Goal: Connect with others: Connect with others

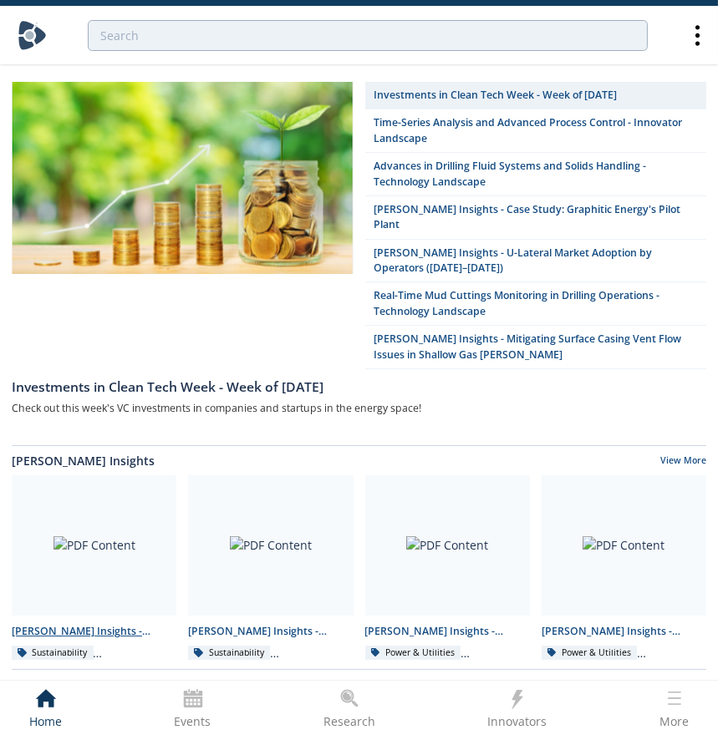
click at [108, 604] on link "Darcy Insights - Emissions Data Integration Sustainability Methane Emissions" at bounding box center [94, 568] width 176 height 185
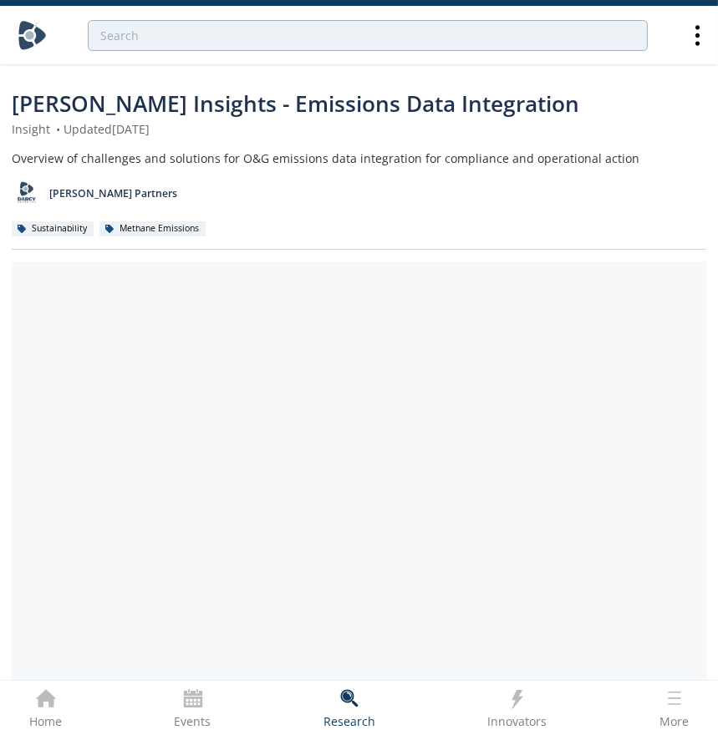
scroll to position [379, 0]
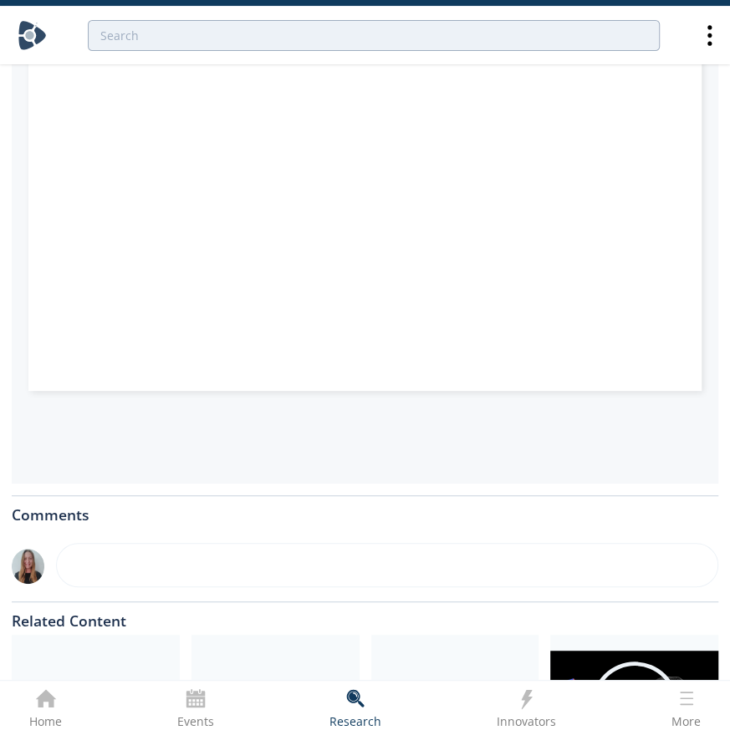
type input "2"
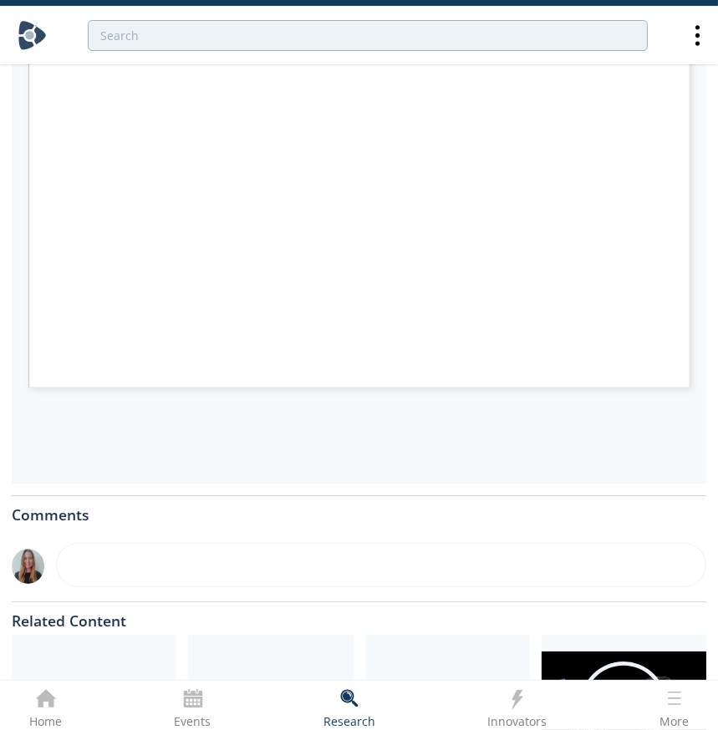
click at [476, 529] on div at bounding box center [359, 563] width 694 height 68
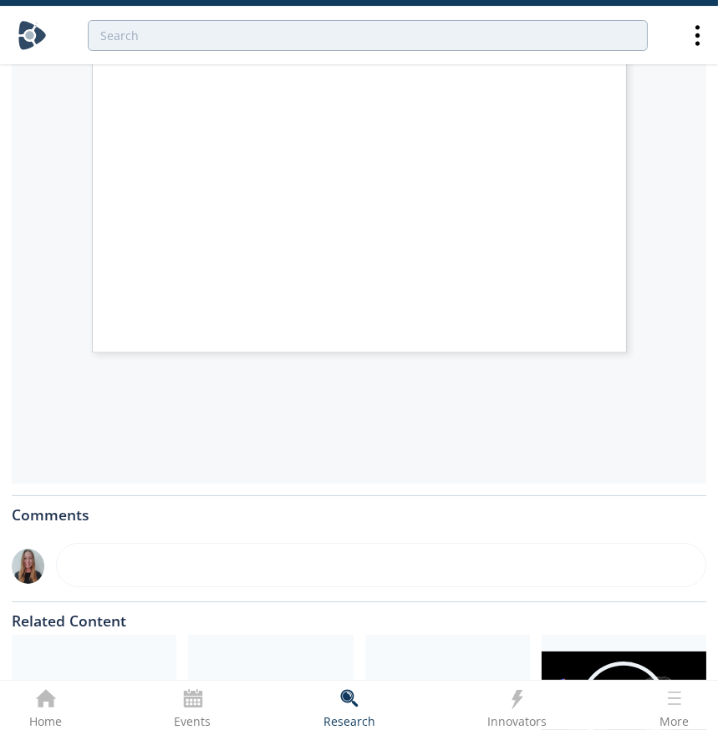
click at [475, 593] on div at bounding box center [359, 563] width 694 height 68
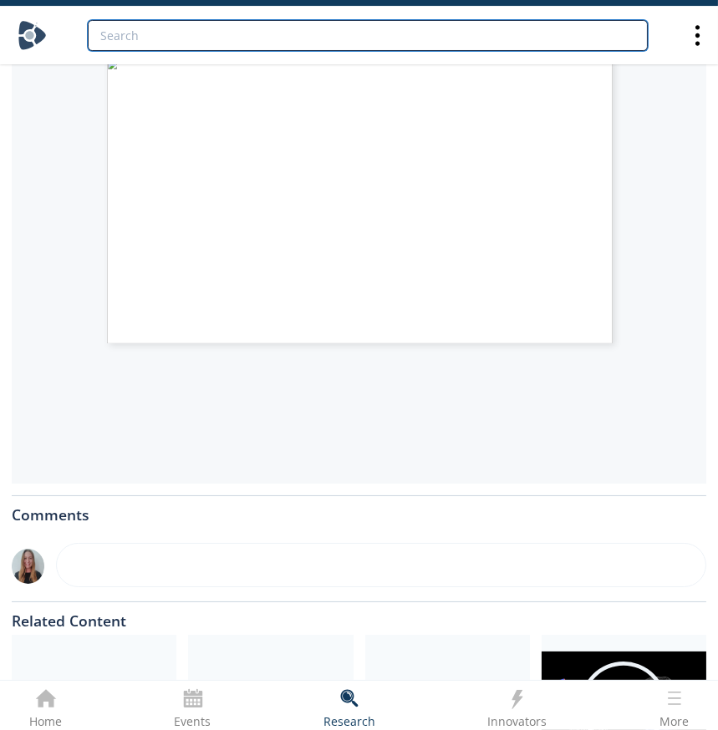
click at [485, 28] on input "search" at bounding box center [368, 35] width 560 height 31
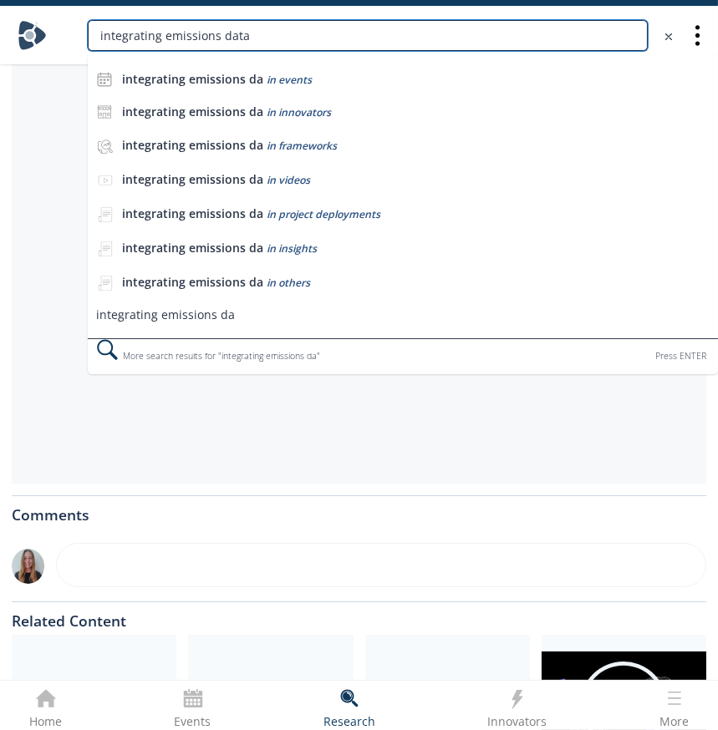
type input "integrating emissions data"
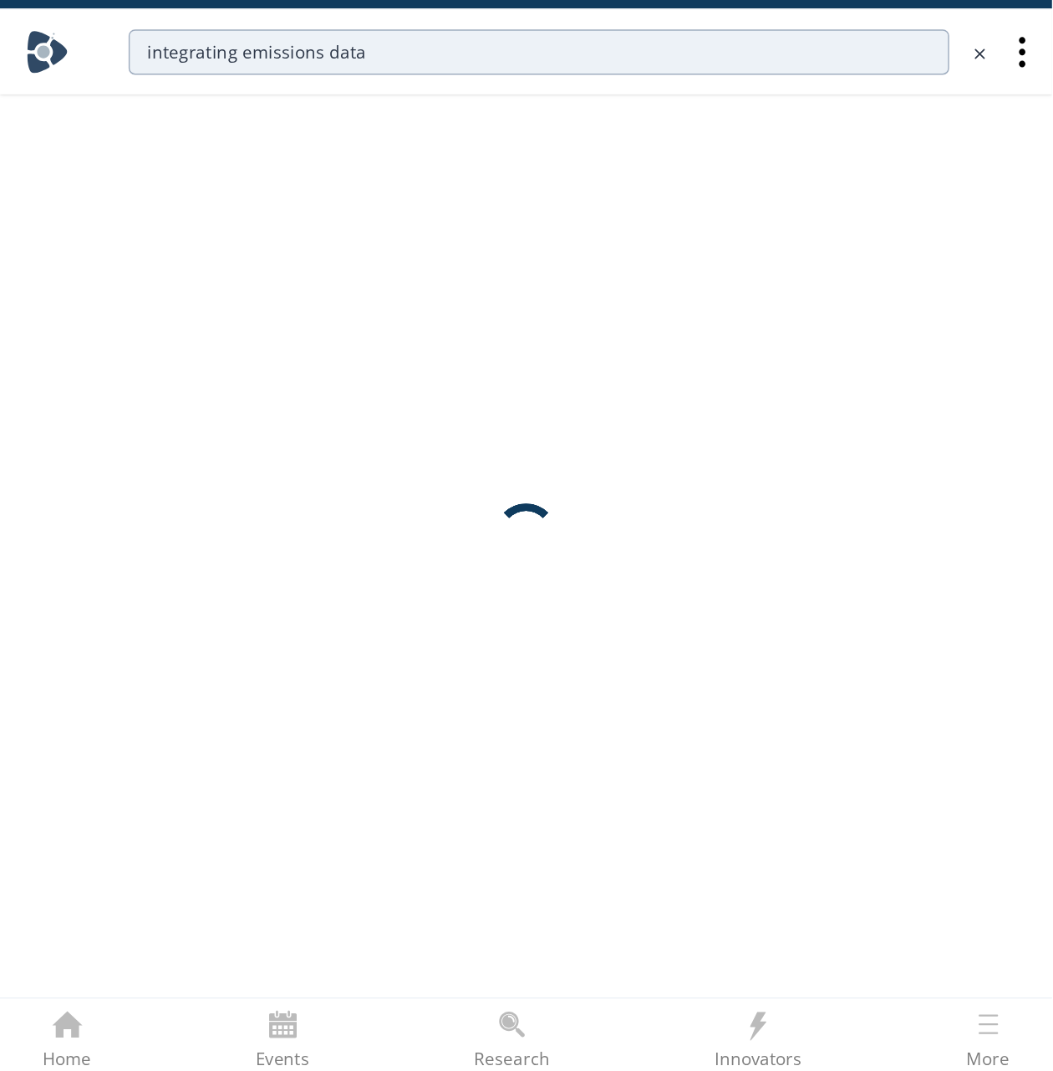
scroll to position [0, 0]
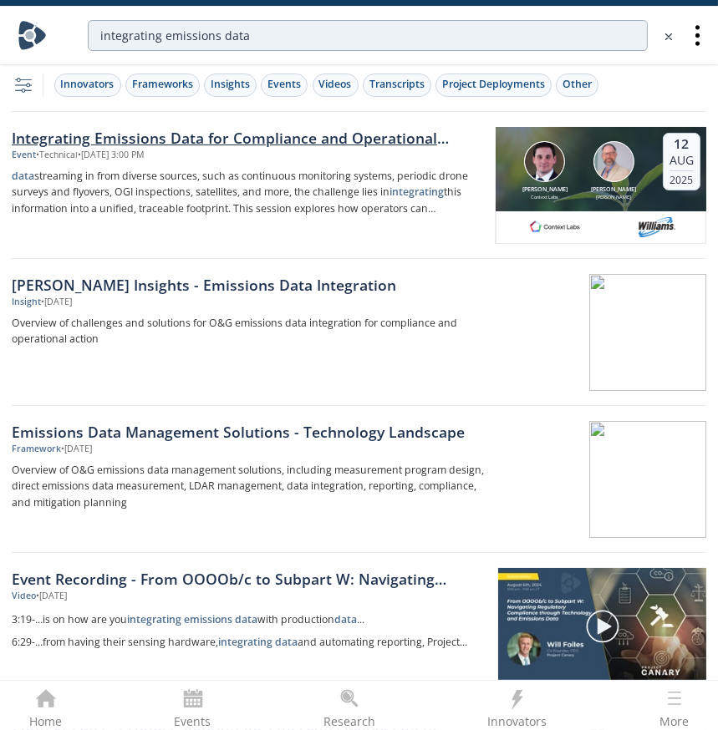
click at [107, 137] on div "Integrating Emissions Data for Compliance and Operational Action" at bounding box center [248, 138] width 472 height 22
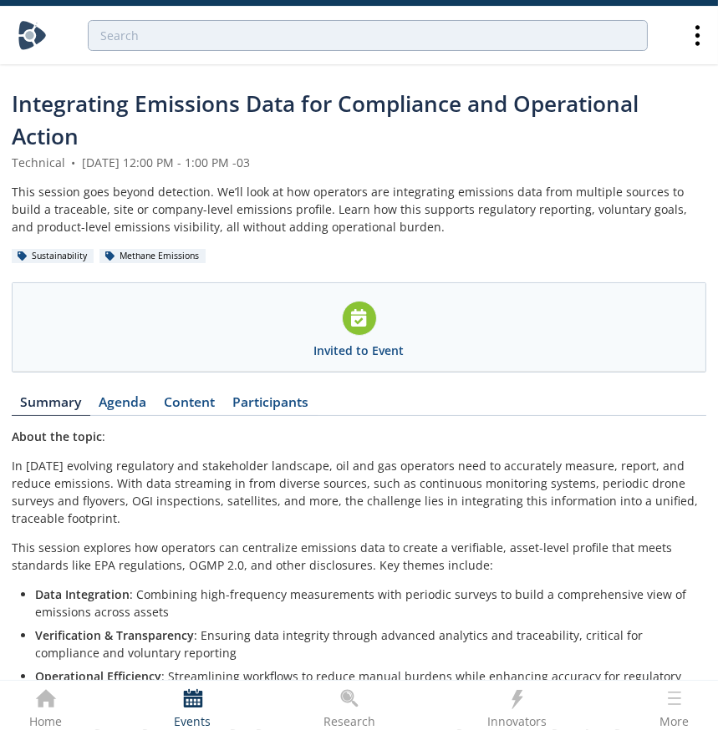
click at [187, 108] on span "Integrating Emissions Data for Compliance and Operational Action" at bounding box center [325, 120] width 627 height 63
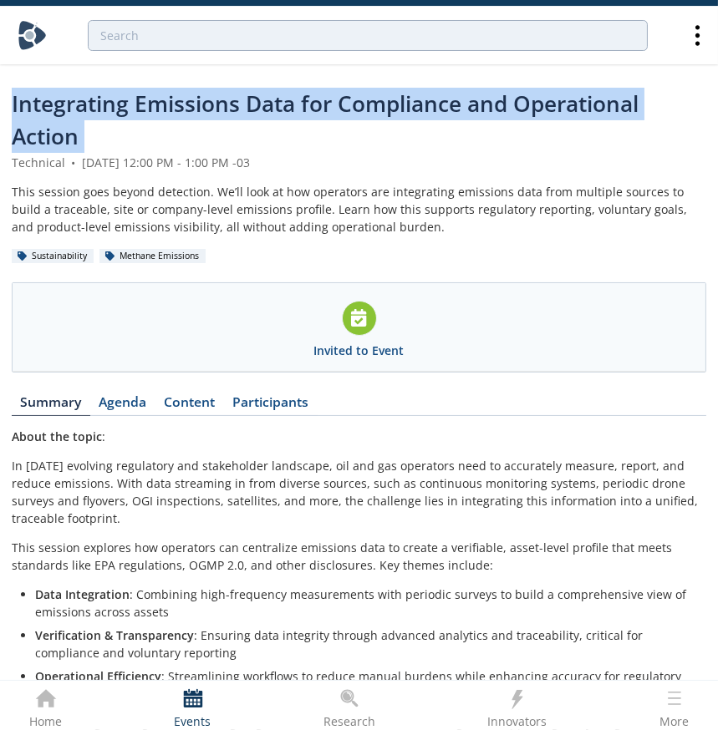
copy header "Integrating Emissions Data for Compliance and Operational Action"
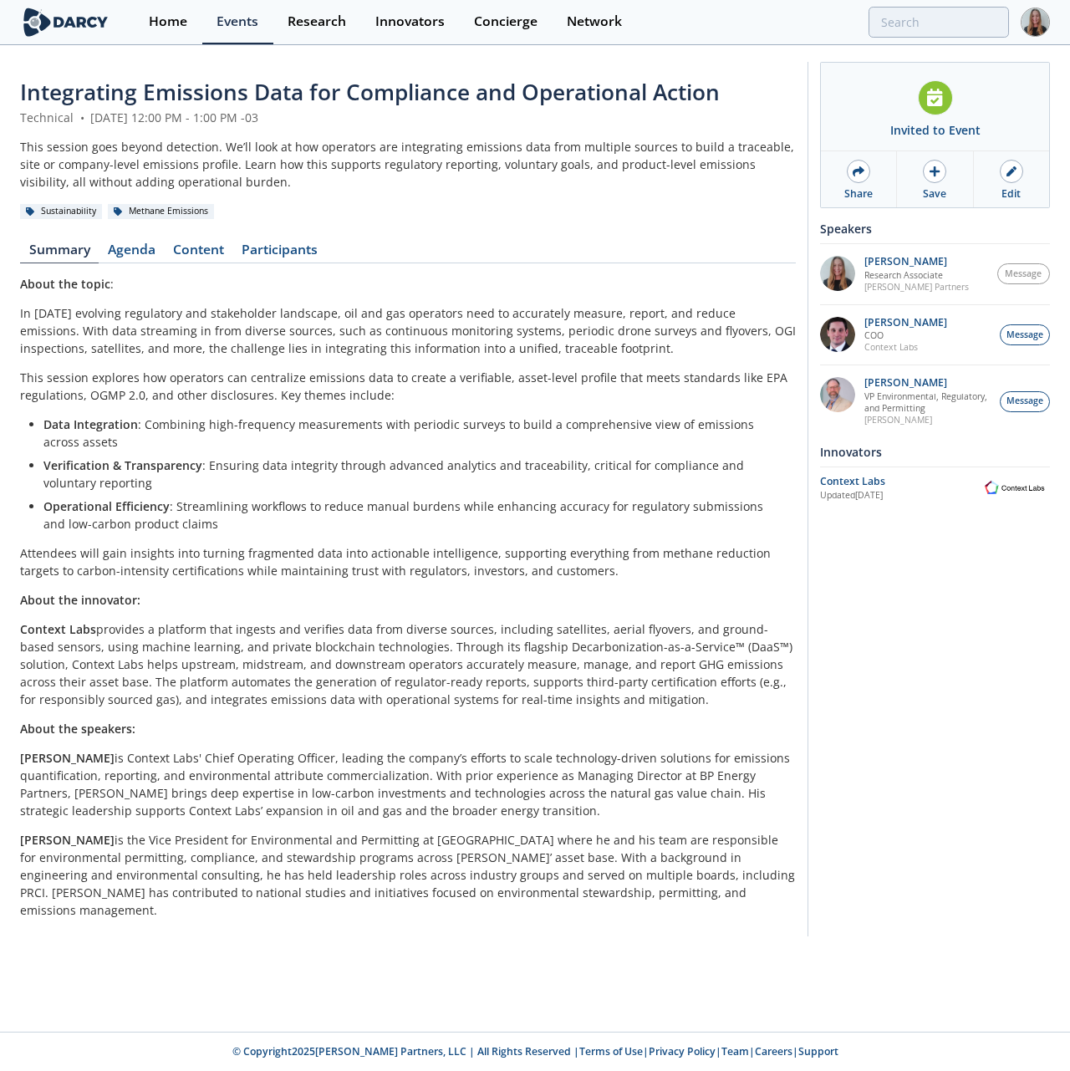
drag, startPoint x: 694, startPoint y: 0, endPoint x: 368, endPoint y: 358, distance: 483.9
click at [368, 358] on div "About the topic : In today’s evolving regulatory and stakeholder landscape, oil…" at bounding box center [408, 596] width 776 height 643
click at [572, 23] on div "Network" at bounding box center [594, 21] width 55 height 13
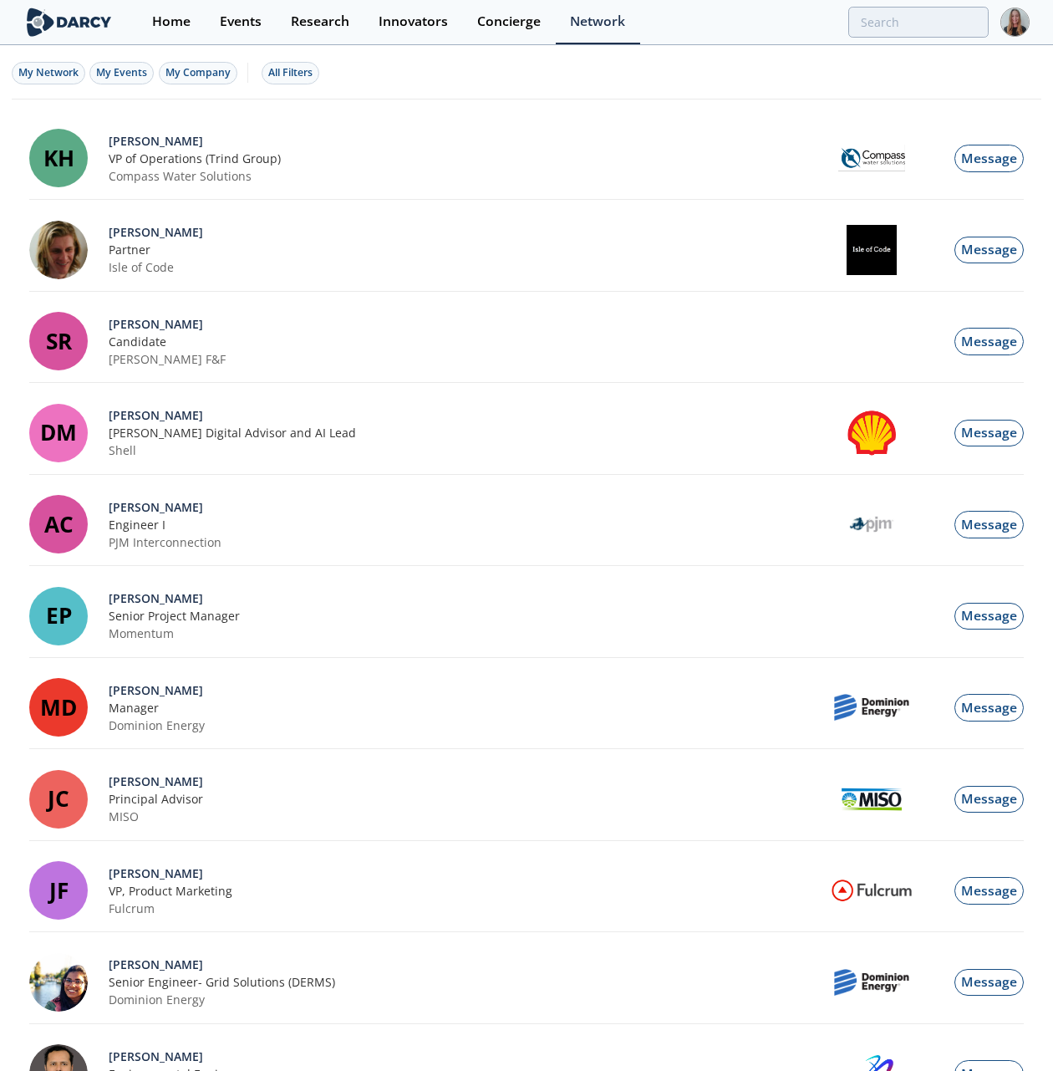
click at [0, 0] on div "Innovator Connection" at bounding box center [0, 0] width 0 height 0
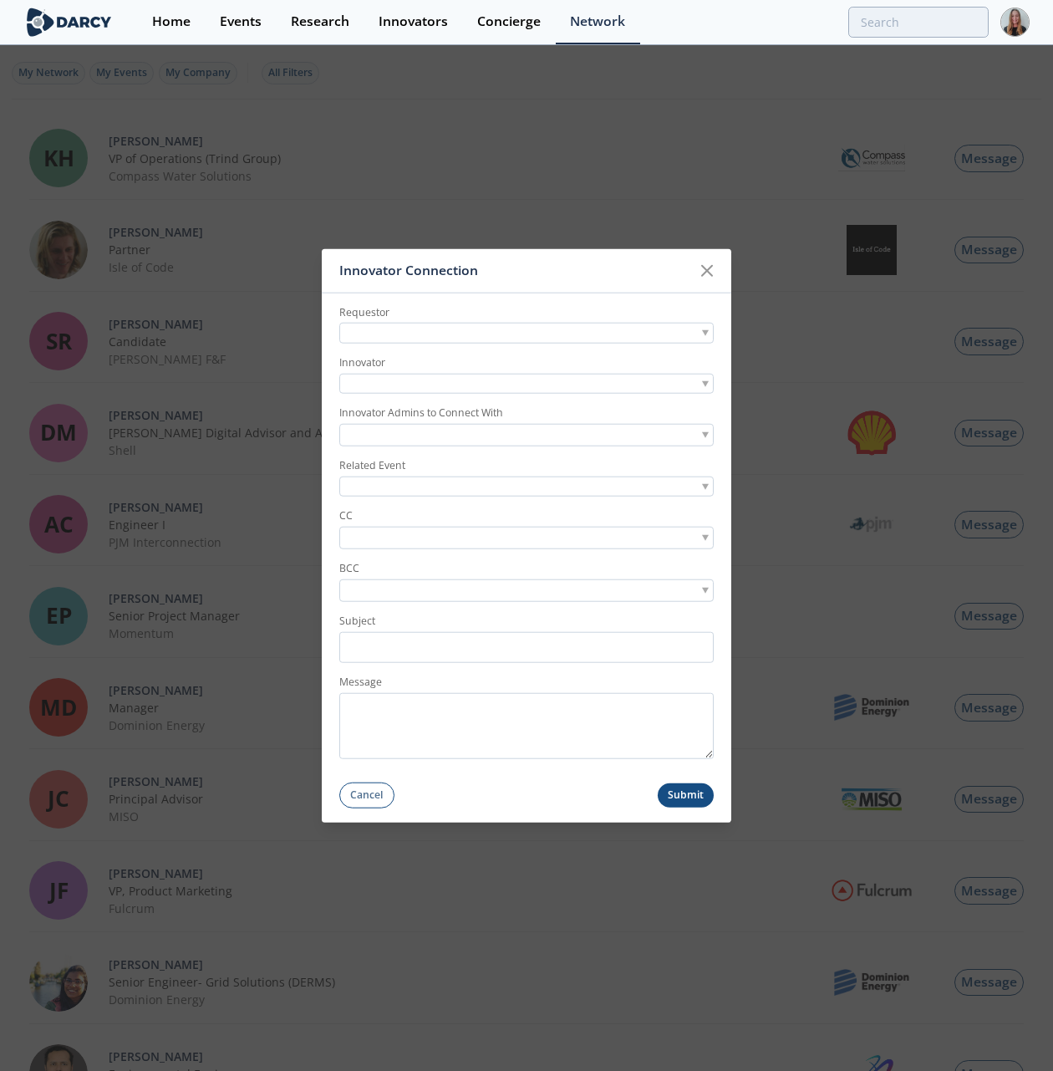
click at [421, 336] on div at bounding box center [526, 333] width 374 height 21
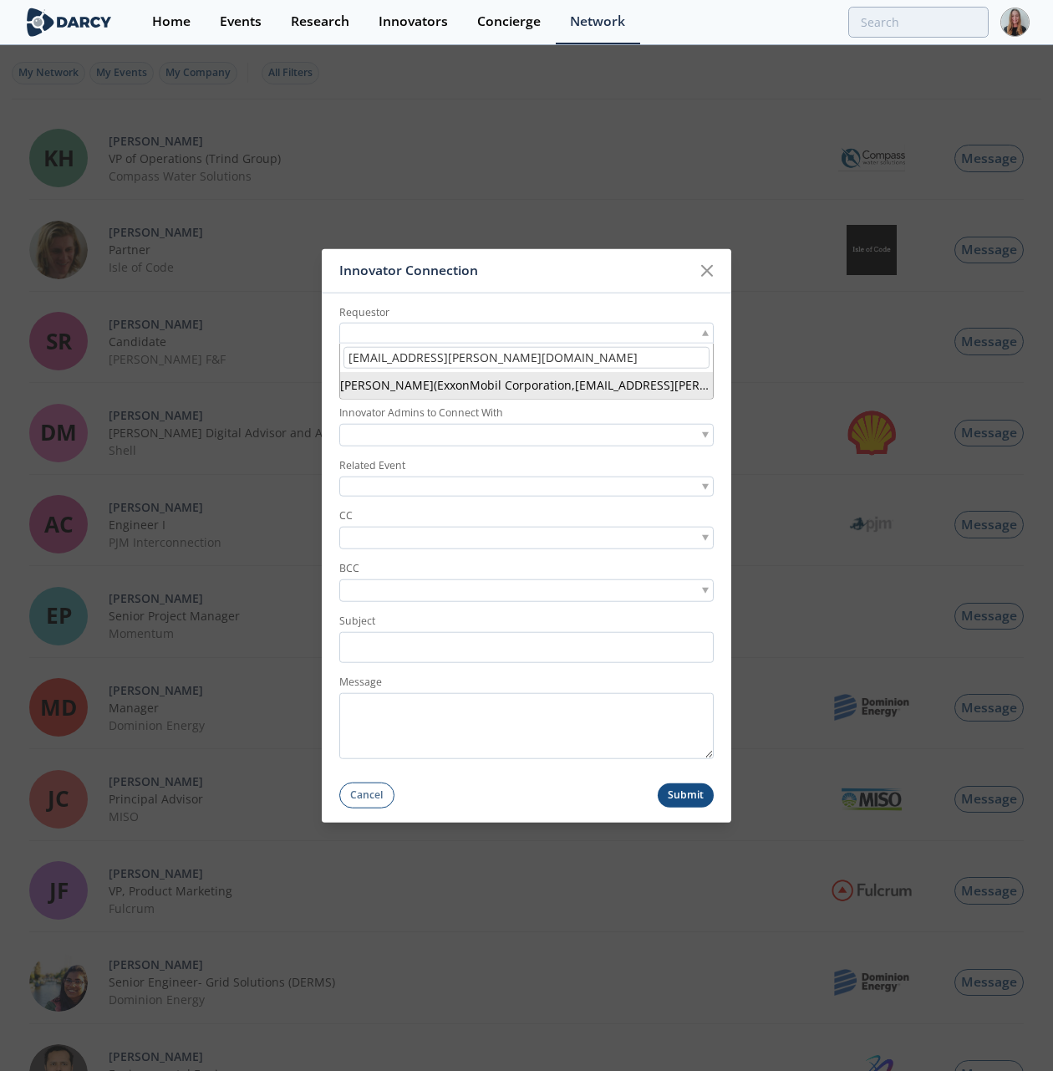
type input "[EMAIL_ADDRESS][PERSON_NAME][DOMAIN_NAME]"
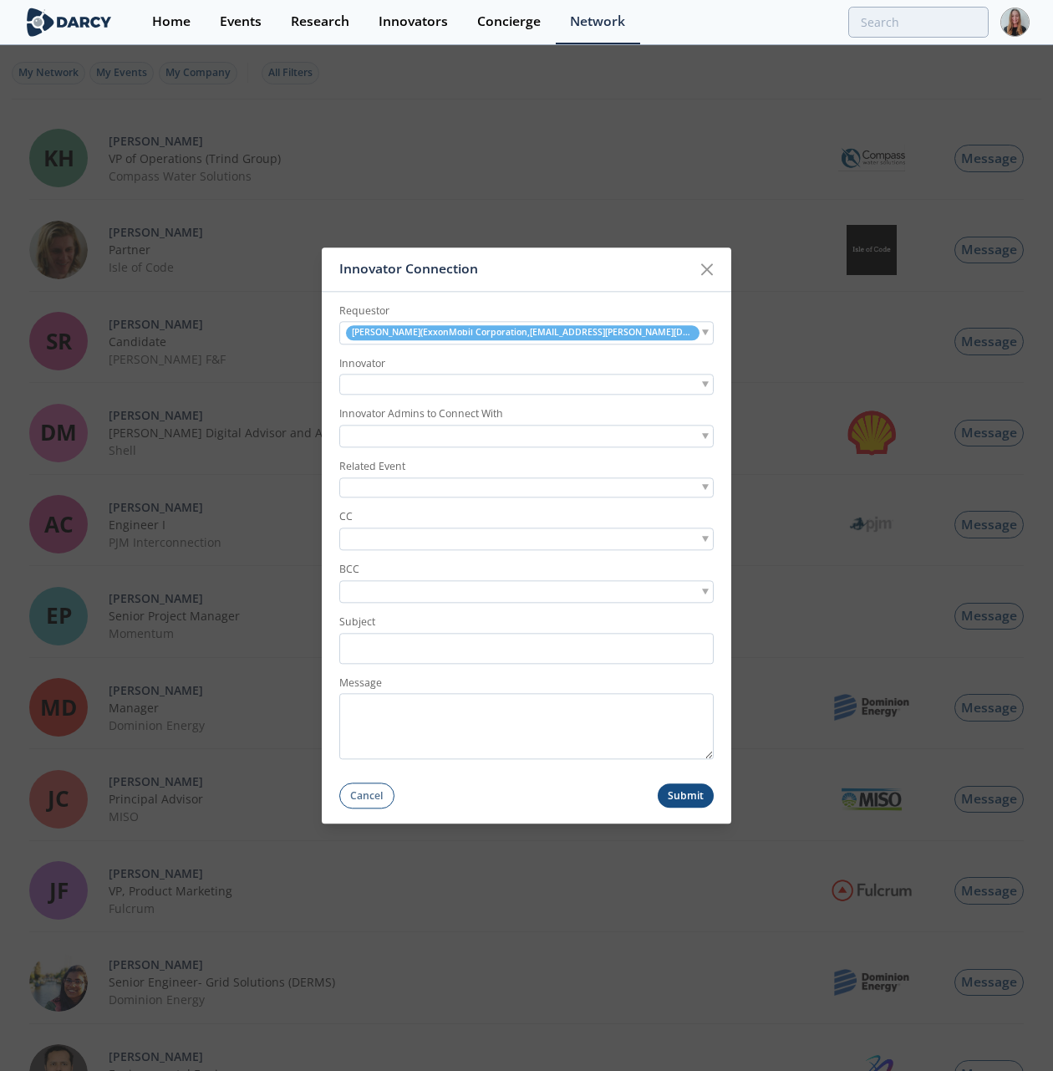
click at [431, 376] on div at bounding box center [526, 384] width 374 height 21
type input "context labs"
click at [415, 420] on div "context labs" at bounding box center [526, 408] width 373 height 29
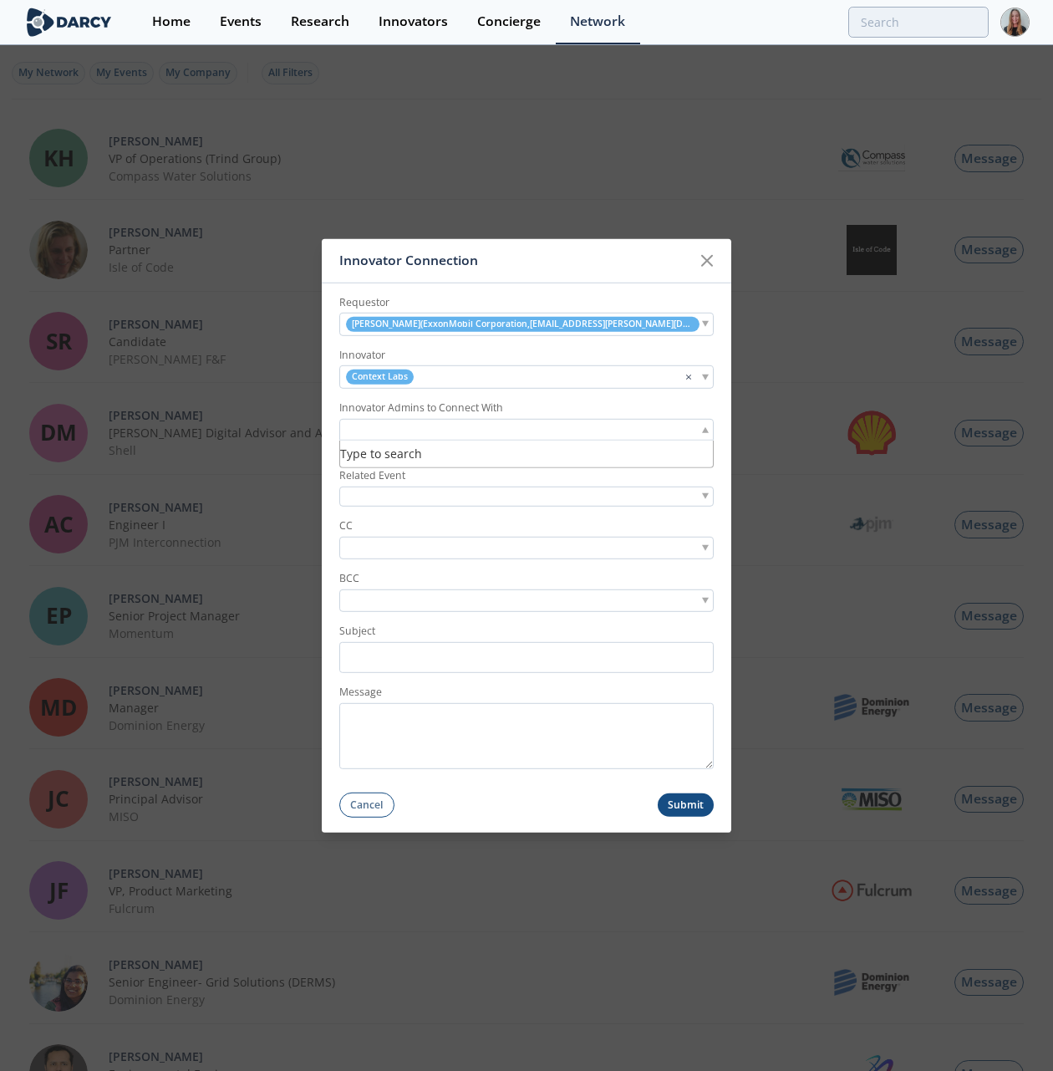
click at [416, 425] on input "search" at bounding box center [400, 429] width 115 height 18
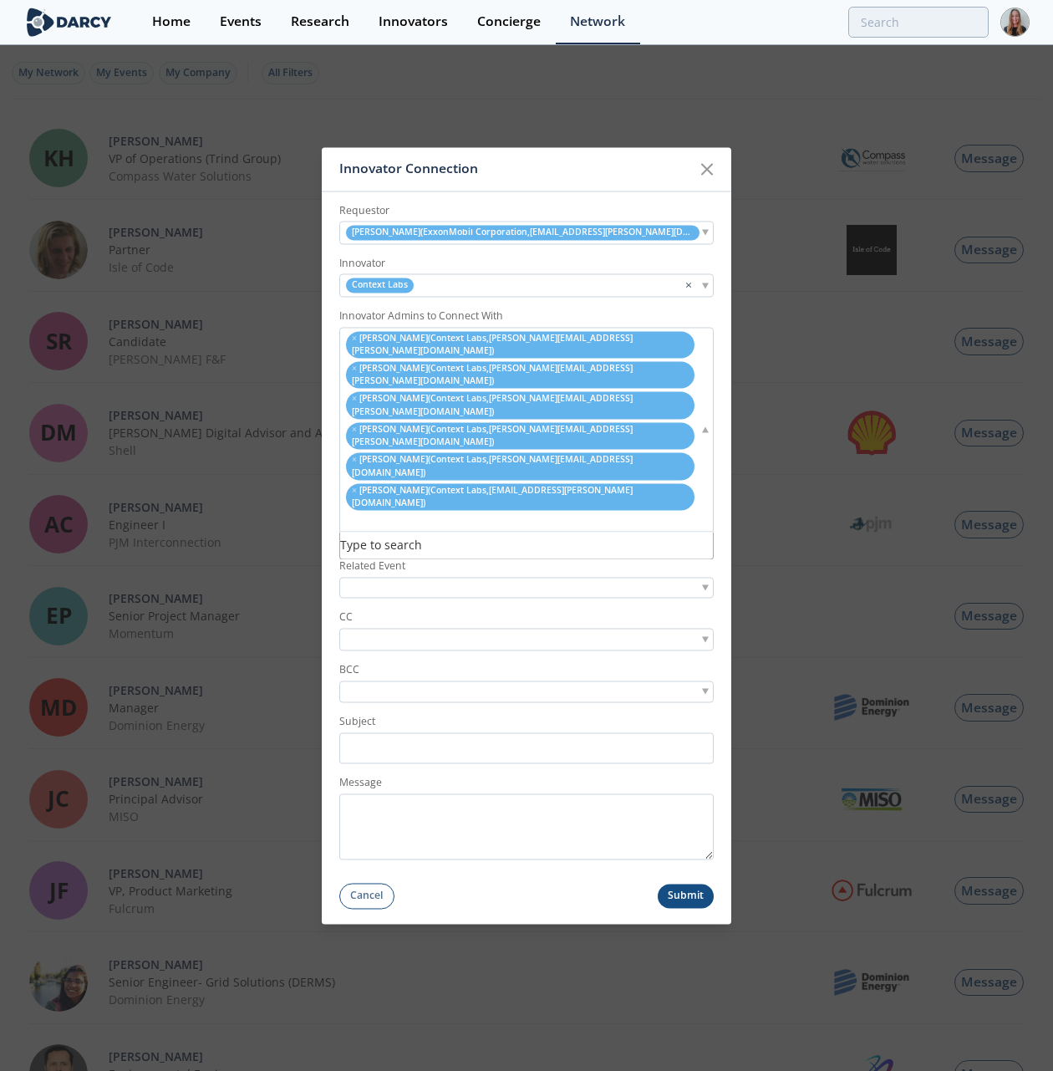
click at [359, 388] on li "× Michele Henault ( Context Labs , michele.henault@contextlabs.com )" at bounding box center [520, 374] width 348 height 27
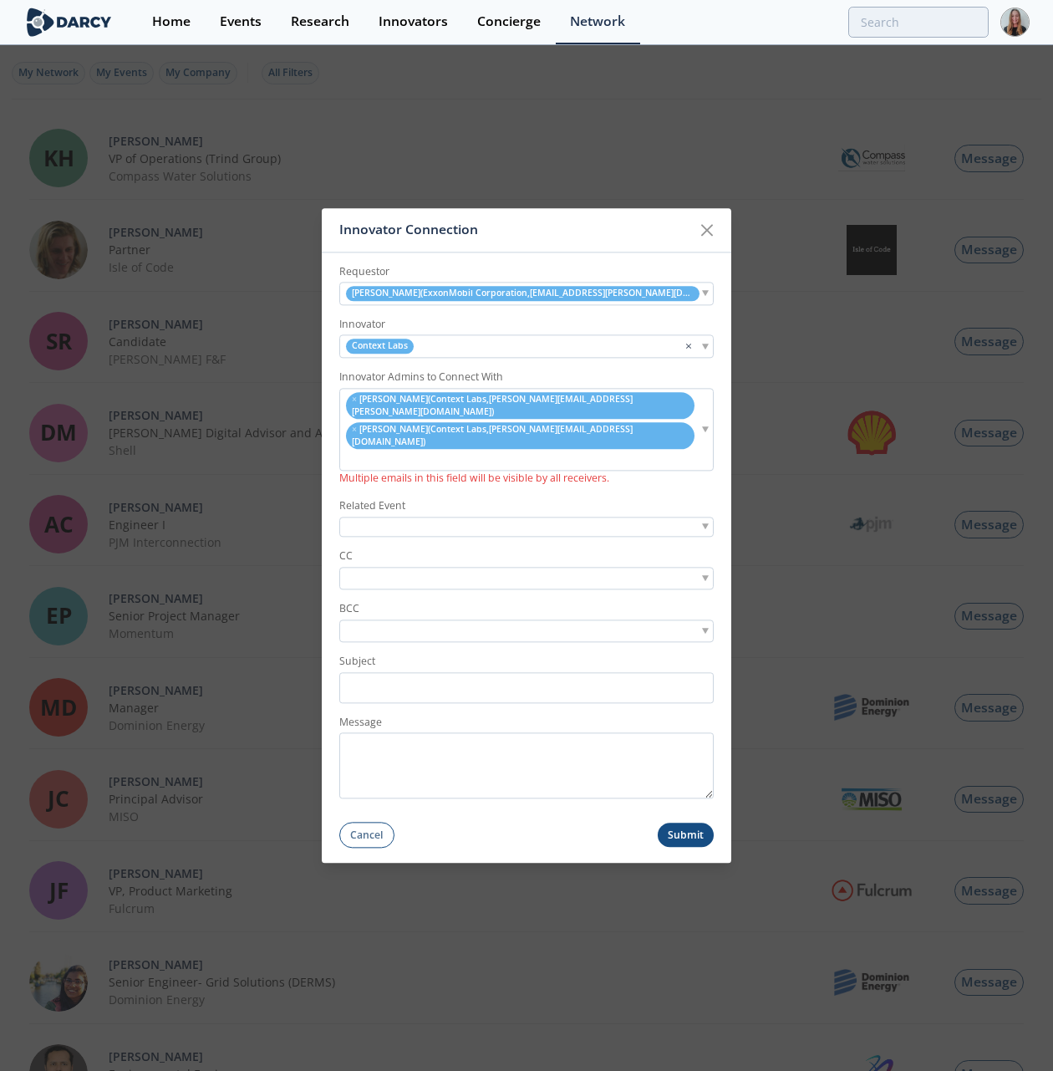
click at [369, 516] on div at bounding box center [526, 526] width 374 height 21
type input "integrating emi"
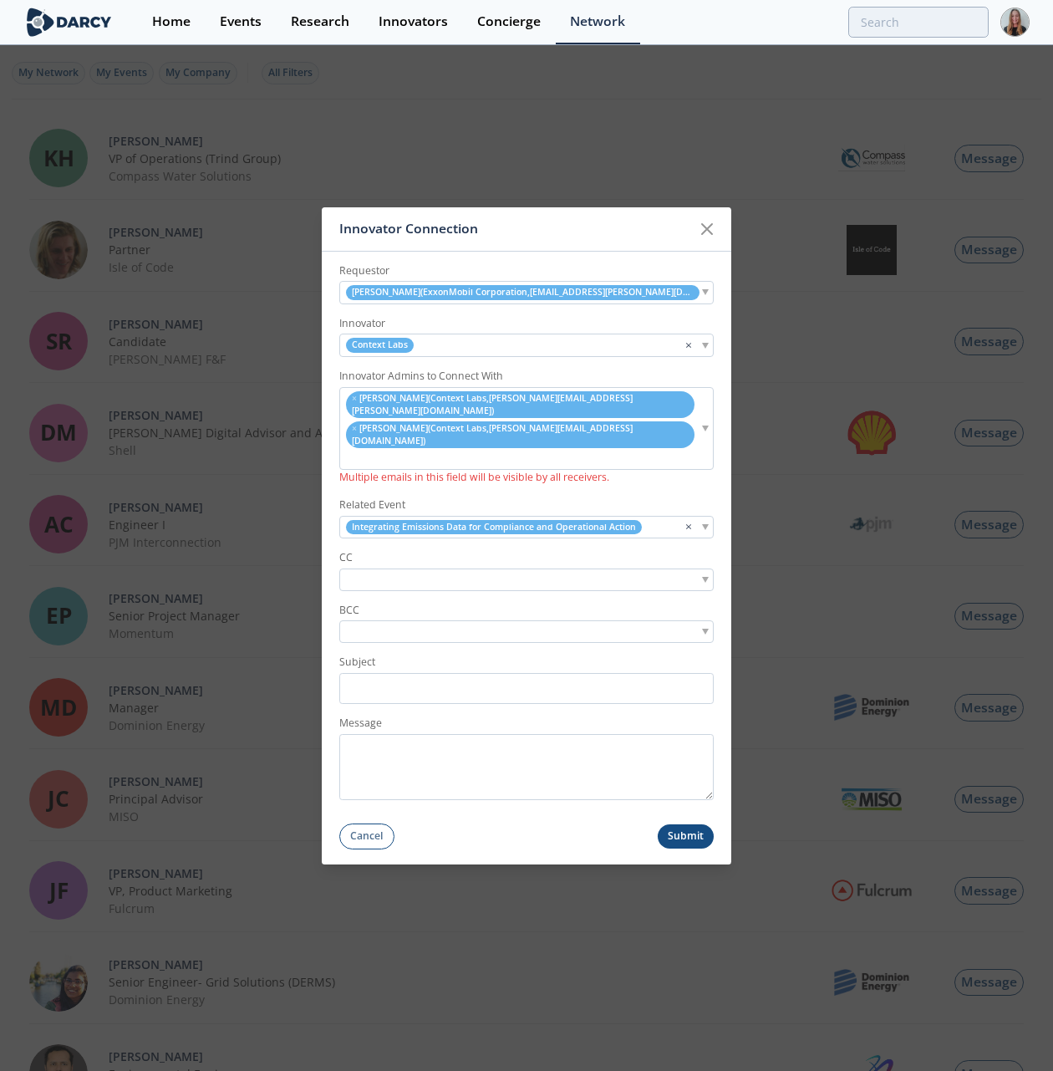
click at [378, 571] on input "search" at bounding box center [400, 580] width 115 height 18
type input "brittany corgi"
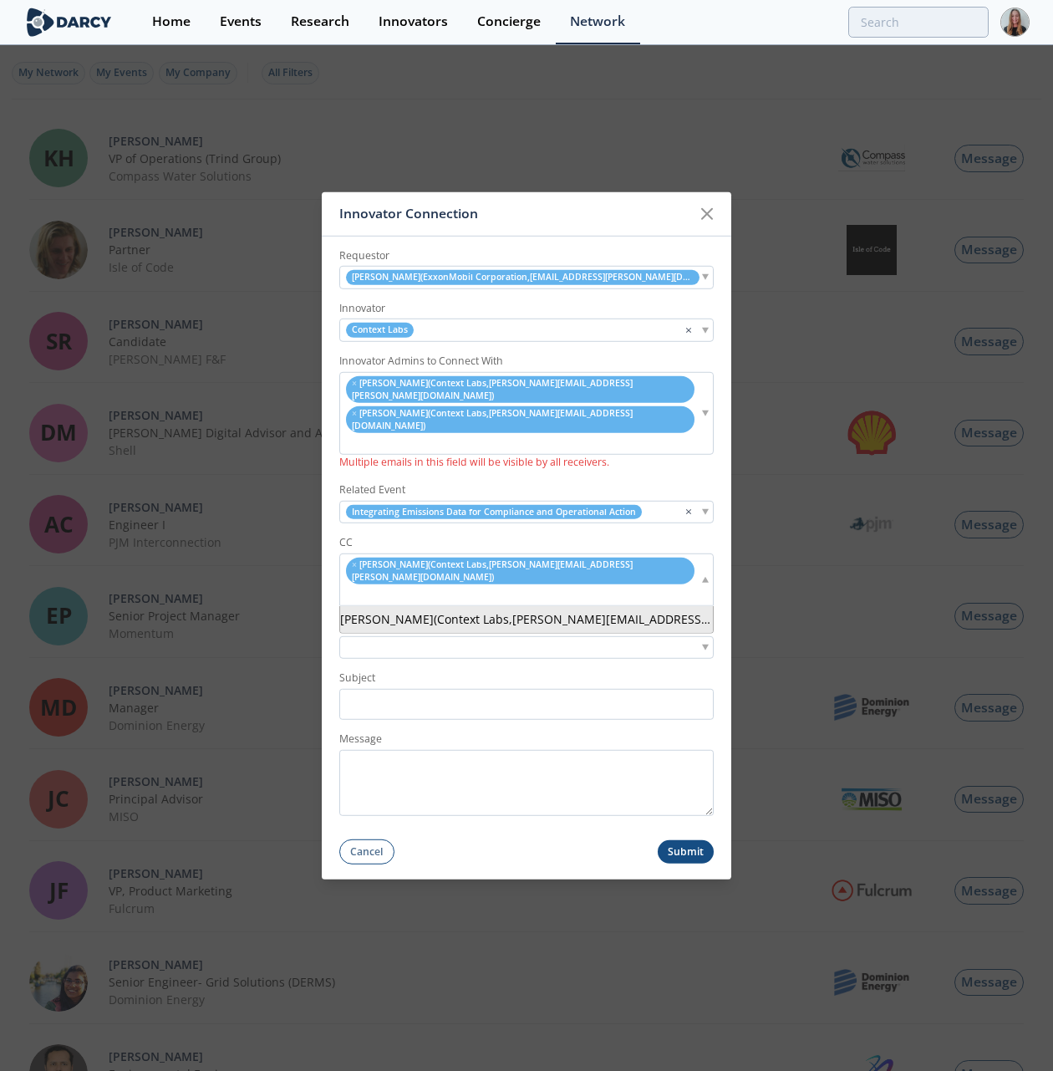
click at [662, 565] on div "× Brittany Corgiat ( Context Labs , brittany.corgiat@contextlabs.com )" at bounding box center [526, 578] width 374 height 53
type input "meg siegal"
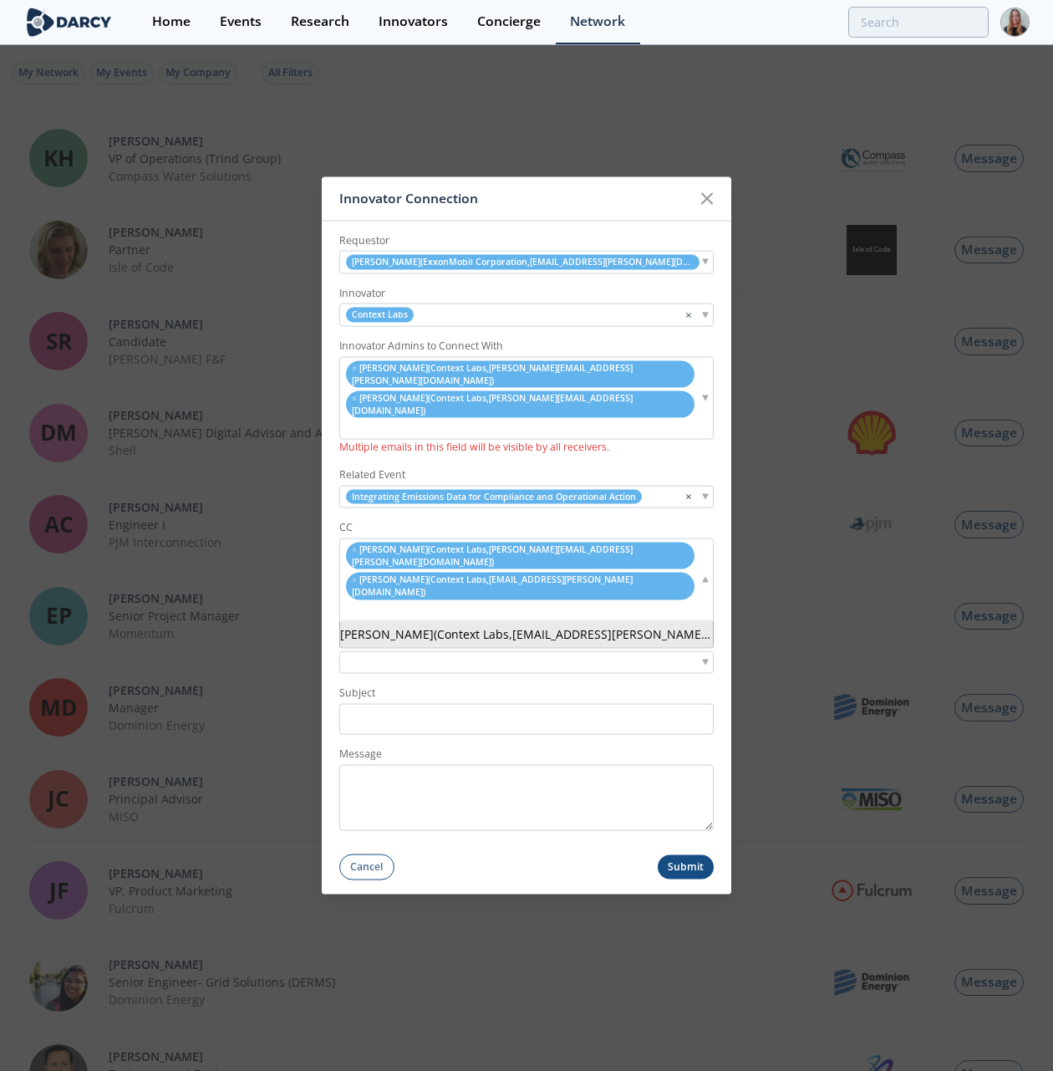
click at [630, 567] on ul "× Brittany Corgiat ( Context Labs , brittany.corgiat@contextlabs.com ) × Meg Si…" at bounding box center [519, 579] width 359 height 79
type input "michael davis"
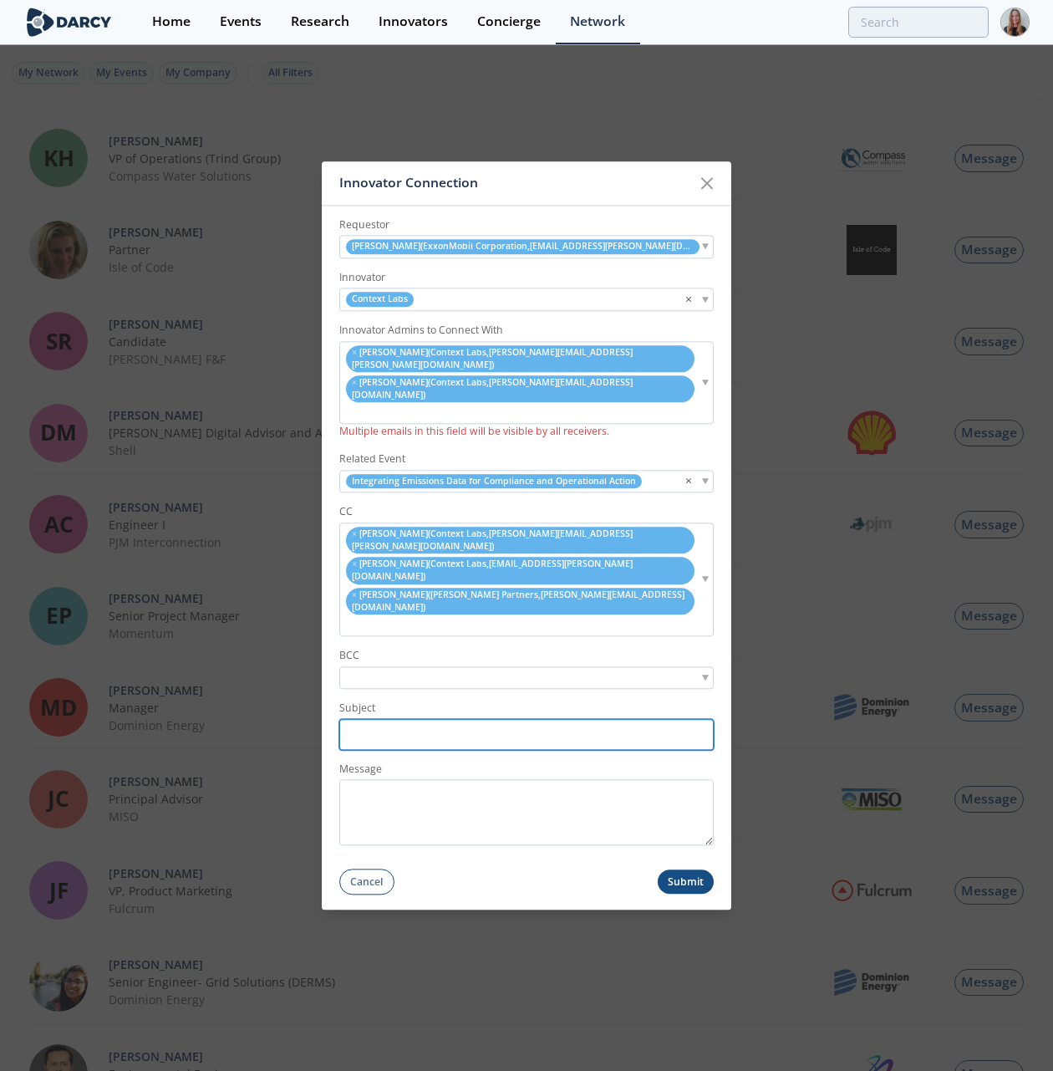
click at [558, 719] on input "Subject" at bounding box center [526, 734] width 374 height 31
paste input "EXXONMOBIL CORPORATION <> CONTEXT LABS // Post-Forum Connection Request"
drag, startPoint x: 412, startPoint y: 689, endPoint x: 430, endPoint y: 697, distance: 19.1
click at [431, 719] on input "EXXONMOBIL CORPORATION <> CONTEXT LABS // Post-Forum Connection Request" at bounding box center [526, 734] width 374 height 31
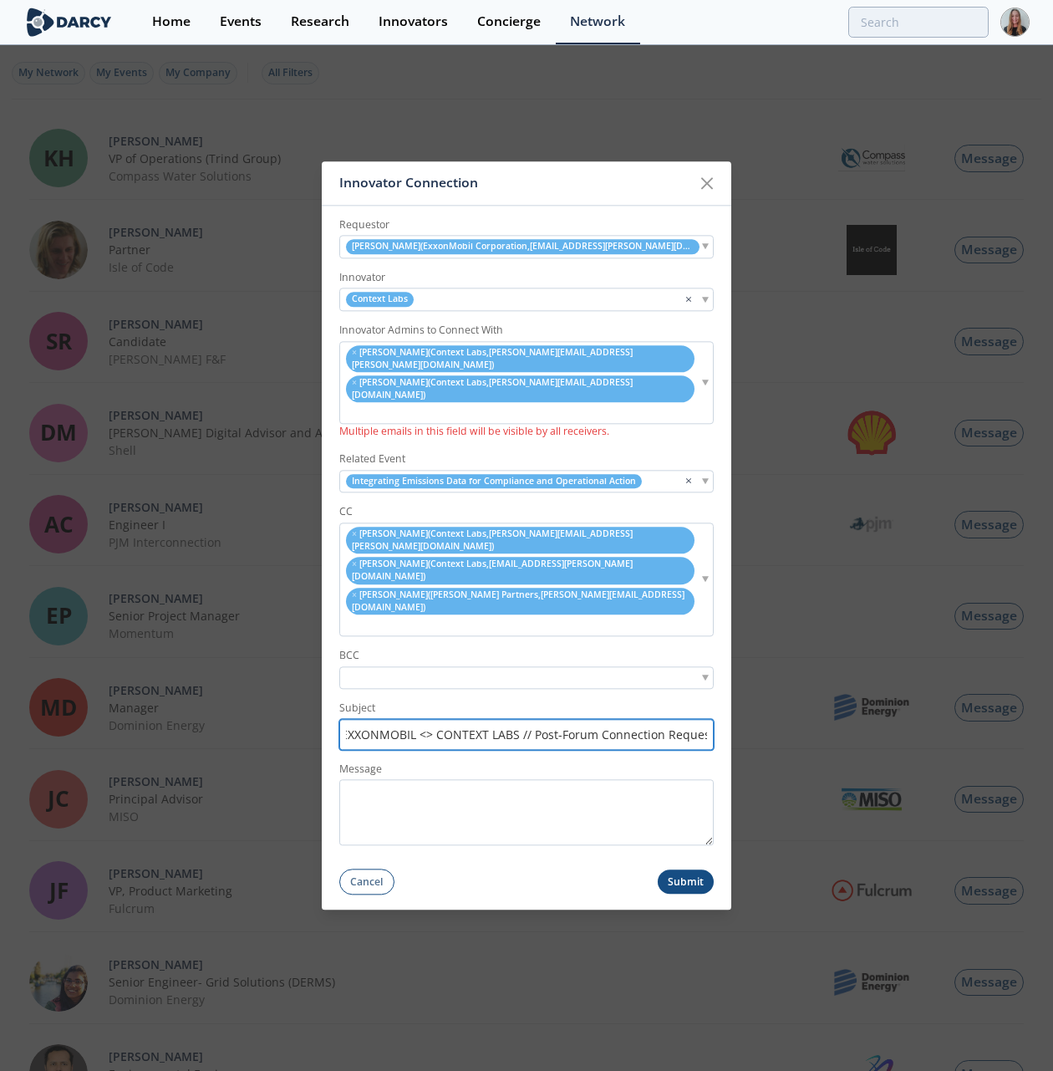
type input "EXXONMOBIL <> CONTEXT LABS // Post-Forum Connection Request"
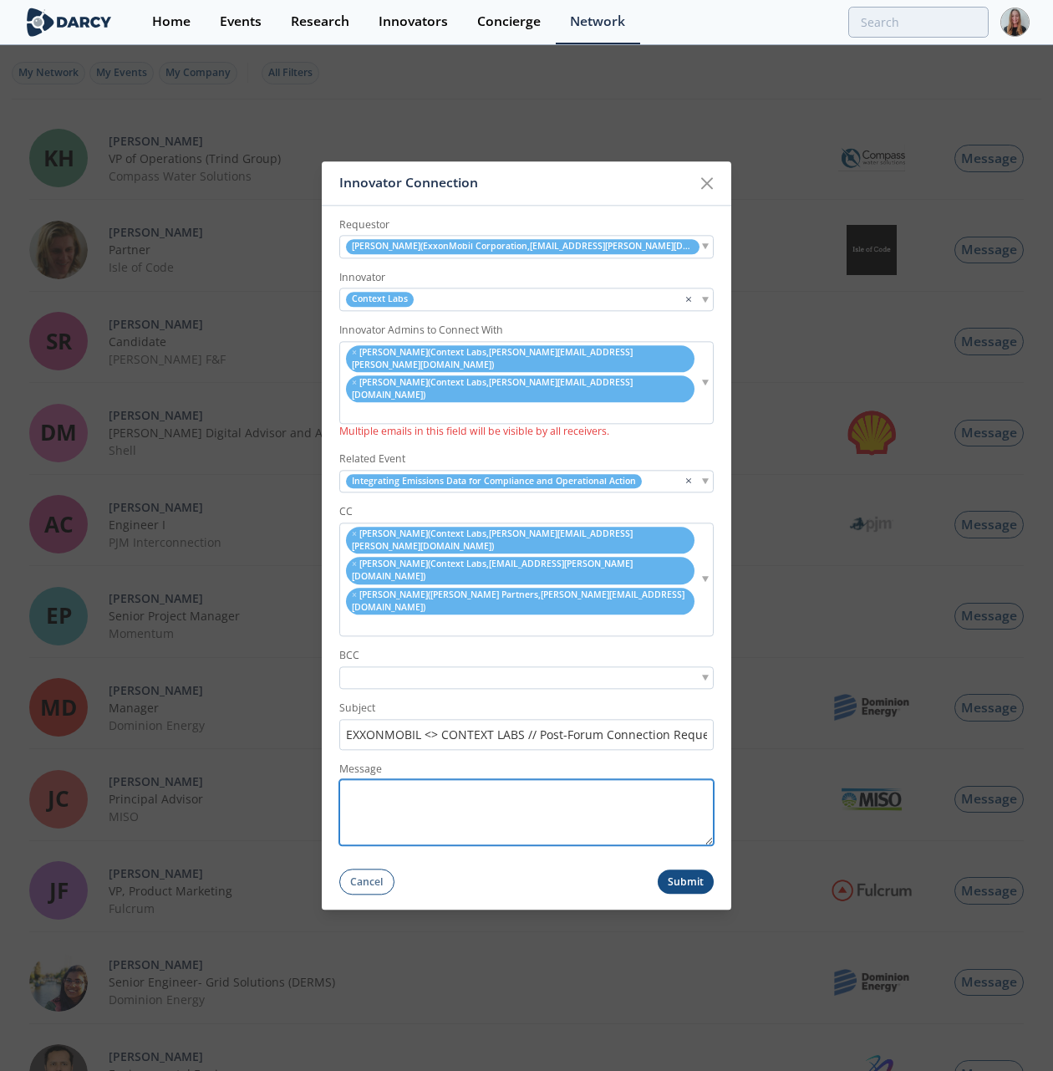
click at [455, 730] on textarea "Message" at bounding box center [526, 813] width 374 height 66
paste textarea "Hi [PERSON_NAME], Thank you for attending the Sustainability forum on Integrati…"
type textarea "Hi [PERSON_NAME], Thank you for attending the Sustainability forum on Integrati…"
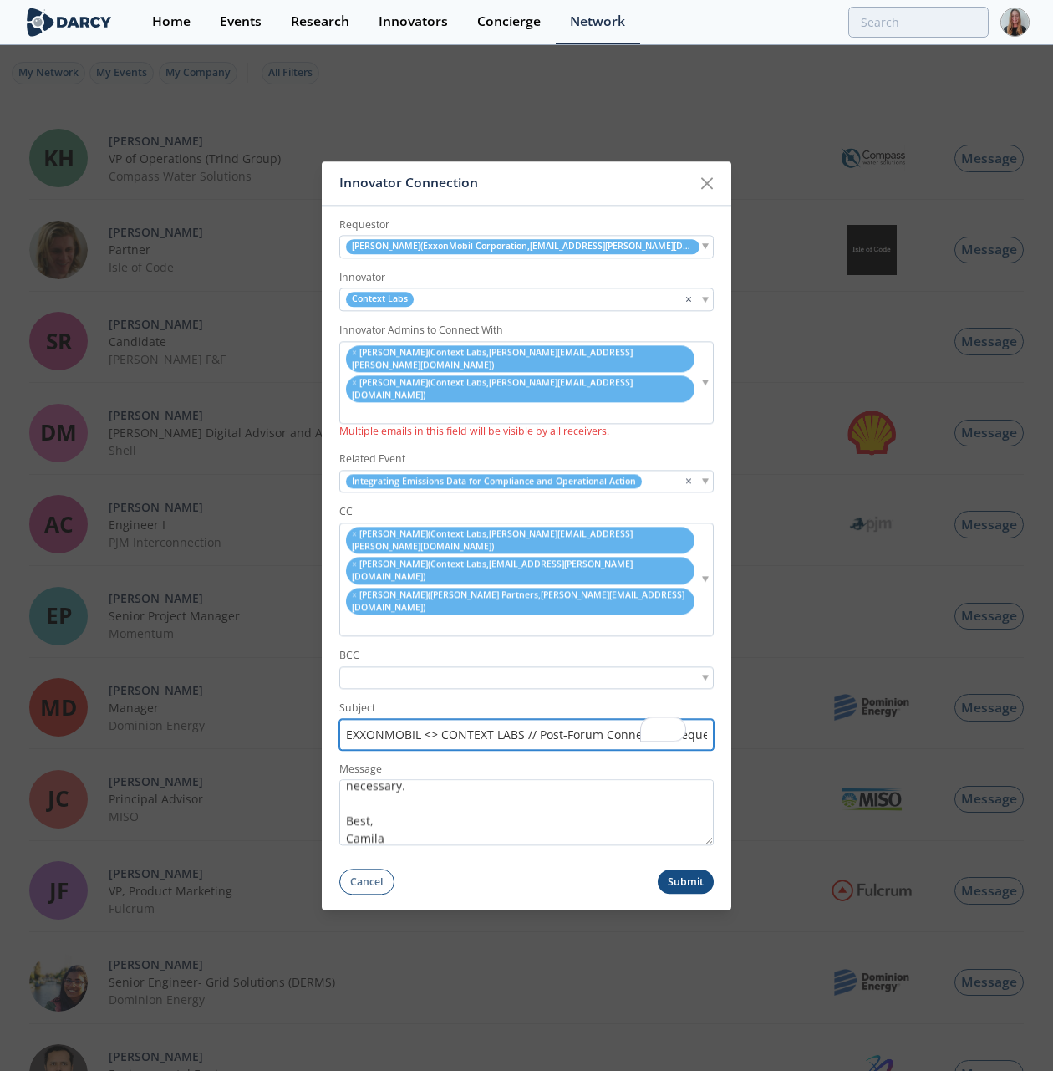
click at [402, 719] on input "EXXONMOBIL <> CONTEXT LABS // Post-Forum Connection Request" at bounding box center [526, 734] width 374 height 31
click at [403, 719] on input "EXXONMOBIL <> CONTEXT LABS // Post-Forum Connection Request" at bounding box center [526, 734] width 374 height 31
paste input "1. ExxonMobil Corporation <> Context Labs // Post-Forum Connection Request"
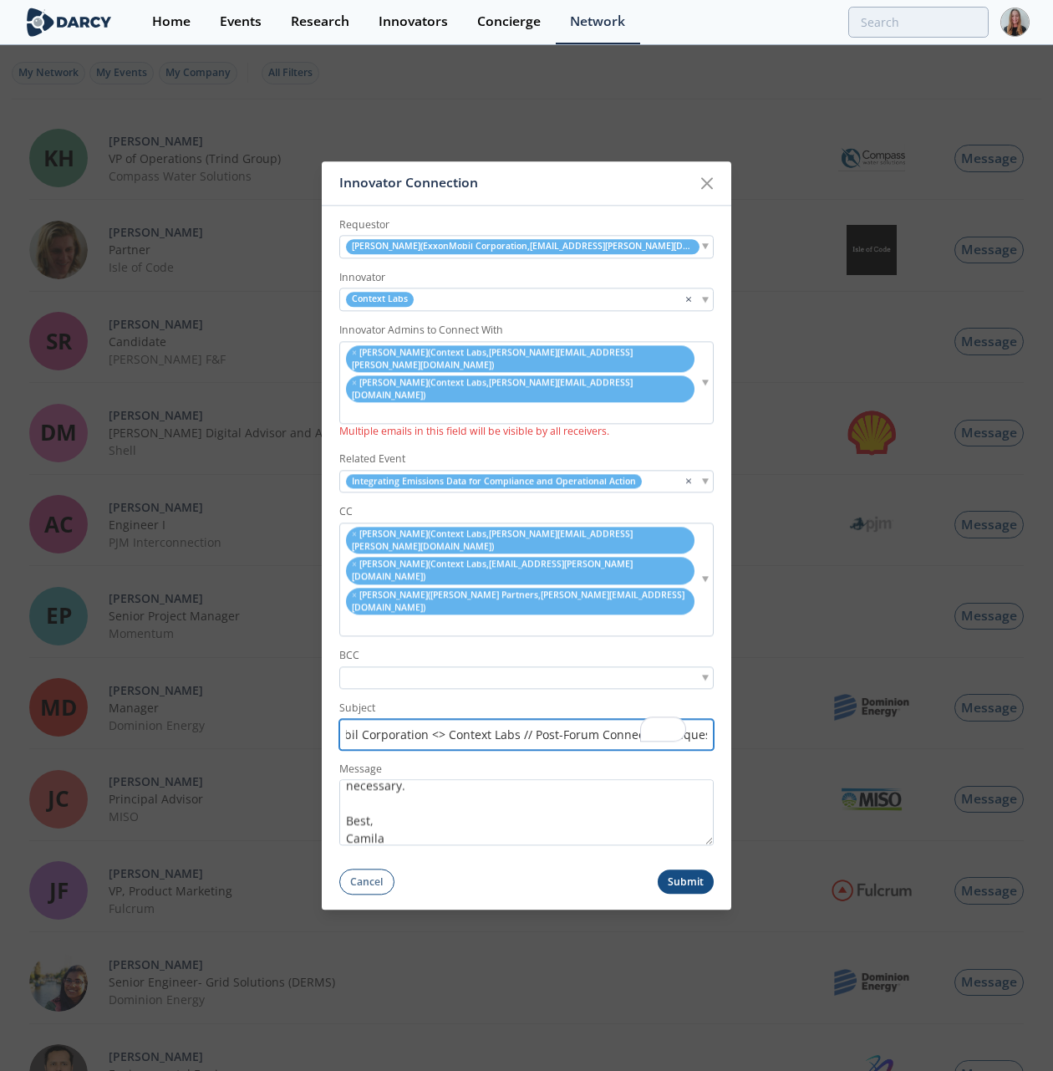
click at [403, 719] on input "c1. ExxonMobil Corporation <> Context Labs // Post-Forum Connection Request" at bounding box center [526, 734] width 374 height 31
paste input "text"
drag, startPoint x: 422, startPoint y: 690, endPoint x: 371, endPoint y: 679, distance: 52.1
click at [371, 719] on input "1. ExxonMobil Corporation <> Context Labs // Post-Forum Connection Request" at bounding box center [526, 734] width 374 height 31
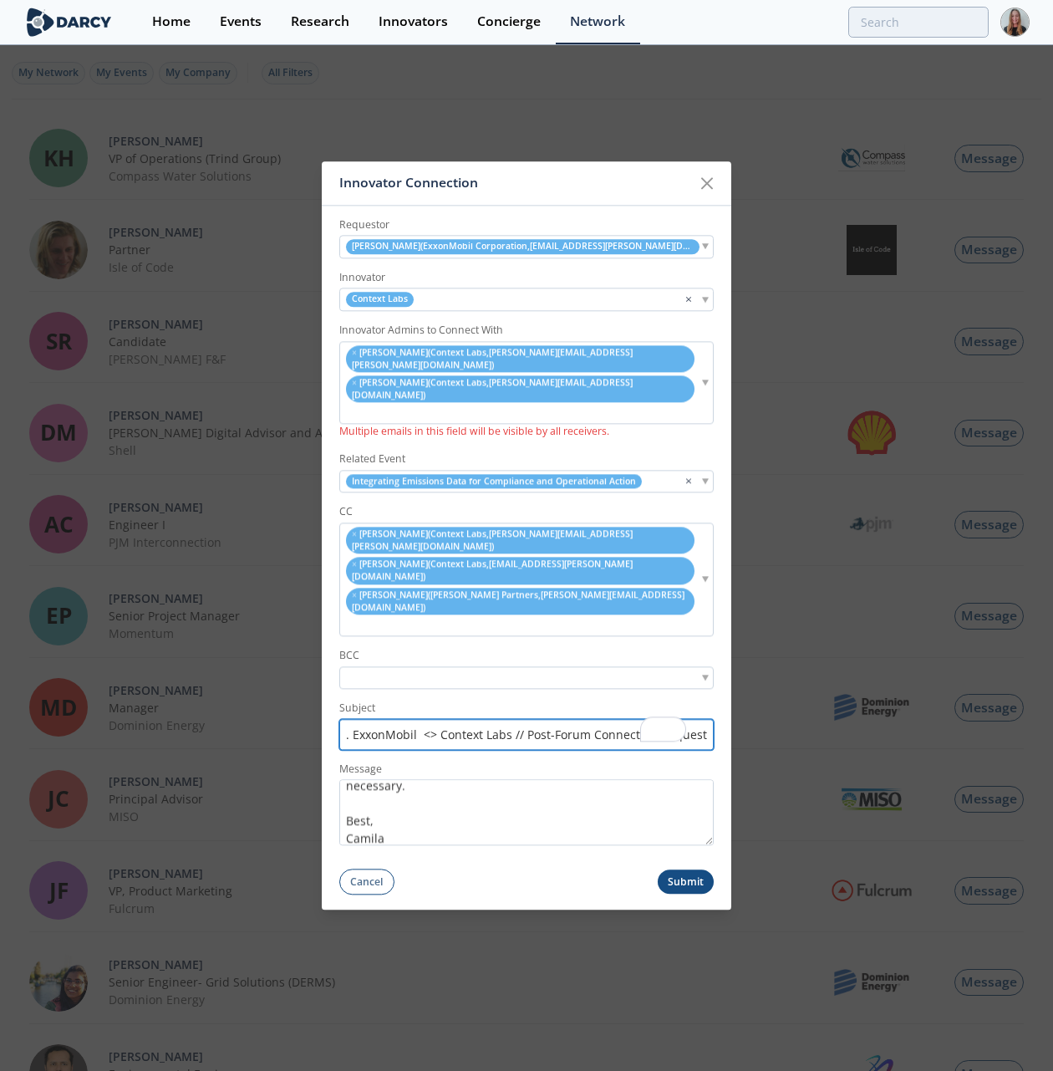
scroll to position [0, 0]
drag, startPoint x: 356, startPoint y: 687, endPoint x: 335, endPoint y: 685, distance: 21.0
click at [335, 685] on form "Requestor Kanan Patel ( ExxonMobil Corporation , kanan.patel@exxonmobil.com ) I…" at bounding box center [526, 550] width 409 height 689
type input "ExxonMobil <> Context Labs // Post-Forum Connection Request"
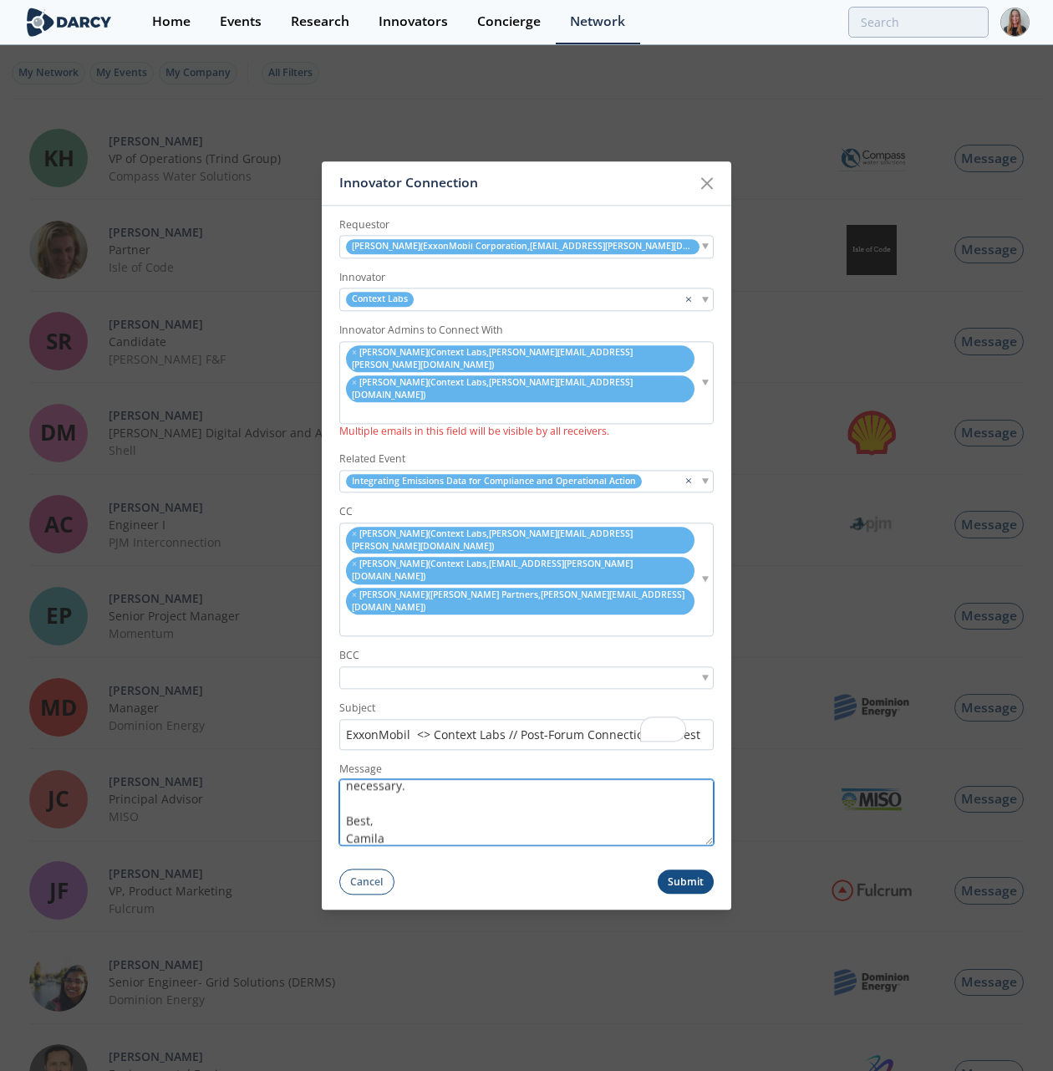
click at [539, 730] on textarea "Hi [PERSON_NAME], Thank you for attending the Sustainability forum on Integrati…" at bounding box center [526, 813] width 374 height 66
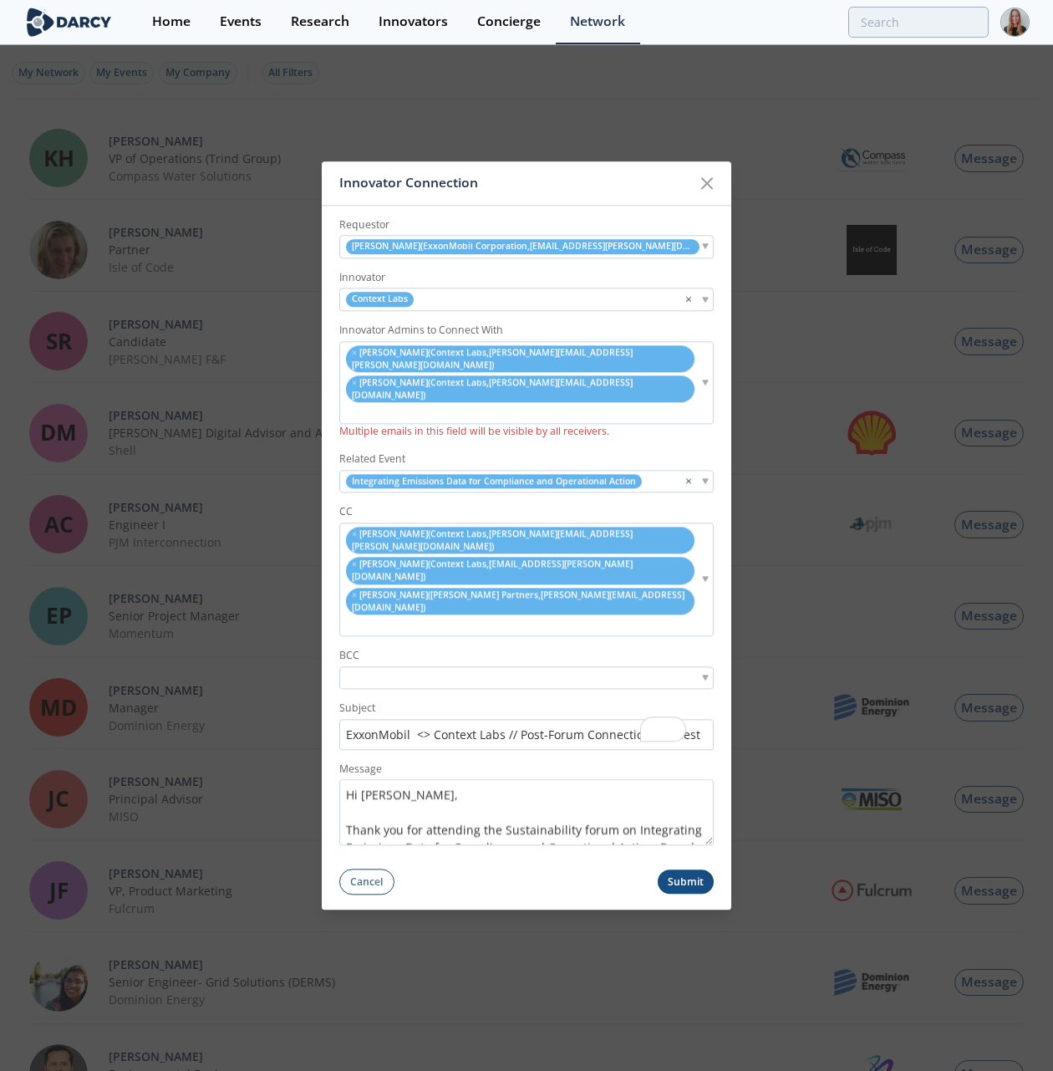
click at [695, 730] on button "Submit" at bounding box center [686, 882] width 57 height 24
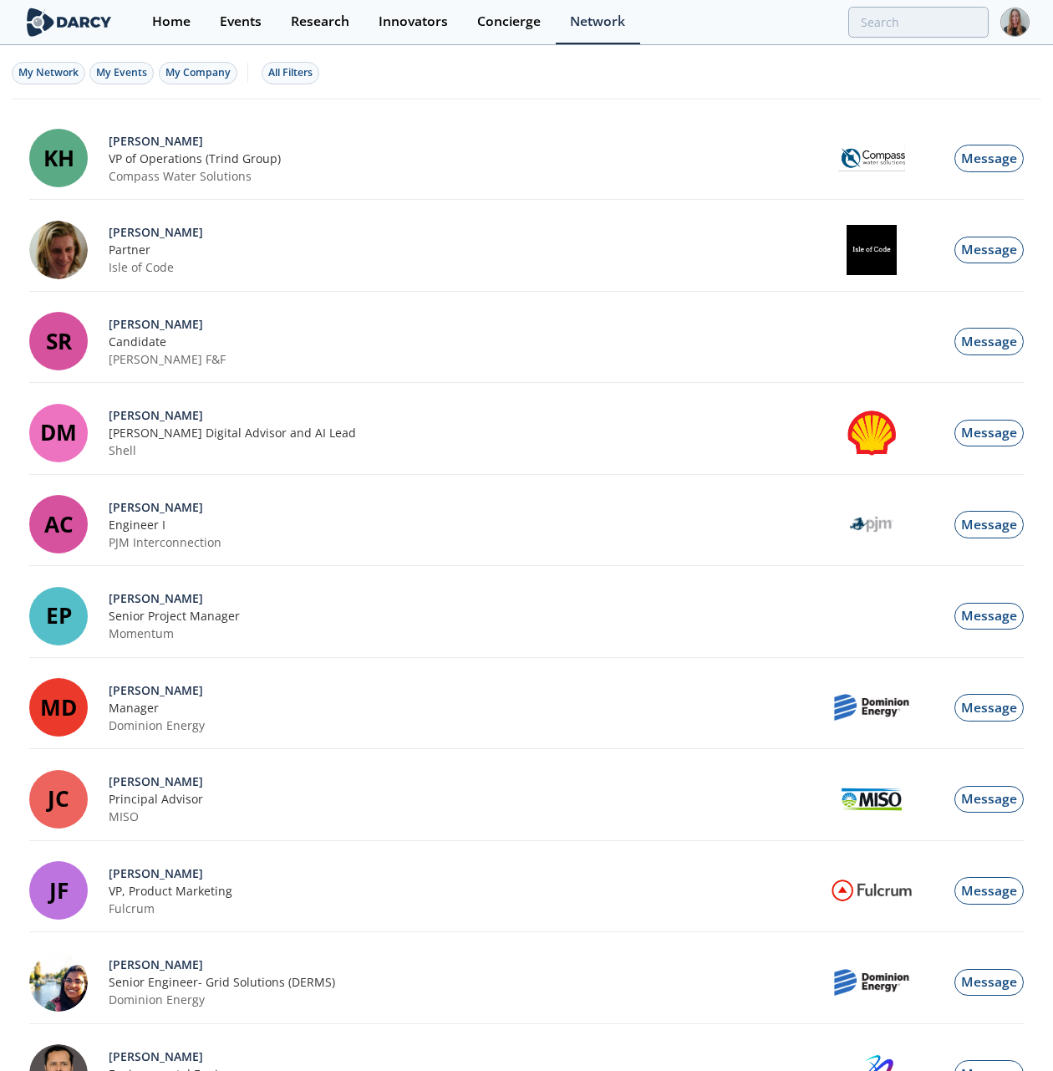
click at [0, 0] on div "Innovator Connection" at bounding box center [0, 0] width 0 height 0
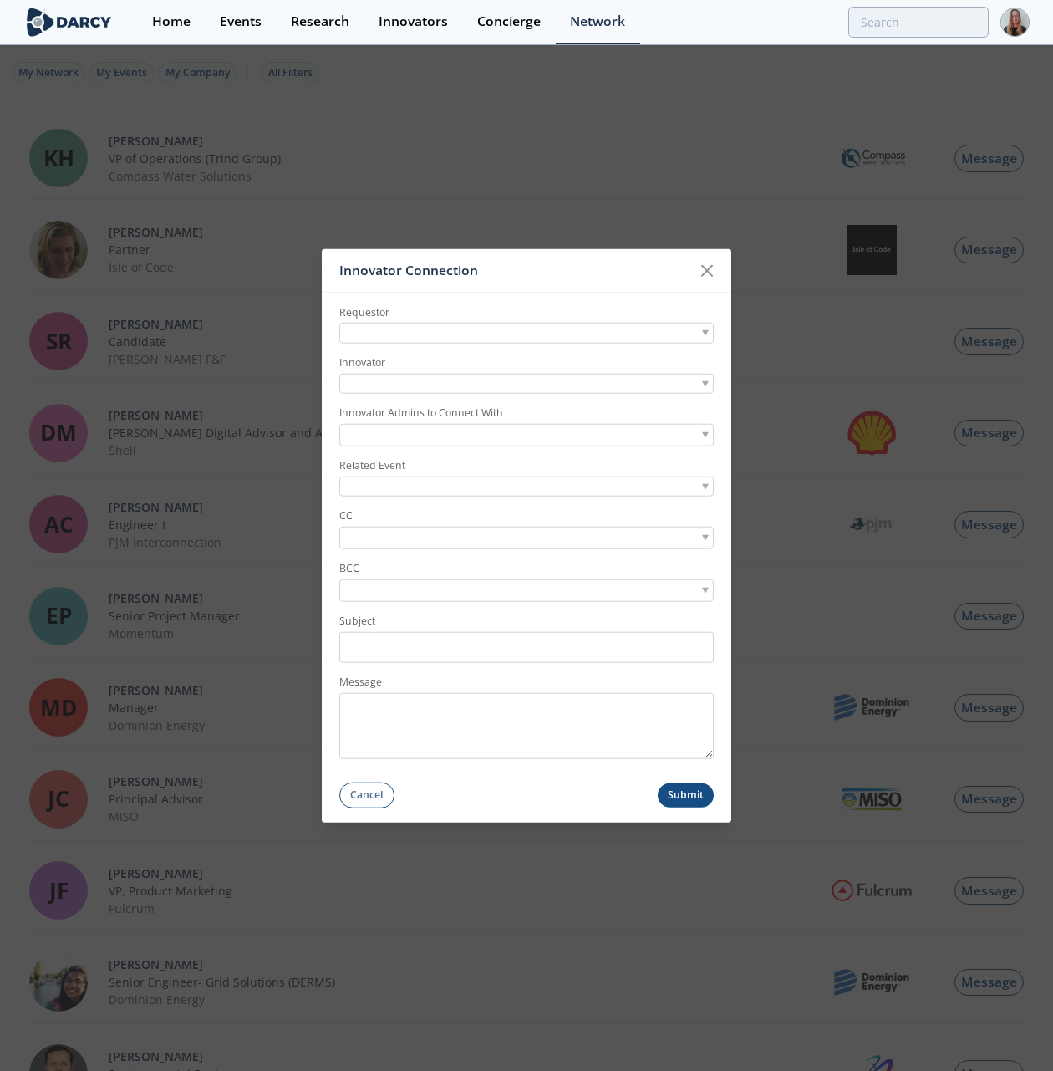
click at [455, 332] on div at bounding box center [526, 333] width 374 height 21
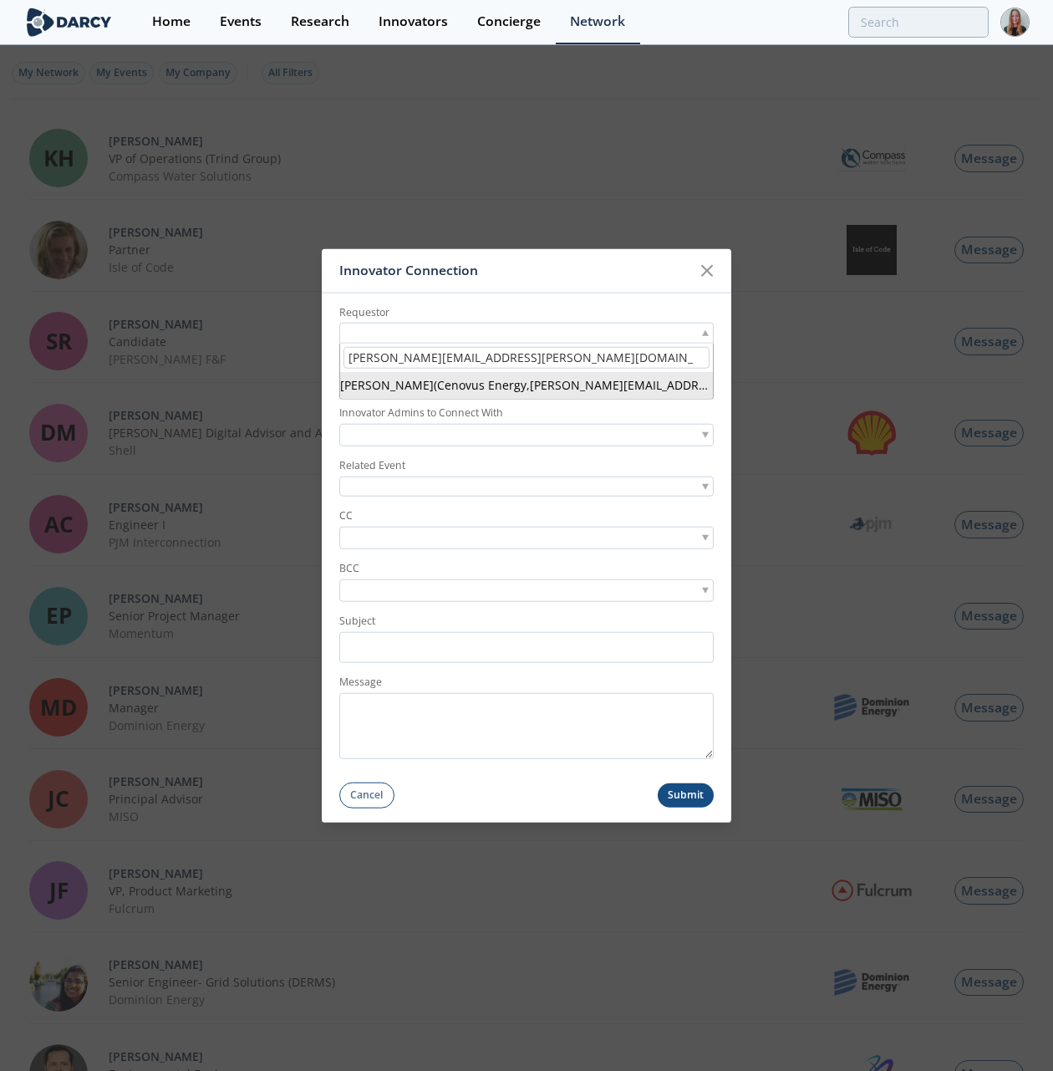
type input "[PERSON_NAME][EMAIL_ADDRESS][PERSON_NAME][DOMAIN_NAME]"
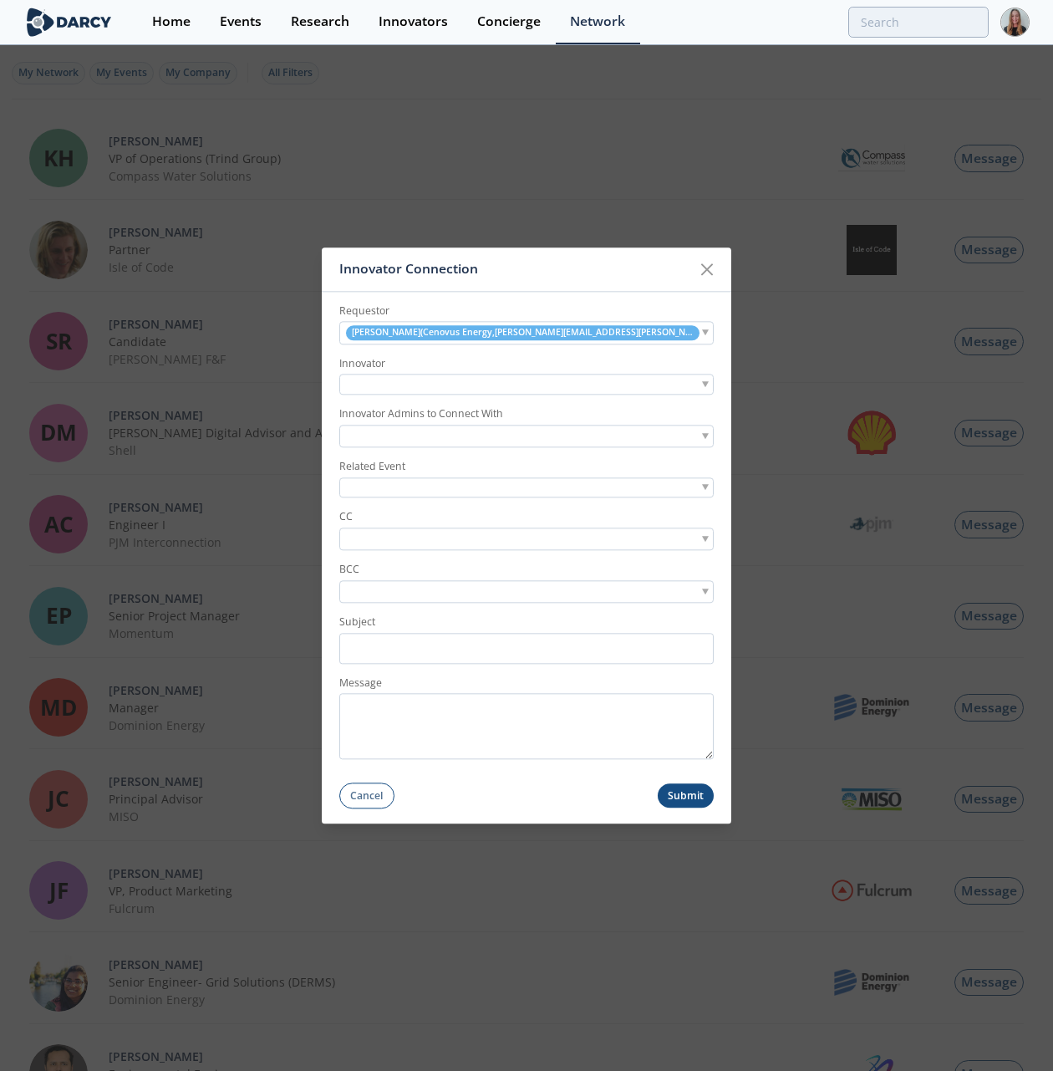
click at [470, 388] on div at bounding box center [526, 384] width 374 height 21
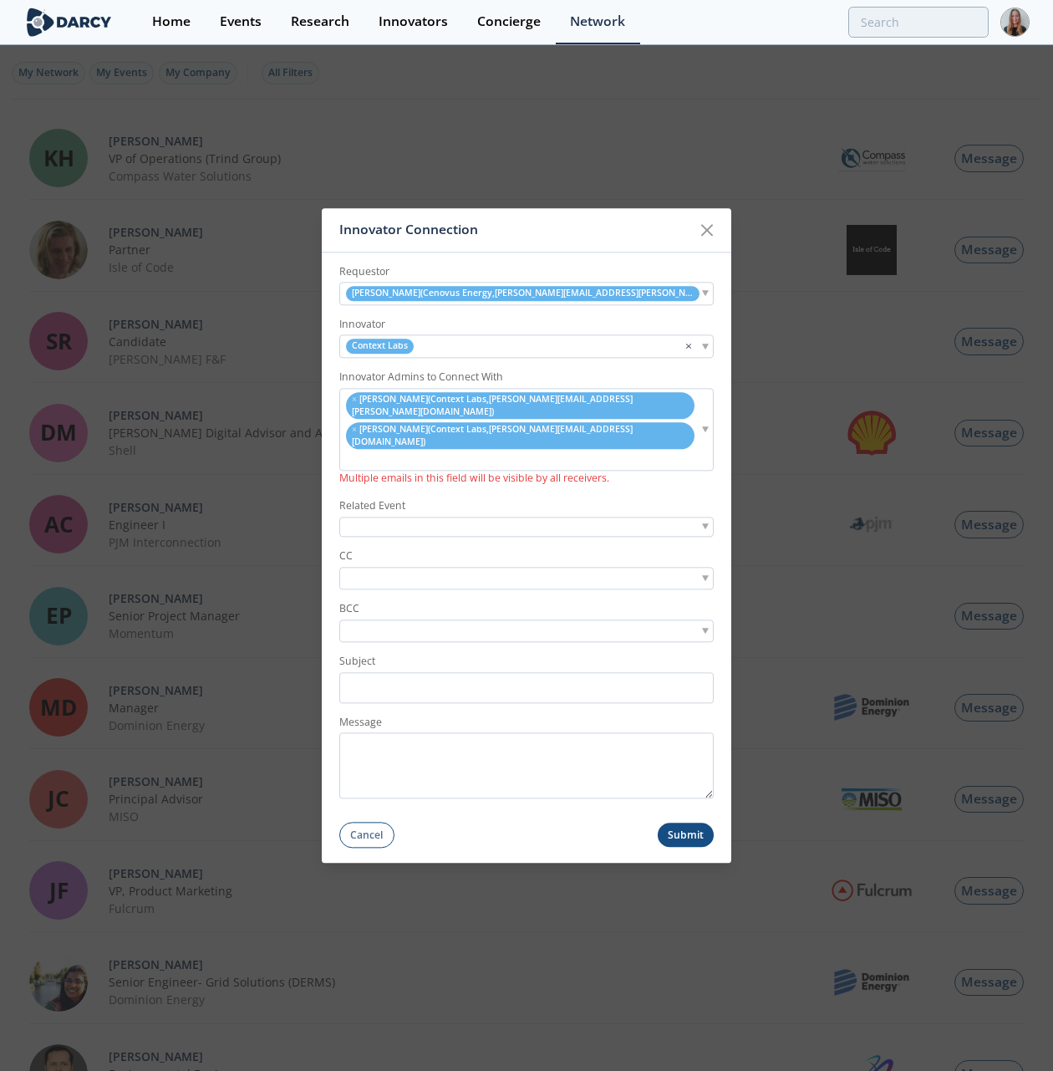
click at [369, 516] on div at bounding box center [526, 526] width 374 height 21
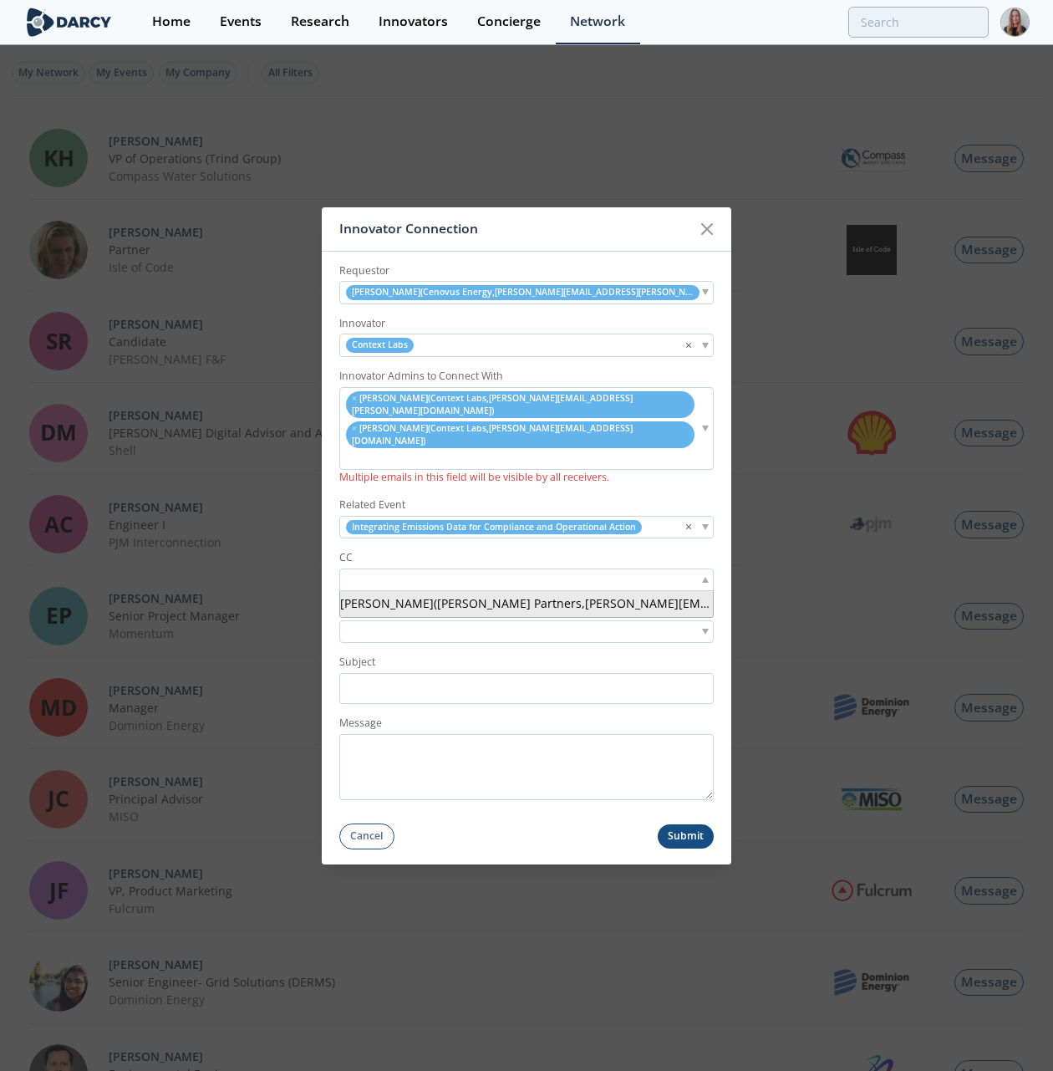
click at [392, 571] on input "search" at bounding box center [400, 580] width 115 height 18
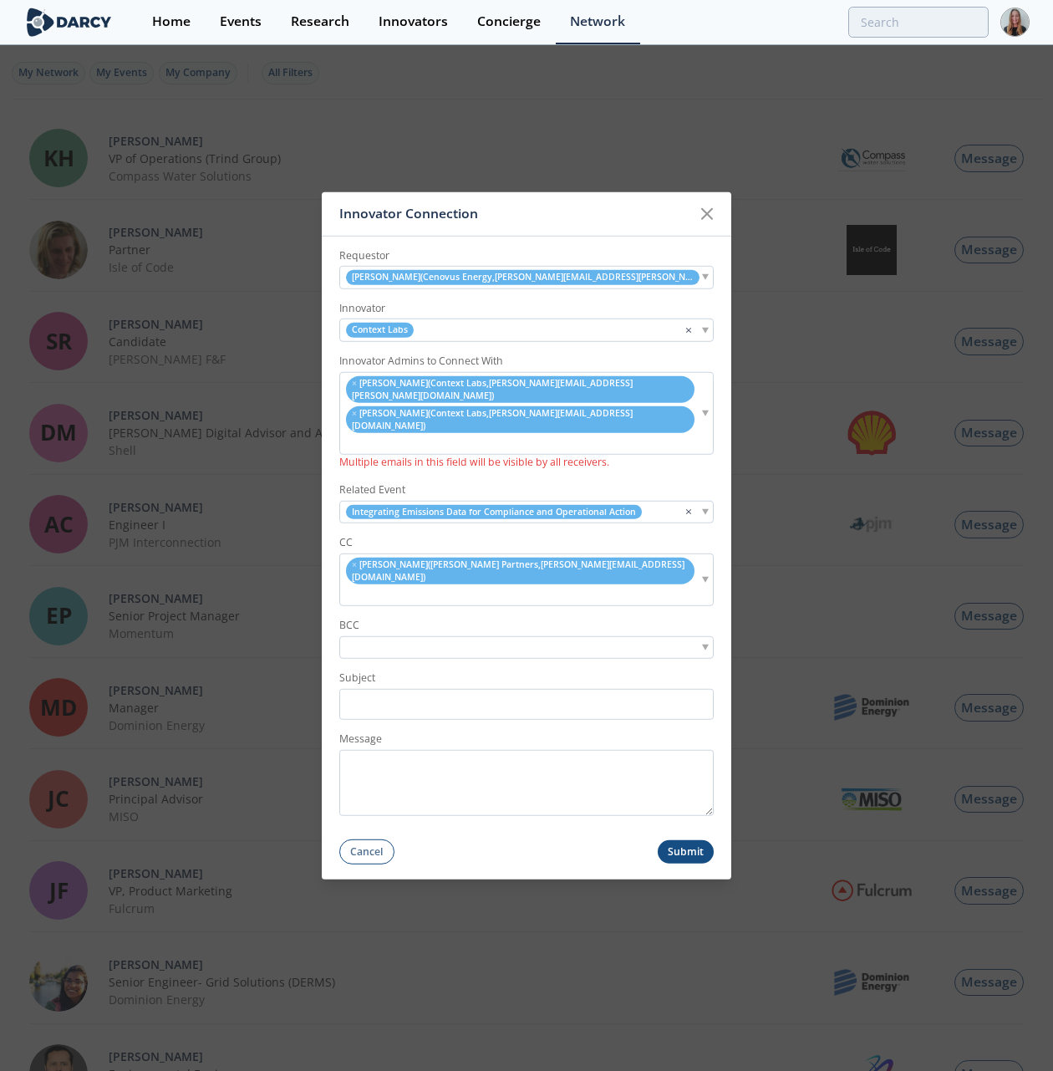
click at [645, 560] on ul "× Michael Davis ( Darcy Partners , michael@darcypartners.com )" at bounding box center [519, 579] width 359 height 48
type input "meg siegal"
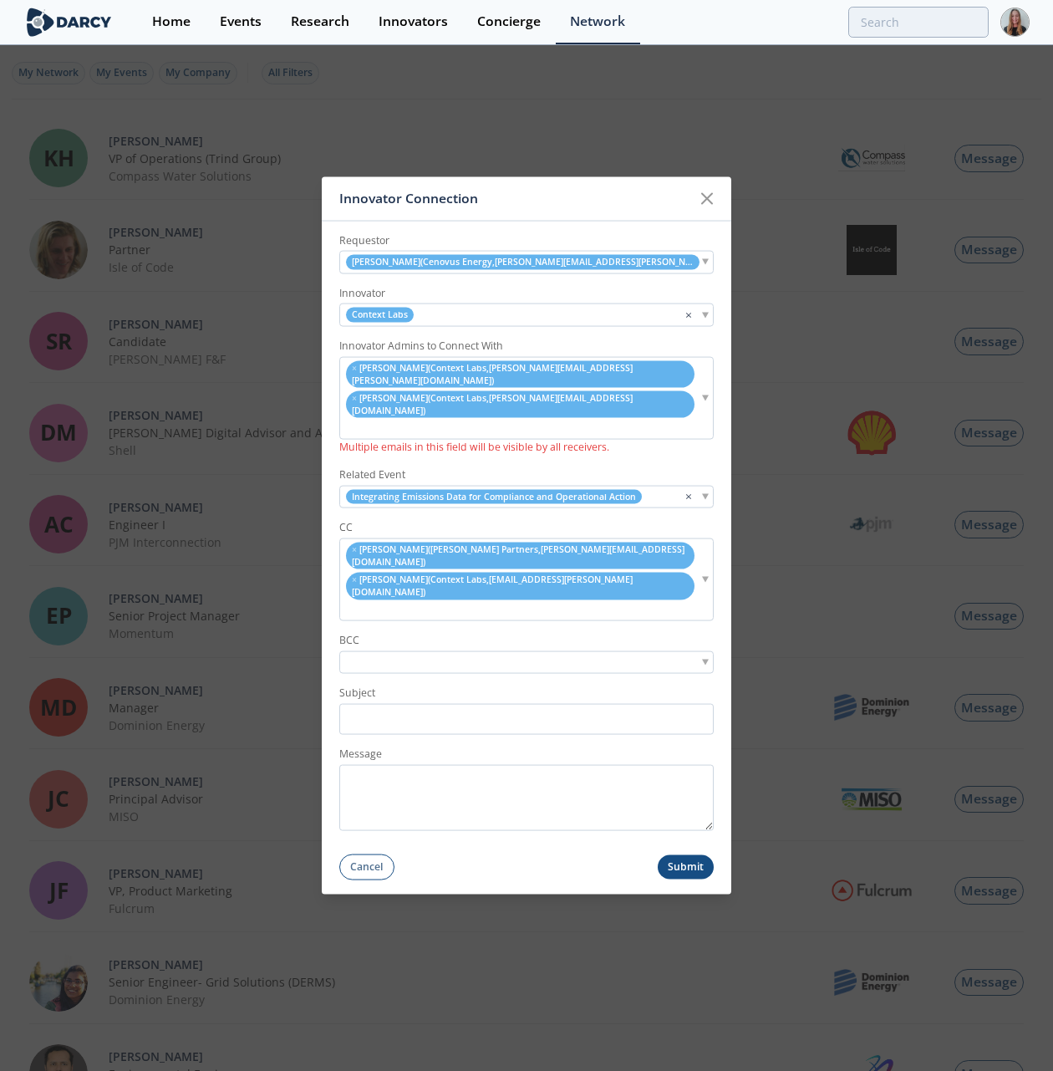
click at [364, 601] on input "search" at bounding box center [353, 610] width 21 height 18
type input "brittany corgi"
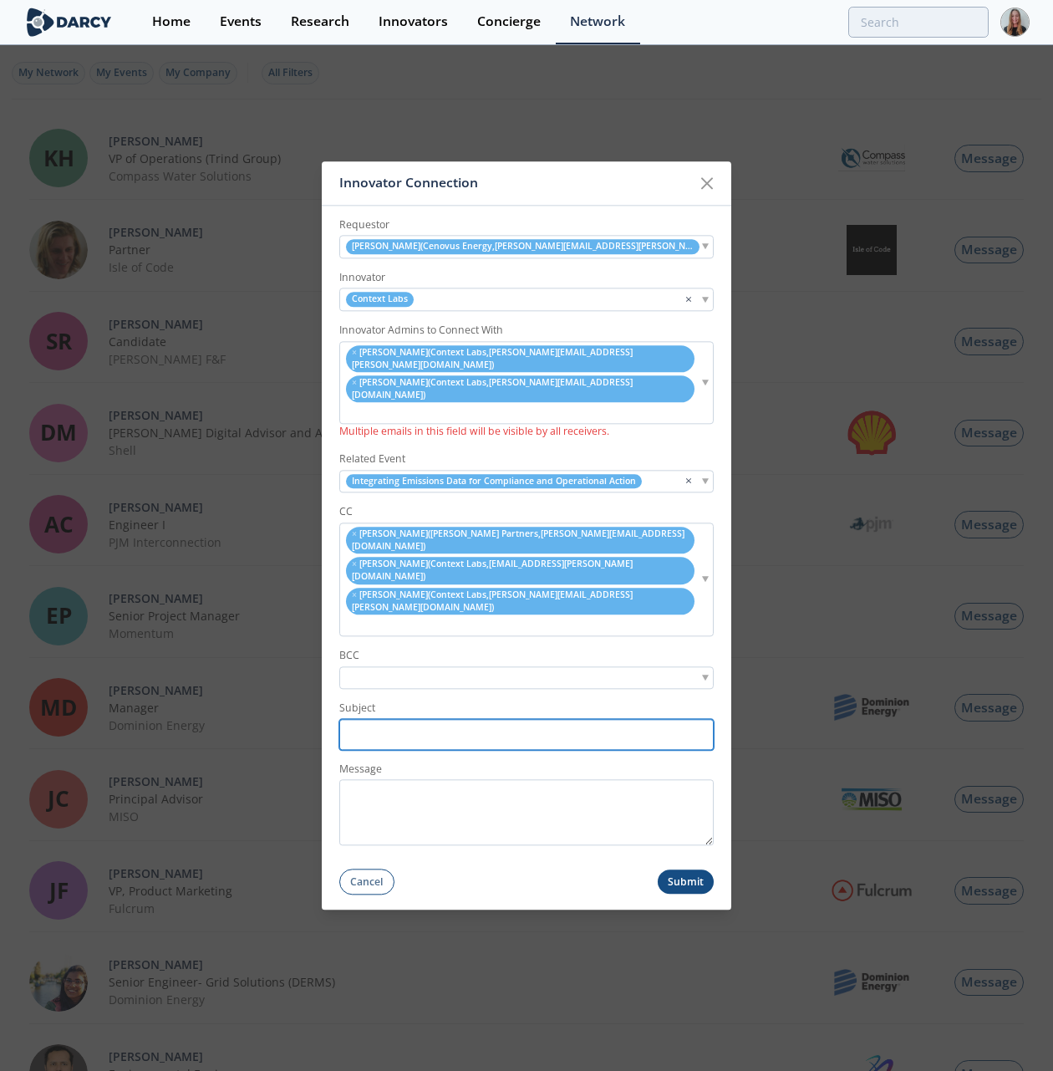
click at [398, 719] on input "Subject" at bounding box center [526, 734] width 374 height 31
paste input "Cenovus Energy <> Context Labs // Post-Forum Connection Request"
type input "Cenovus Energy <> Context Labs // Post-Forum Connection Request"
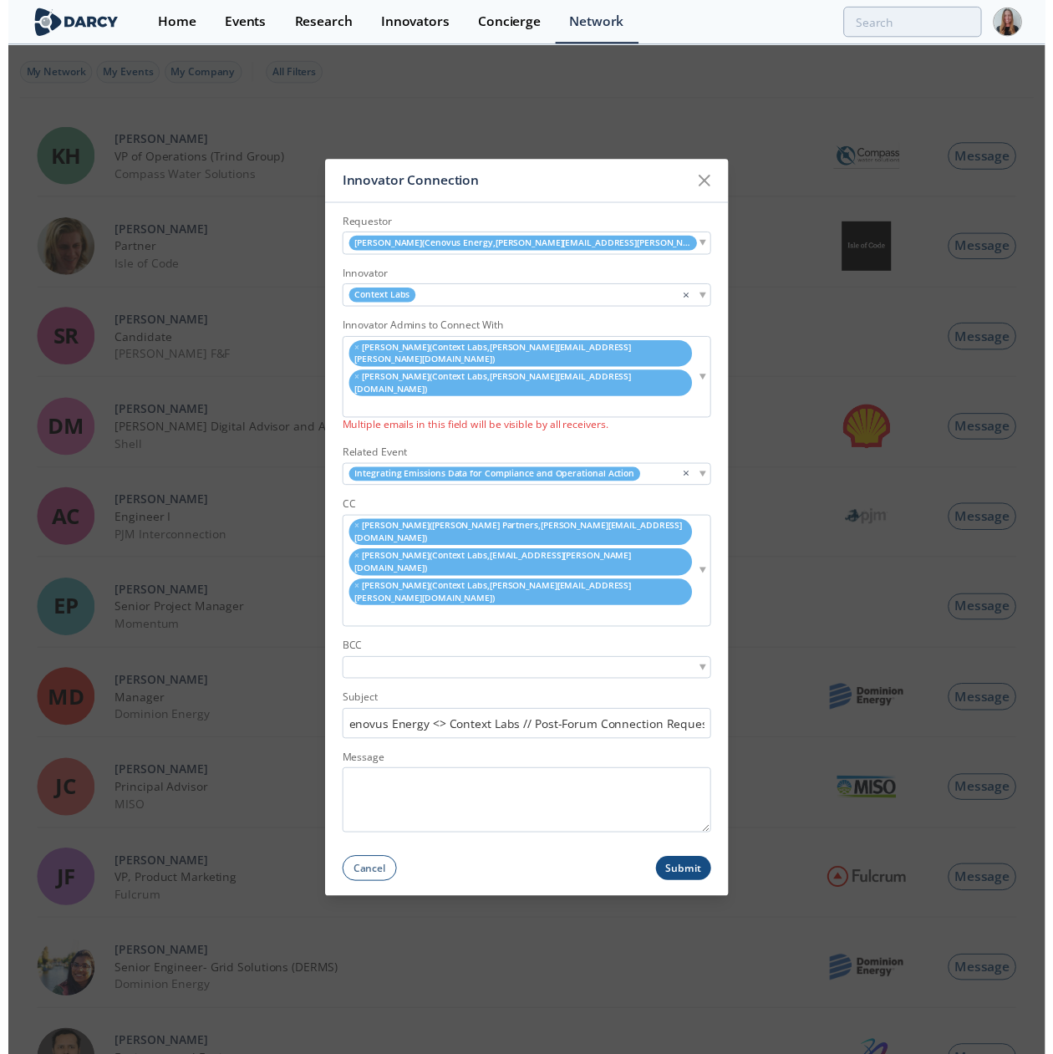
scroll to position [0, 0]
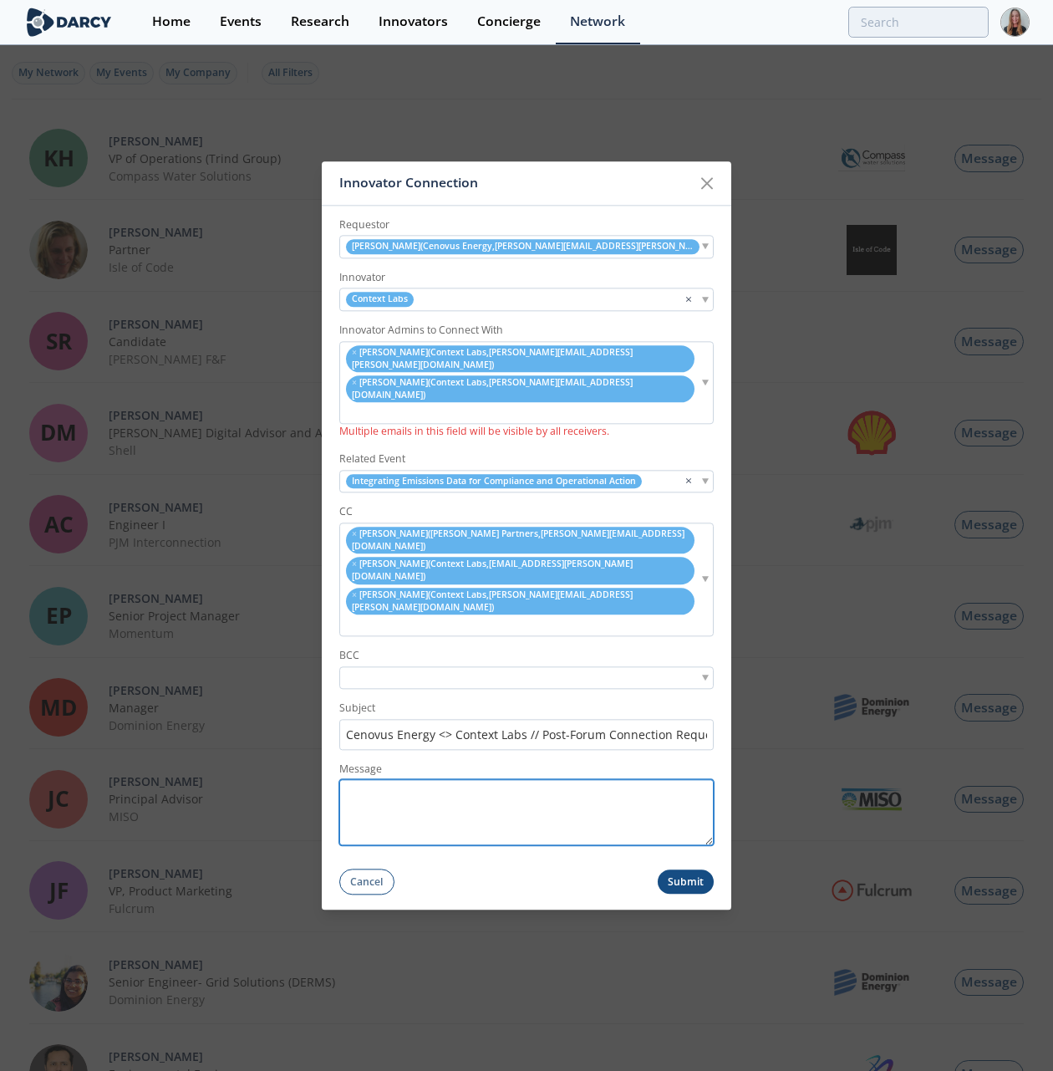
click at [500, 730] on textarea "Message" at bounding box center [526, 813] width 374 height 66
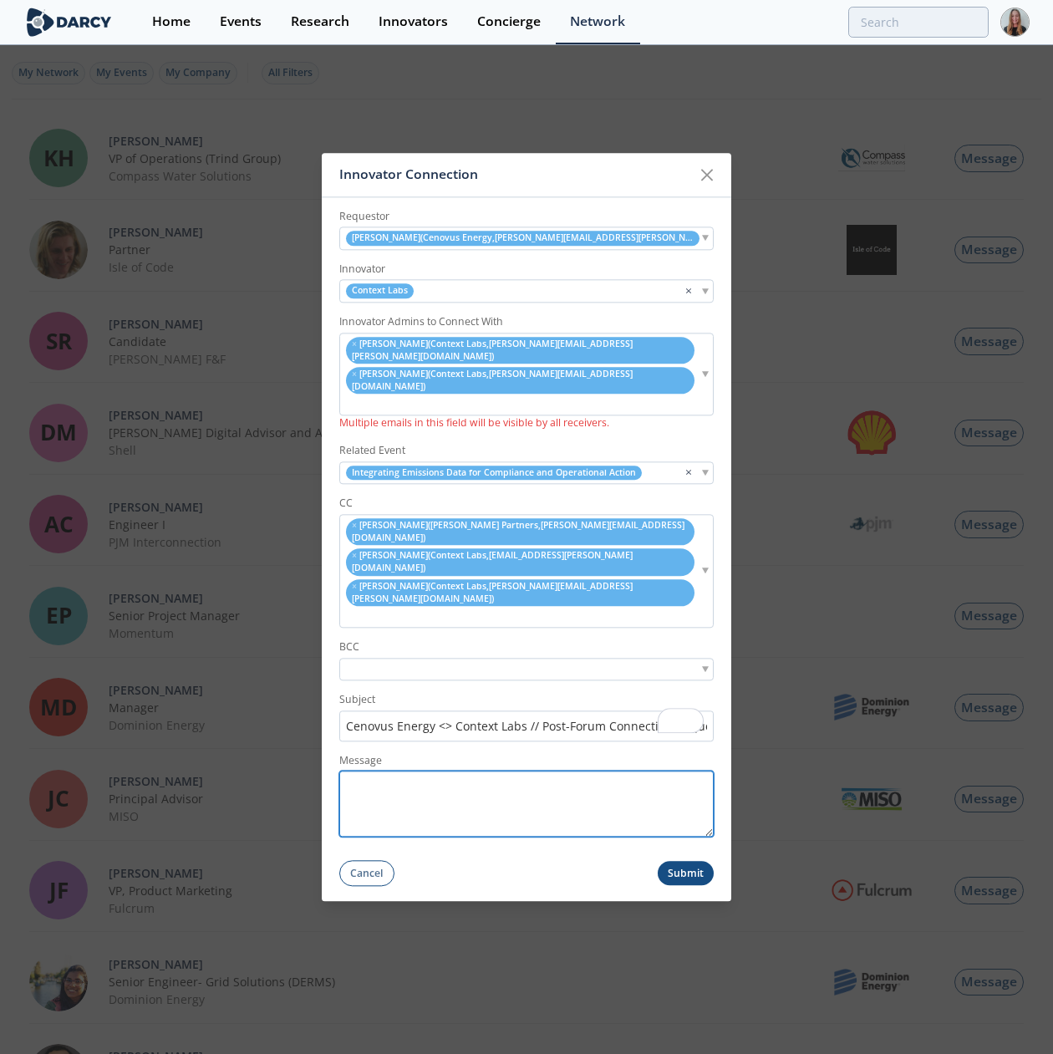
paste textarea "Hi Brian, Thank you for attending the Sustainability forum on Integrating Emiss…"
drag, startPoint x: 553, startPoint y: 780, endPoint x: 348, endPoint y: 717, distance: 214.1
click at [348, 730] on div "Message Hi Brian, Thank you for attending the Sustainability forum on Integrati…" at bounding box center [526, 795] width 374 height 84
click at [449, 730] on textarea "Hi [PERSON_NAME], Thank you for attending the Sustainability forum on Integrati…" at bounding box center [526, 804] width 374 height 66
type textarea "Hi [PERSON_NAME], Thank you for attending the Sustainability forum on Integrati…"
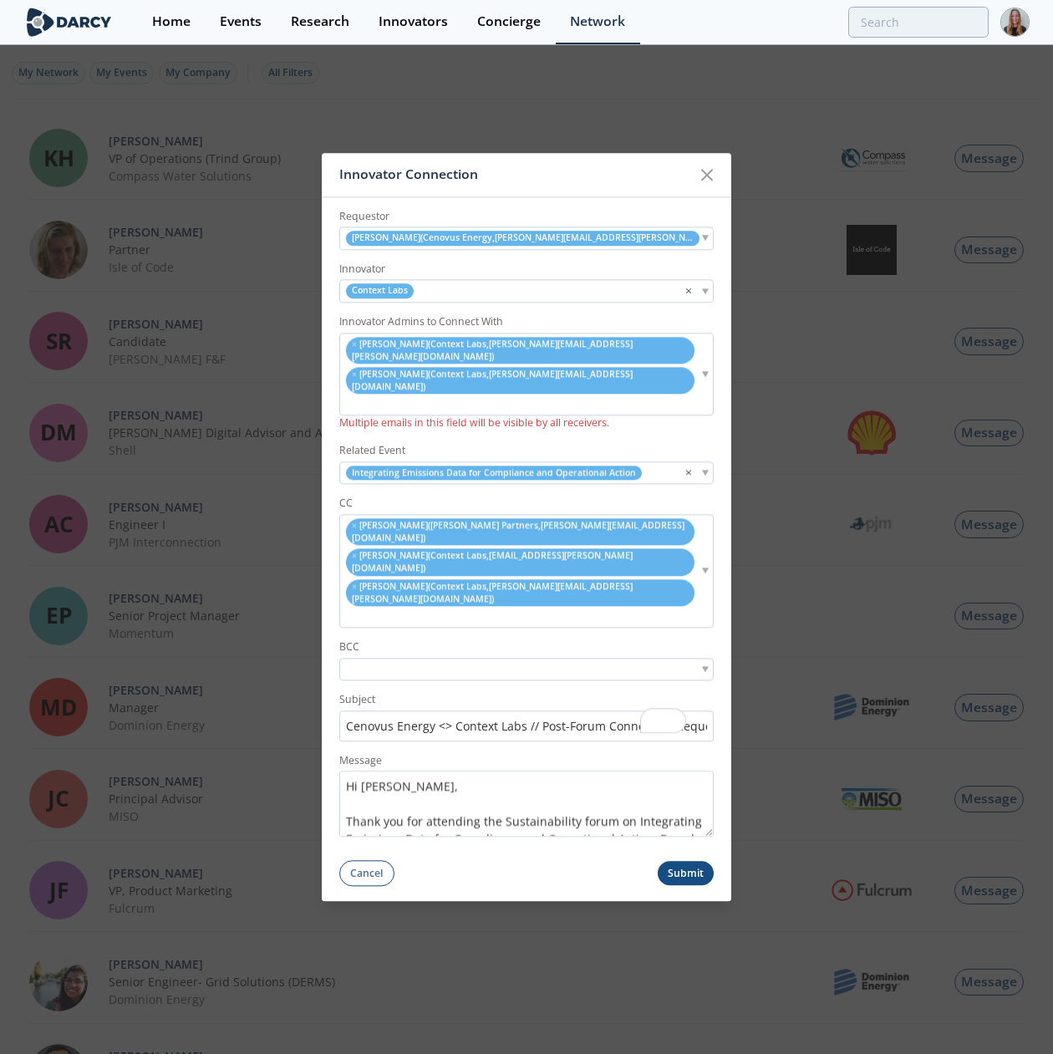
click at [674, 730] on button "Submit" at bounding box center [686, 874] width 57 height 24
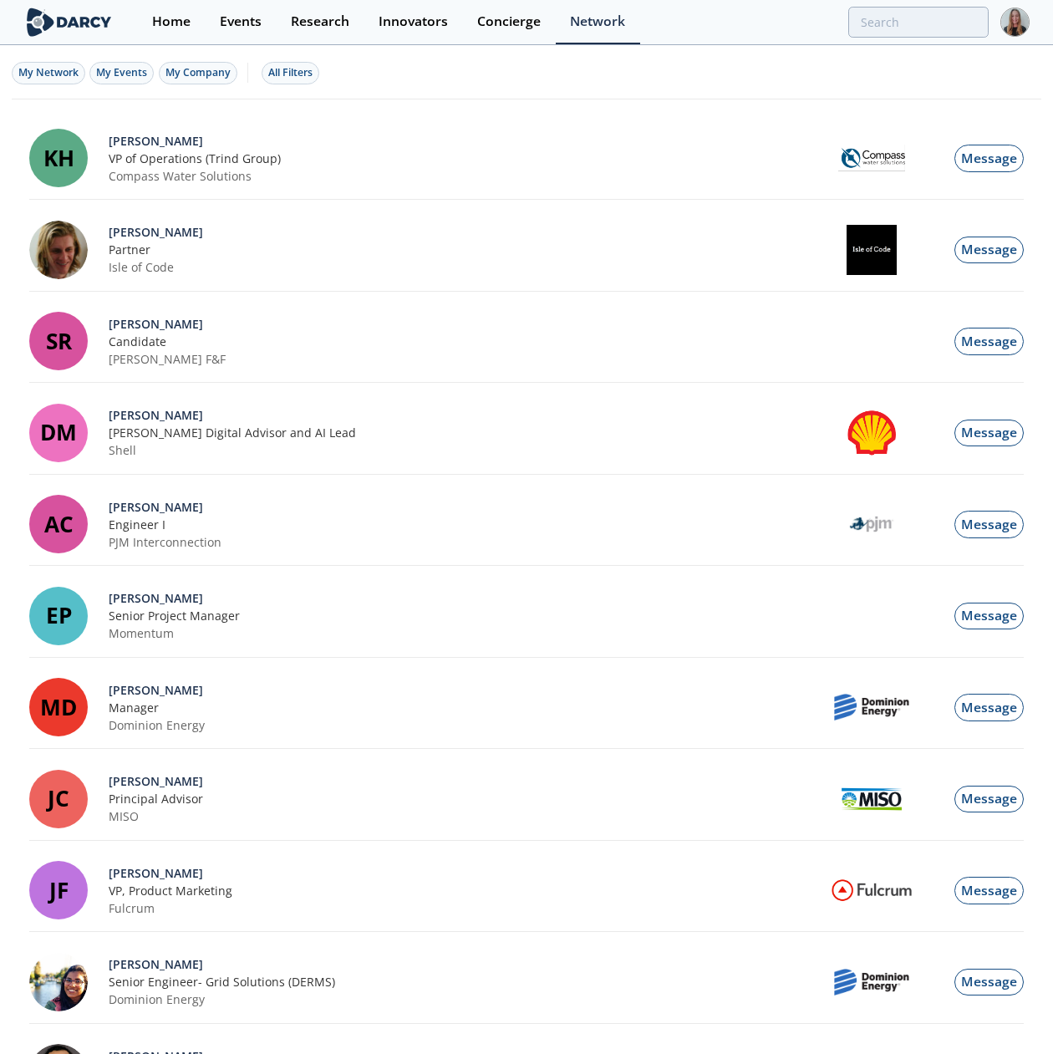
click at [0, 0] on div "Innovator Connection" at bounding box center [0, 0] width 0 height 0
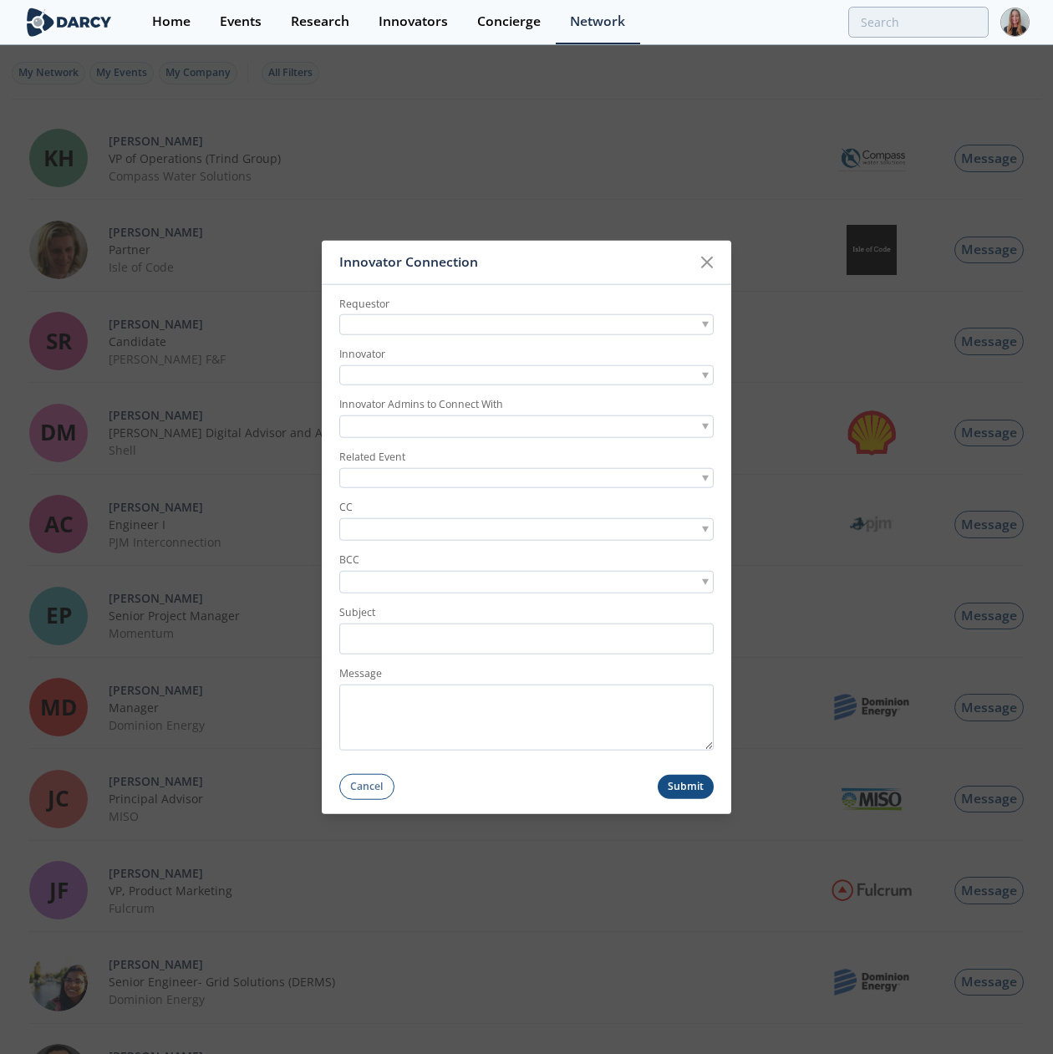
click at [381, 322] on div at bounding box center [526, 324] width 374 height 21
type input "[PERSON_NAME][EMAIL_ADDRESS][DOMAIN_NAME]"
click at [445, 369] on li "Loading options..." at bounding box center [526, 377] width 373 height 27
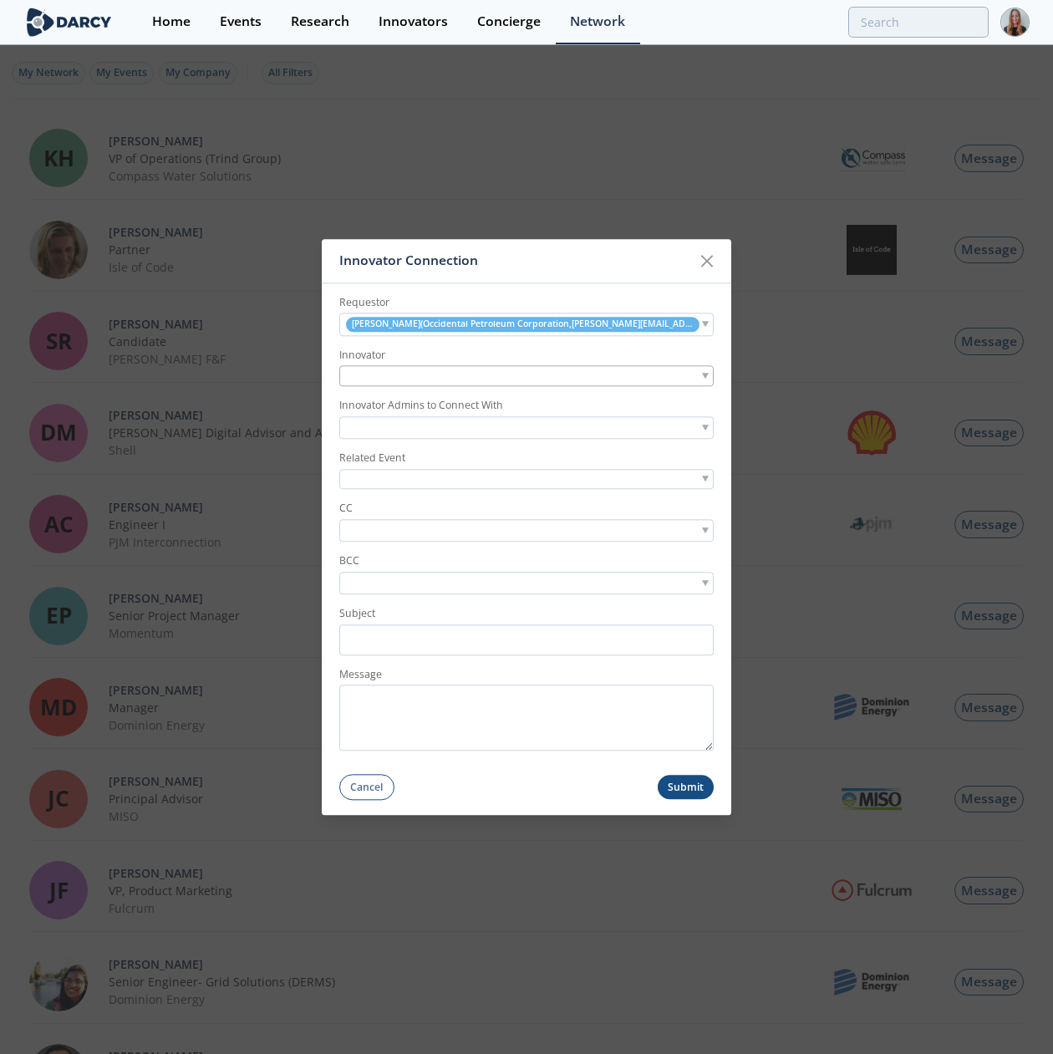
click at [445, 369] on div at bounding box center [526, 376] width 374 height 21
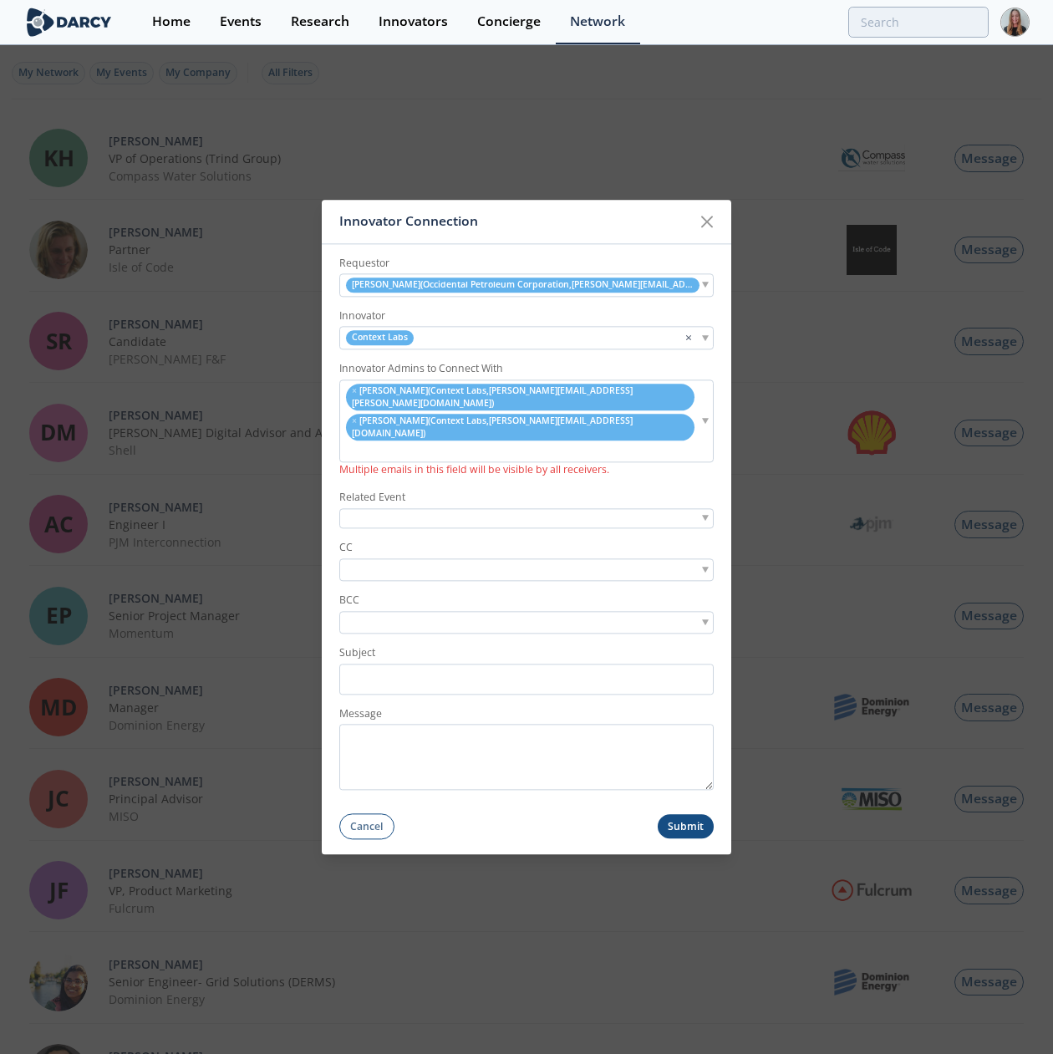
click at [368, 508] on div at bounding box center [526, 518] width 374 height 21
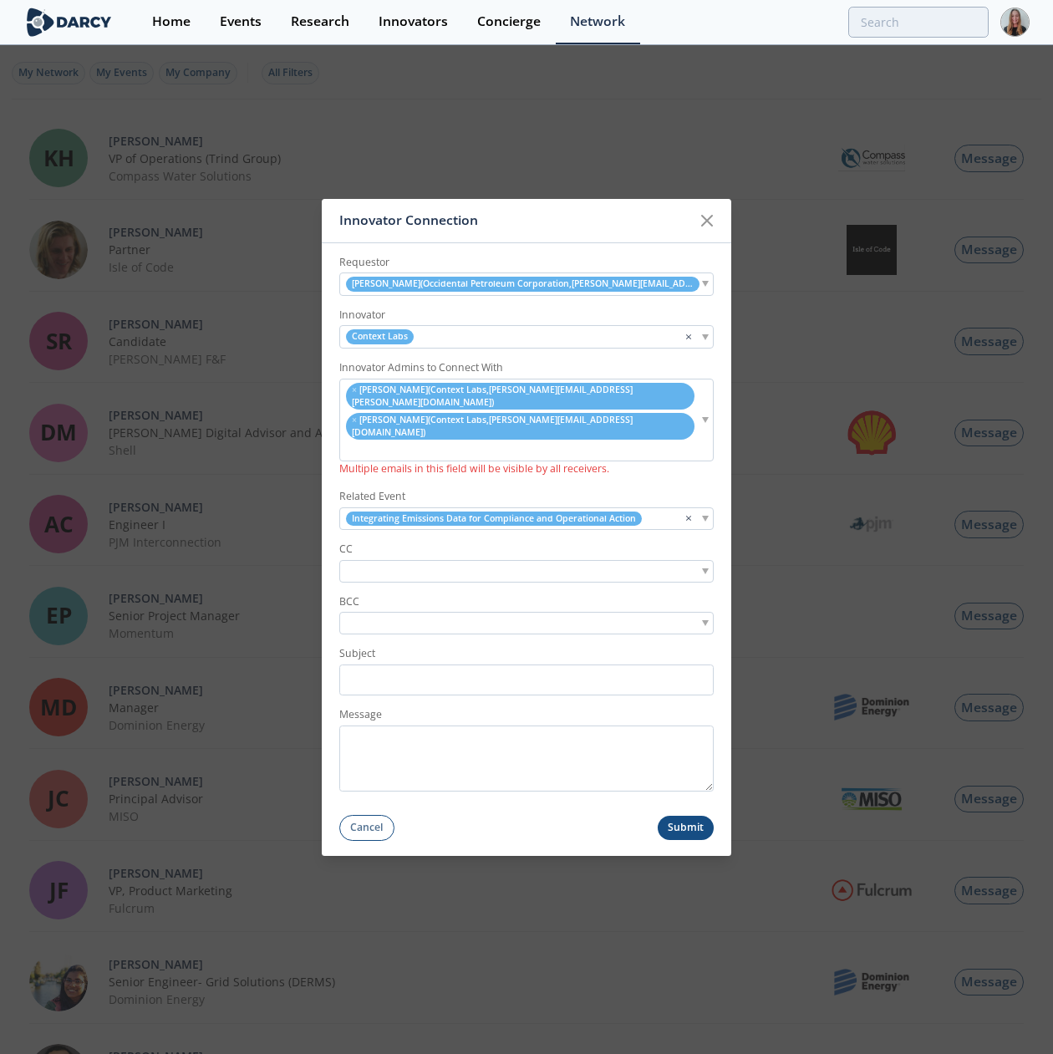
click at [385, 562] on input "search" at bounding box center [400, 571] width 115 height 18
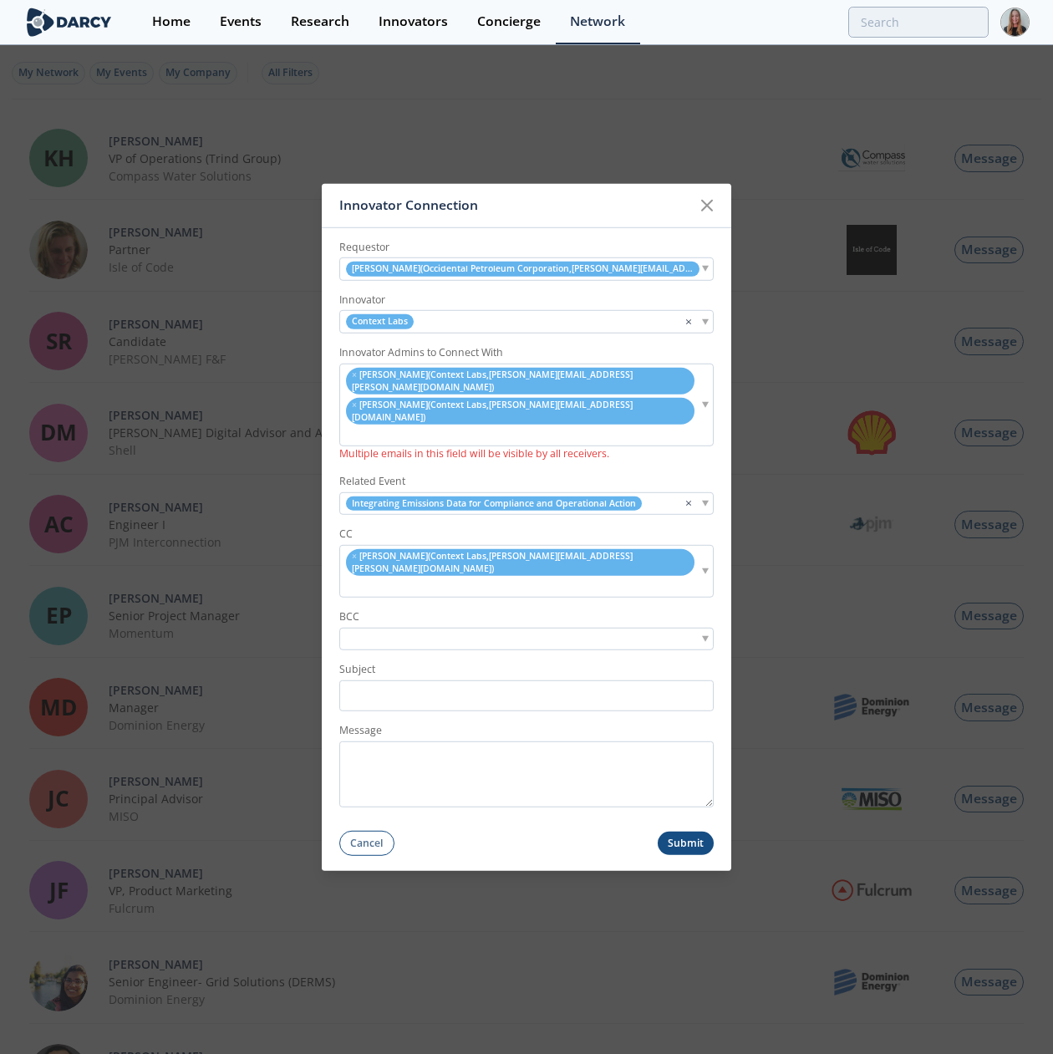
click at [364, 577] on input "search" at bounding box center [353, 586] width 21 height 18
type input "meg siegal"
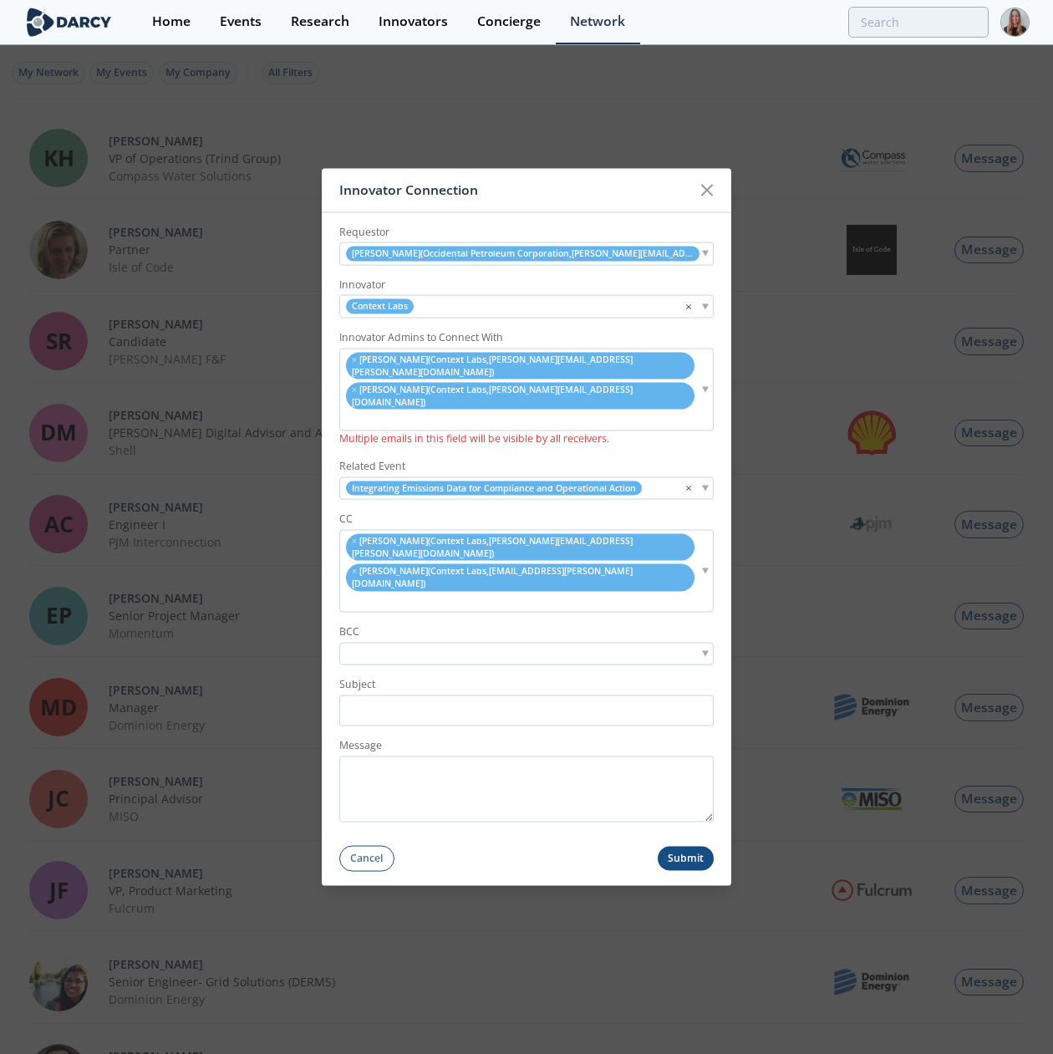
click at [650, 562] on ul "× Brittany Corgiat ( Context Labs , brittany.corgiat@contextlabs.com ) × Meg Si…" at bounding box center [519, 570] width 359 height 79
type input "samuel linton"
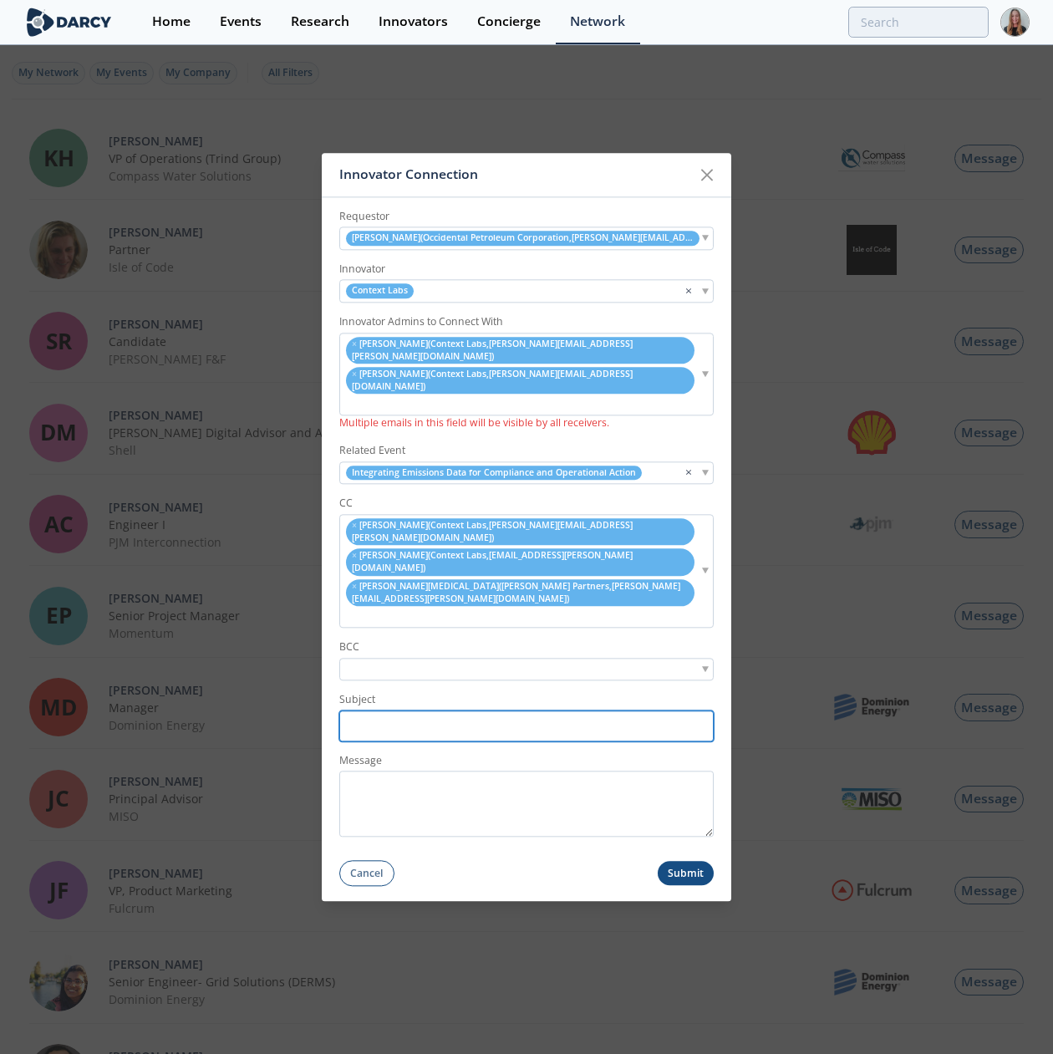
click at [399, 710] on input "Subject" at bounding box center [526, 725] width 374 height 31
paste input "Occidental Petroleum Corporation <> Context Labs // Post-Forum Connection Reque…"
drag, startPoint x: 423, startPoint y: 675, endPoint x: 298, endPoint y: 666, distance: 124.9
click at [298, 666] on div "Innovator Connection Requestor Andrew Nobbay ( Occidental Petroleum Corporation…" at bounding box center [526, 527] width 1053 height 1054
type input "Oxy <> Context Labs // Post-Forum Connection Request"
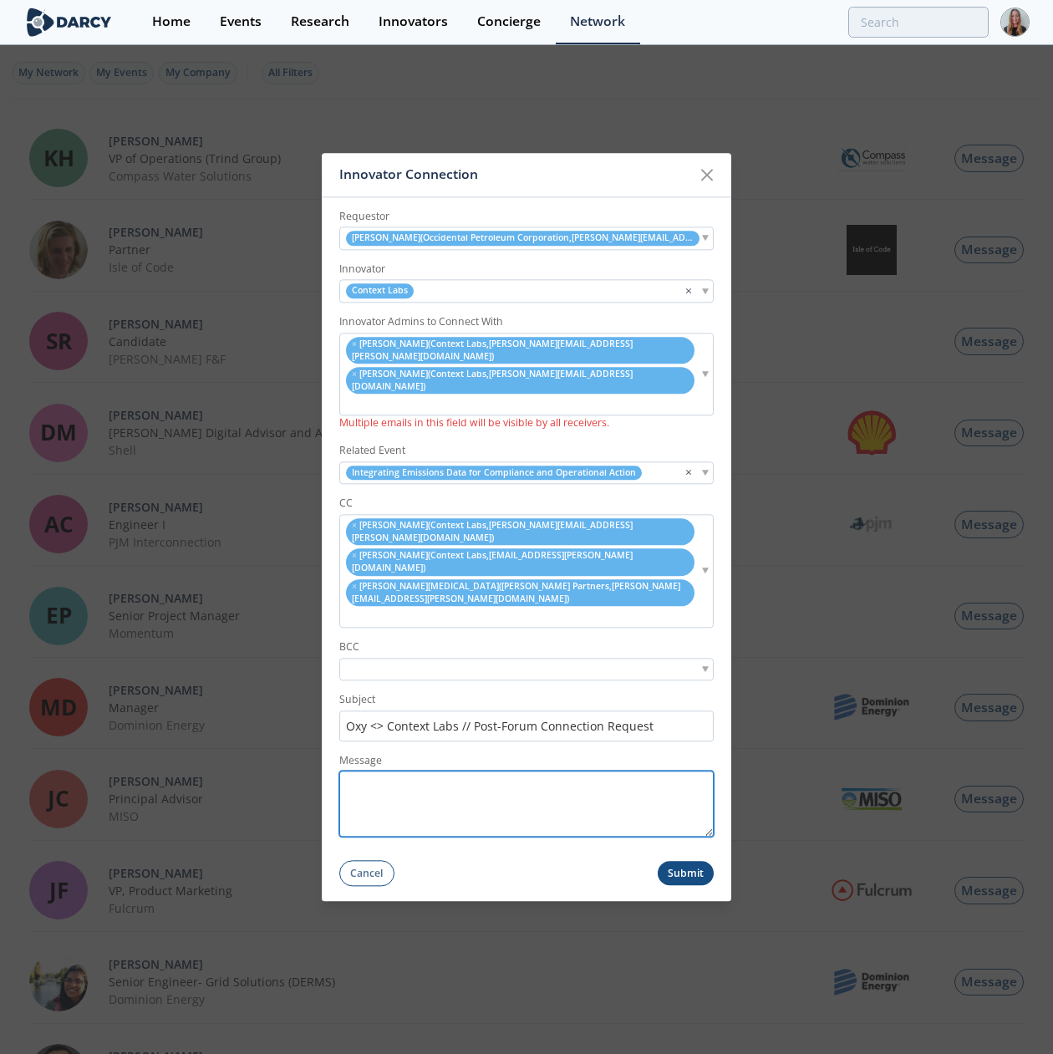
click at [533, 730] on textarea "Message" at bounding box center [526, 804] width 374 height 66
paste textarea "Hi Andrew, Thank you for attending the Sustainability forum on Integrating Emis…"
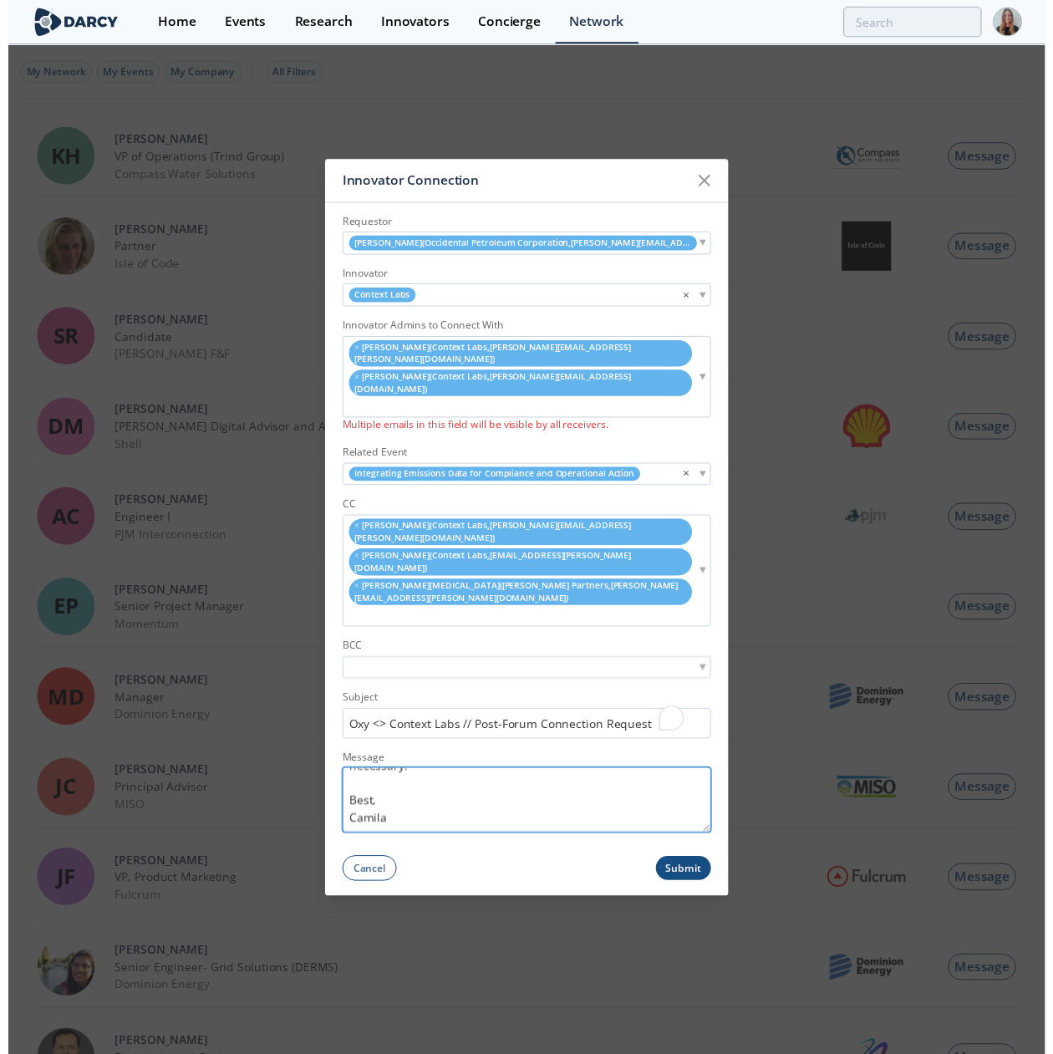
scroll to position [344, 0]
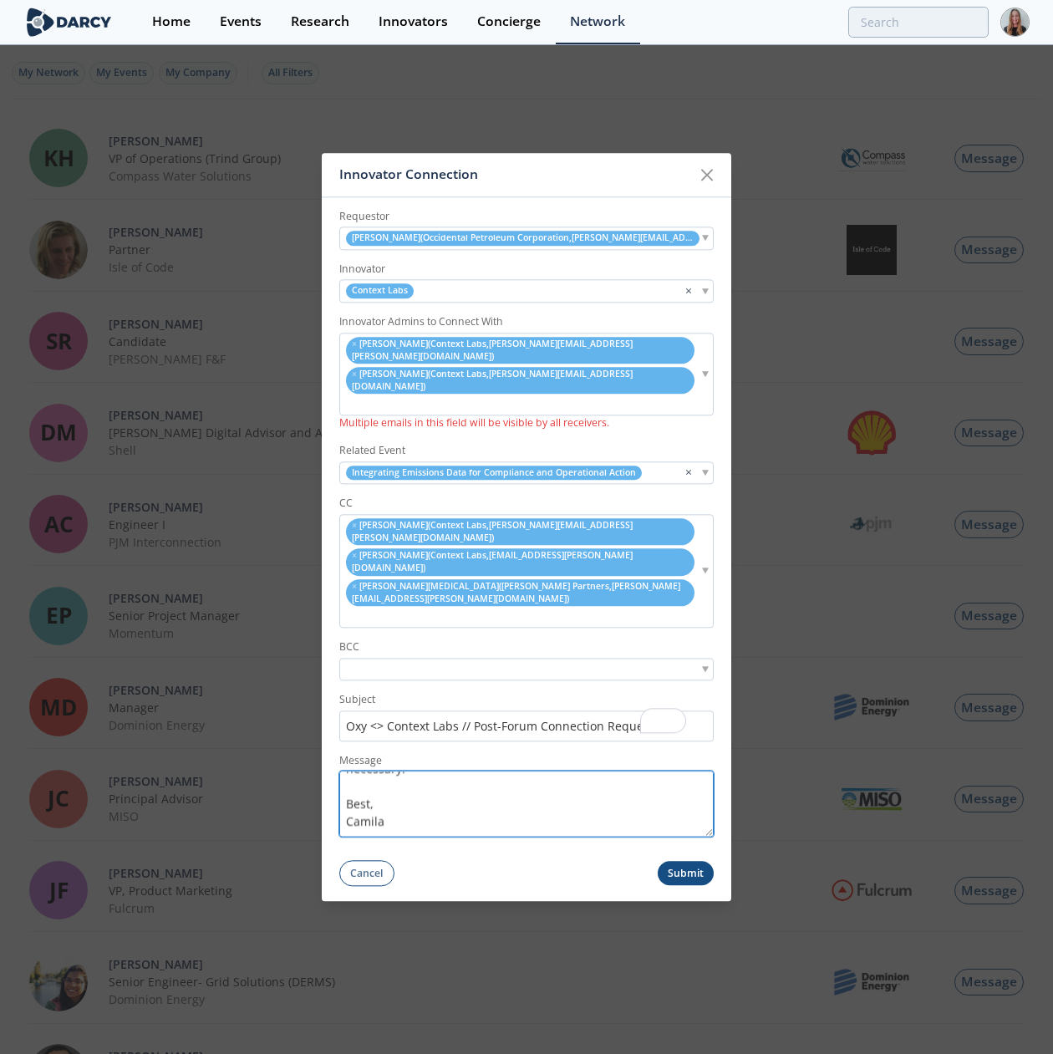
click at [704, 730] on textarea "Hi Andrew, Thank you for attending the Sustainability forum on Integrating Emis…" at bounding box center [526, 804] width 374 height 66
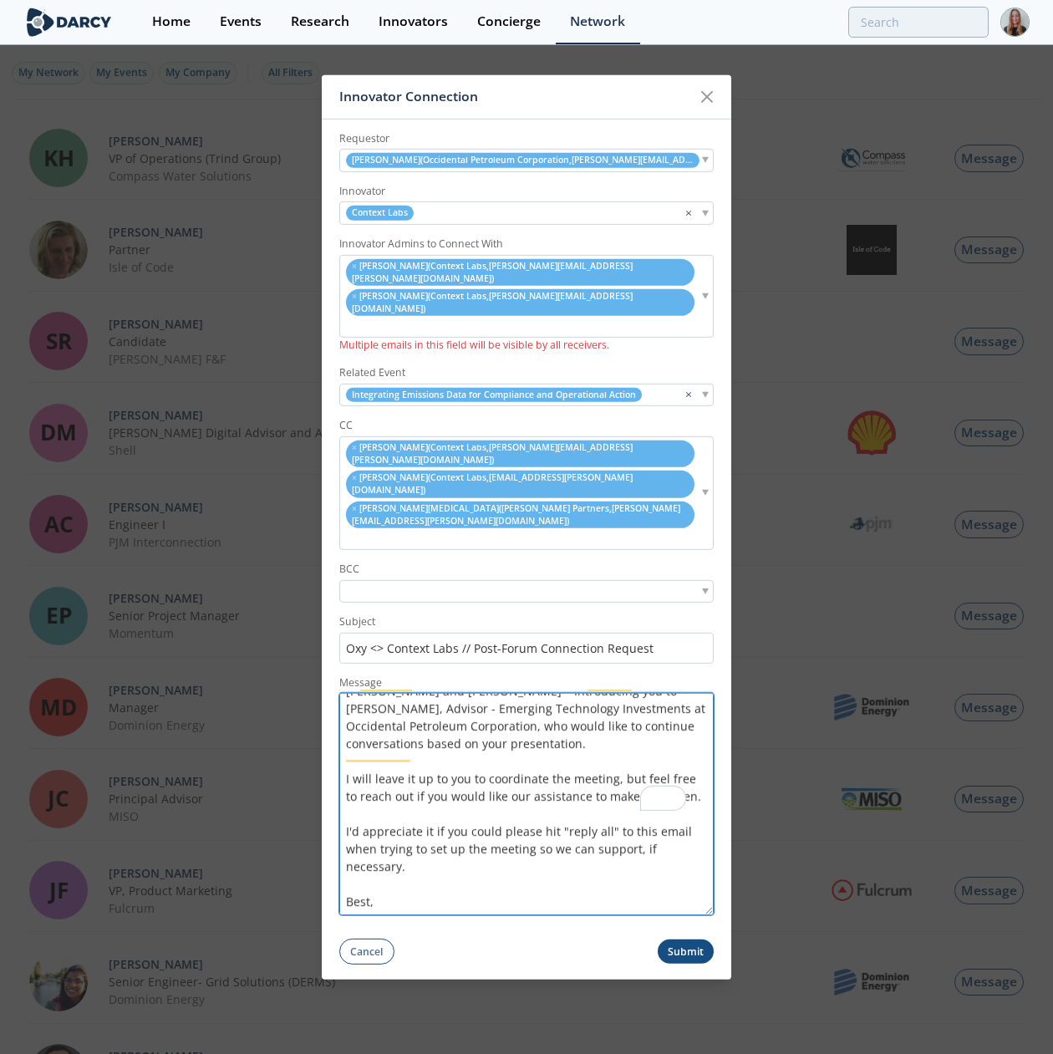
scroll to position [158, 0]
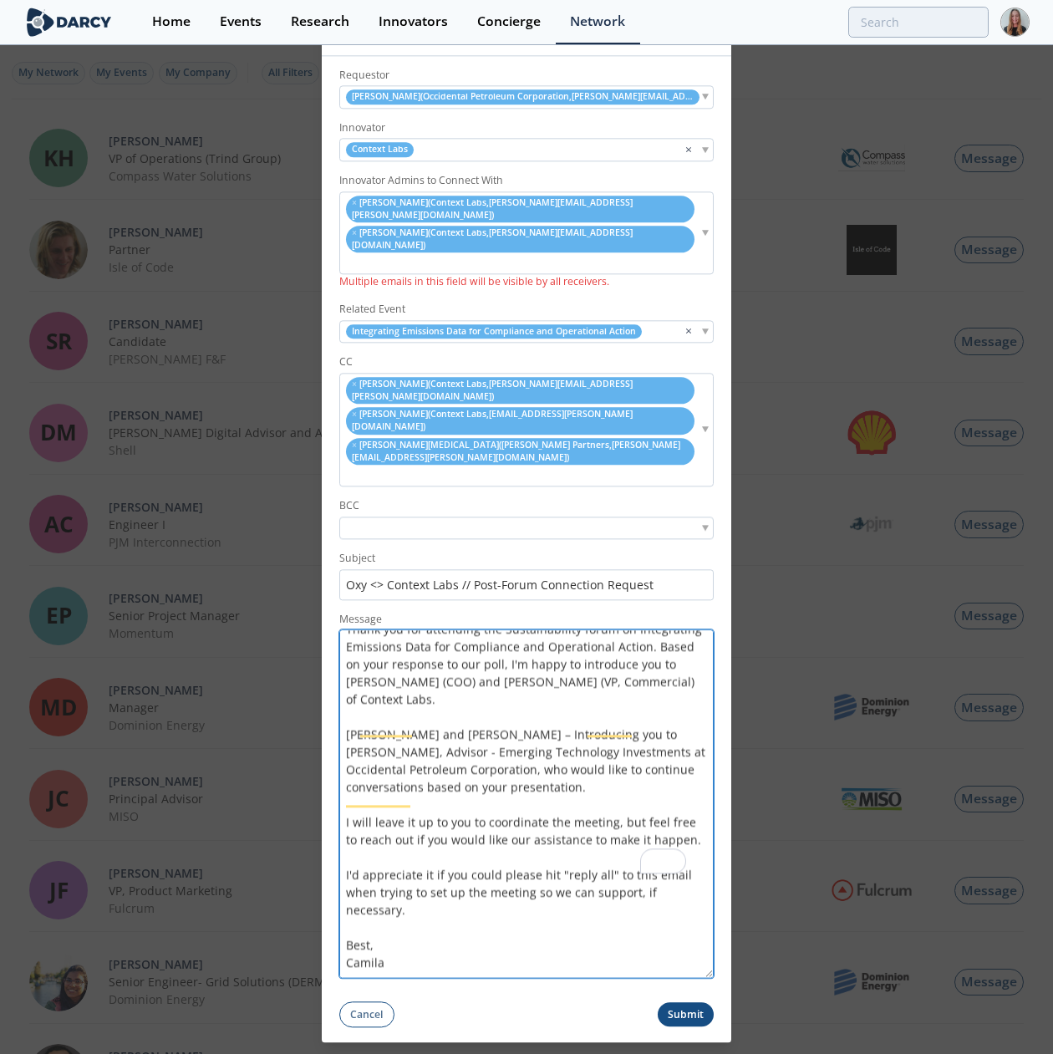
drag, startPoint x: 704, startPoint y: 783, endPoint x: 709, endPoint y: 1067, distance: 284.2
click at [709, 730] on html "Innovator Connection Requestor Kanan Patel ( ExxonMobil Corporation , kanan.pat…" at bounding box center [526, 527] width 1053 height 1054
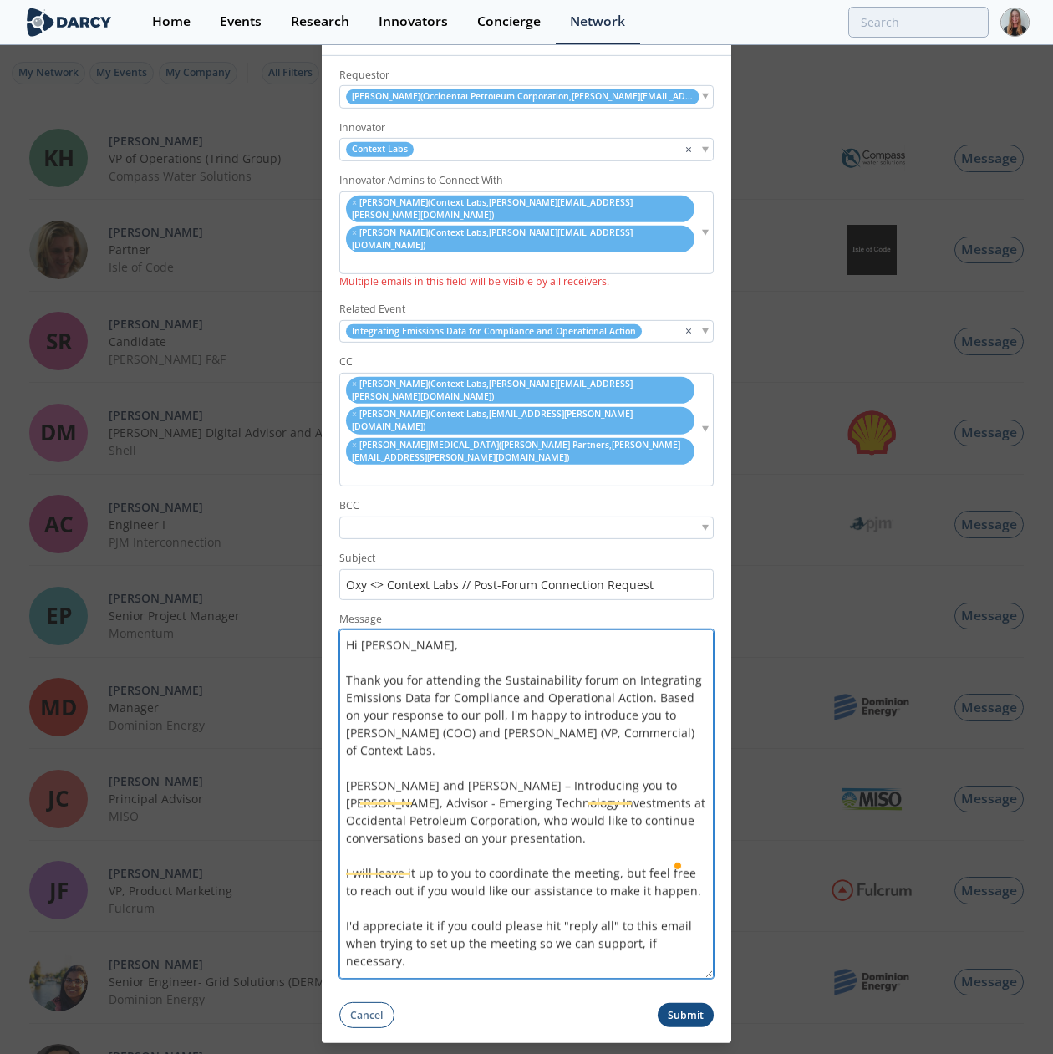
type textarea "Hi Andrew, Thank you for attending the Sustainability forum on Integrating Emis…"
click at [481, 687] on textarea "Hi Andrew, Thank you for attending the Sustainability forum on Integrating Emis…" at bounding box center [526, 803] width 374 height 349
click at [606, 730] on textarea "Hi Andrew, Thank you for attending the Sustainability forum on Integrating Emis…" at bounding box center [526, 803] width 374 height 349
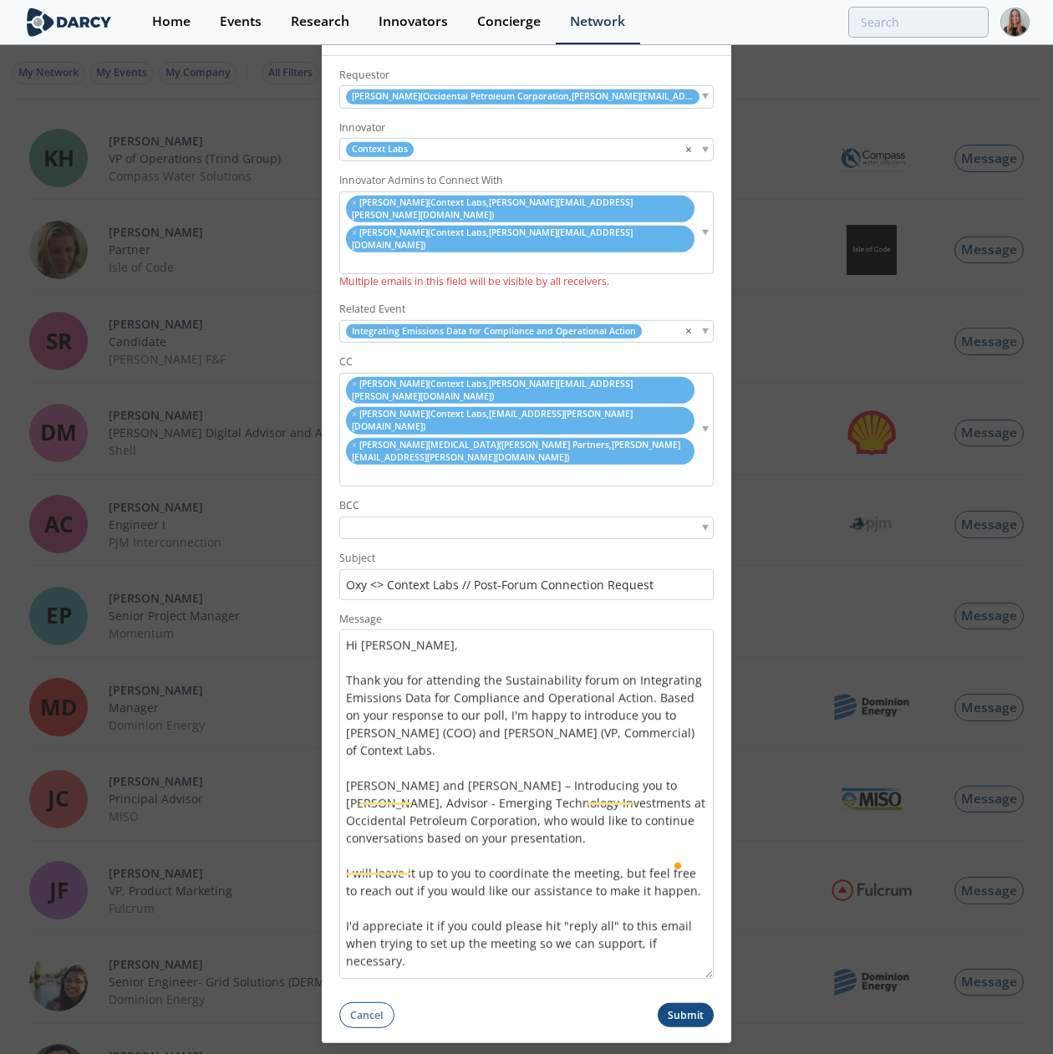
click at [677, 730] on button "Submit" at bounding box center [686, 1015] width 57 height 24
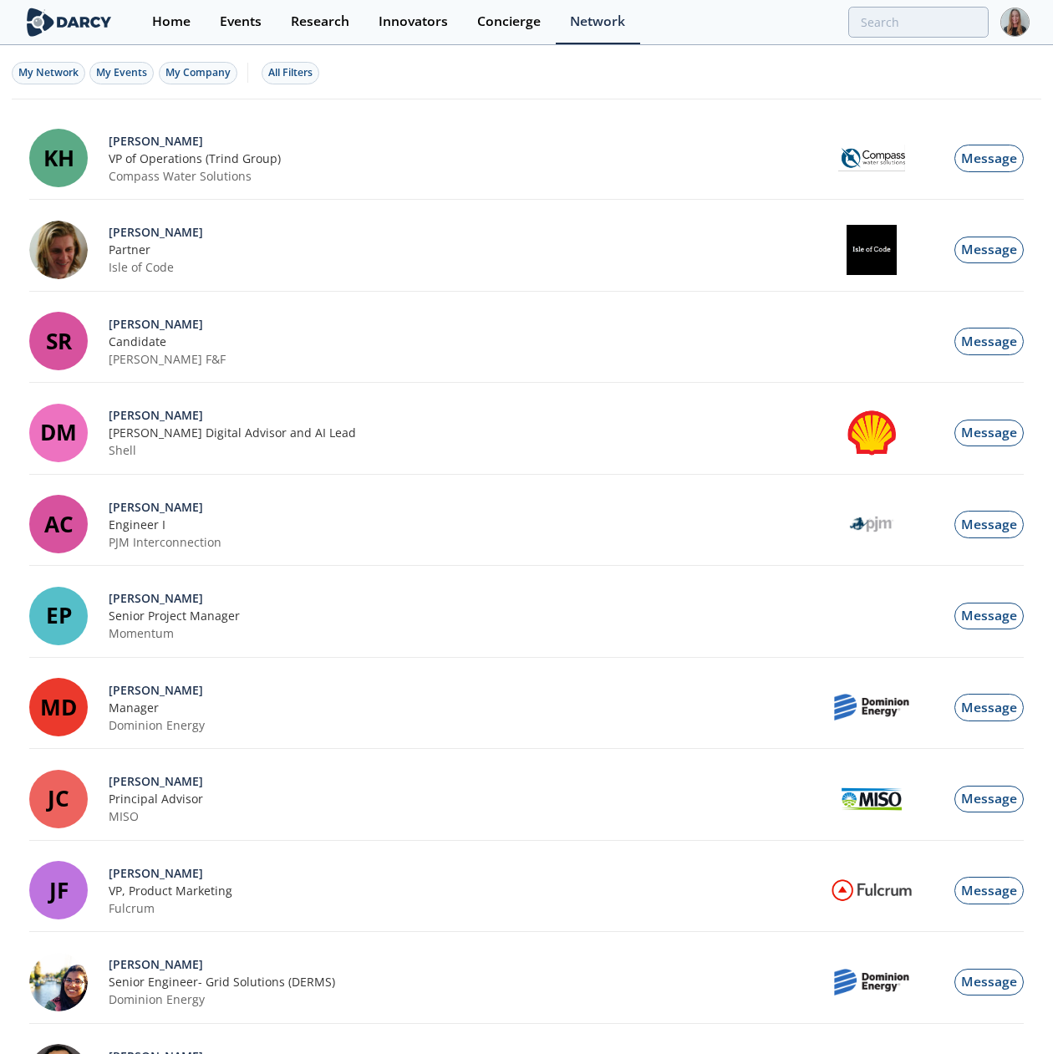
click at [0, 0] on div "Innovator Connection" at bounding box center [0, 0] width 0 height 0
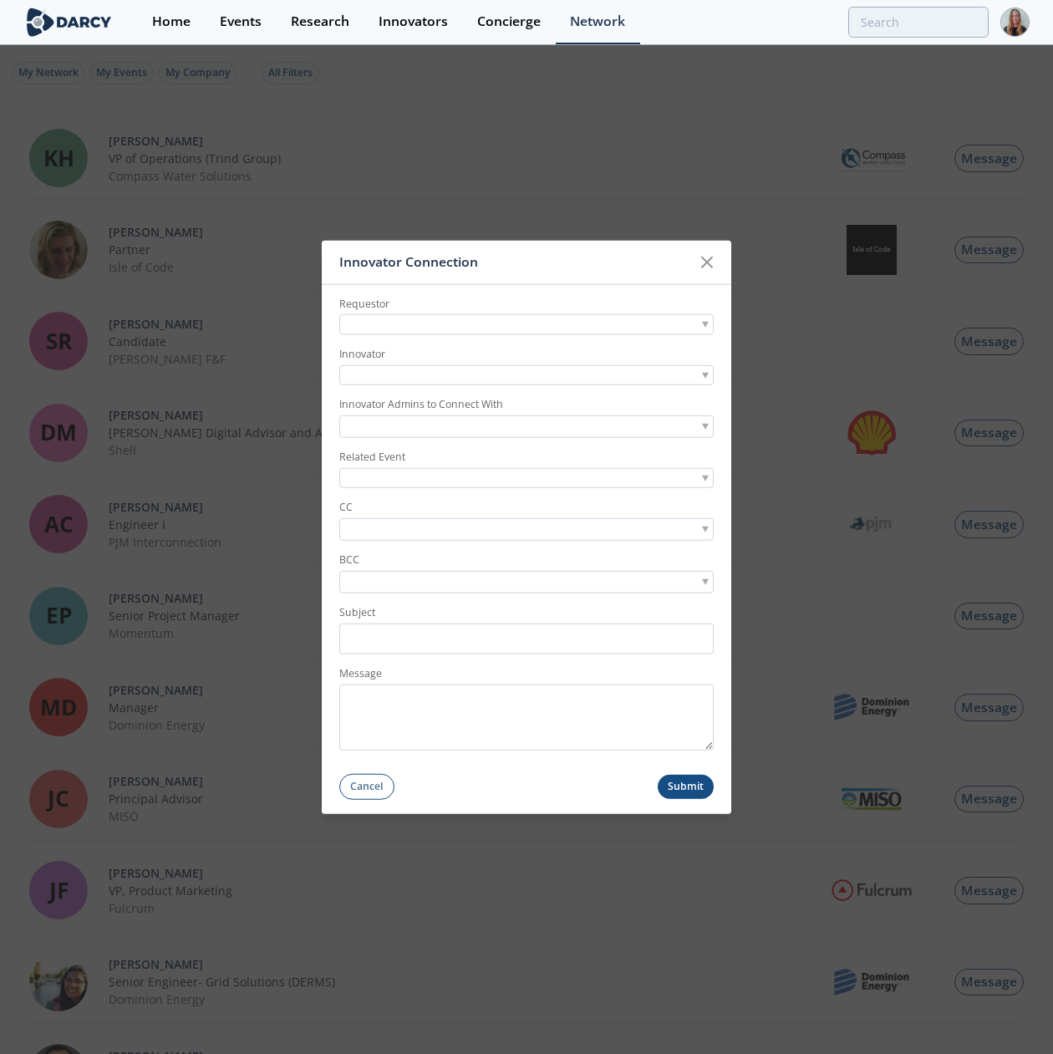
click at [548, 318] on div at bounding box center [526, 324] width 374 height 21
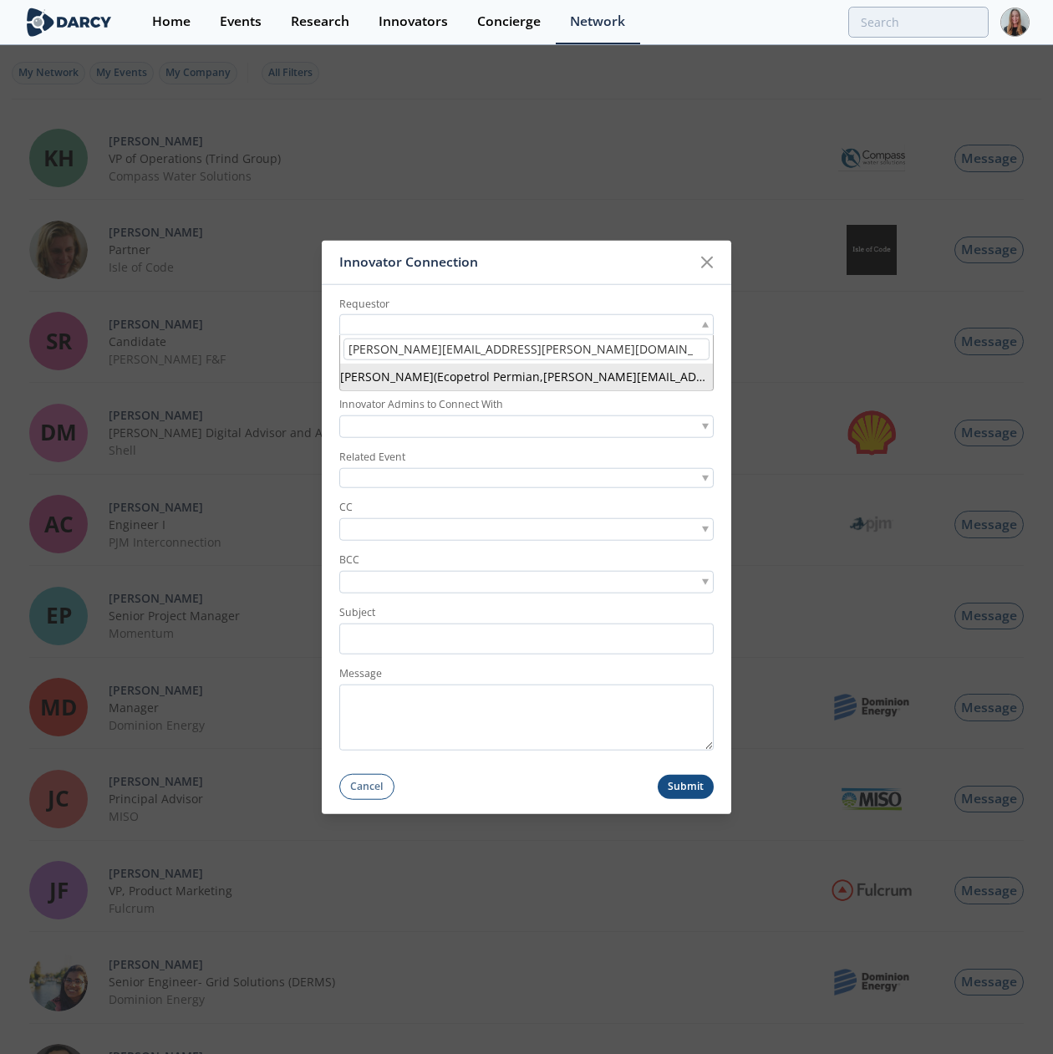
type input "adrian.fajardo@ecopetrol-permian.com"
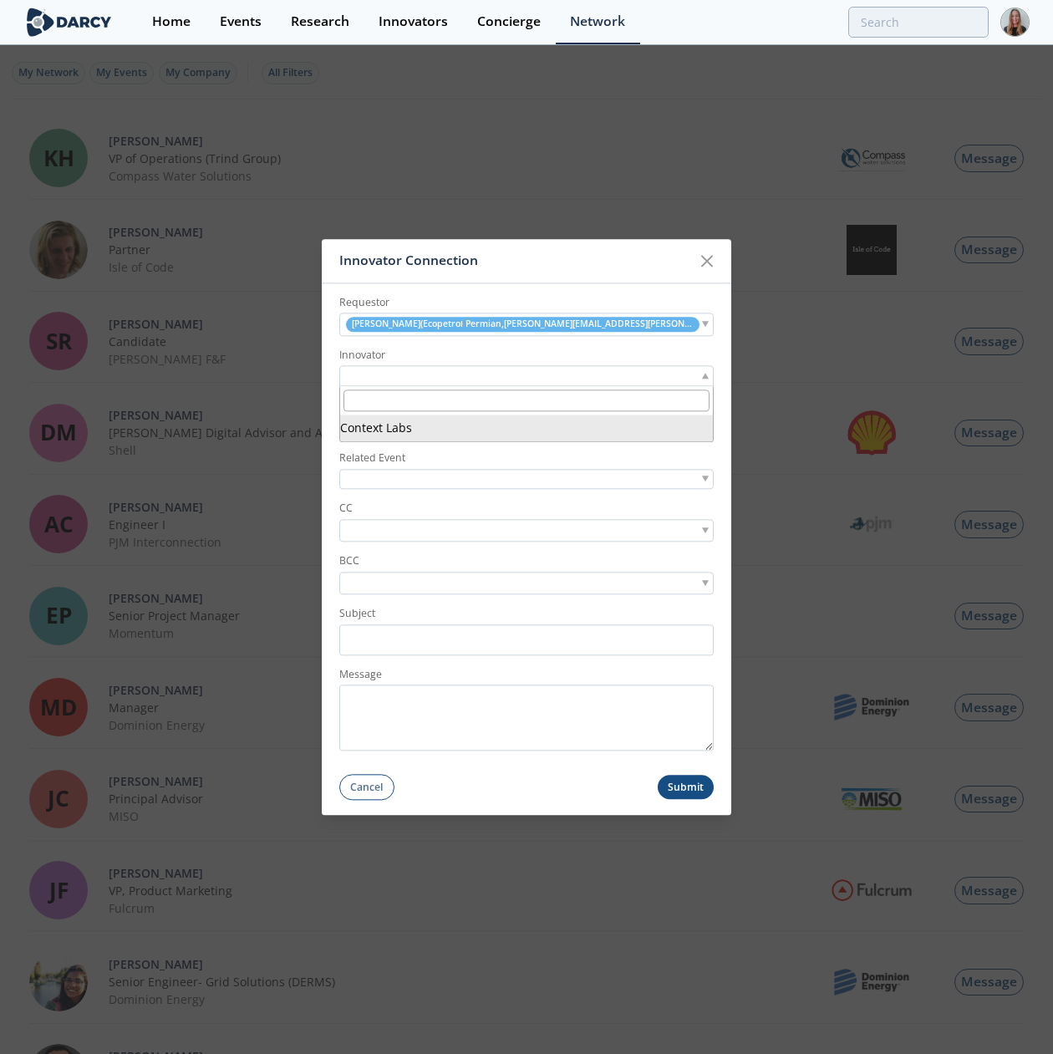
click at [445, 366] on div at bounding box center [526, 376] width 374 height 21
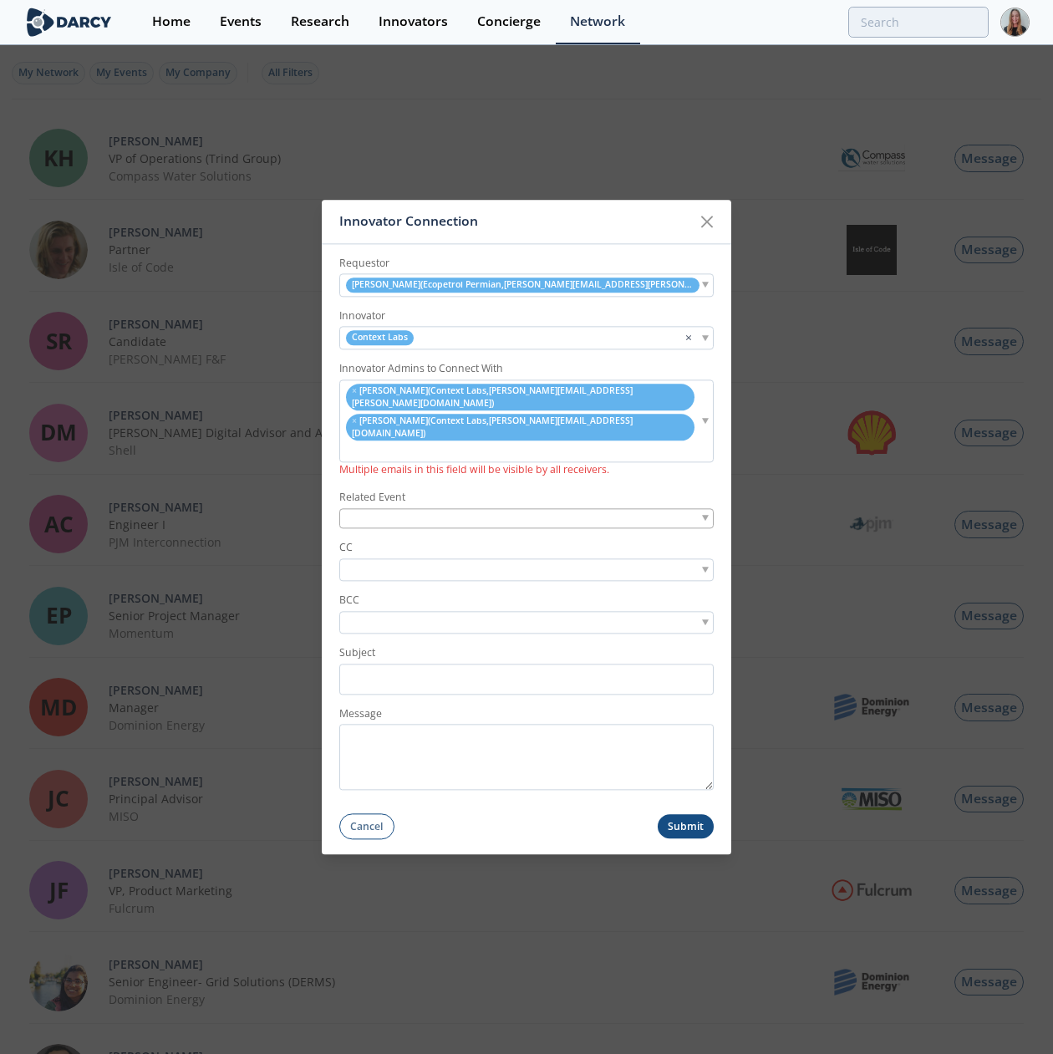
drag, startPoint x: 406, startPoint y: 489, endPoint x: 405, endPoint y: 505, distance: 15.9
click at [406, 508] on div at bounding box center [526, 518] width 374 height 21
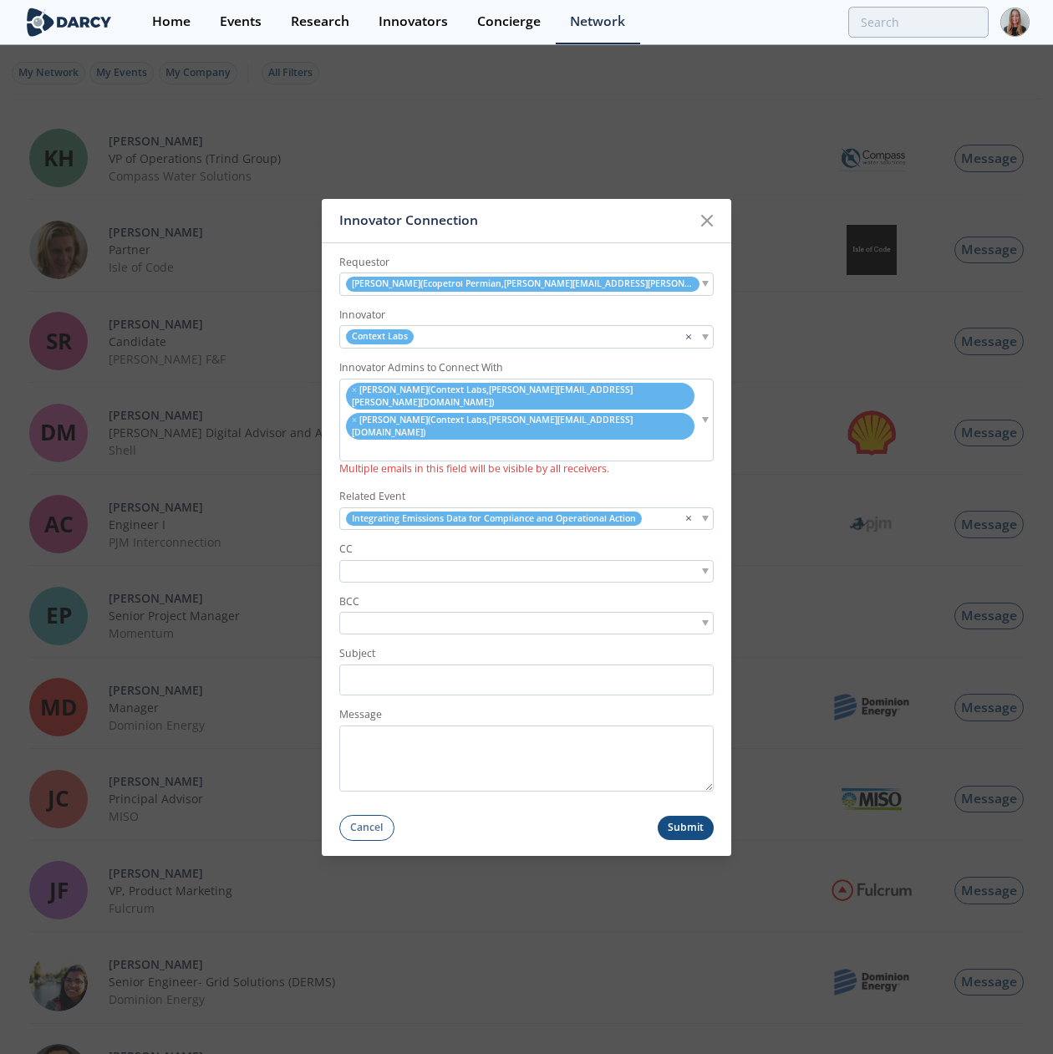
click at [412, 562] on input "search" at bounding box center [400, 571] width 115 height 18
click at [411, 562] on input "search" at bounding box center [400, 571] width 115 height 18
type input "andres lopez gib"
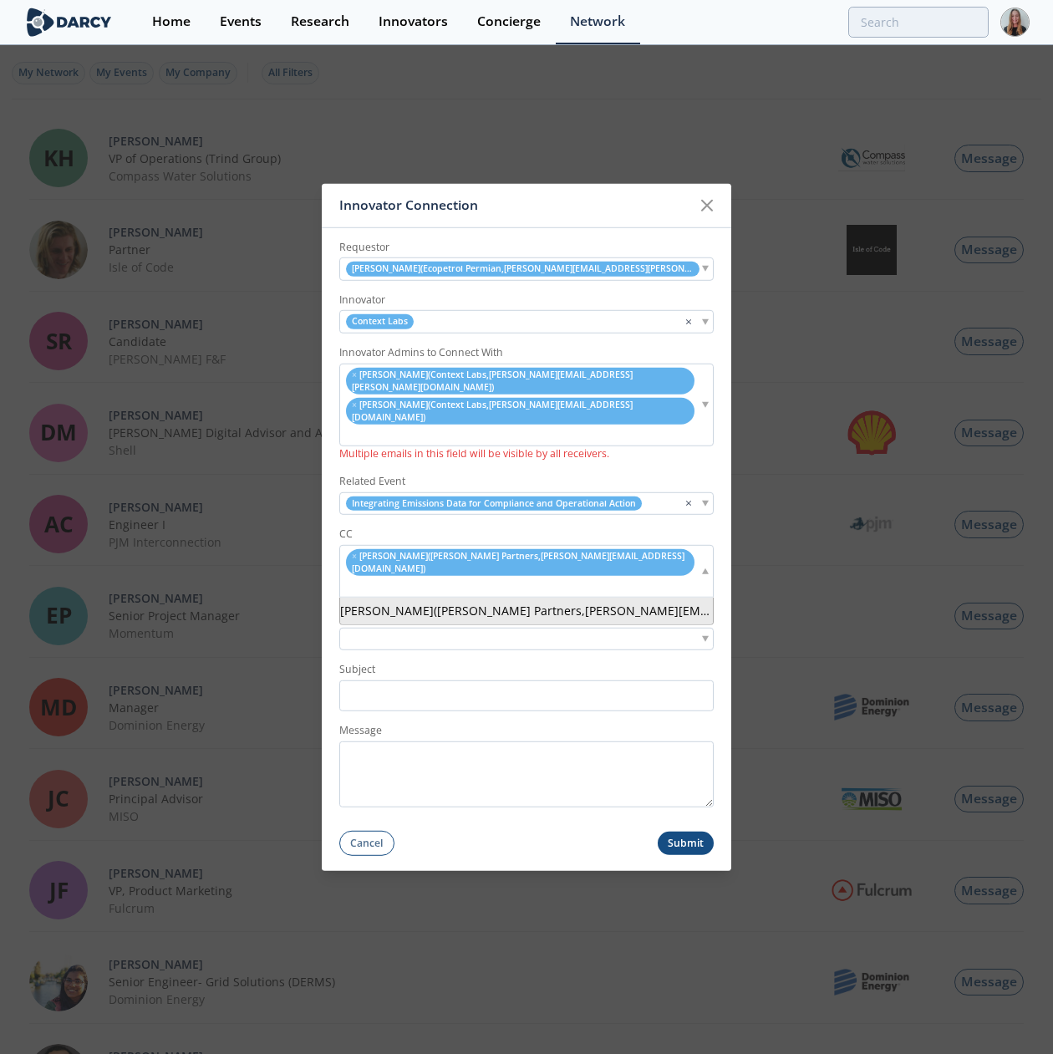
click at [364, 577] on input "search" at bounding box center [353, 586] width 21 height 18
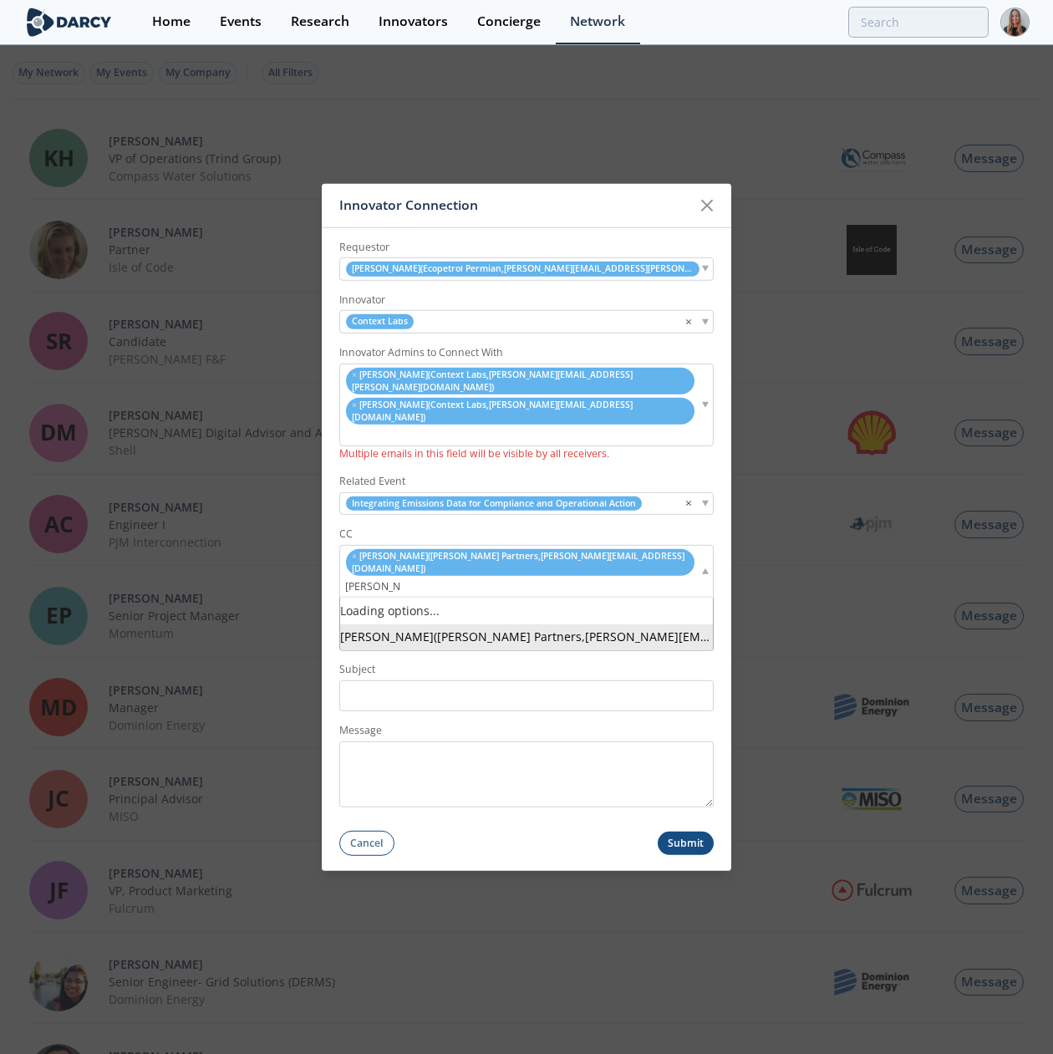
type input "miguel armas"
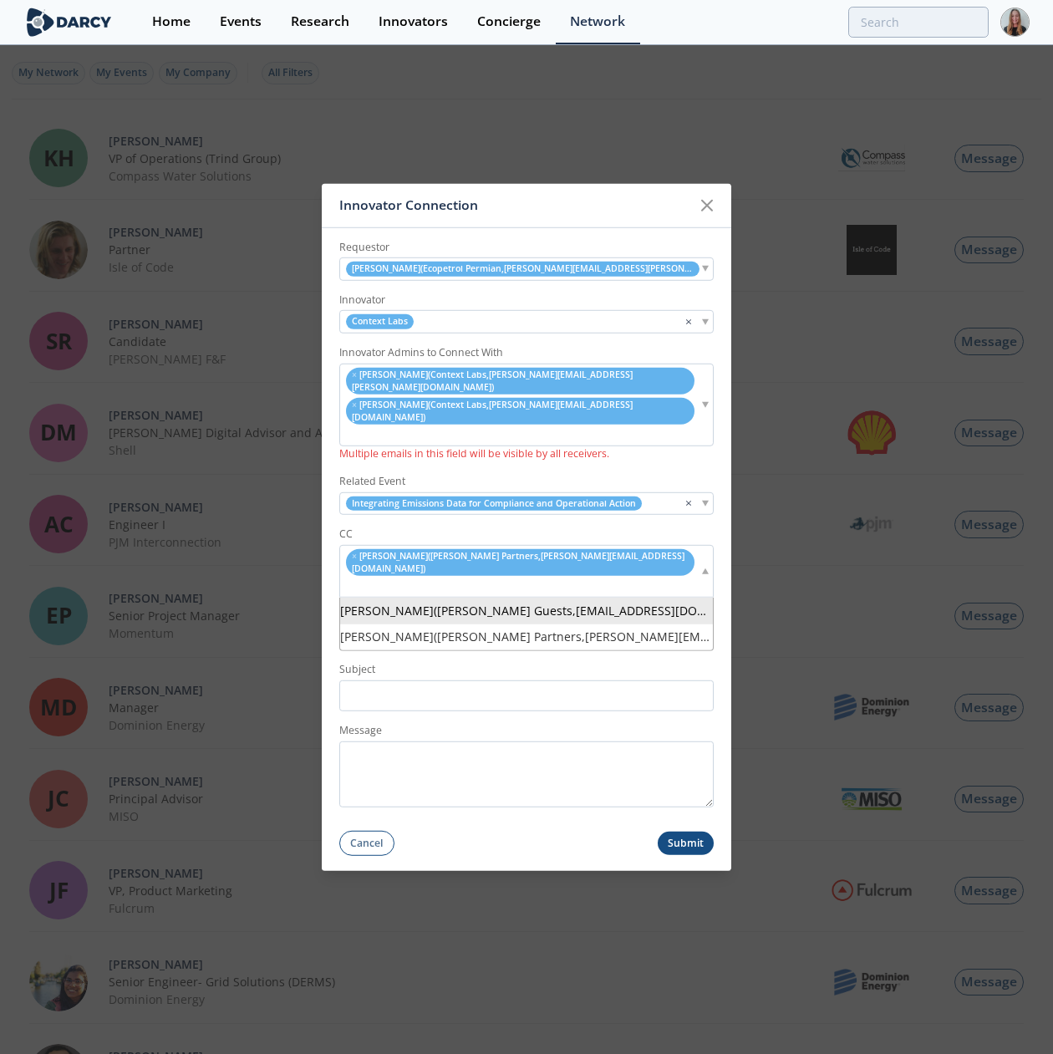
click at [657, 555] on ul "× Andres Lopez Gibson ( Darcy Partners , andres@darcypartners.com )" at bounding box center [519, 571] width 359 height 48
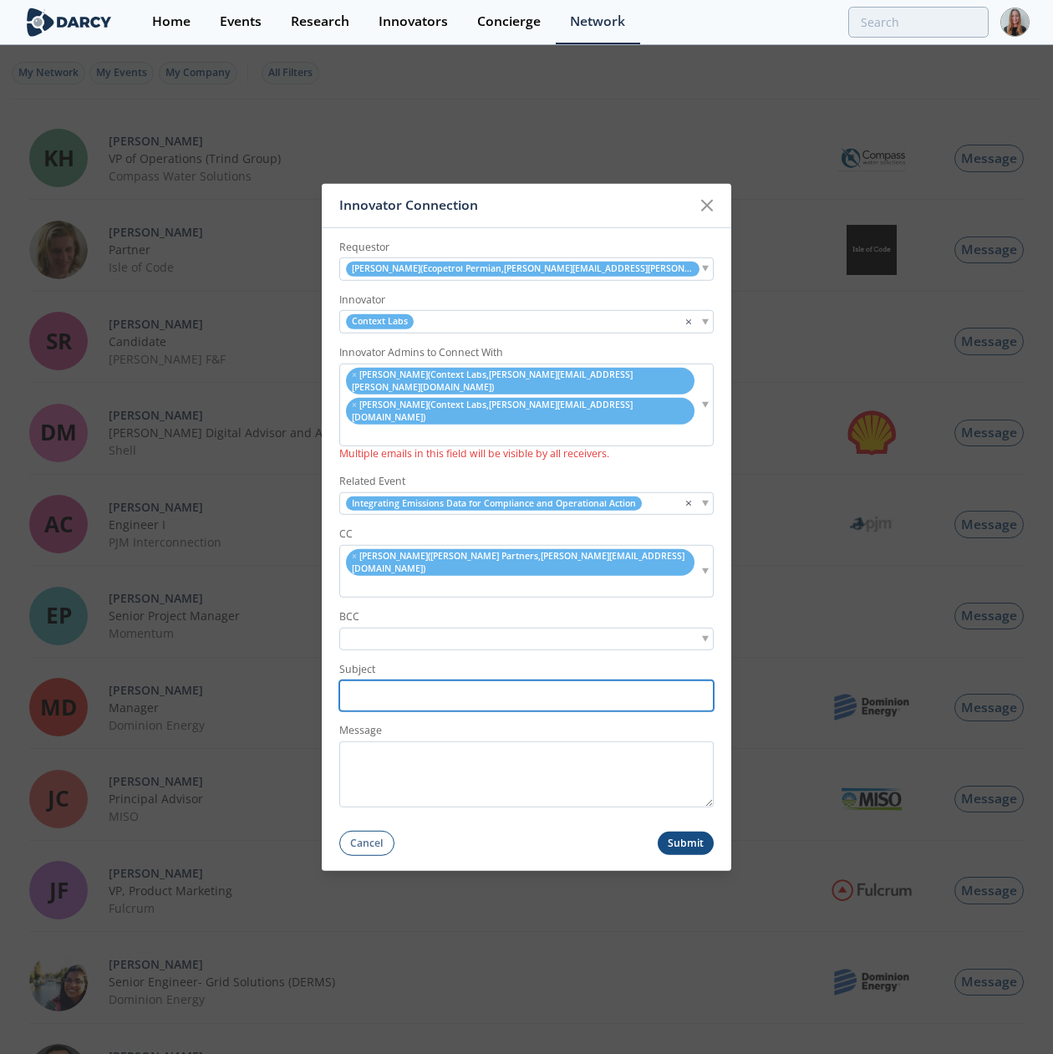
click at [513, 679] on input "Subject" at bounding box center [526, 694] width 374 height 31
click at [445, 679] on input "Subject" at bounding box center [526, 694] width 374 height 31
paste input "Ecopetrol Permian <> Context Labs // Post-Forum Connection Request"
click at [572, 679] on input "Ecopetrol Permian <> Context Labs // Post-Forum Connection Request" at bounding box center [526, 694] width 374 height 31
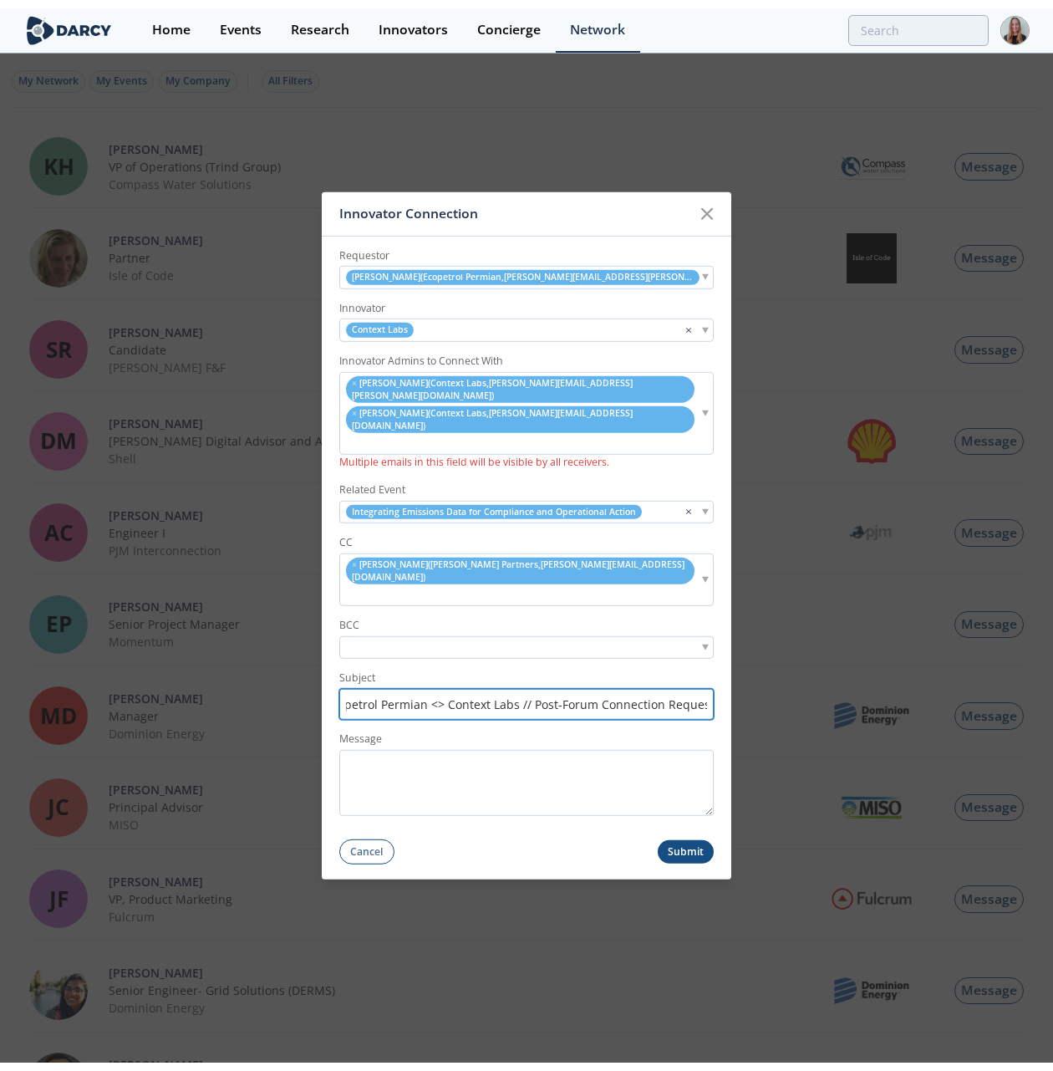
scroll to position [0, 0]
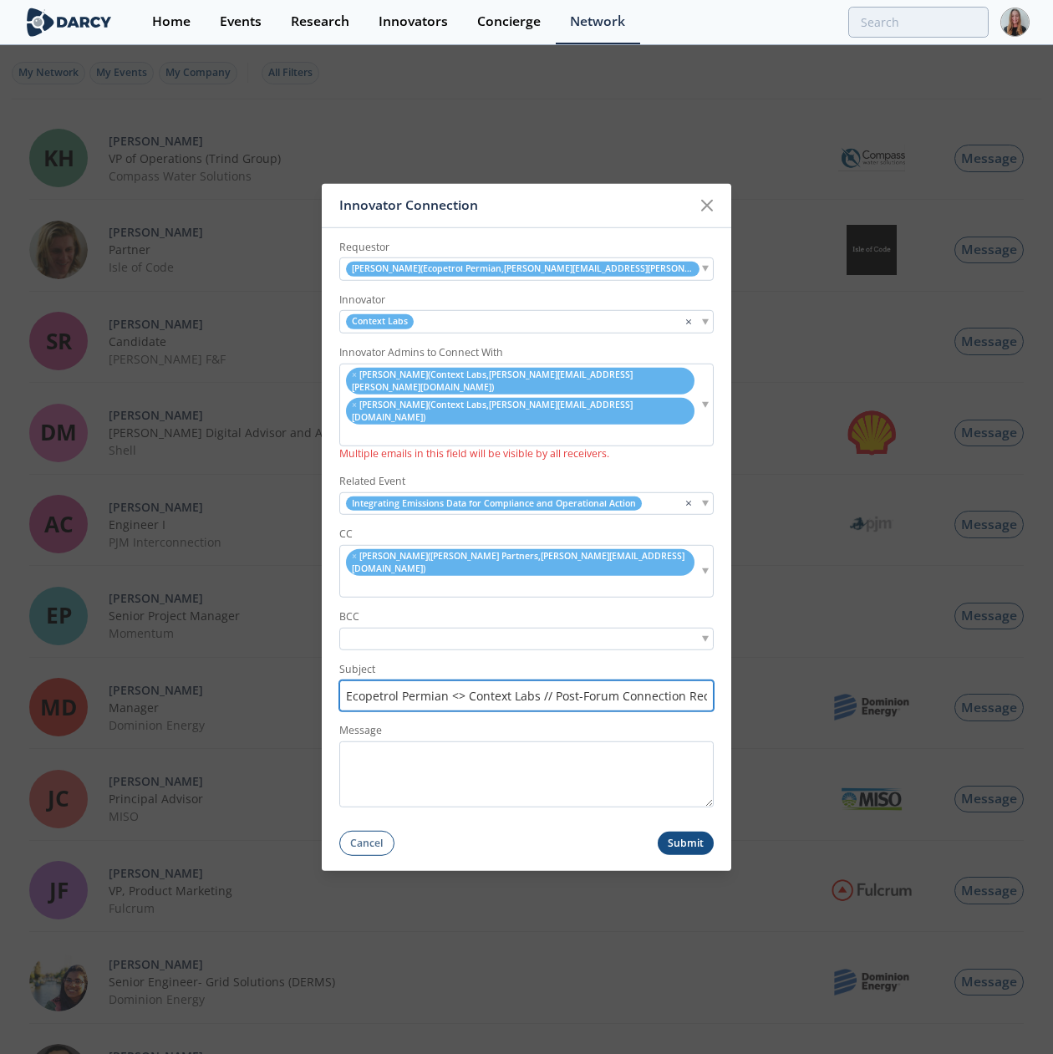
type input "Ecopetrol Permian <> Context Labs // Post-Forum Connection Request"
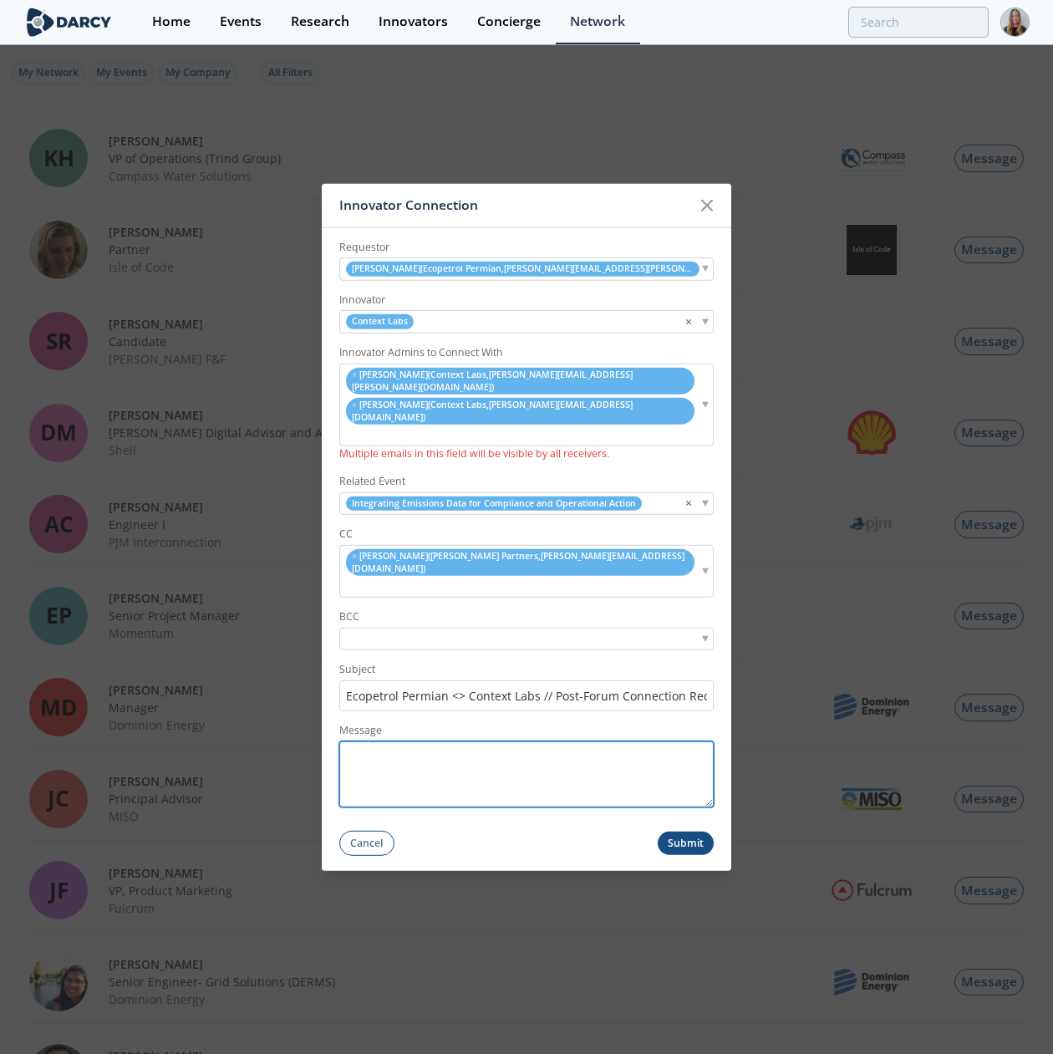
click at [456, 730] on textarea "Message" at bounding box center [526, 773] width 374 height 66
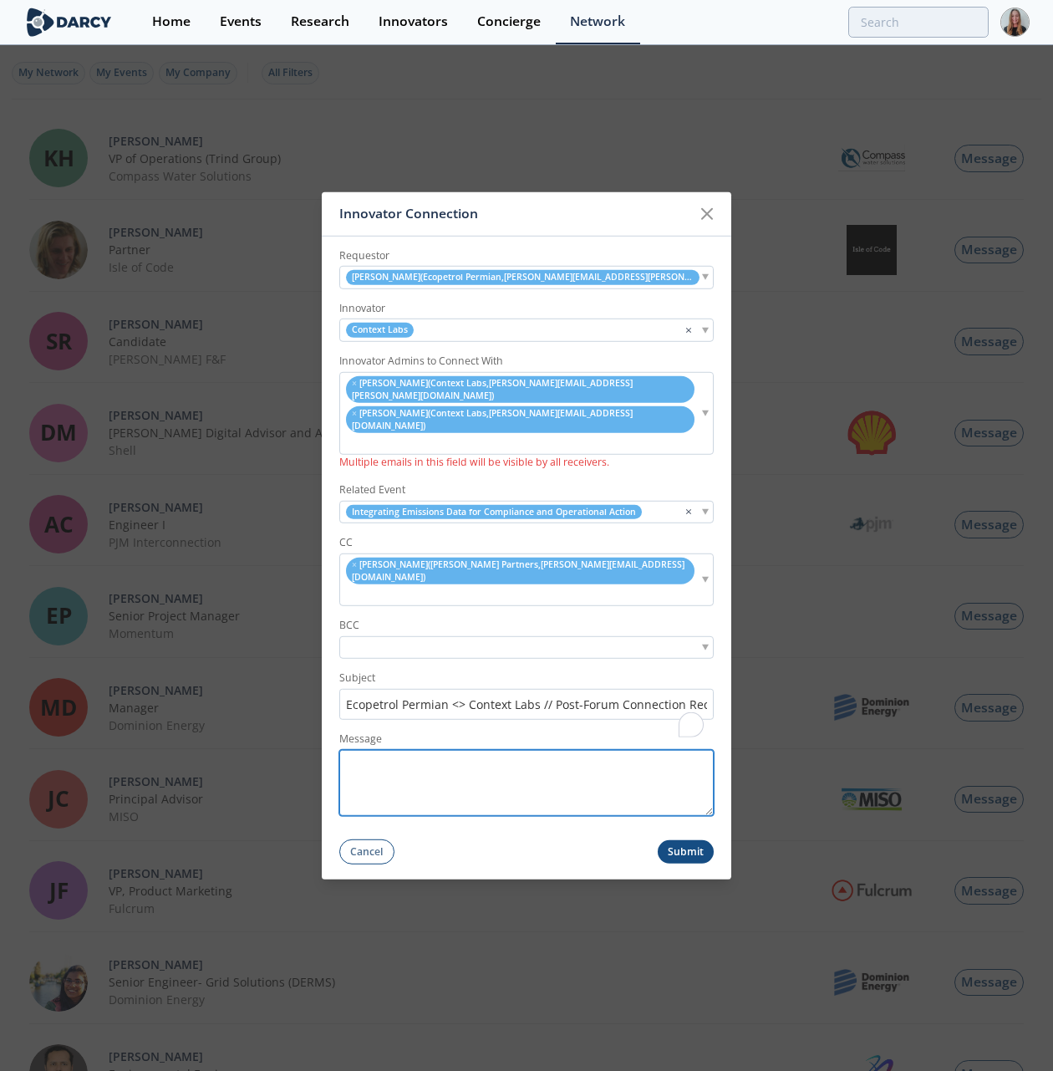
paste textarea "Hi [PERSON_NAME], Thank you for attending the Sustainability forum on Integrati…"
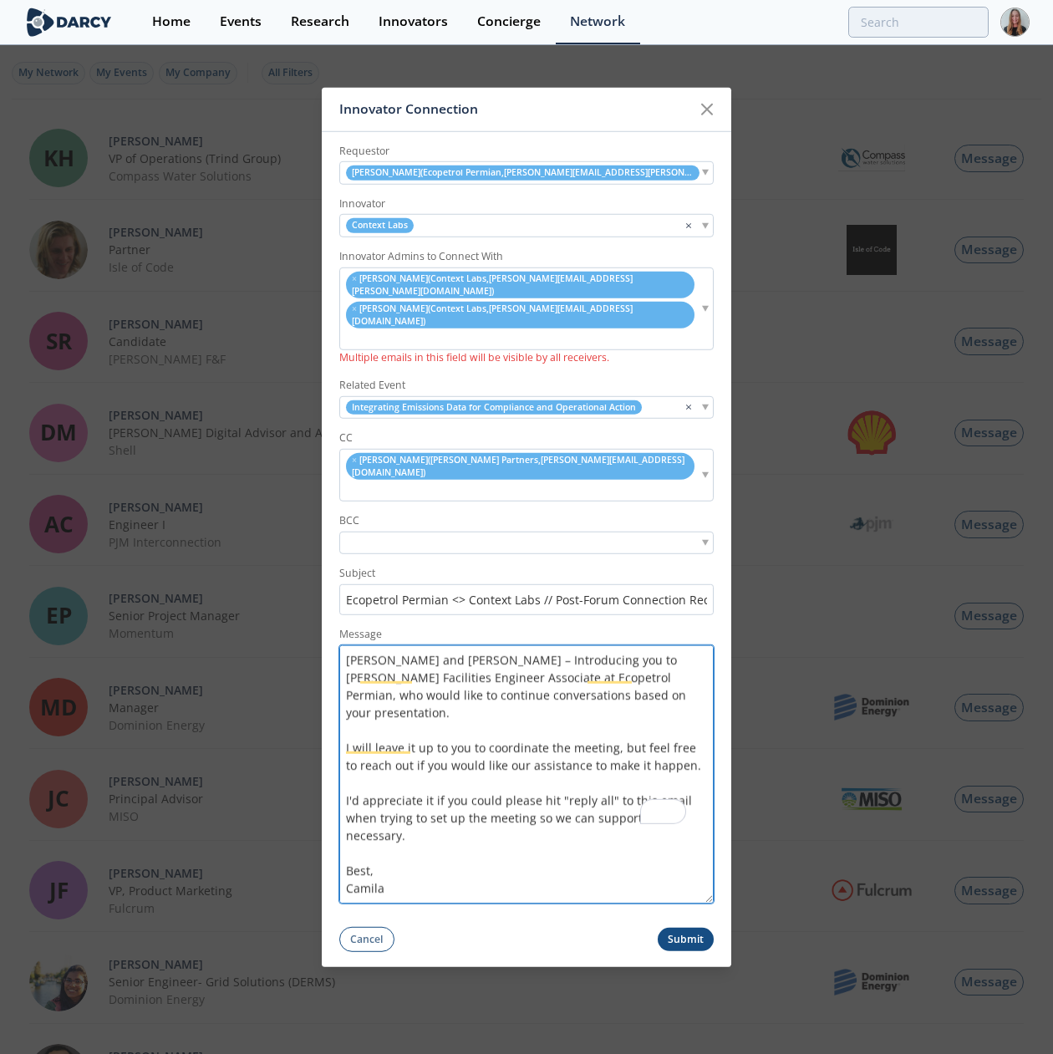
scroll to position [141, 0]
drag, startPoint x: 709, startPoint y: 764, endPoint x: 692, endPoint y: 949, distance: 186.3
click at [692, 730] on div "Innovator Connection Requestor Adrian Fajardo ( Ecopetrol Permian , adrian.faja…" at bounding box center [526, 527] width 1053 height 1054
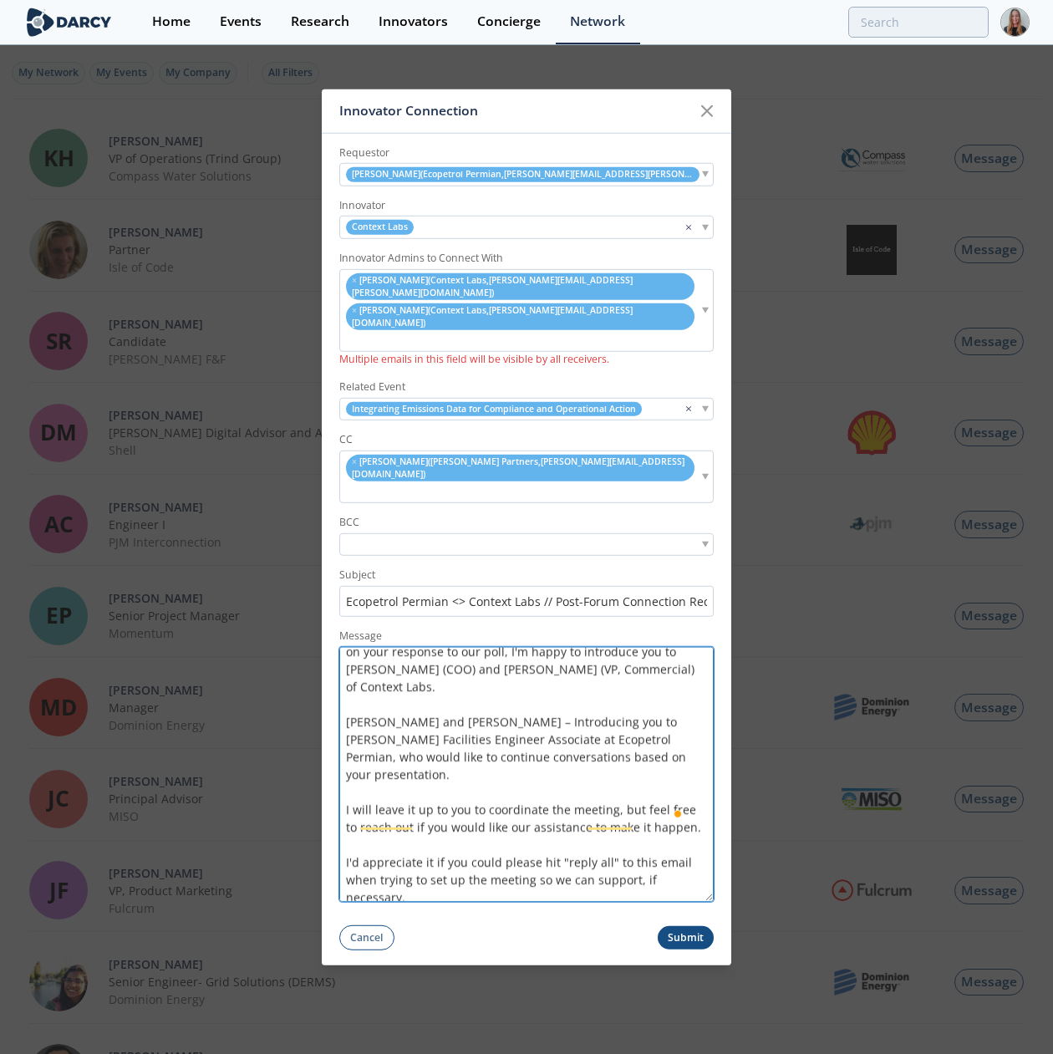
scroll to position [81, 0]
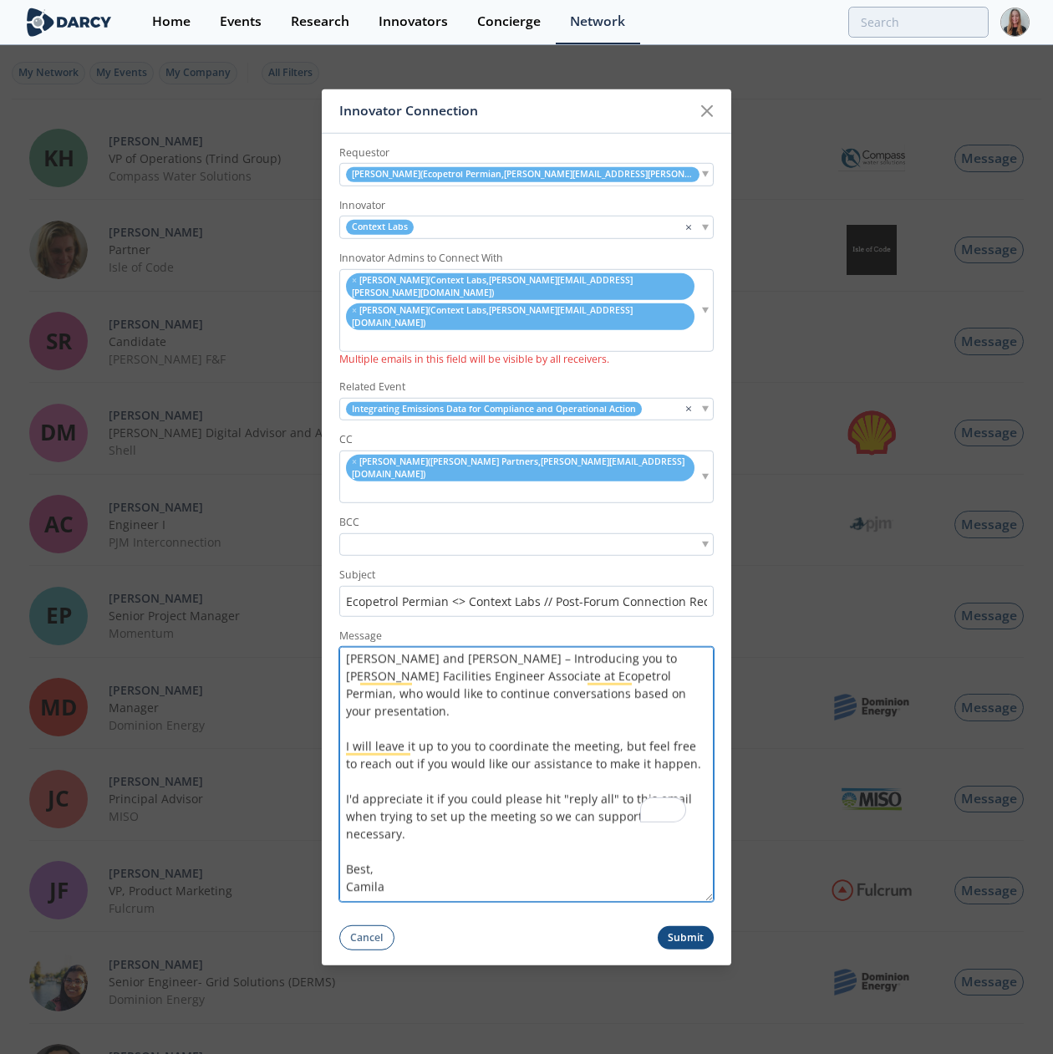
type textarea "Hi [PERSON_NAME], Thank you for attending the Sustainability forum on Integrati…"
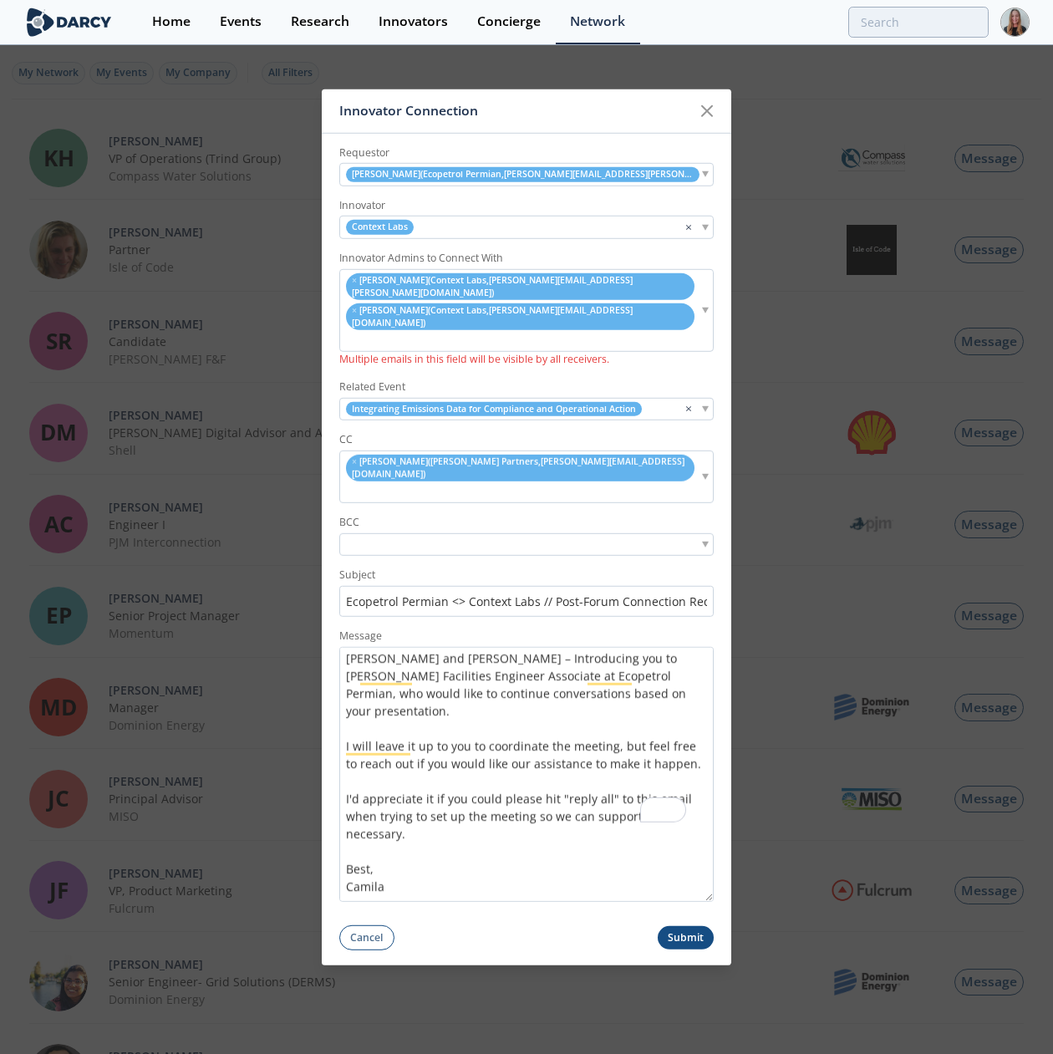
click at [676, 730] on button "Submit" at bounding box center [686, 937] width 57 height 24
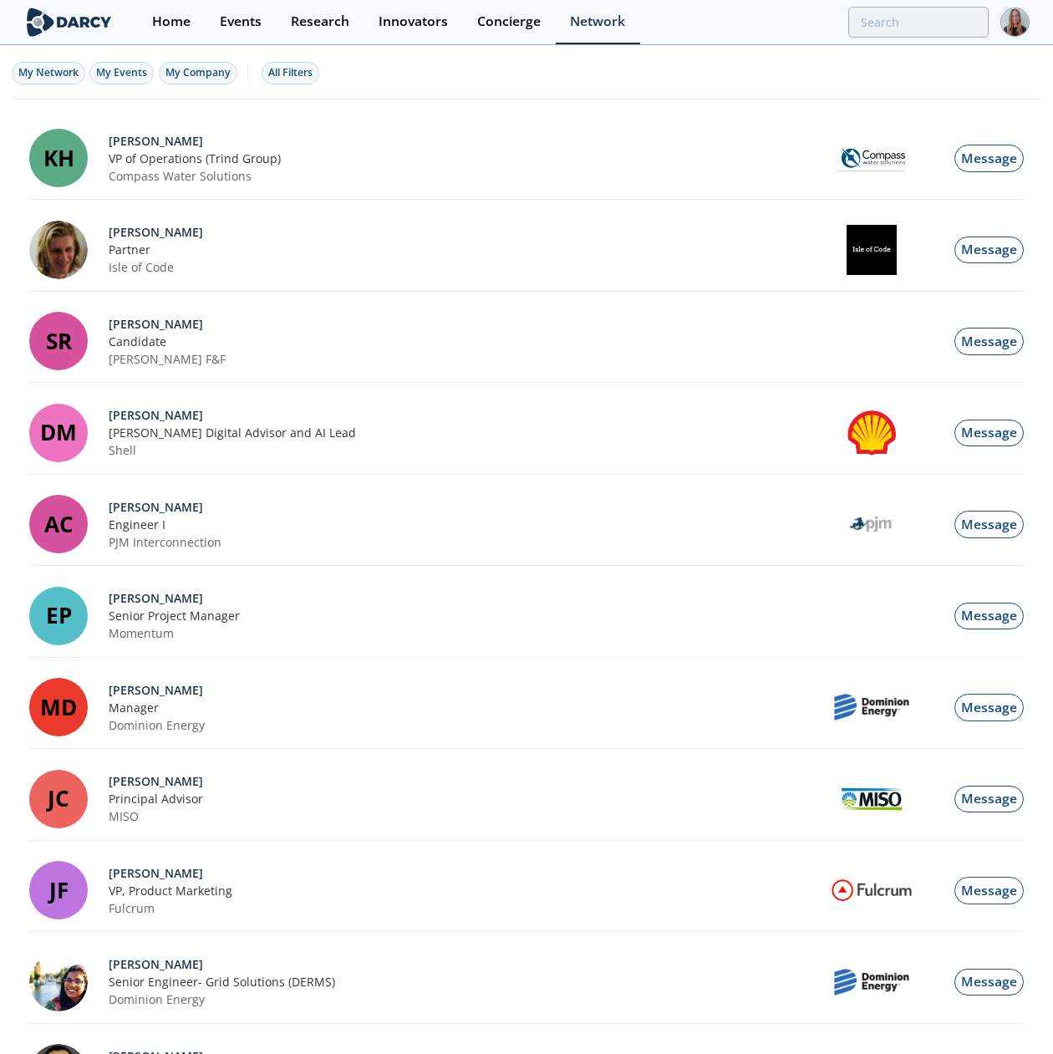
click at [0, 0] on div "Innovator Connection" at bounding box center [0, 0] width 0 height 0
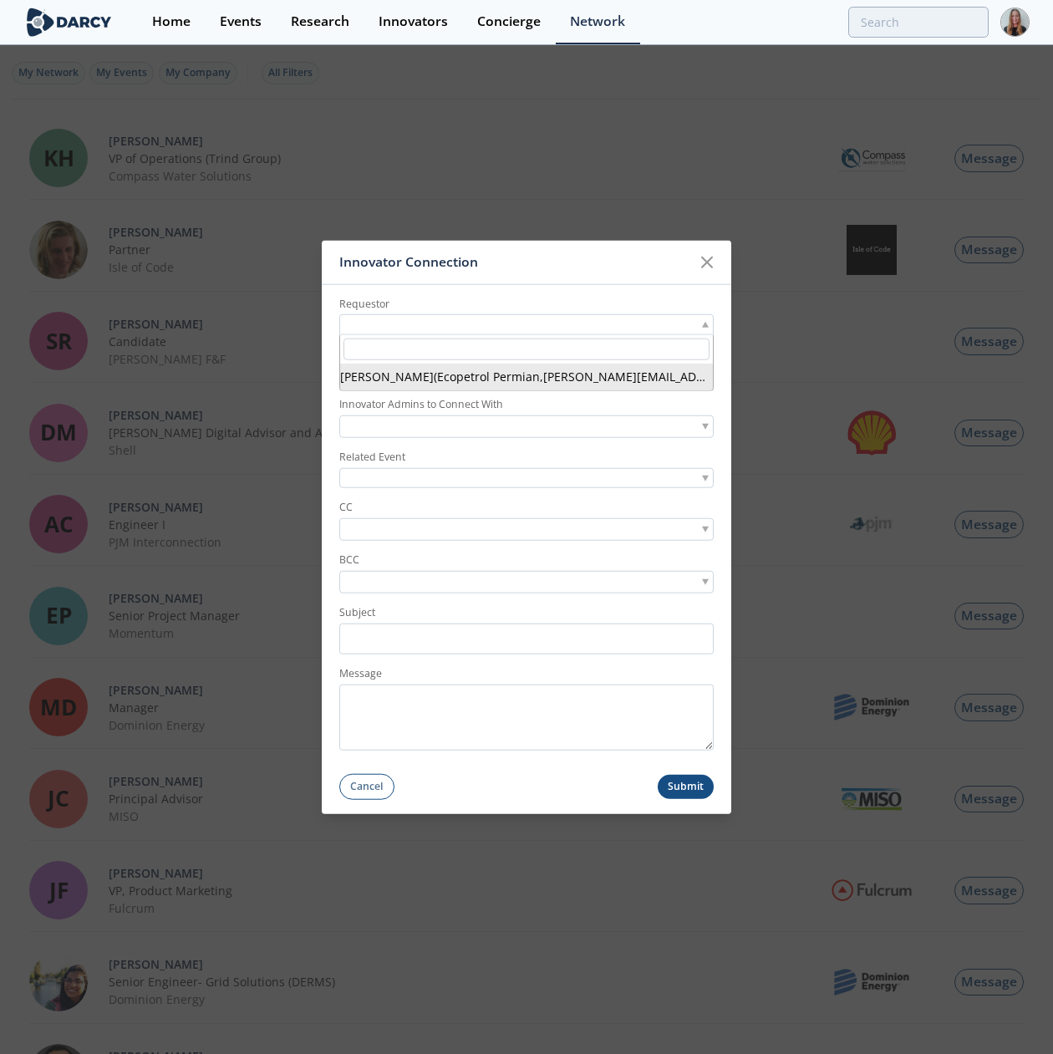
click at [558, 316] on div at bounding box center [526, 324] width 374 height 21
type input "[EMAIL_ADDRESS][DOMAIN_NAME]"
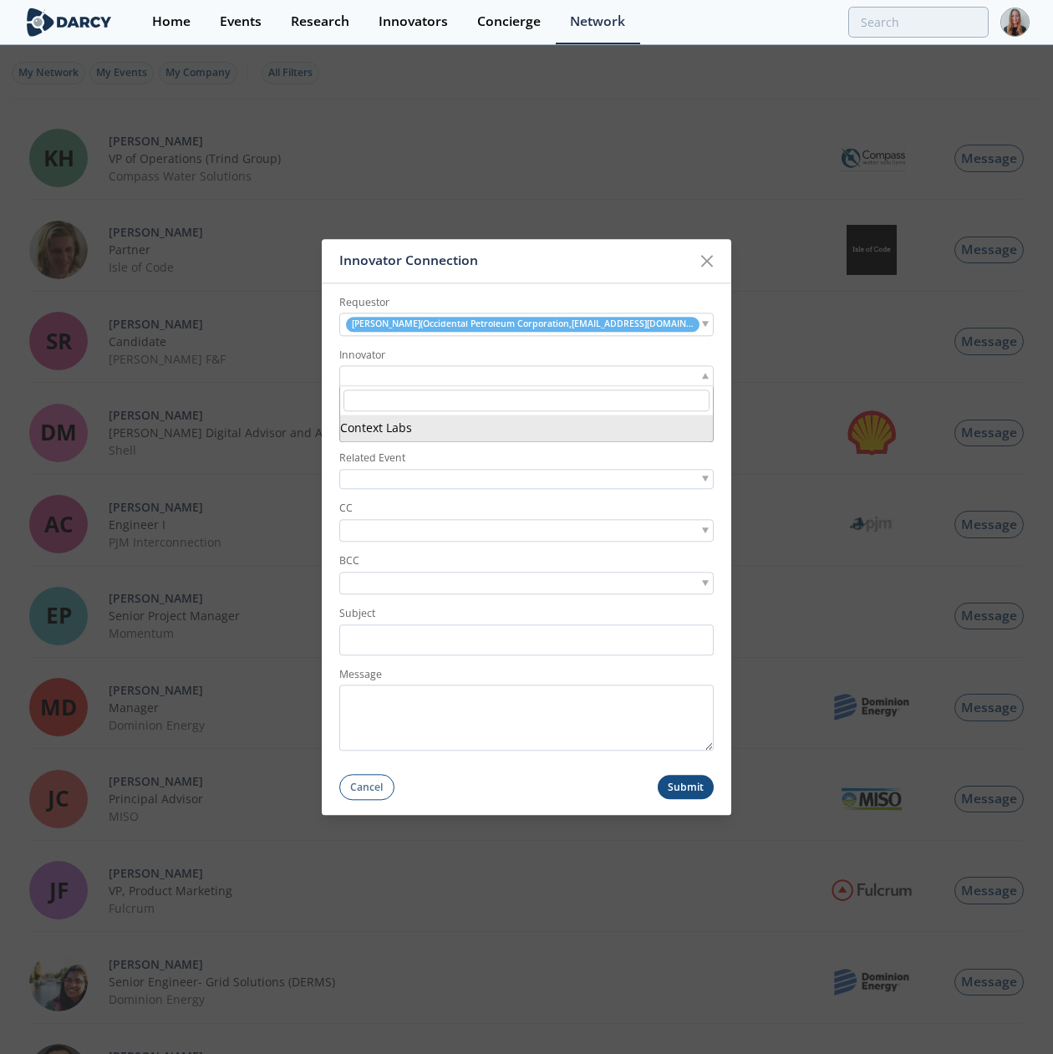
click at [493, 373] on div at bounding box center [526, 376] width 374 height 21
click at [482, 409] on input "search" at bounding box center [526, 400] width 366 height 23
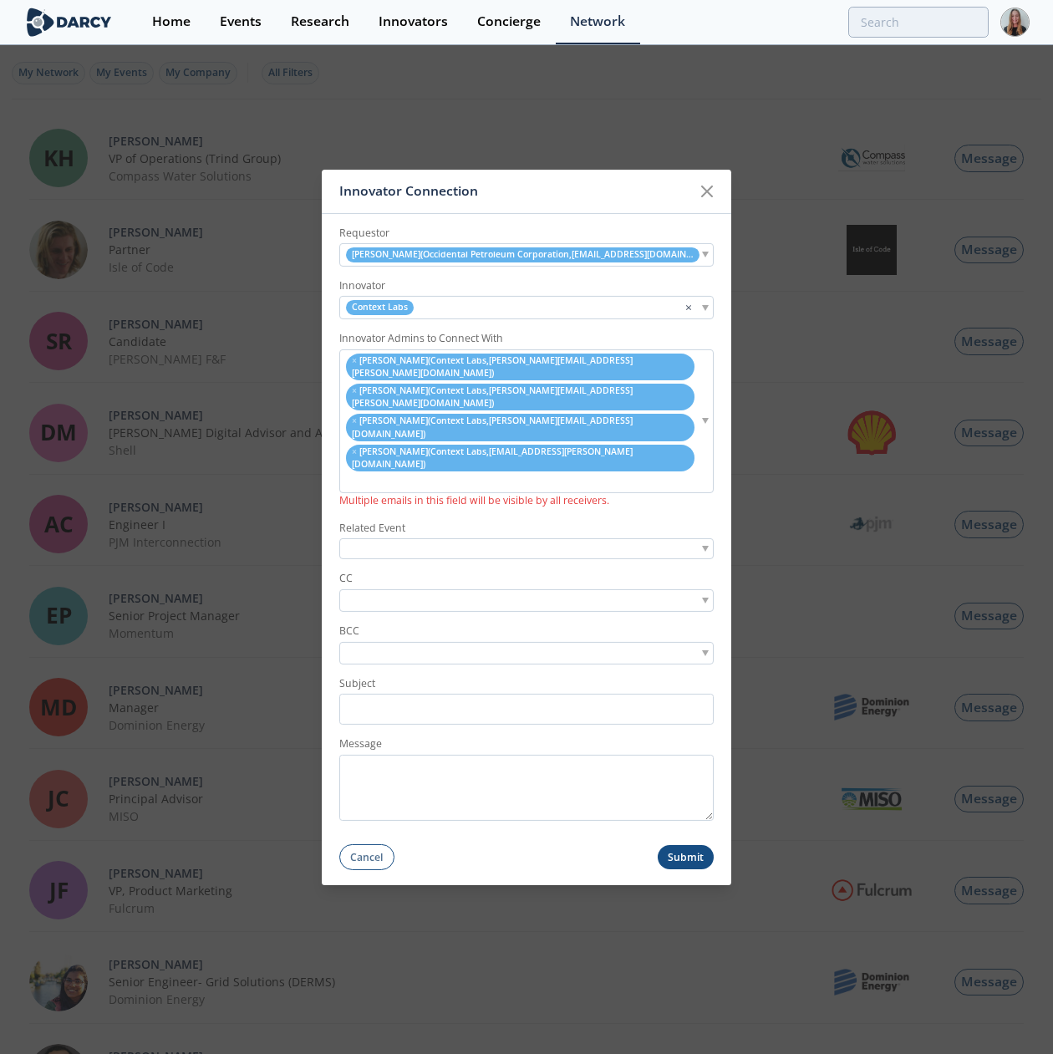
click at [351, 410] on li "× Brittany Corgiat ( Context Labs , brittany.corgiat@contextlabs.com )" at bounding box center [520, 397] width 348 height 27
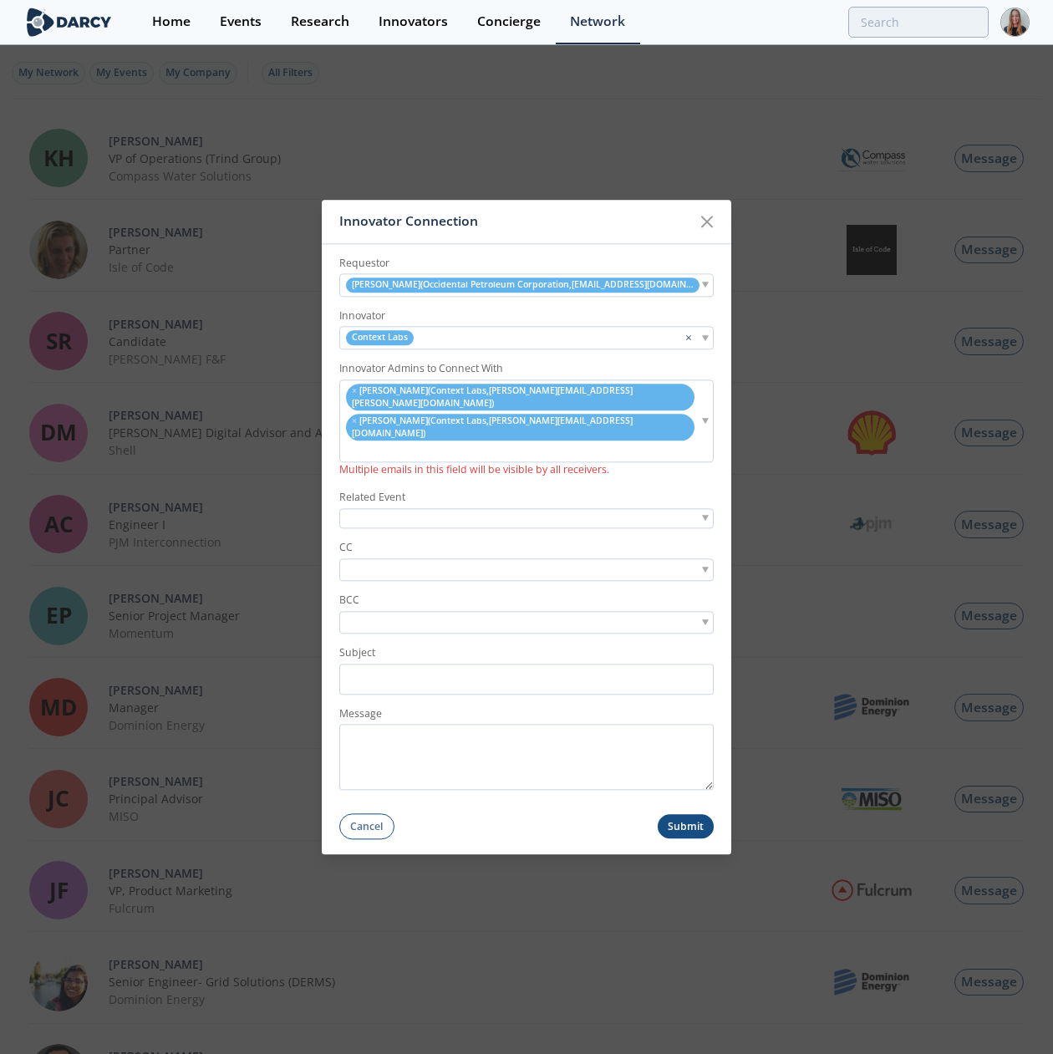
click at [378, 508] on div at bounding box center [526, 518] width 374 height 21
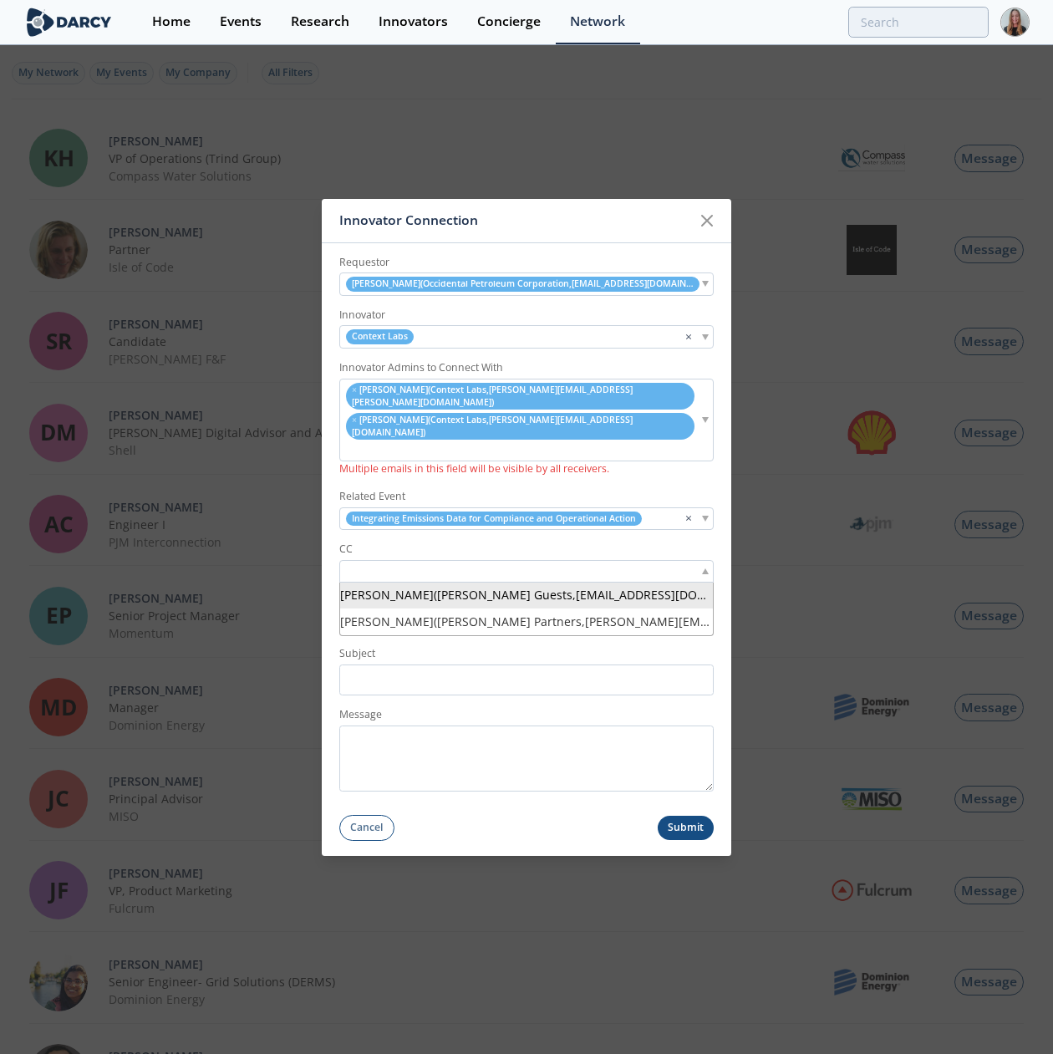
click at [384, 562] on input "search" at bounding box center [400, 571] width 115 height 18
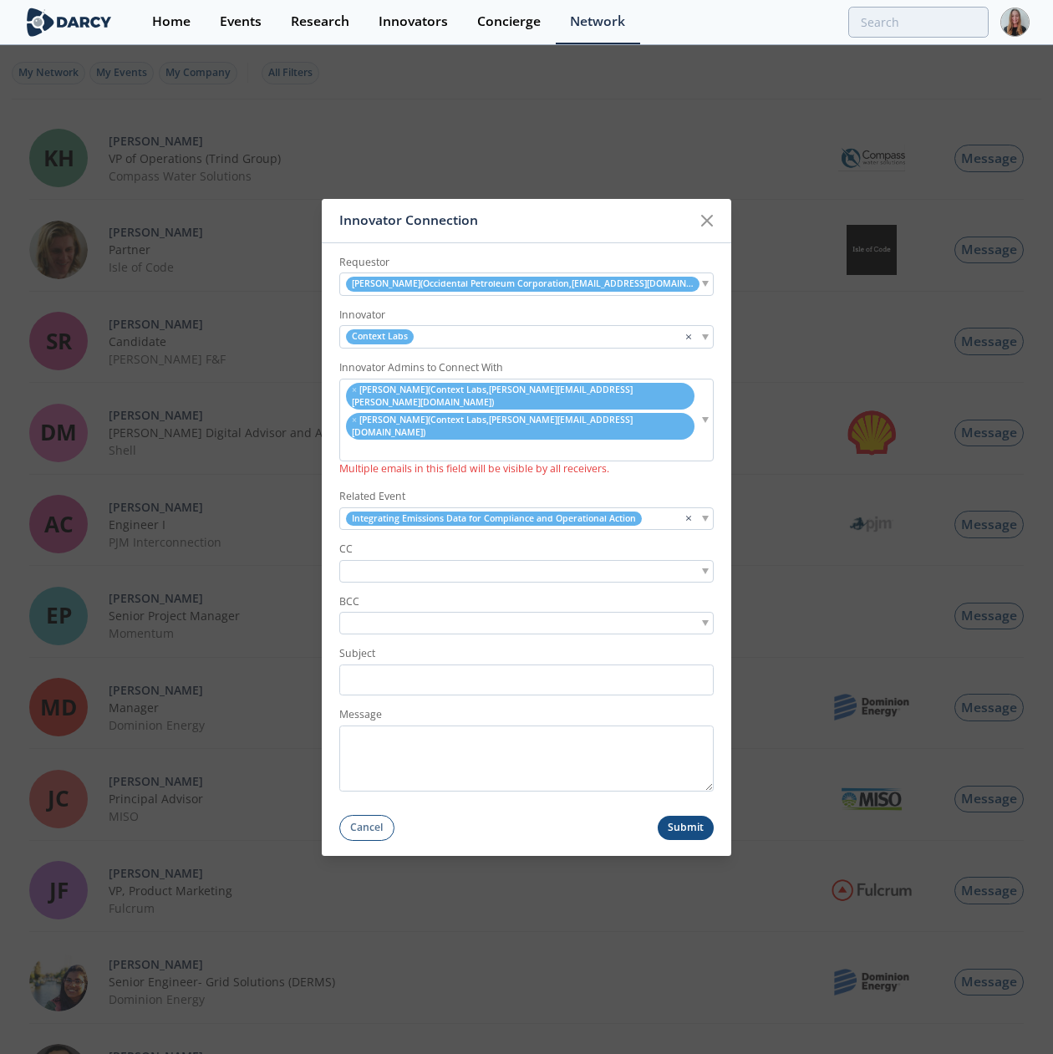
click at [392, 562] on input "search" at bounding box center [400, 571] width 115 height 18
click at [408, 562] on input "search" at bounding box center [400, 571] width 115 height 18
type input "samuel linton"
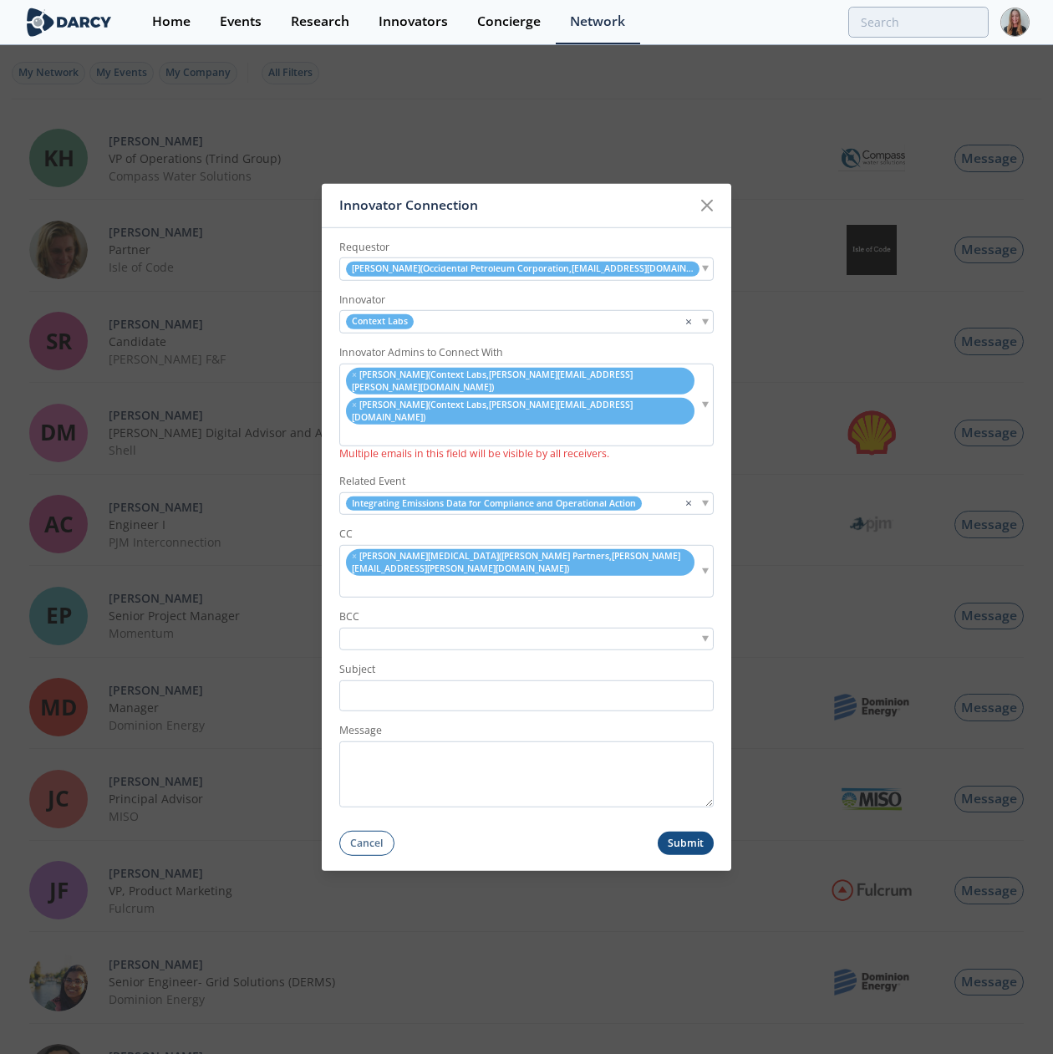
click at [667, 556] on div "× Samuel Linton ( Darcy Partners , sam.linton@darcypartners.com )" at bounding box center [526, 570] width 374 height 53
type input "meg siegal"
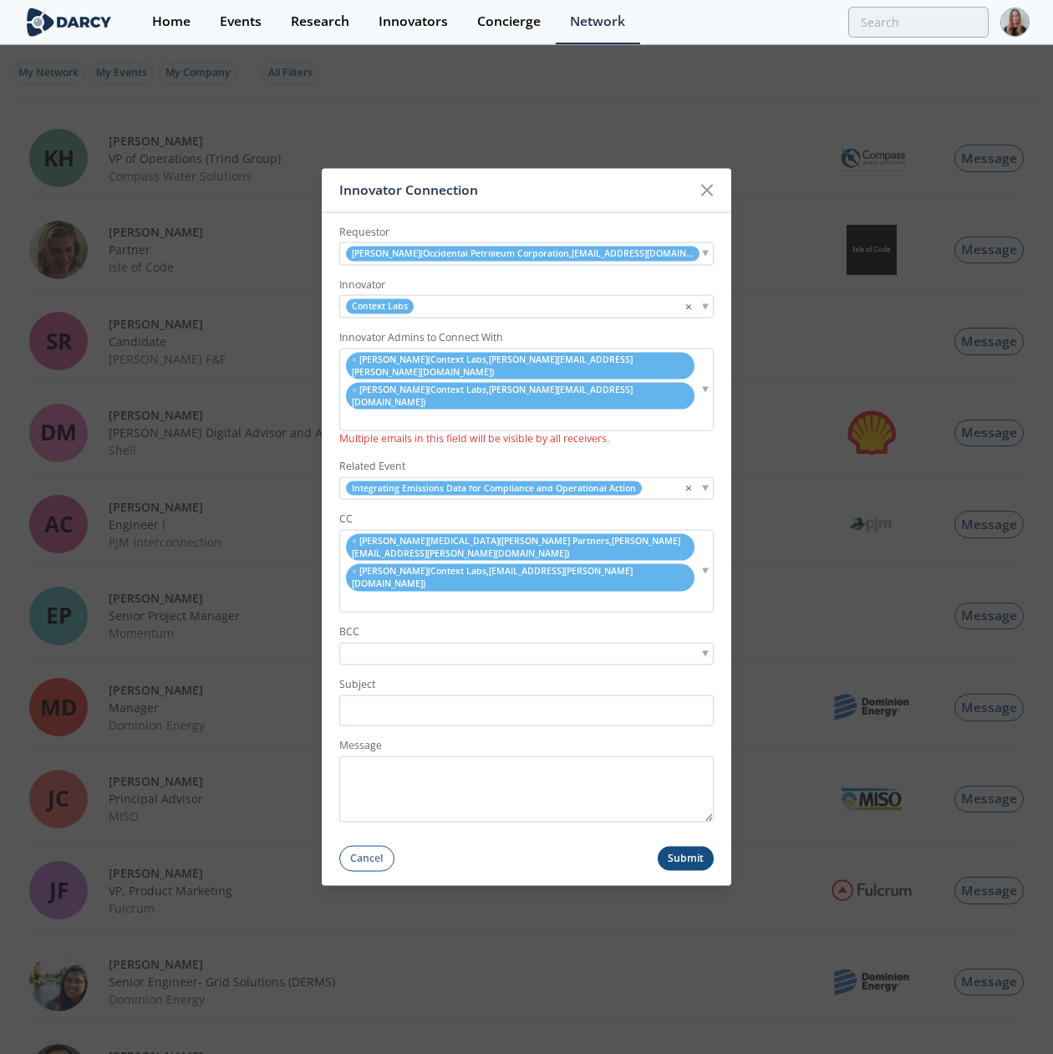
click at [639, 568] on div "× Samuel Linton ( Darcy Partners , sam.linton@darcypartners.com ) × Meg Siegal …" at bounding box center [526, 571] width 374 height 84
type input "brittany corg"
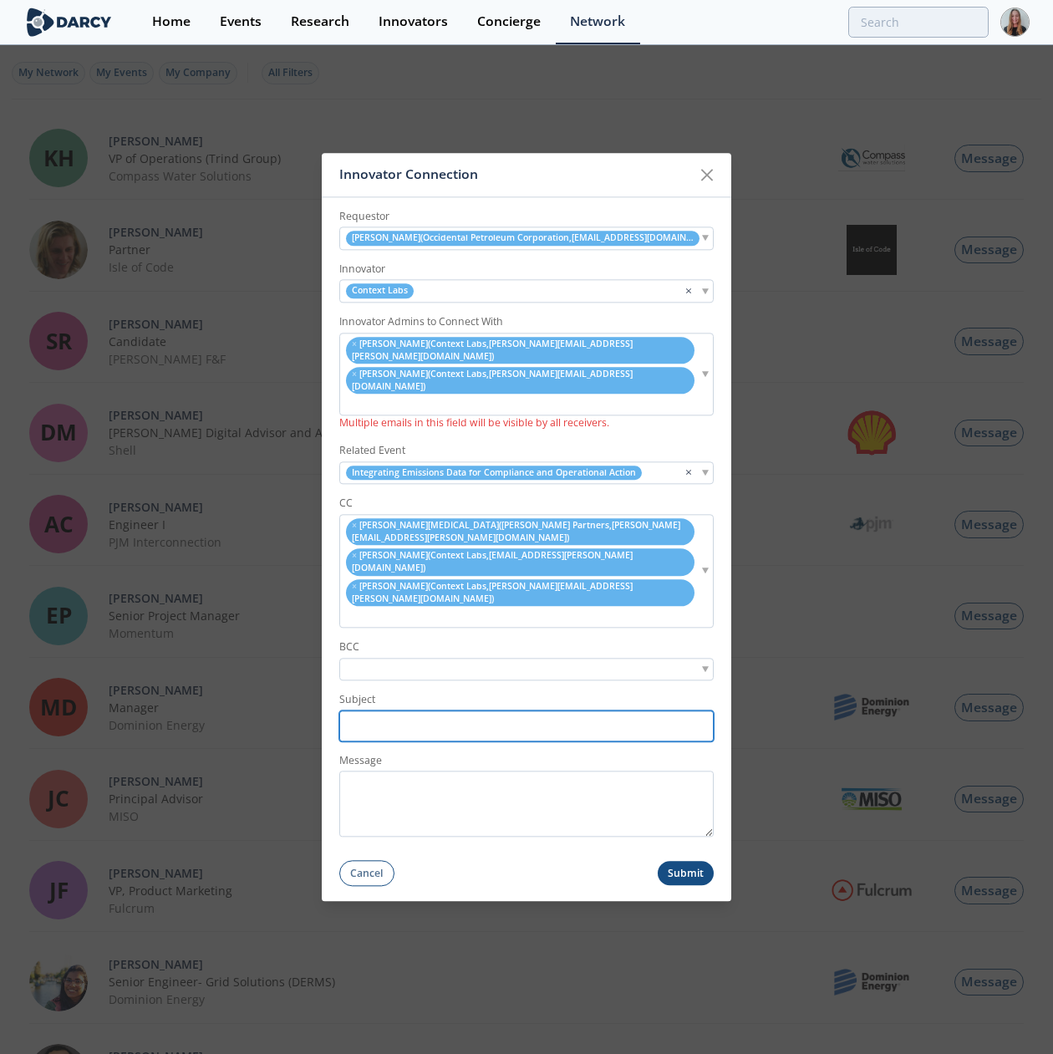
click at [420, 710] on input "Subject" at bounding box center [526, 725] width 374 height 31
paste input "Occidental Petroleum Corporation <> Context Labs // Post-Forum Connection Reque…"
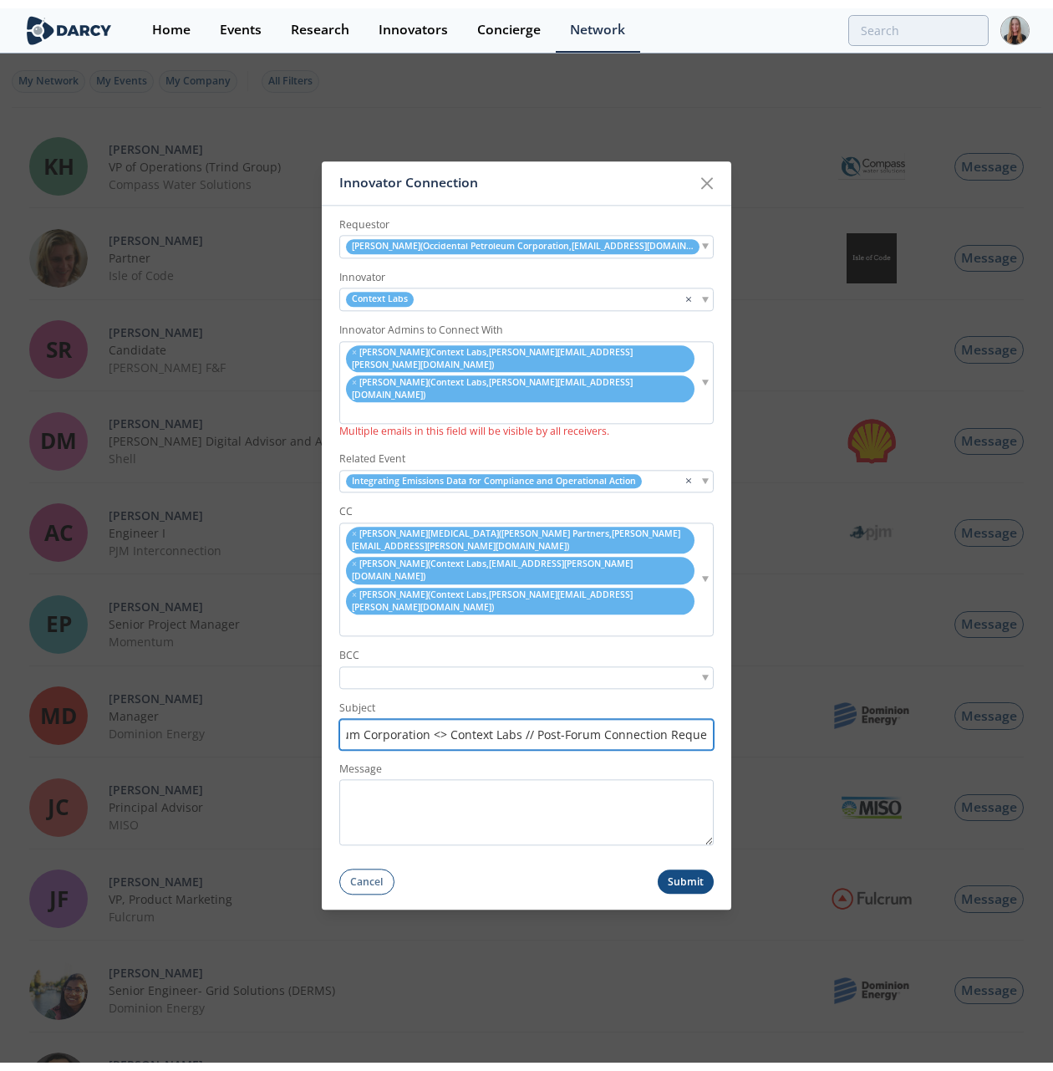
scroll to position [0, 0]
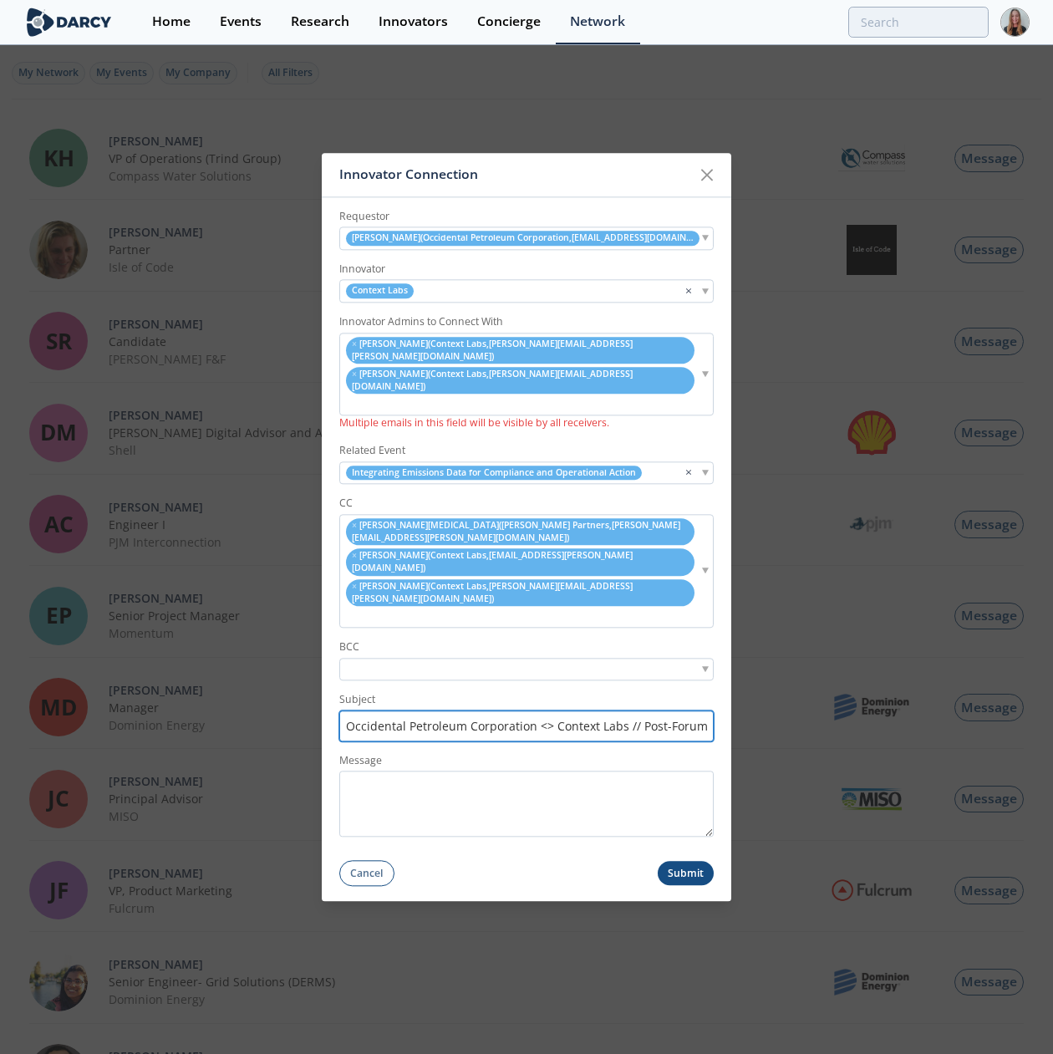
drag, startPoint x: 425, startPoint y: 679, endPoint x: 251, endPoint y: 669, distance: 174.1
click at [251, 669] on div "Innovator Connection Requestor Praveen Bajaj ( Occidental Petroleum Corporation…" at bounding box center [526, 527] width 1053 height 1054
type input "Oxy <> Context Labs // Post-Forum Connection Request"
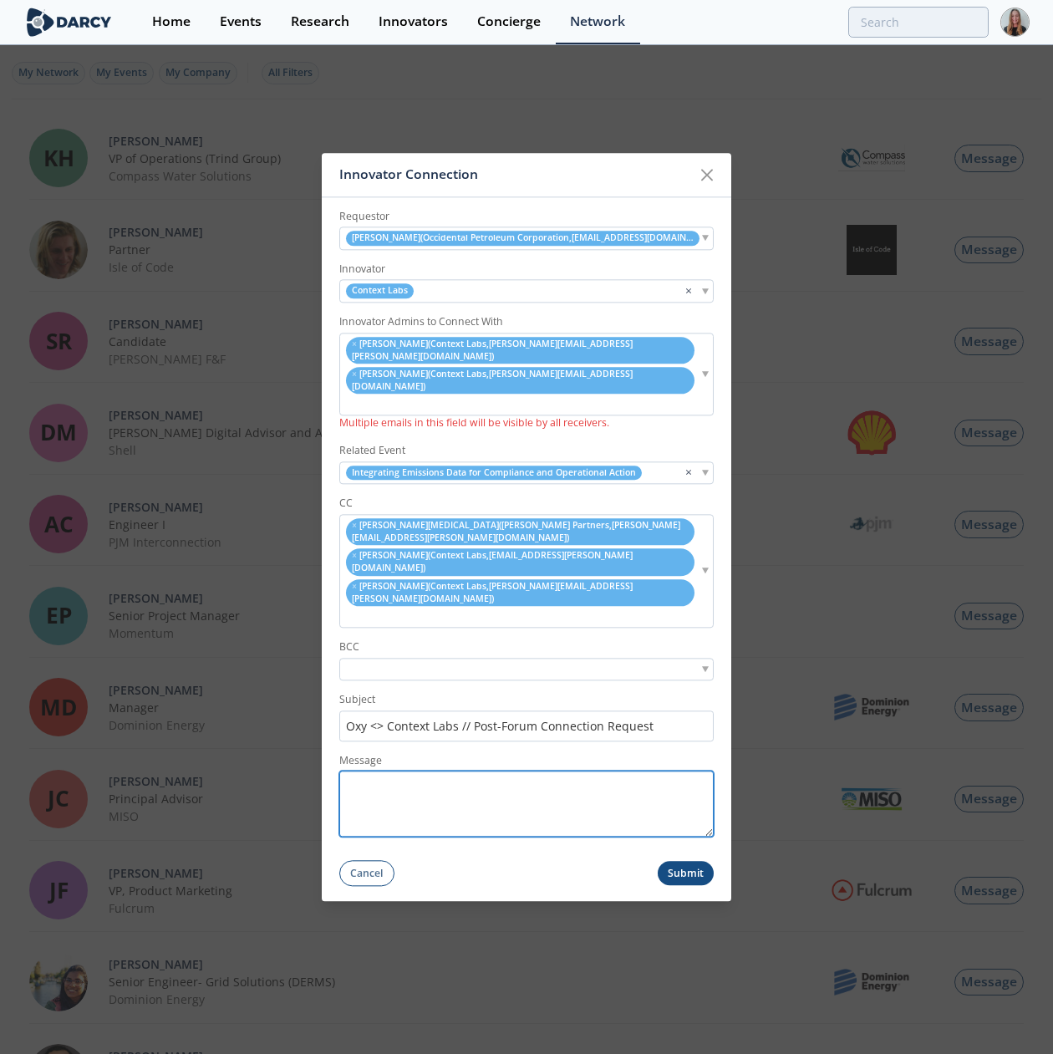
click at [543, 730] on textarea "Message" at bounding box center [526, 804] width 374 height 66
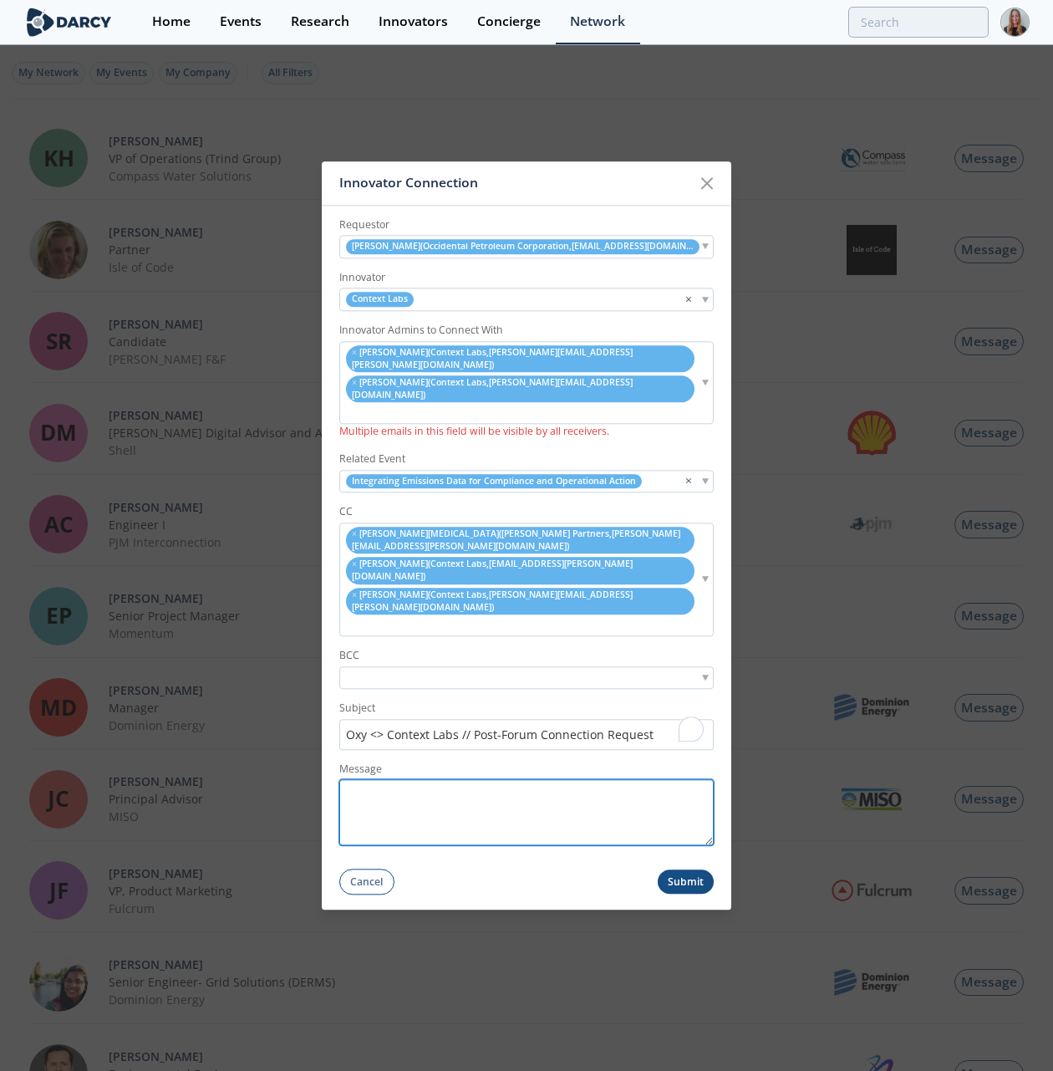
paste textarea "Hi [PERSON_NAME], Thank you for attending the Sustainability forum on Integrati…"
type textarea "Hi [PERSON_NAME], Thank you for attending the Sustainability forum on Integrati…"
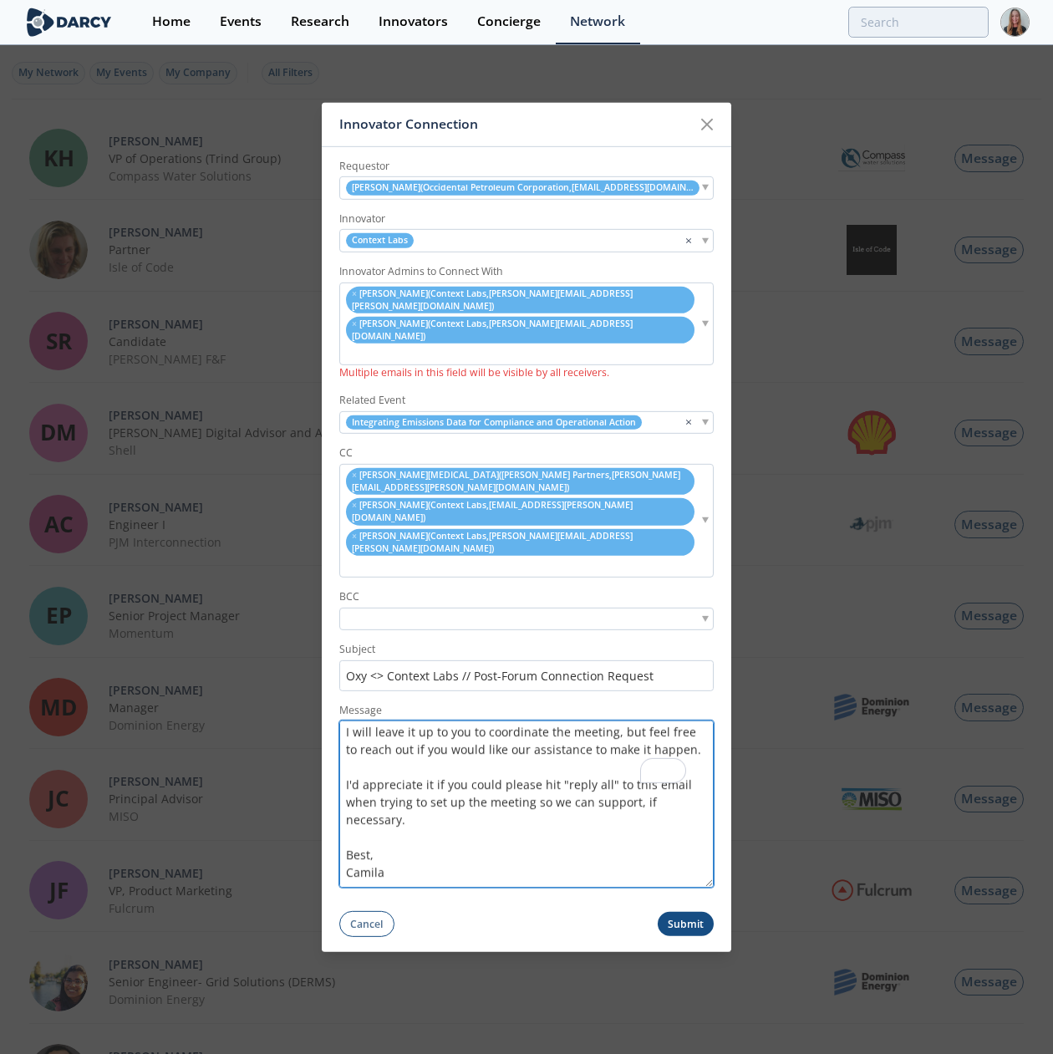
scroll to position [242, 0]
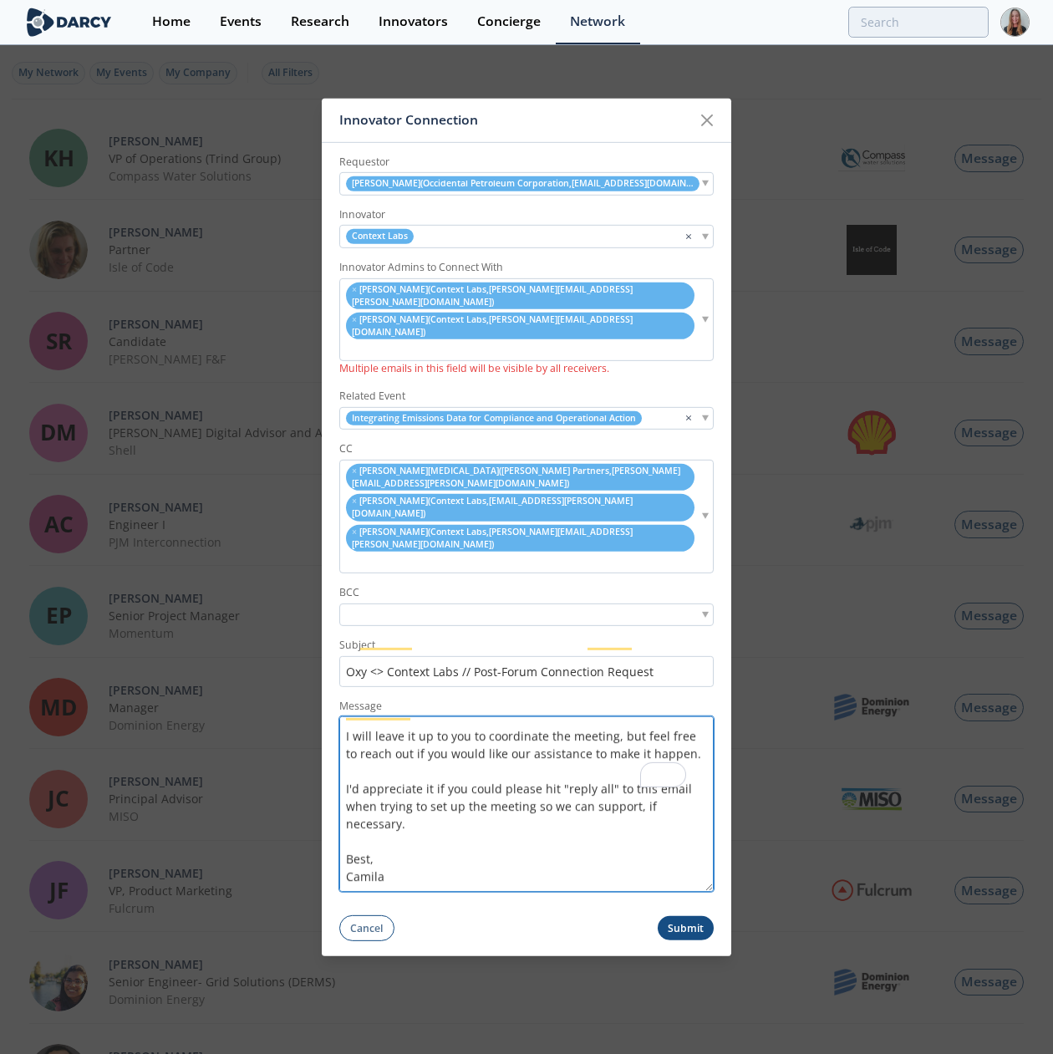
drag, startPoint x: 706, startPoint y: 786, endPoint x: 713, endPoint y: 792, distance: 9.5
click at [706, 730] on form "Requestor Praveen Bajaj ( Occidental Petroleum Corporation , praveen_bajaj@oxy.…" at bounding box center [526, 541] width 409 height 799
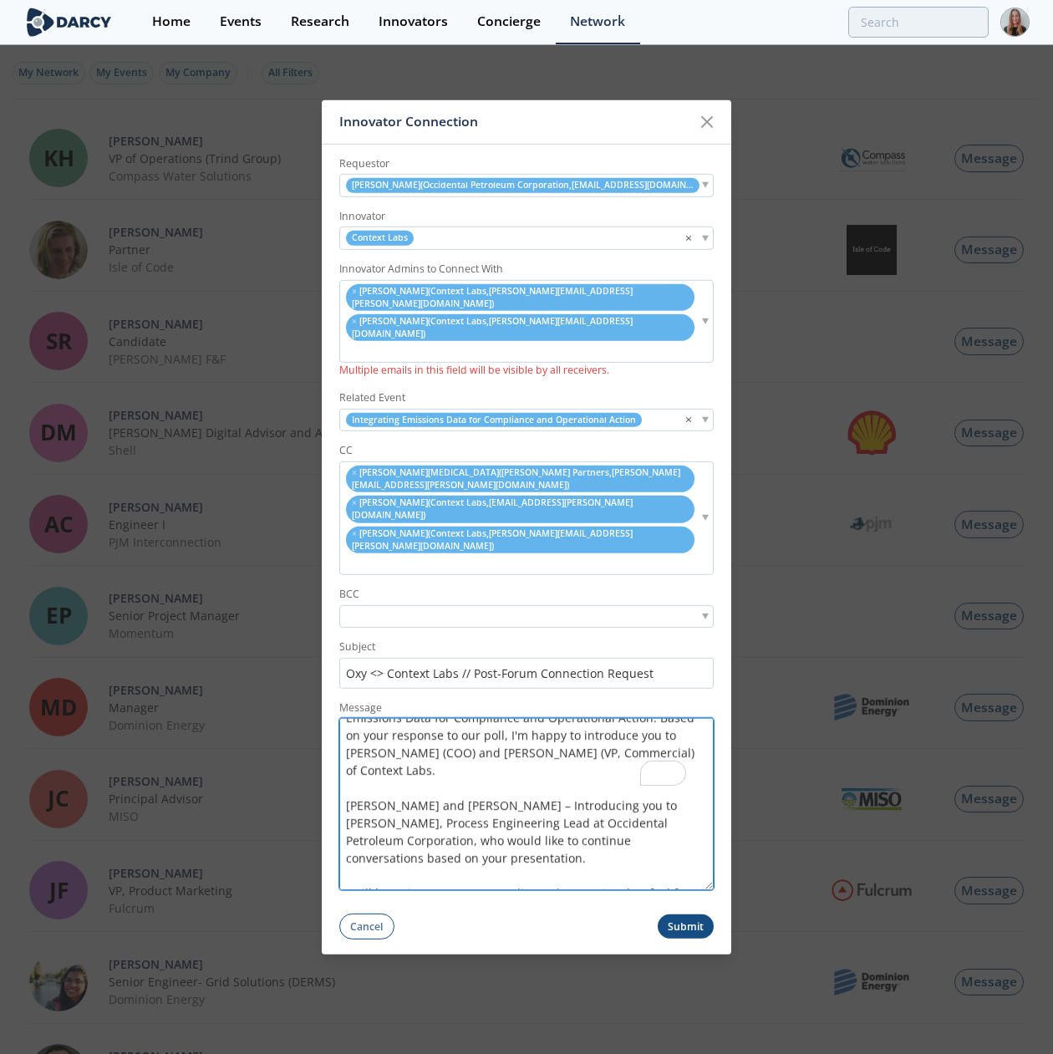
scroll to position [70, 0]
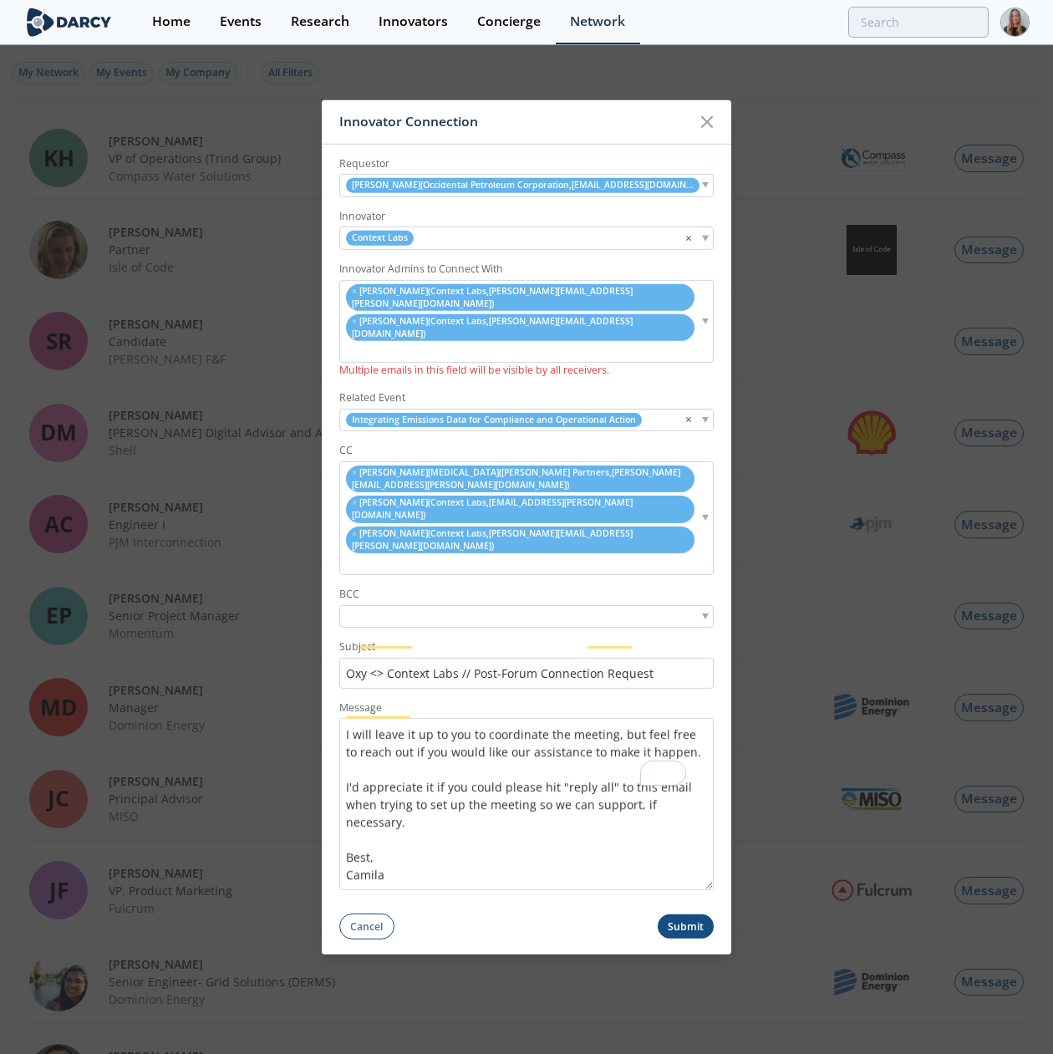
click at [686, 730] on button "Submit" at bounding box center [686, 926] width 57 height 24
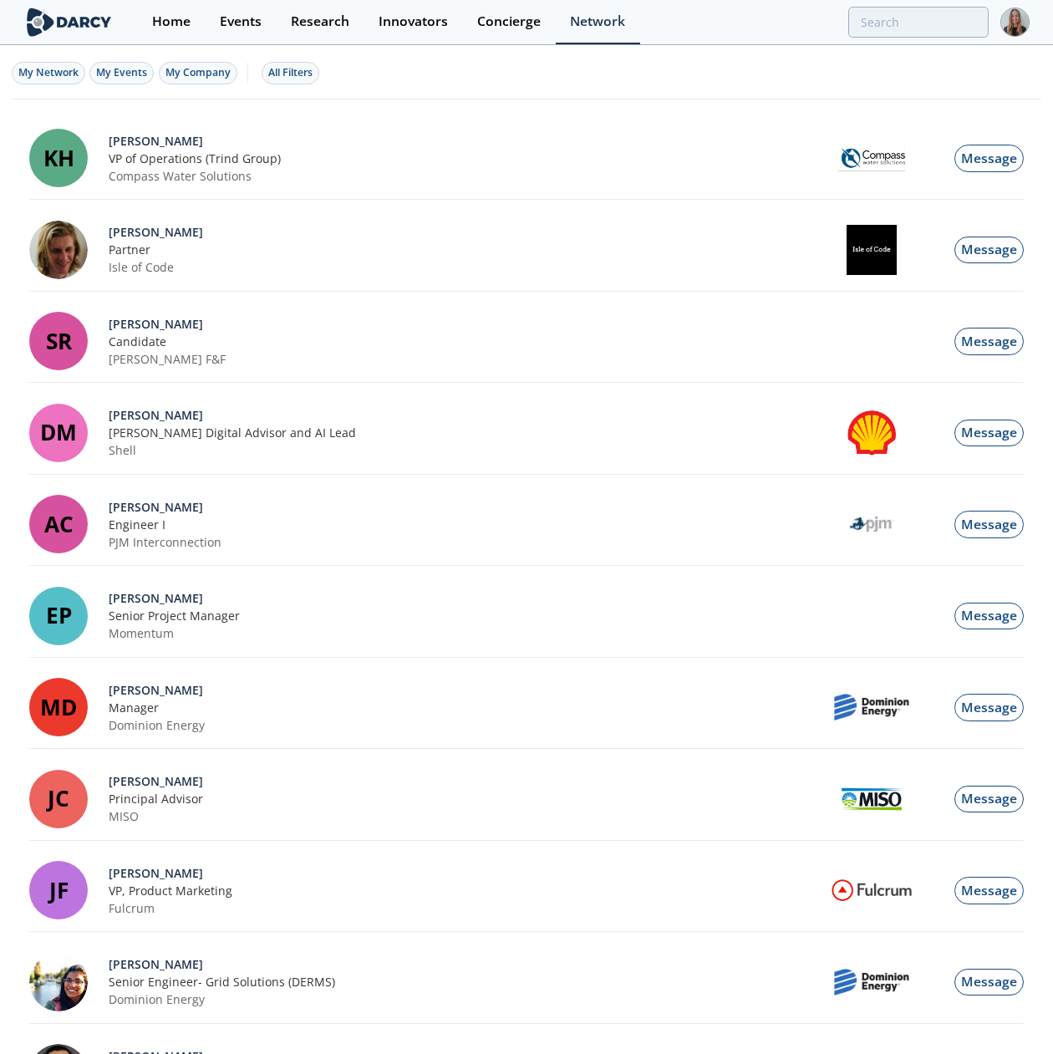
click at [0, 0] on div "Innovator Connection" at bounding box center [0, 0] width 0 height 0
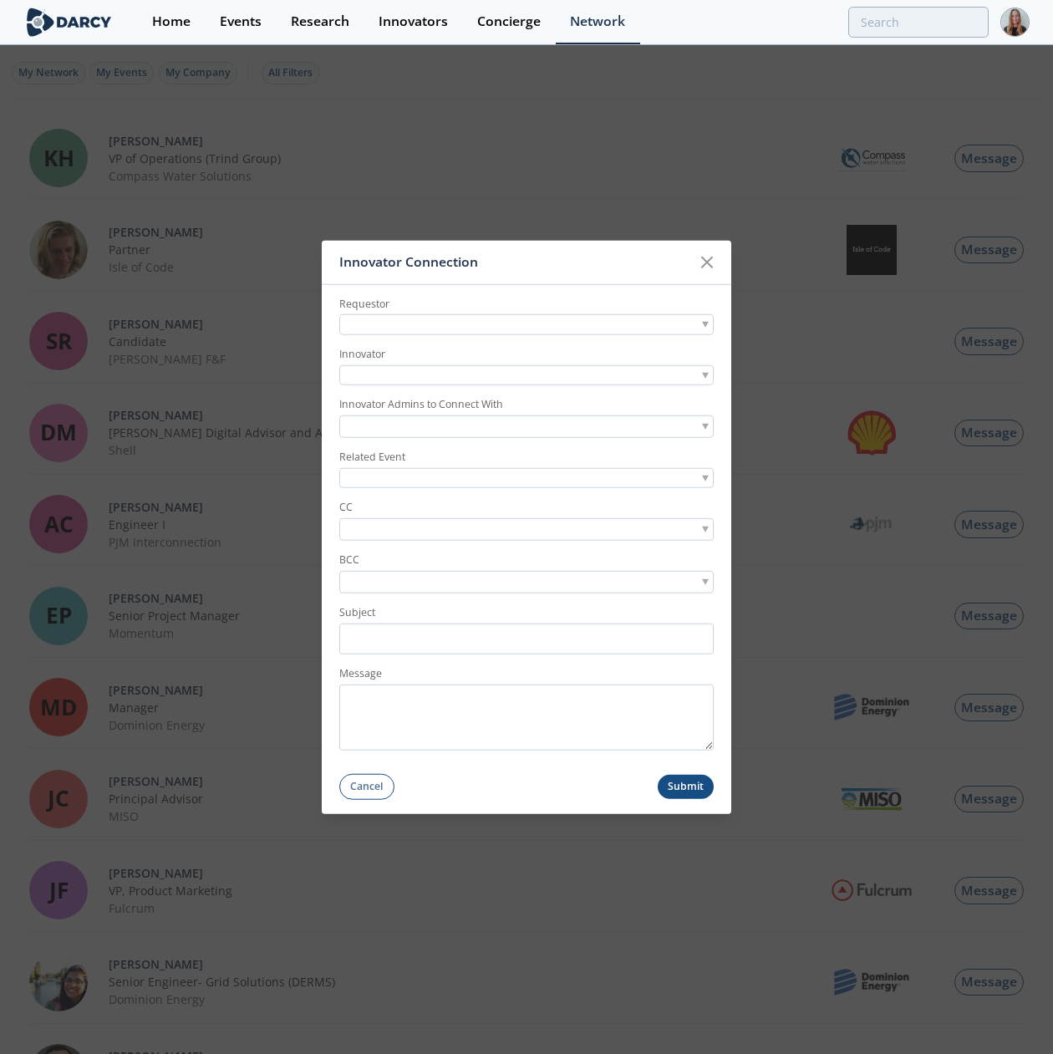
click at [440, 333] on div at bounding box center [526, 324] width 374 height 21
click at [469, 321] on div at bounding box center [526, 324] width 374 height 21
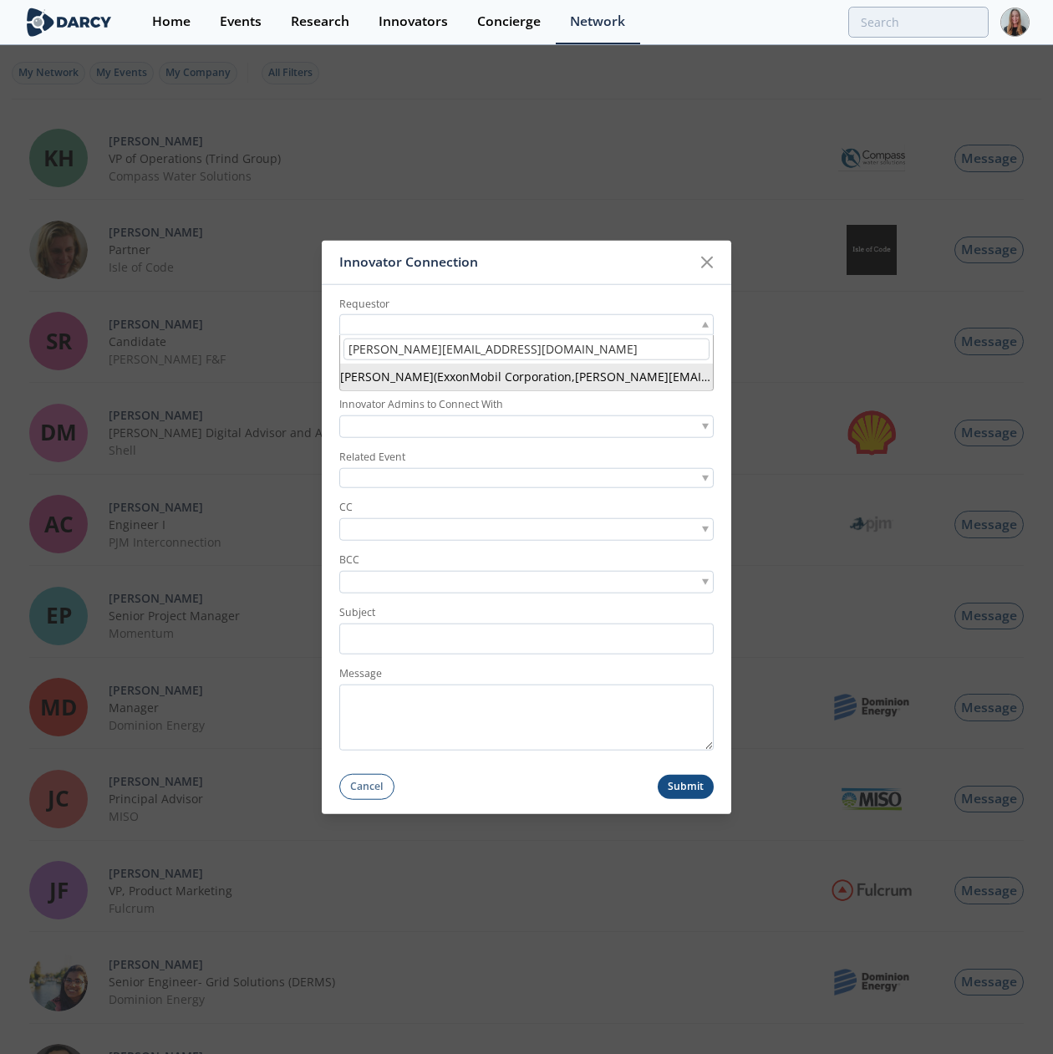
type input "[PERSON_NAME][EMAIL_ADDRESS][DOMAIN_NAME]"
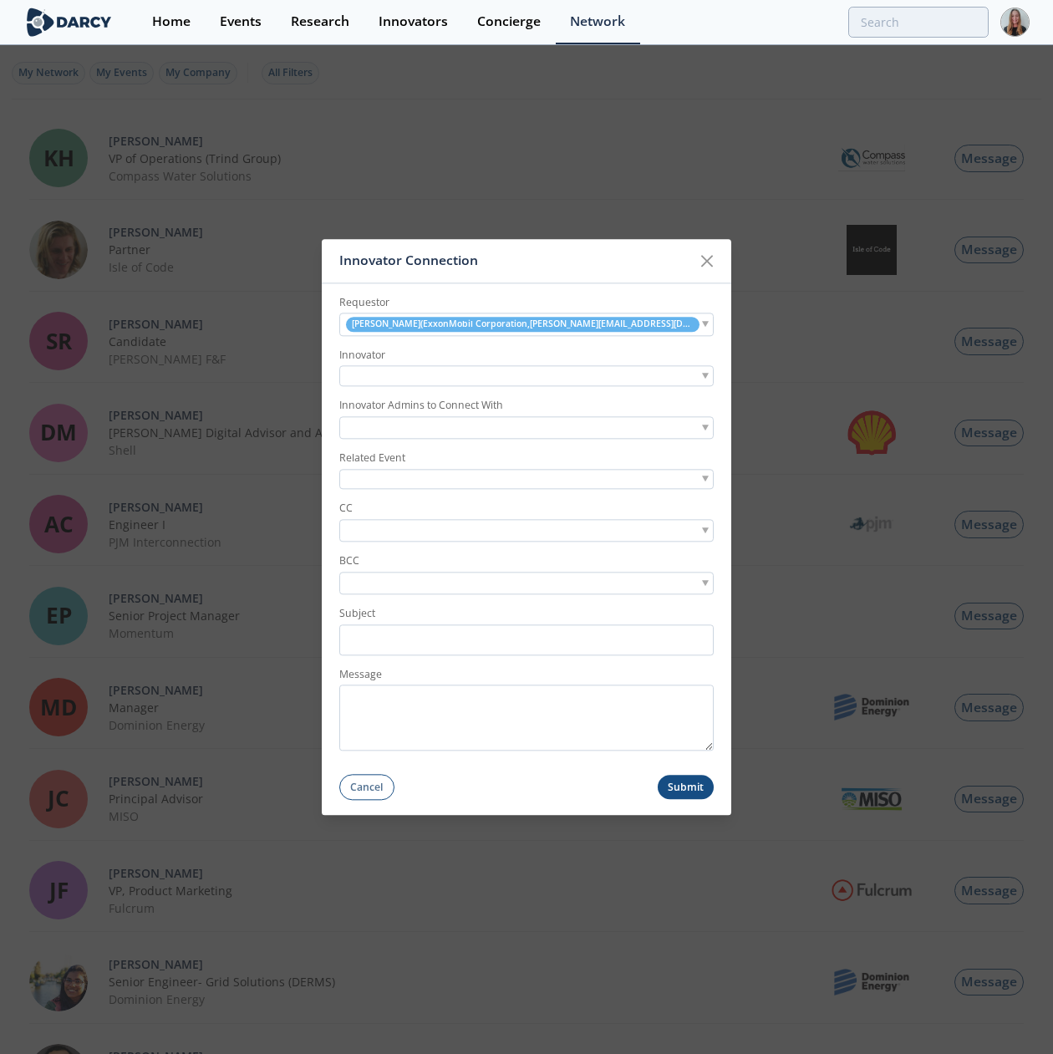
click at [456, 369] on div at bounding box center [526, 376] width 374 height 21
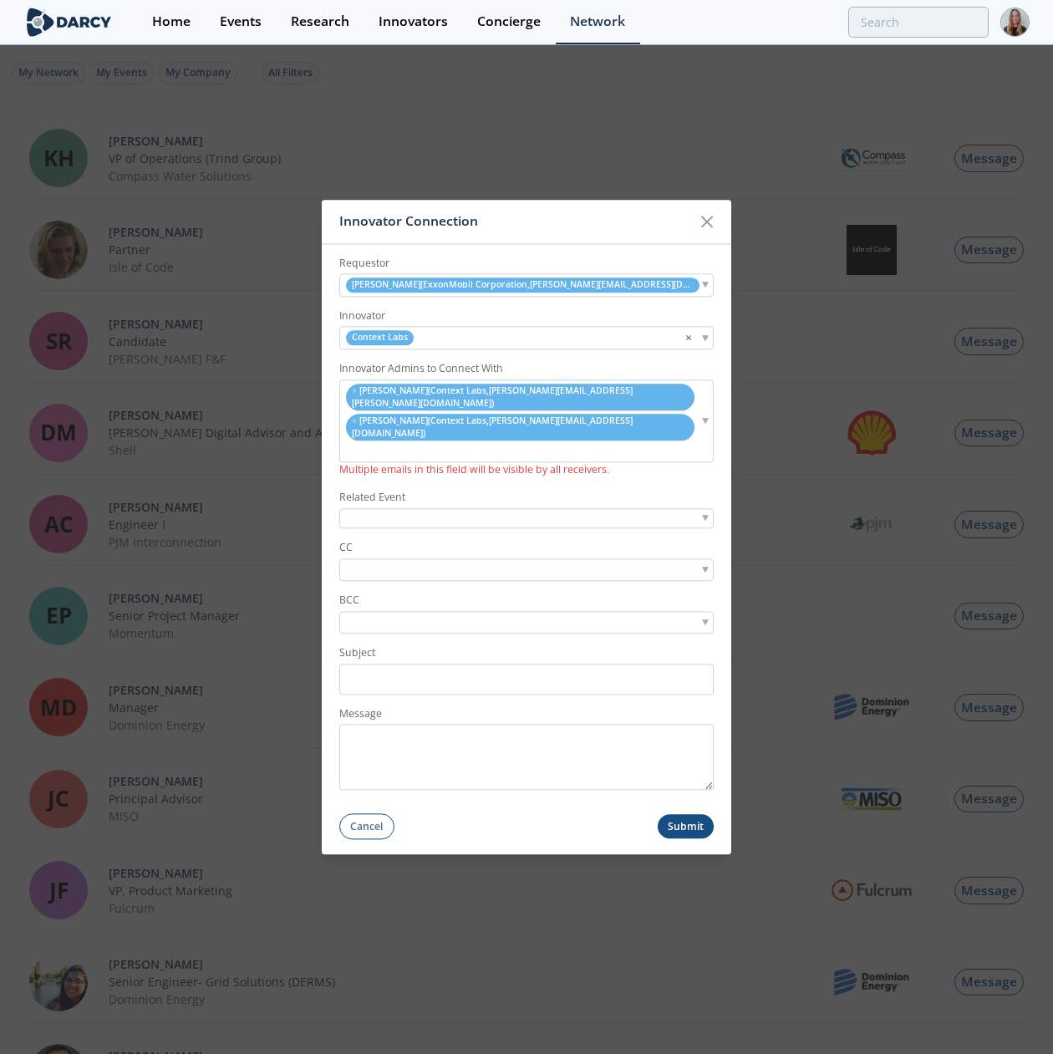
click at [372, 508] on div at bounding box center [526, 518] width 374 height 21
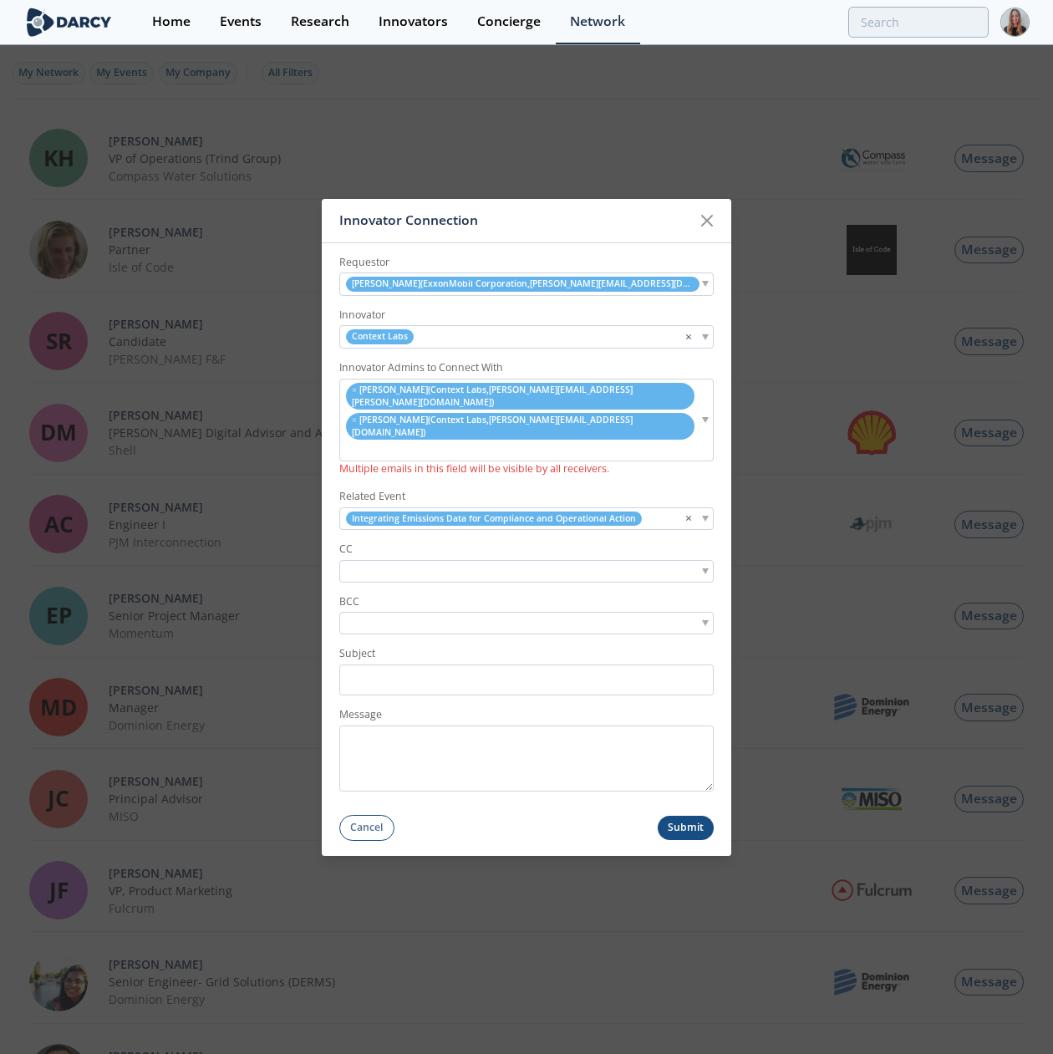
click at [389, 562] on input "search" at bounding box center [400, 571] width 115 height 18
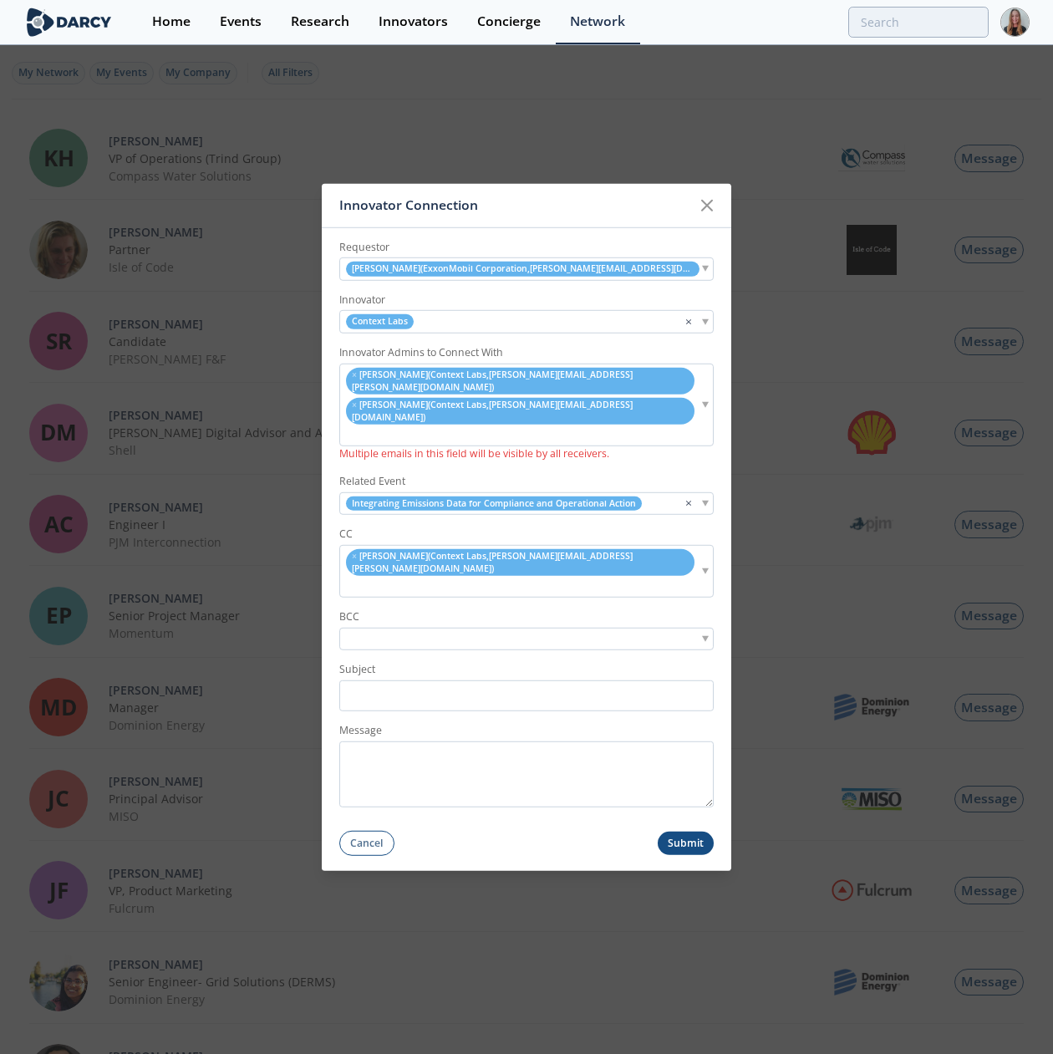
click at [448, 569] on form "Requestor Anantha Sundaram ( ExxonMobil Corporation , anantha.sundaram@exxonmob…" at bounding box center [526, 541] width 409 height 628
click at [680, 556] on div "× Brittany Corgiat ( Context Labs , brittany.corgiat@contextlabs.com )" at bounding box center [526, 570] width 374 height 53
type input "meg siegal"
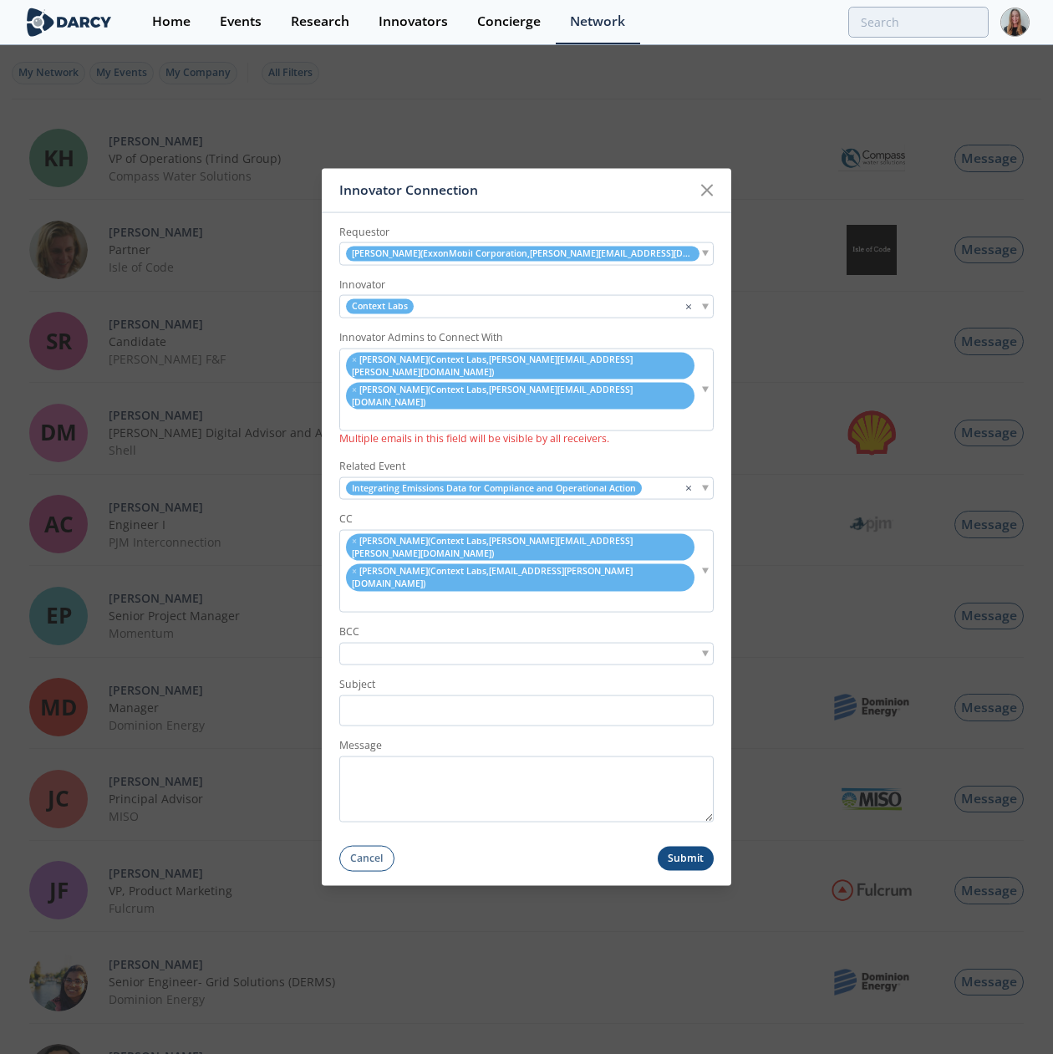
click at [636, 552] on ul "× Brittany Corgiat ( Context Labs , brittany.corgiat@contextlabs.com ) × Meg Si…" at bounding box center [519, 570] width 359 height 79
type input "michael davis"
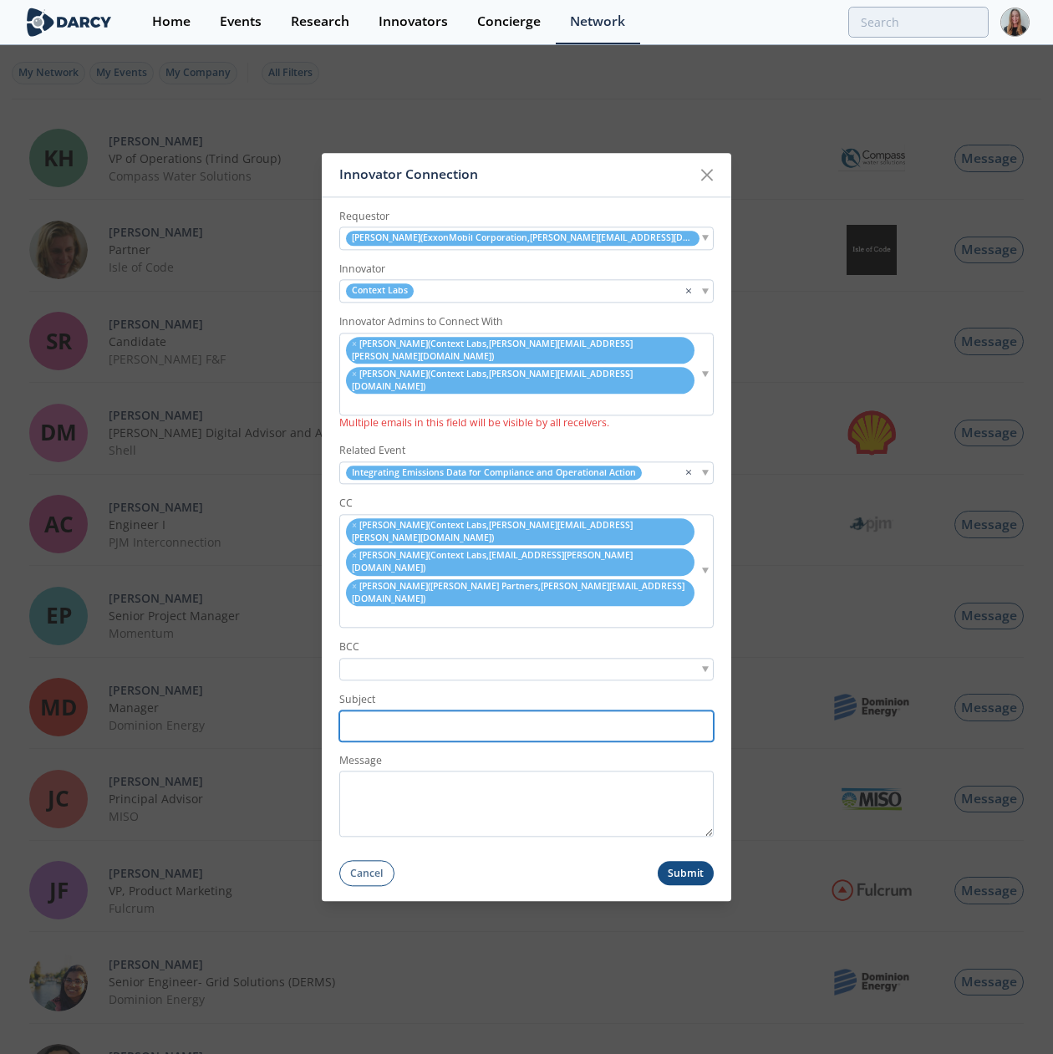
click at [440, 710] on input "Subject" at bounding box center [526, 725] width 374 height 31
paste input "ExxonMobil Corporation <> Context Labs // Post-Forum Connection Request"
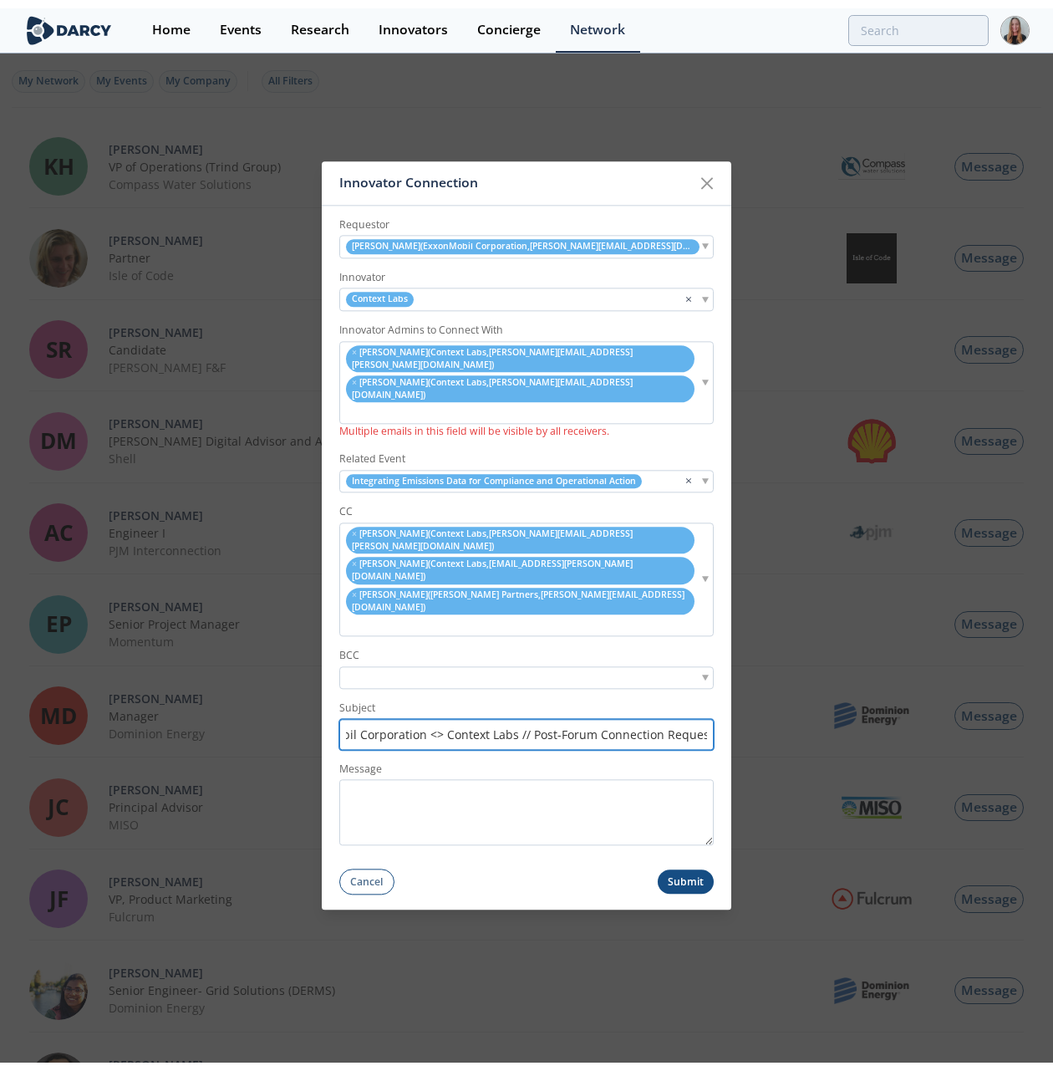
scroll to position [0, 0]
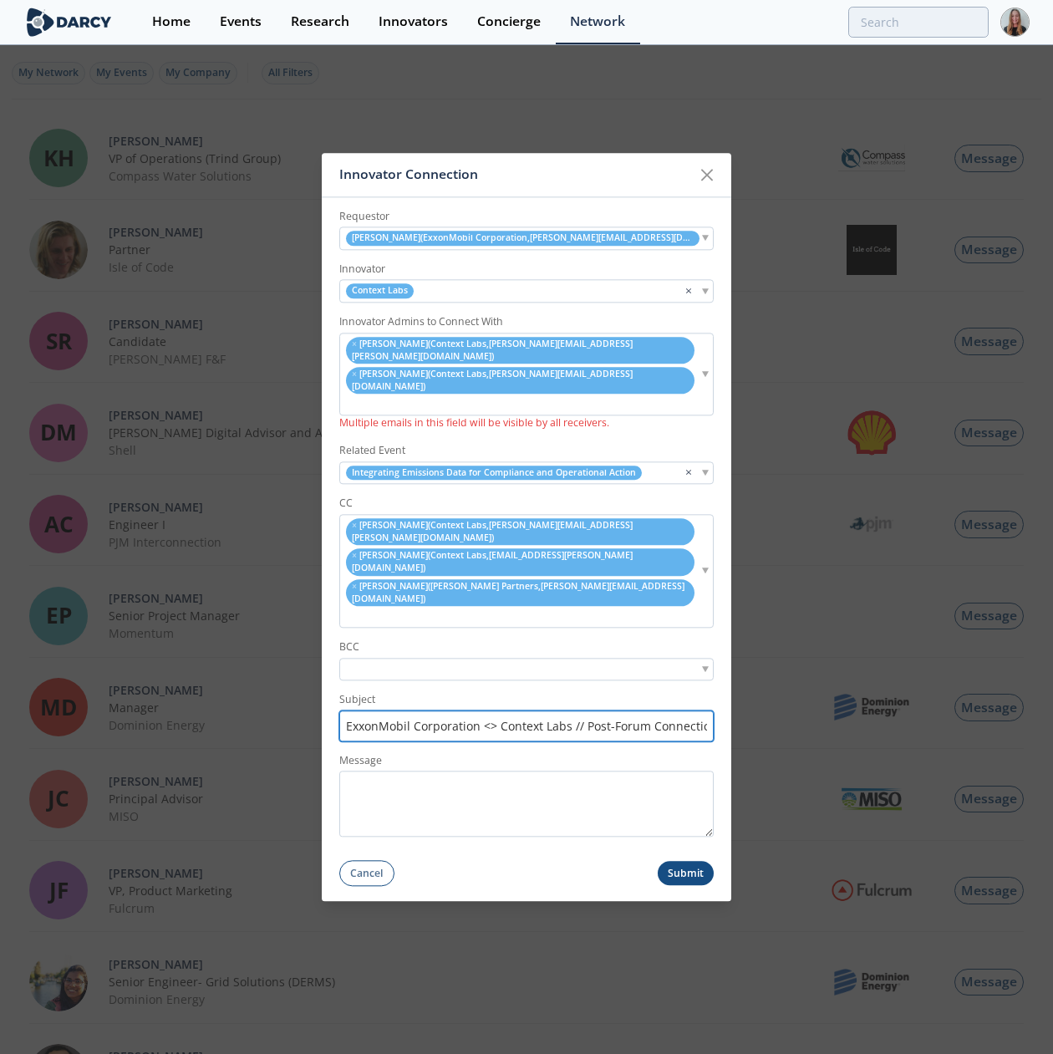
drag, startPoint x: 423, startPoint y: 674, endPoint x: 412, endPoint y: 676, distance: 11.1
click at [412, 710] on input "ExxonMobil Corporation <> Context Labs // Post-Forum Connection Request" at bounding box center [526, 725] width 374 height 31
type input "ExxonMobil <> Context Labs // Post-Forum Connection Request"
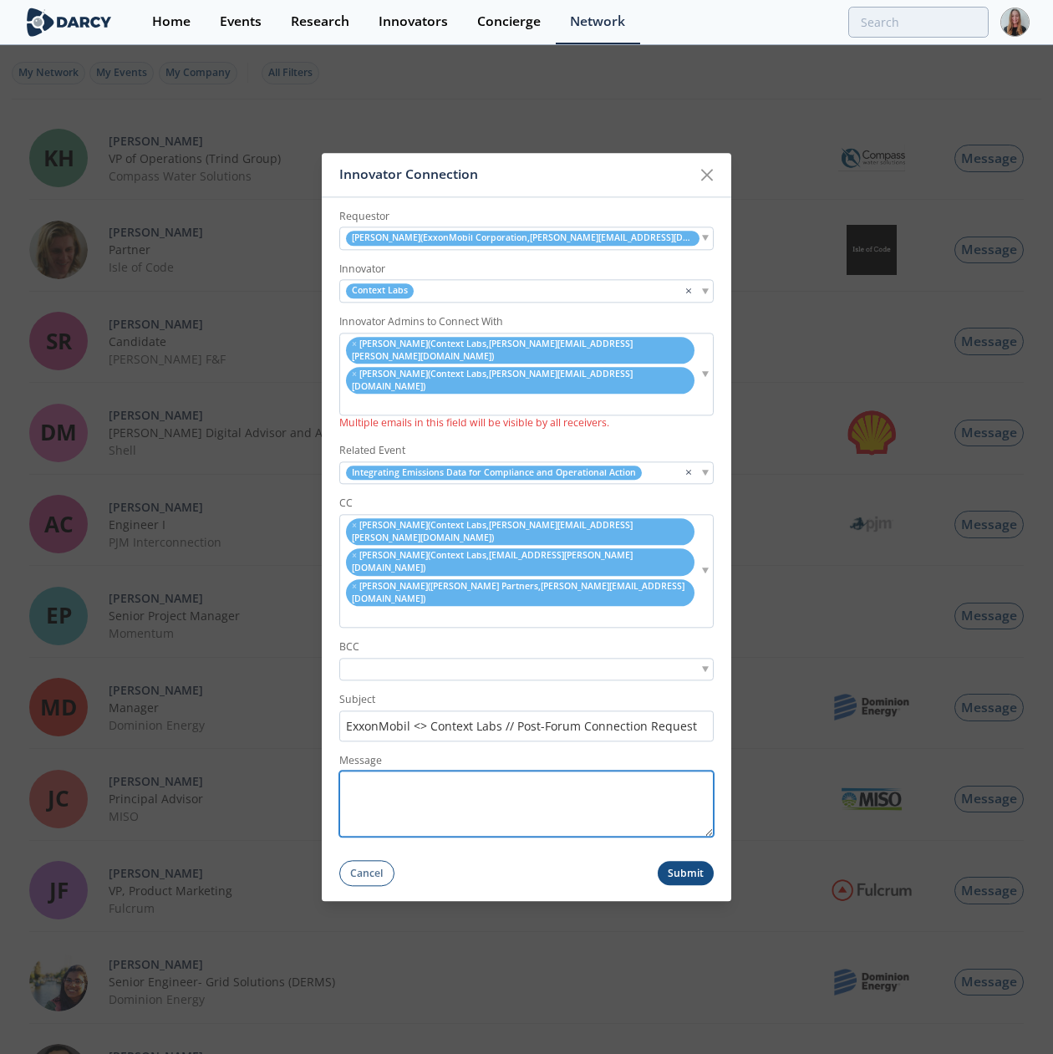
click at [465, 730] on textarea "Message" at bounding box center [526, 804] width 374 height 66
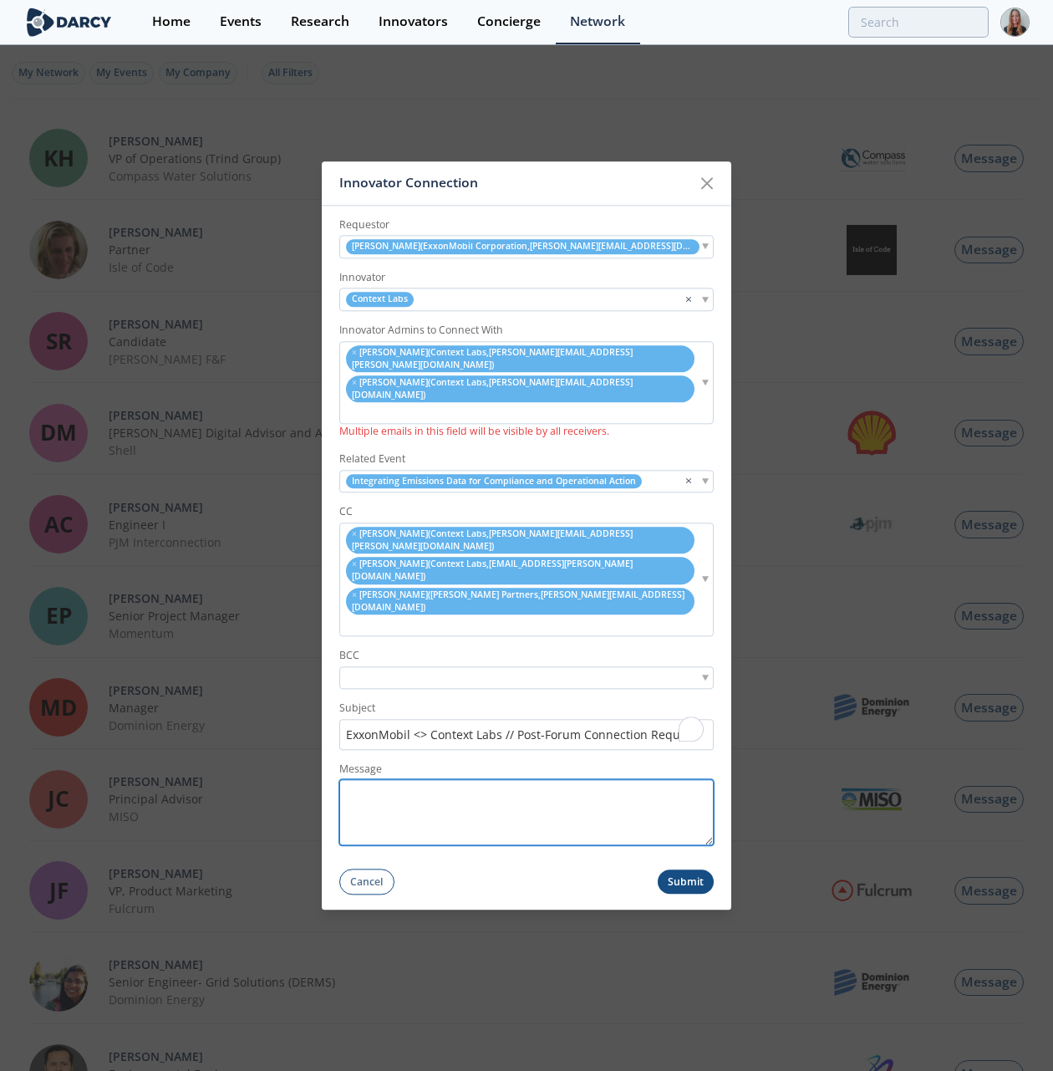
paste textarea "Hi [PERSON_NAME], Thank you for attending the Sustainability forum on Integrati…"
type textarea "Hi [PERSON_NAME], Thank you for attending the Sustainability forum on Integrati…"
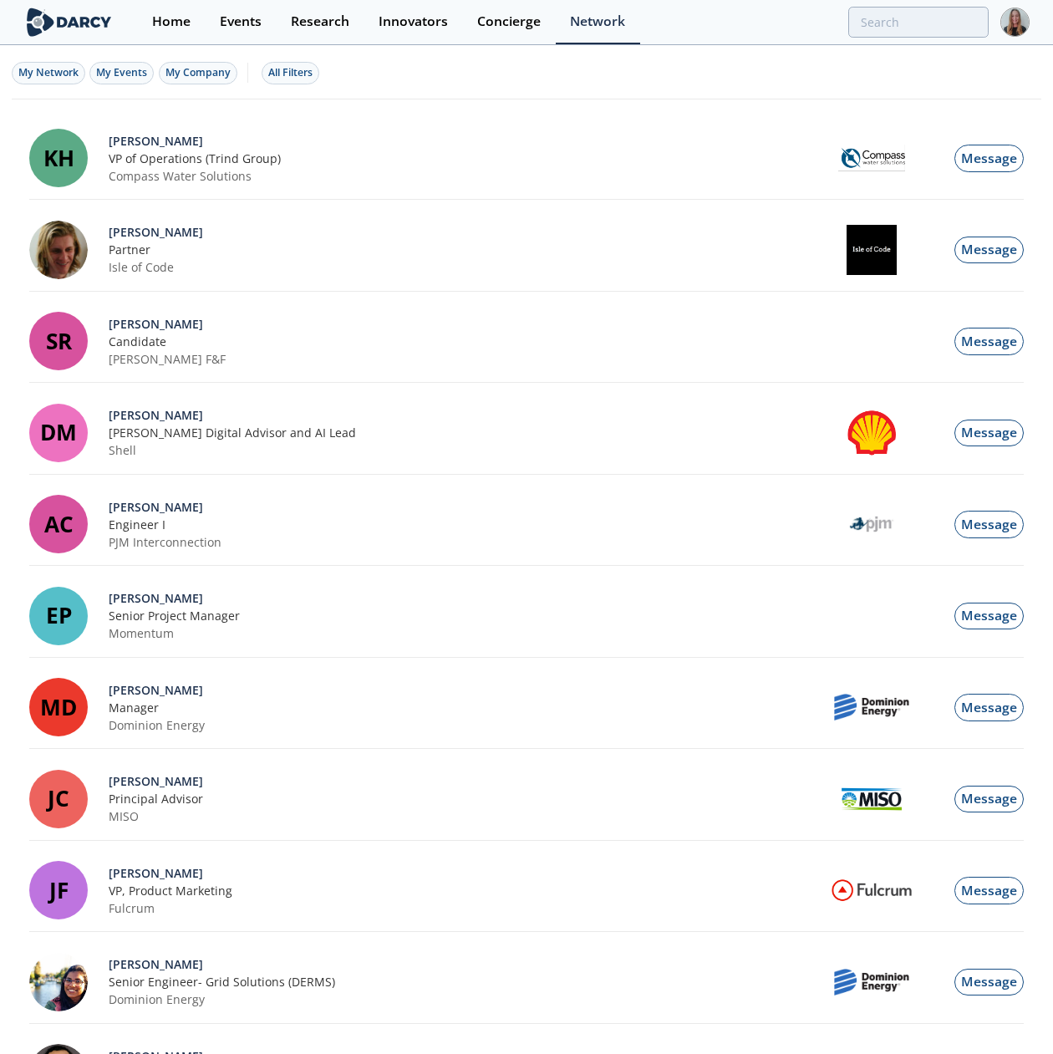
scroll to position [245, 0]
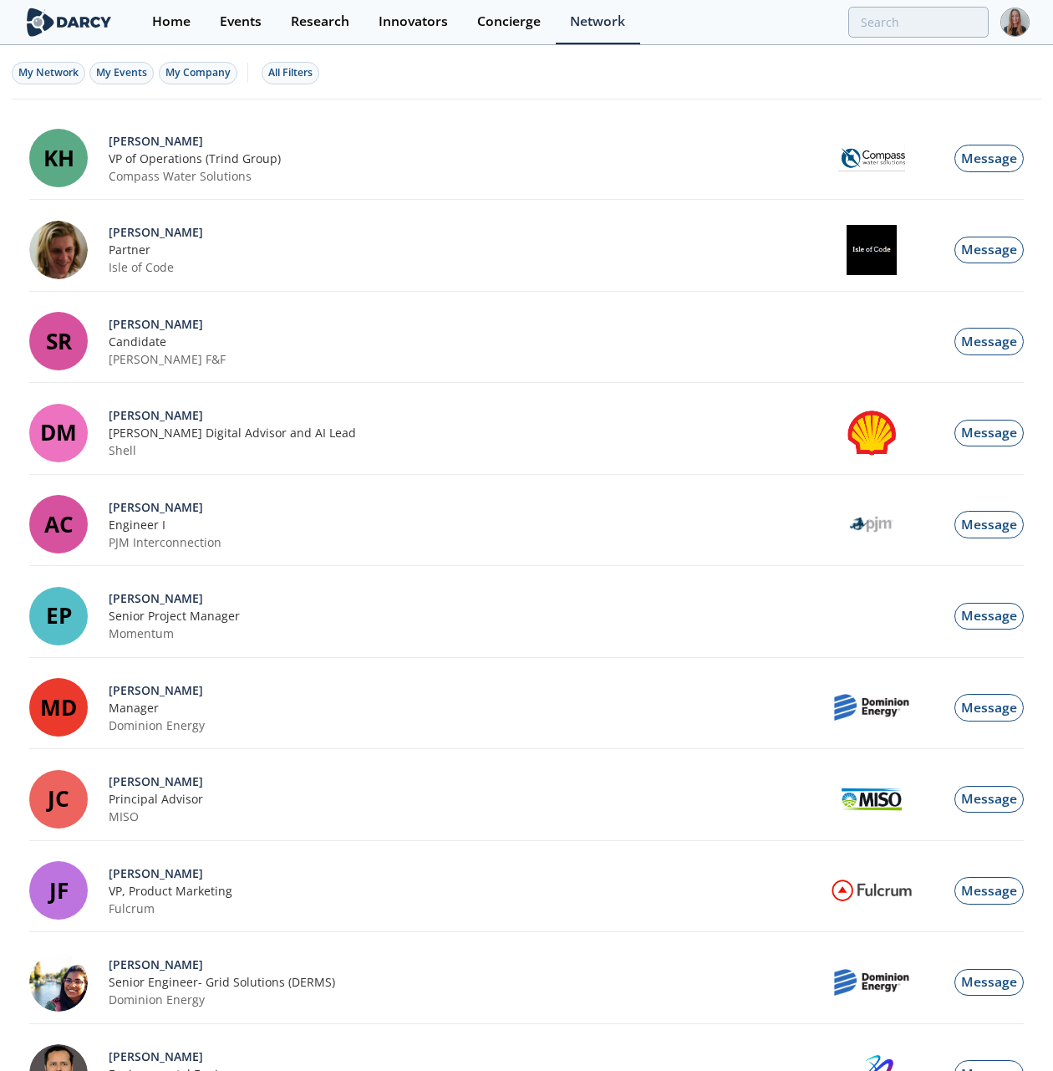
scroll to position [245, 0]
click at [0, 0] on div "Innovator Connection" at bounding box center [0, 0] width 0 height 0
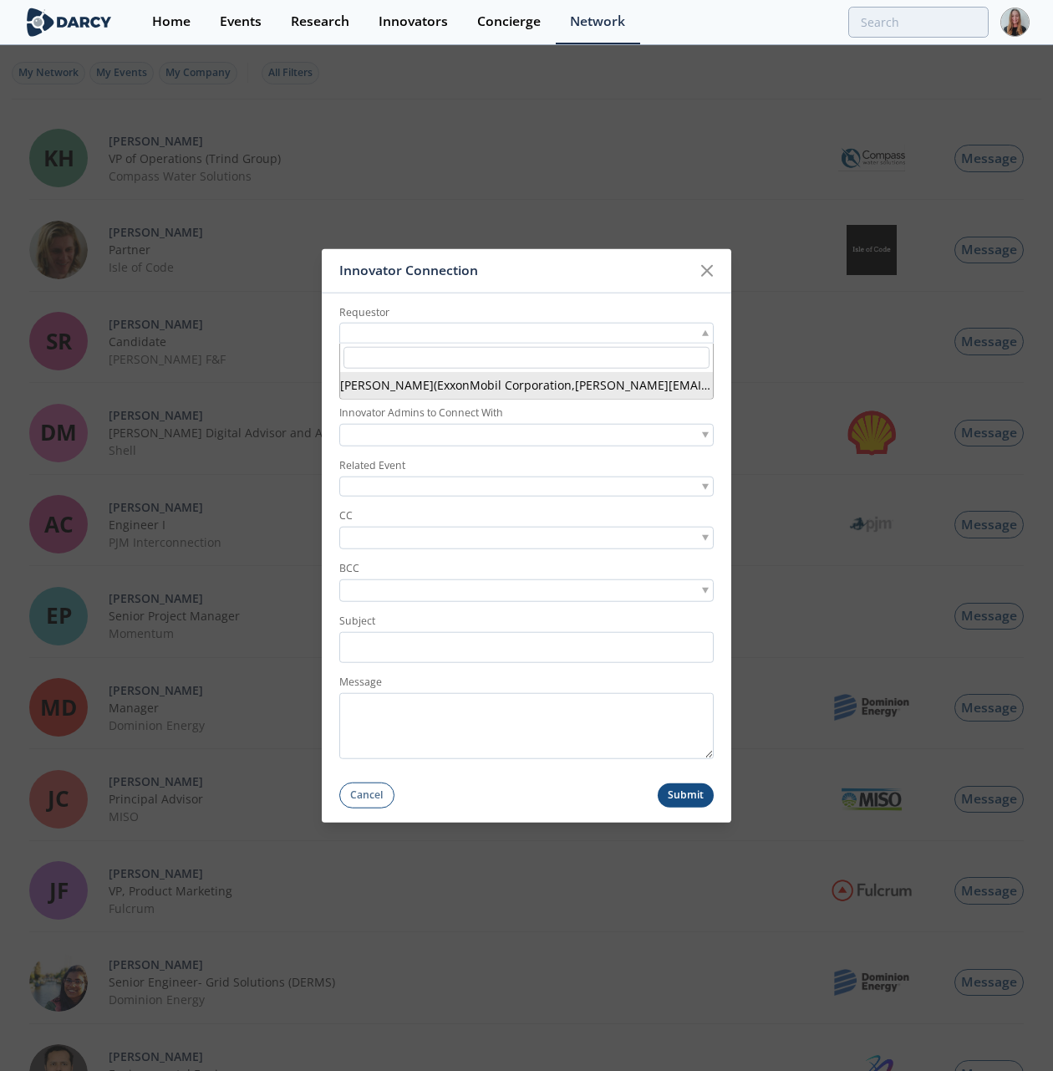
click at [420, 328] on div at bounding box center [526, 333] width 374 height 21
type input "manuel barros"
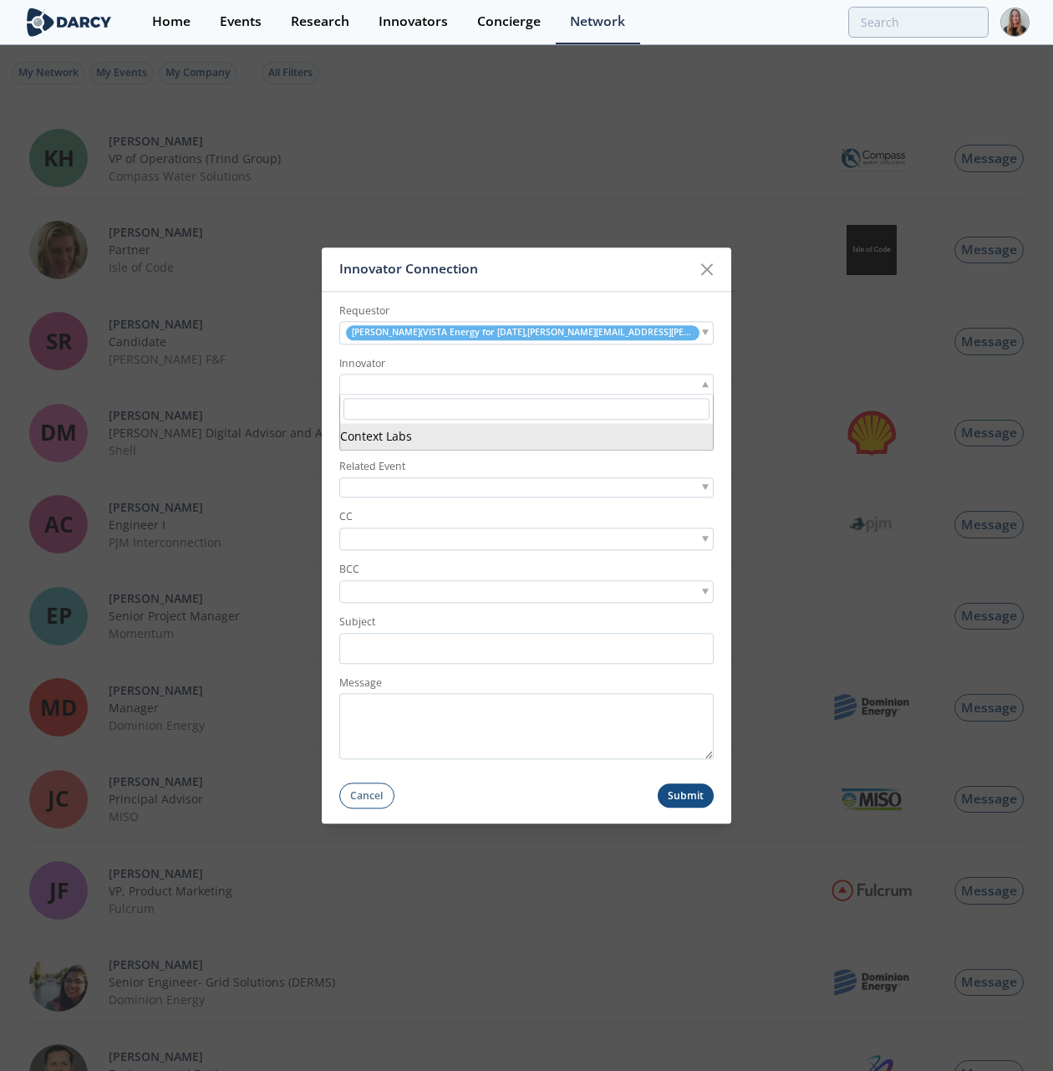
click at [516, 388] on div at bounding box center [526, 384] width 374 height 21
type input "synergys"
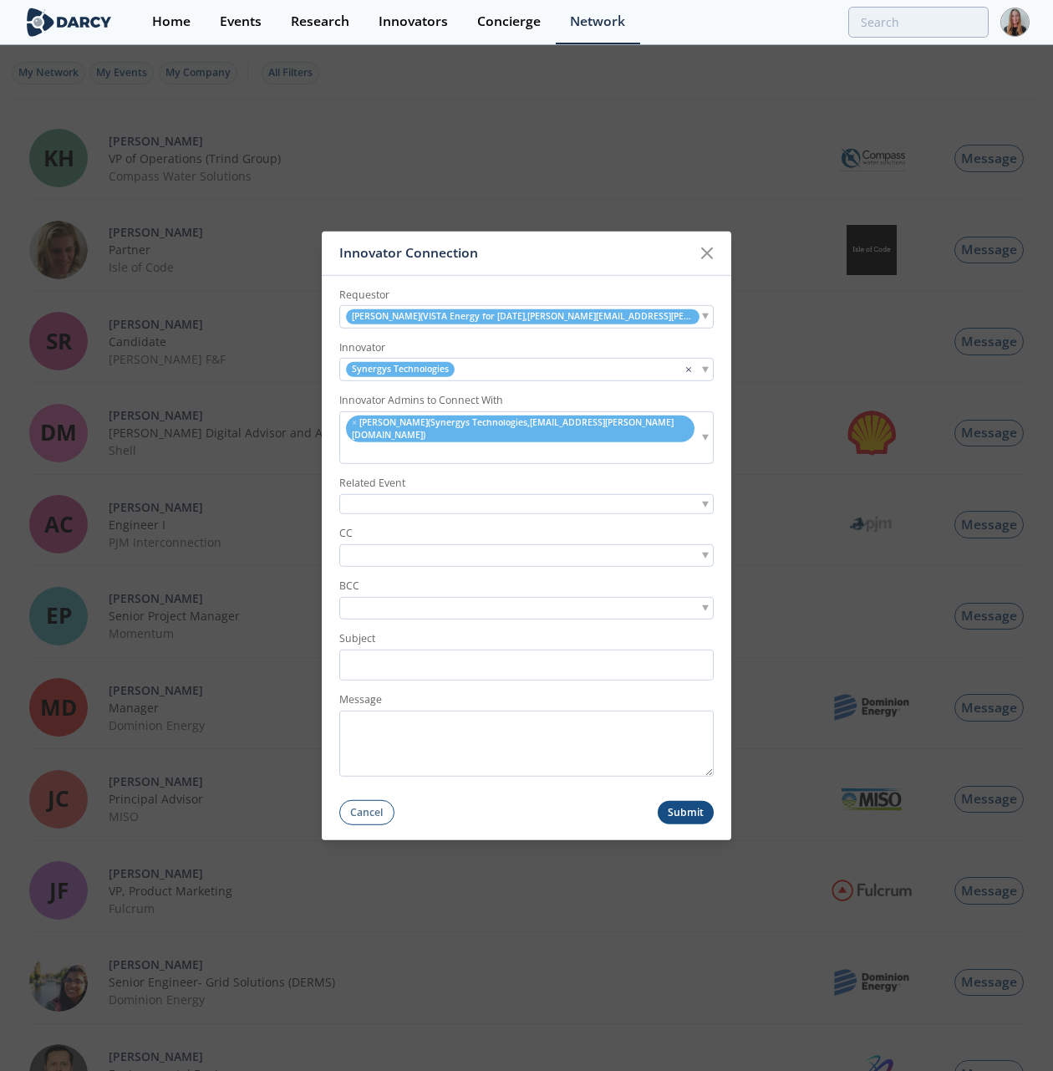
click at [391, 552] on input "search" at bounding box center [400, 556] width 115 height 18
type input "n"
type input "andres lopez gibson"
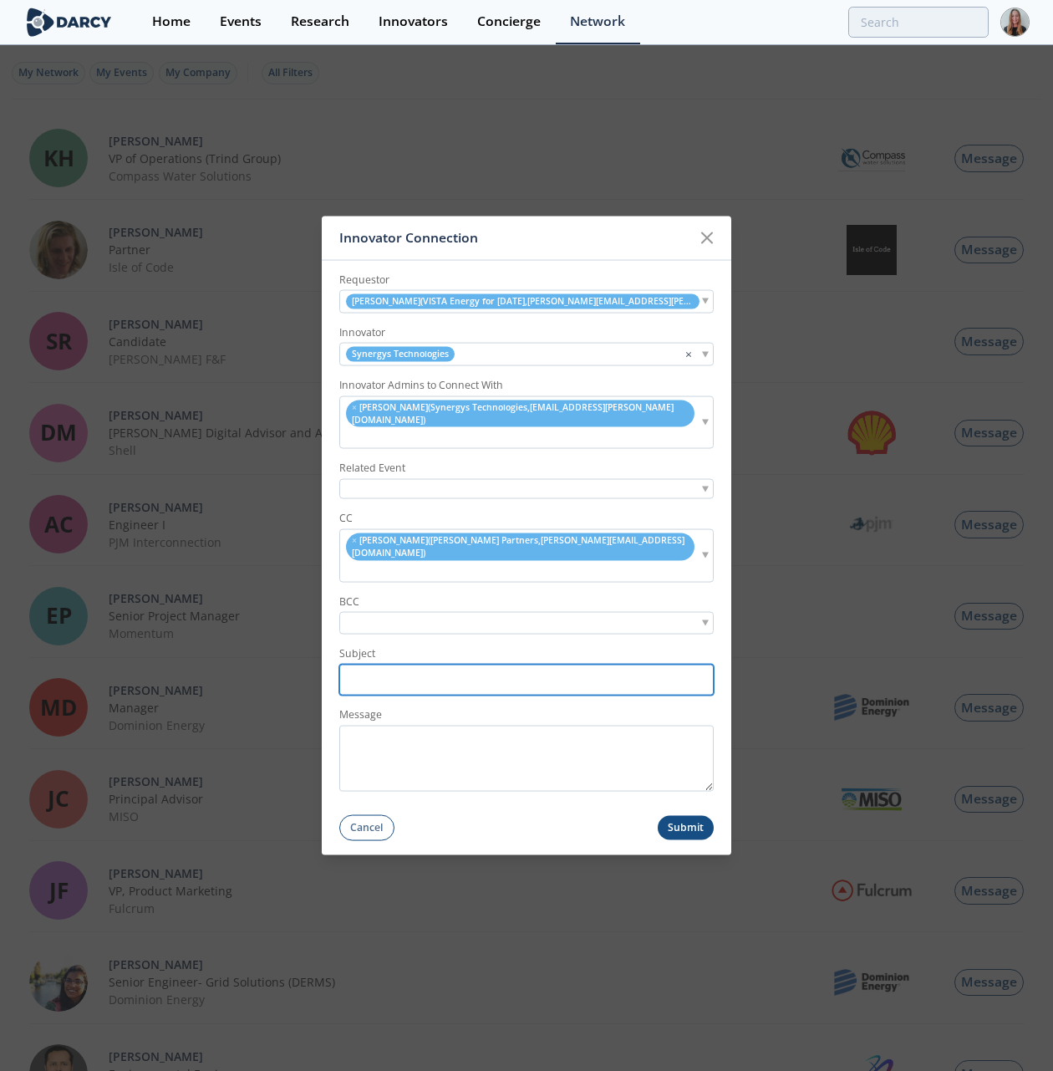
click at [415, 664] on input "Subject" at bounding box center [526, 679] width 374 height 31
click at [458, 669] on input "Subject" at bounding box center [526, 679] width 374 height 31
click at [459, 614] on input "search" at bounding box center [400, 623] width 115 height 18
paste input "Vista Energy <> X - Handheld Gas Leak Detection"
type input "Vista Energy <> X - Handheld Gas Leak Detection"
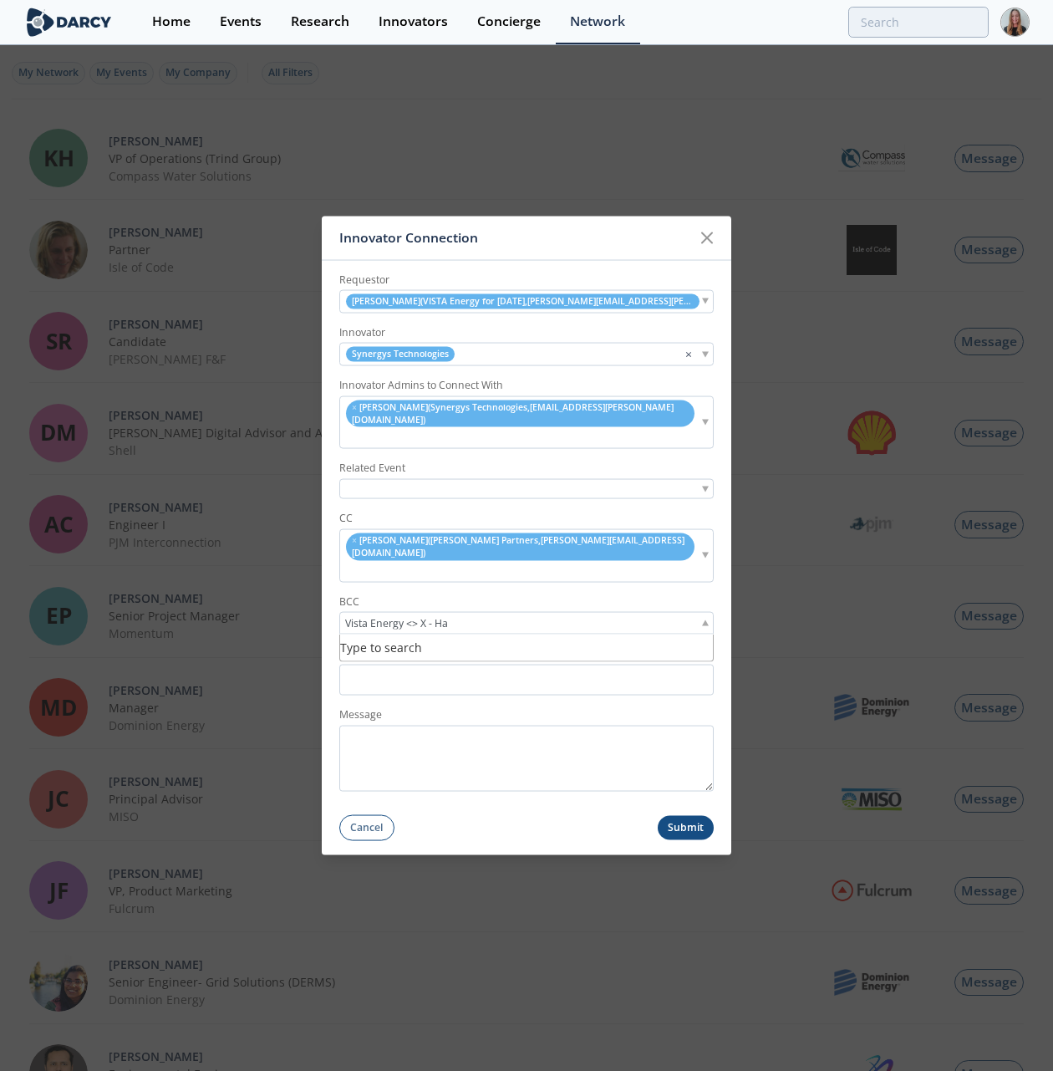
scroll to position [0, 121]
click at [433, 614] on input "search" at bounding box center [400, 623] width 115 height 18
click at [455, 665] on input "Subject" at bounding box center [526, 679] width 374 height 31
paste input "Vista Energy <> X - Handheld Gas Leak Detection"
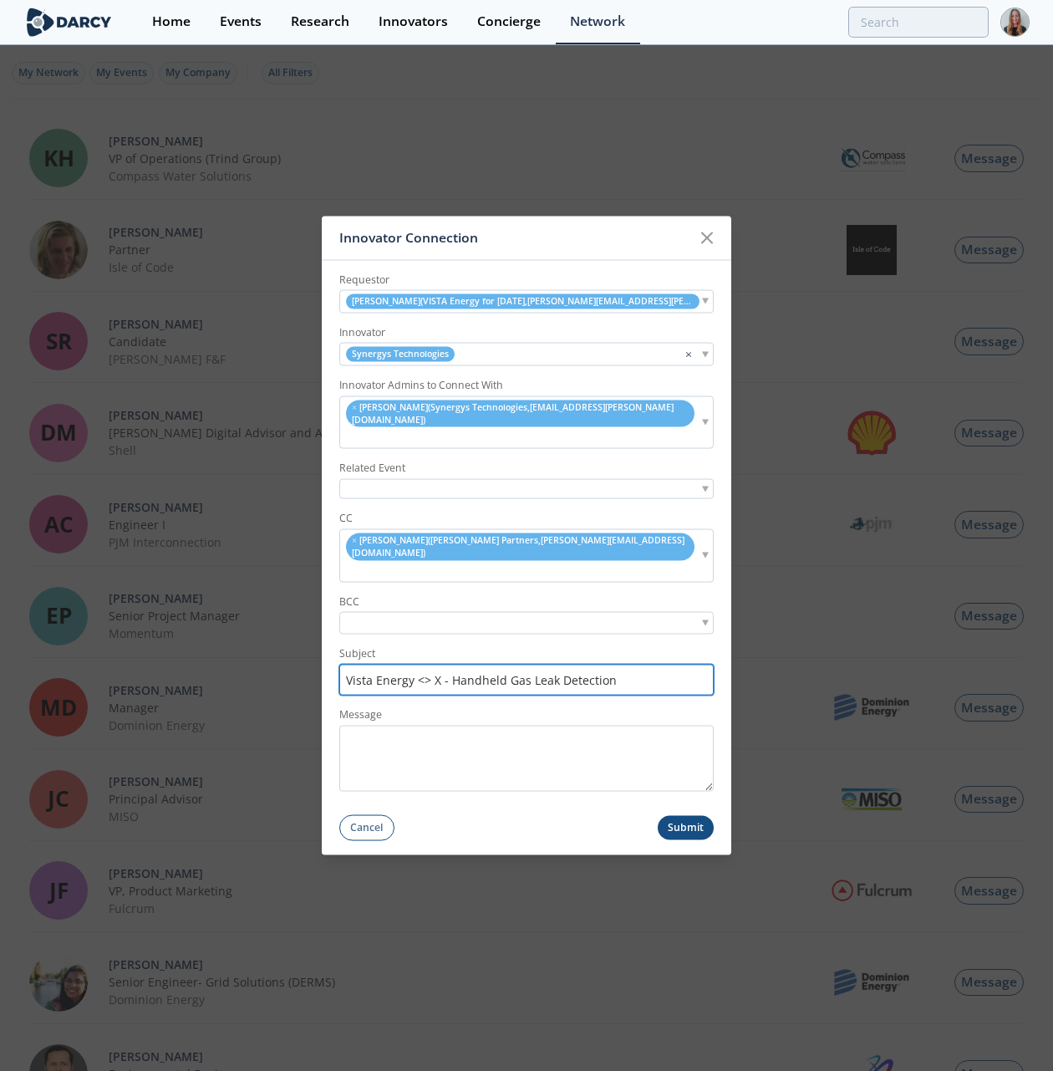
click at [441, 664] on input "Vista Energy <> X - Handheld Gas Leak Detection" at bounding box center [526, 679] width 374 height 31
type input "Vista Energy <> Synergys - Handheld Gas Leak Detection"
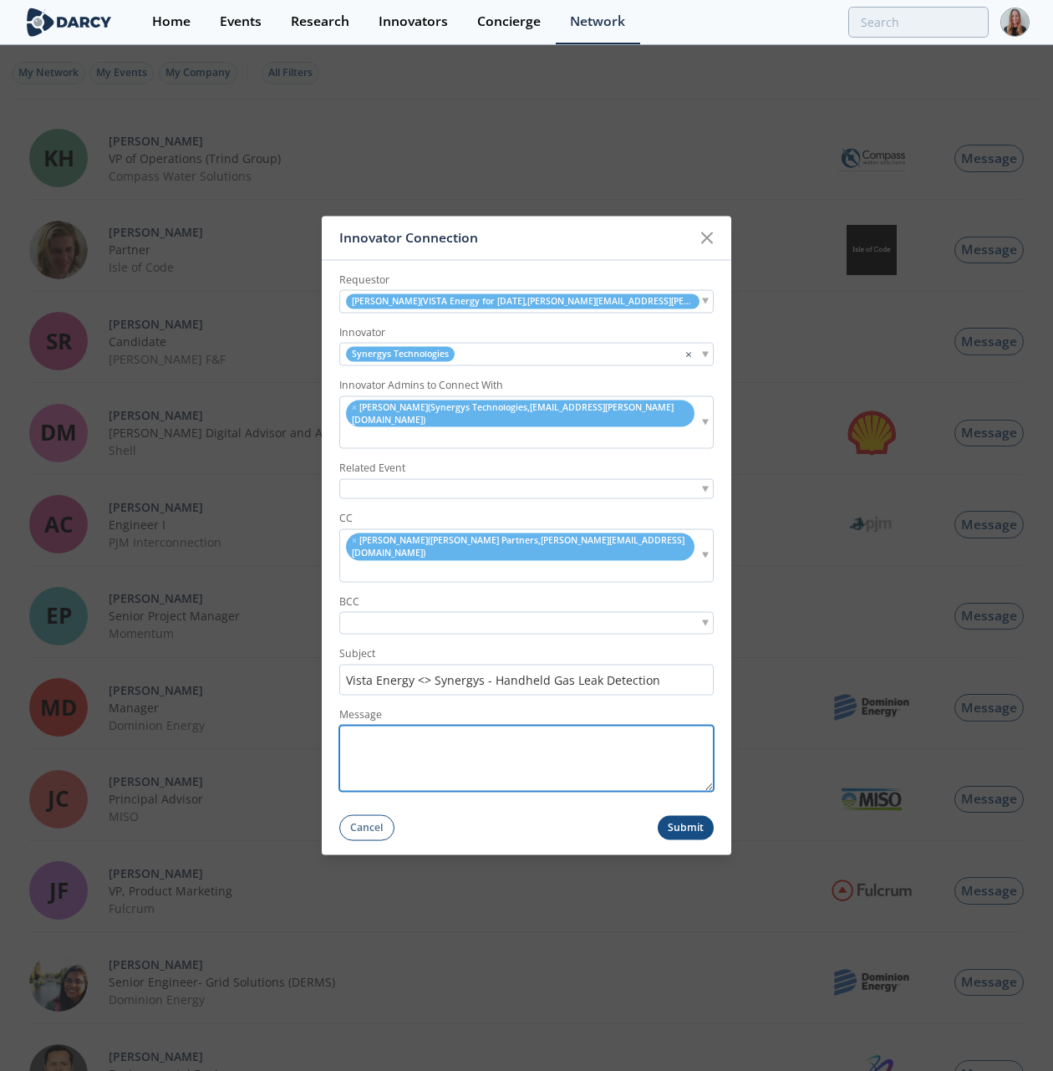
click at [379, 740] on textarea "Message" at bounding box center [526, 758] width 374 height 66
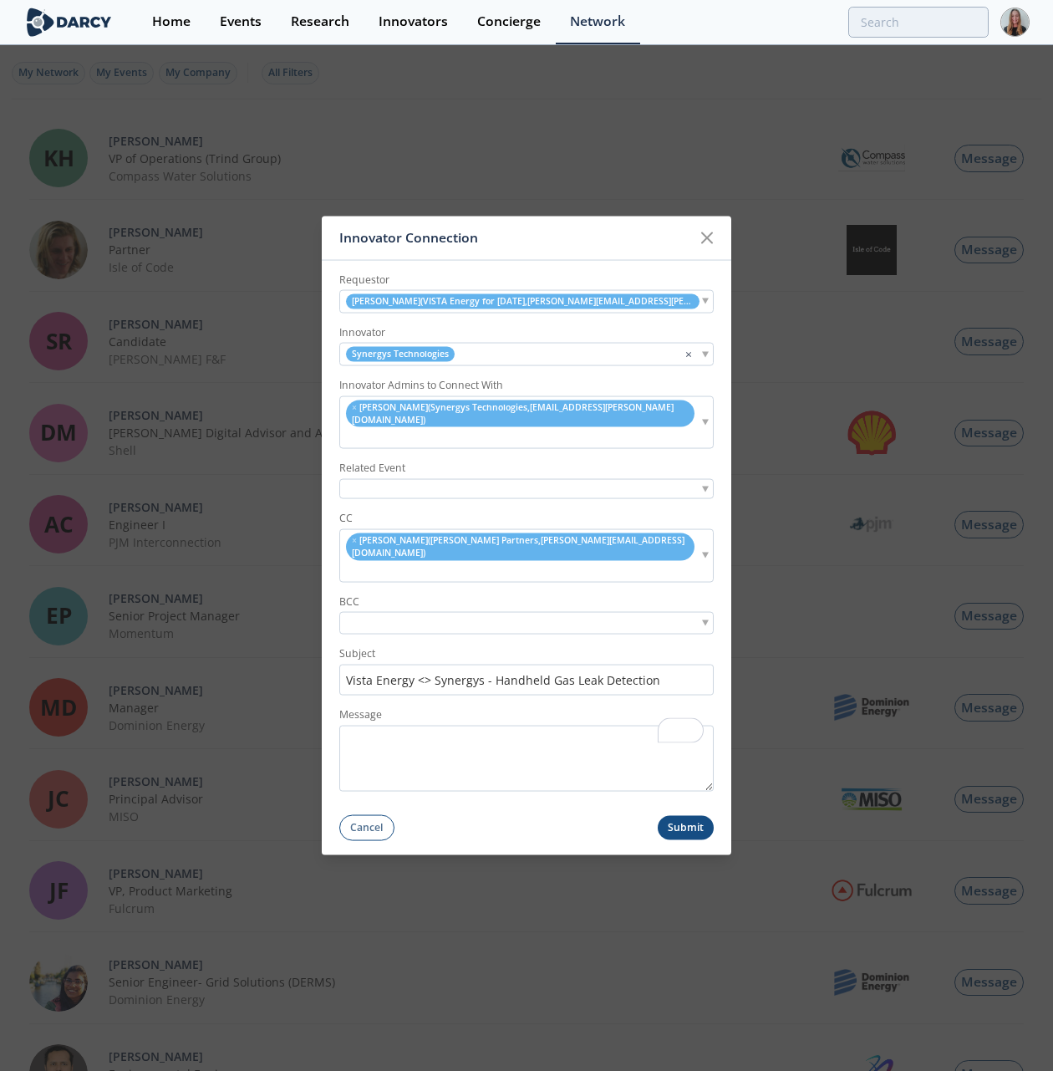
scroll to position [245, 0]
click at [439, 725] on textarea "Message" at bounding box center [526, 758] width 374 height 66
paste textarea "Hello Guy, I hope you’re doing well. I’m connecting you with Manuel Barros, an …"
type textarea "Hello Guy, I hope you’re doing well. I’m connecting you with Manuel Barros, an …"
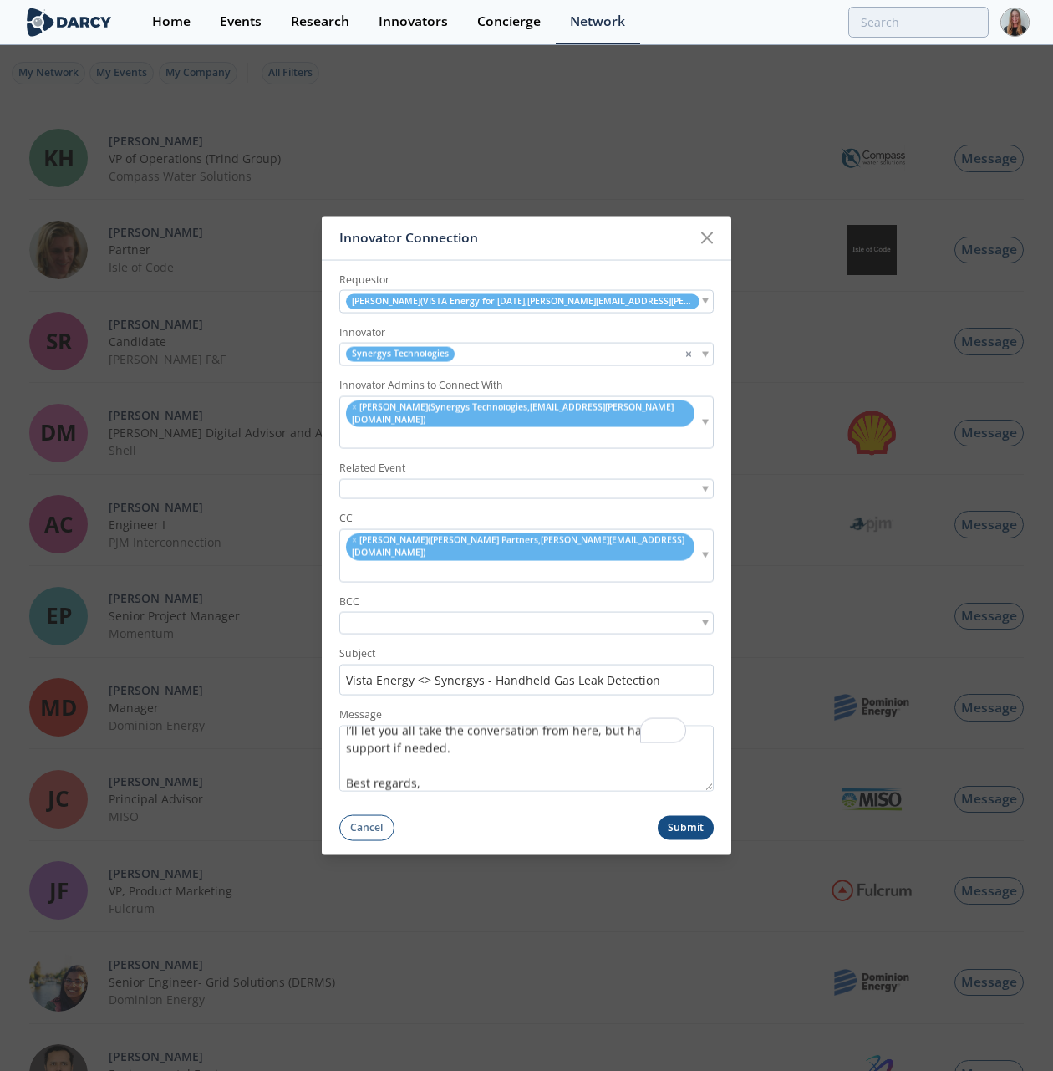
click at [669, 816] on button "Submit" at bounding box center [686, 828] width 57 height 24
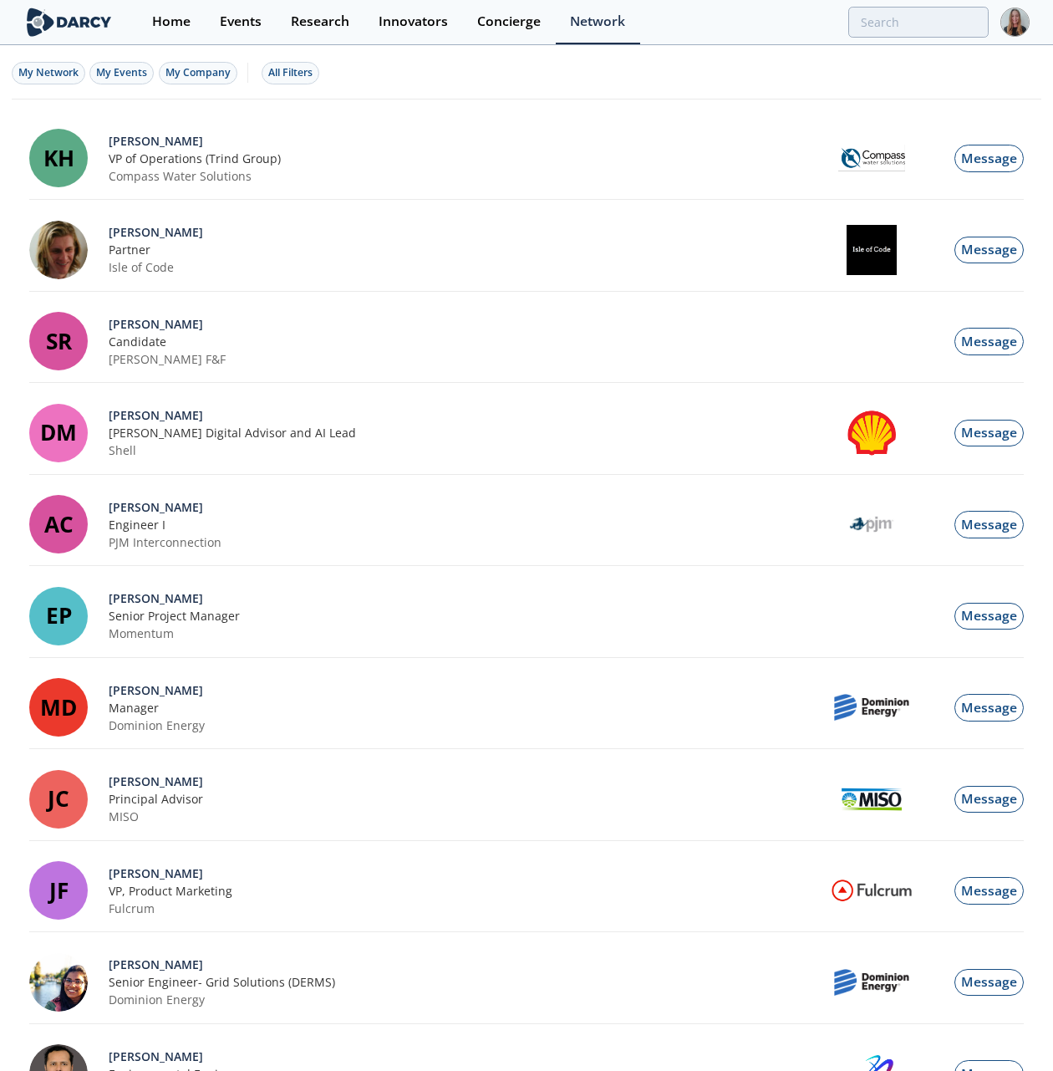
scroll to position [292, 0]
click at [0, 0] on div "Innovator Connection" at bounding box center [0, 0] width 0 height 0
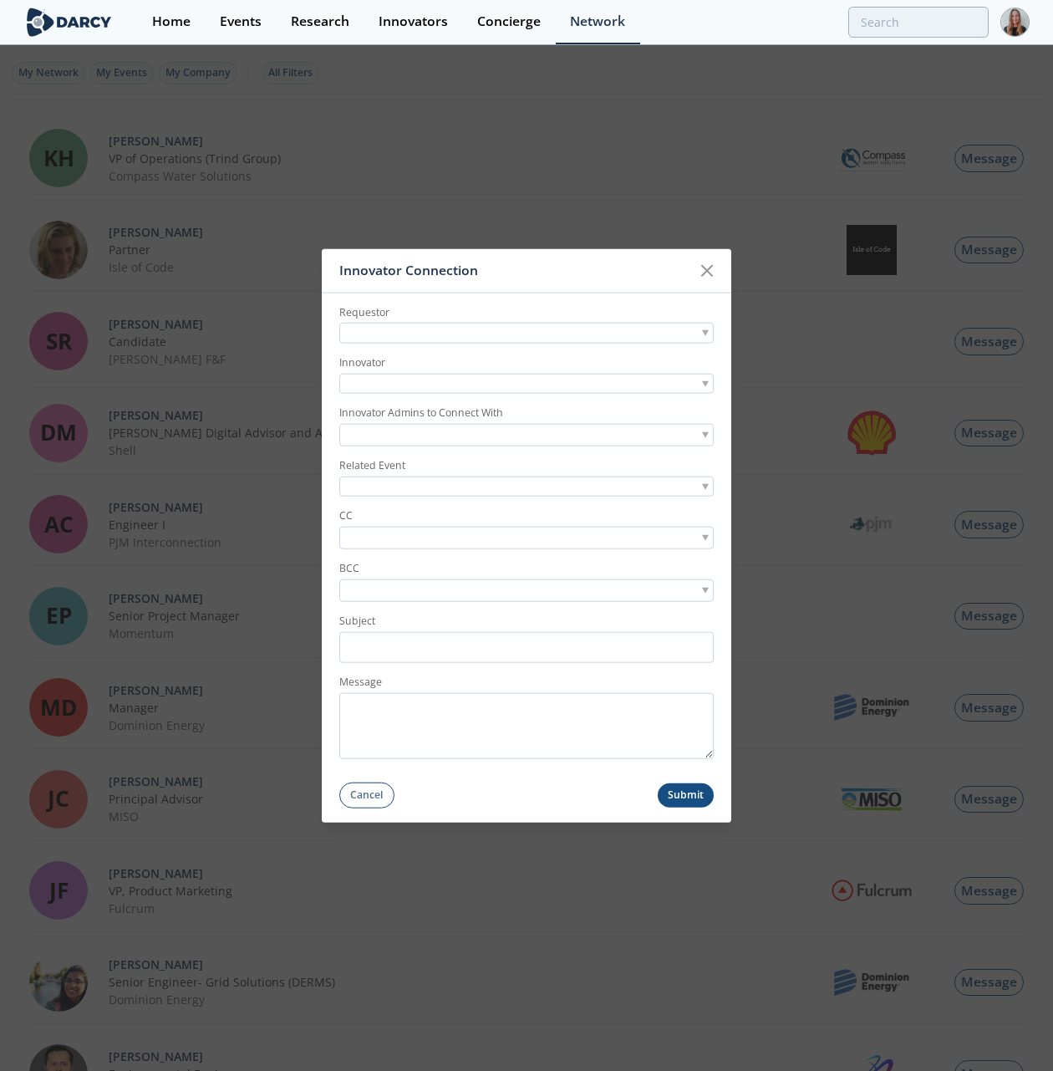
click at [533, 323] on div at bounding box center [526, 333] width 374 height 21
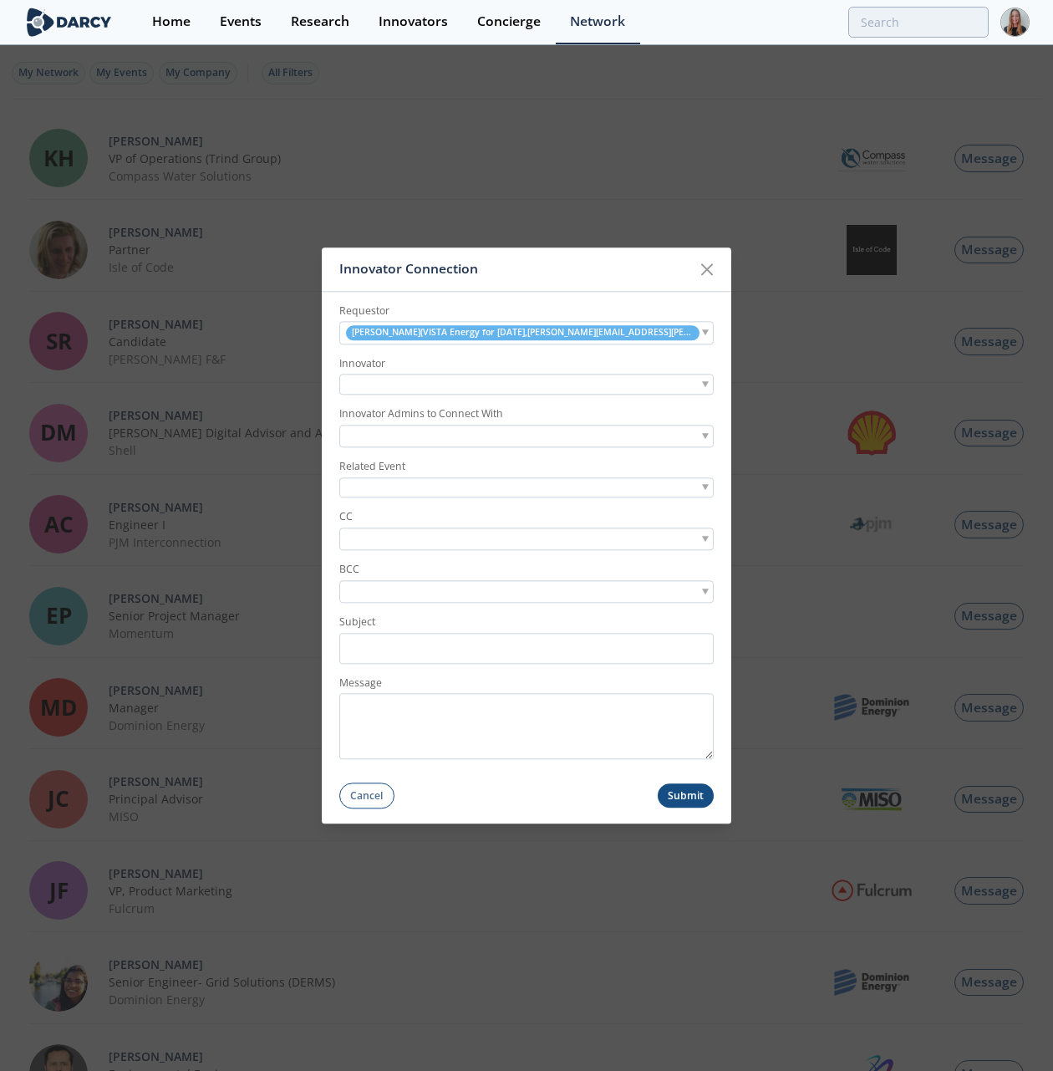
click at [495, 375] on div at bounding box center [526, 384] width 374 height 21
type input "fotric"
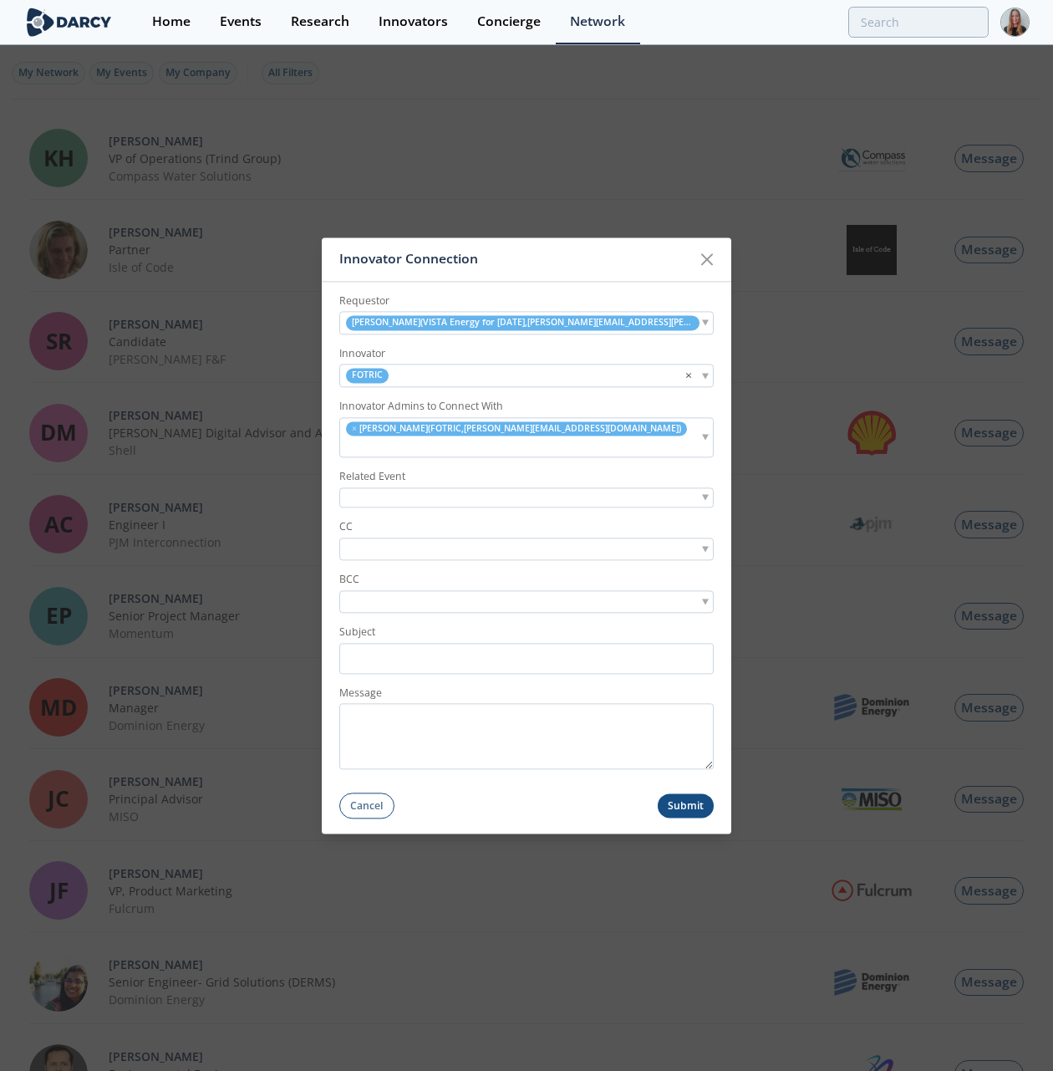
click at [378, 542] on input "search" at bounding box center [400, 549] width 115 height 18
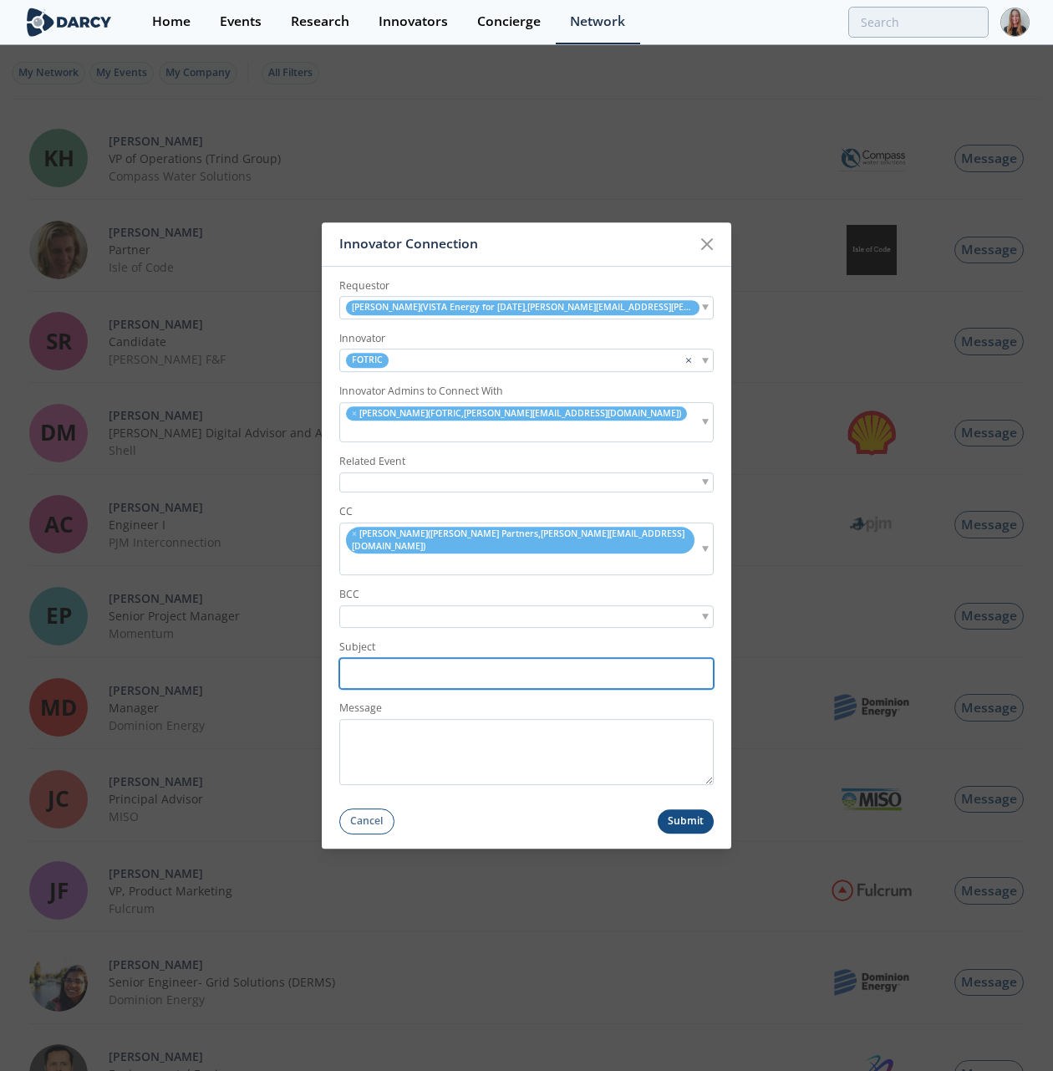
click at [394, 658] on input "Subject" at bounding box center [526, 673] width 374 height 31
click at [443, 658] on input "Subject" at bounding box center [526, 673] width 374 height 31
paste input "Vista Energy <> FOTRIC - Handheld Gas Leak Detection"
type input "Vista Energy <> FOTRIC - Handheld Gas Leak Detection"
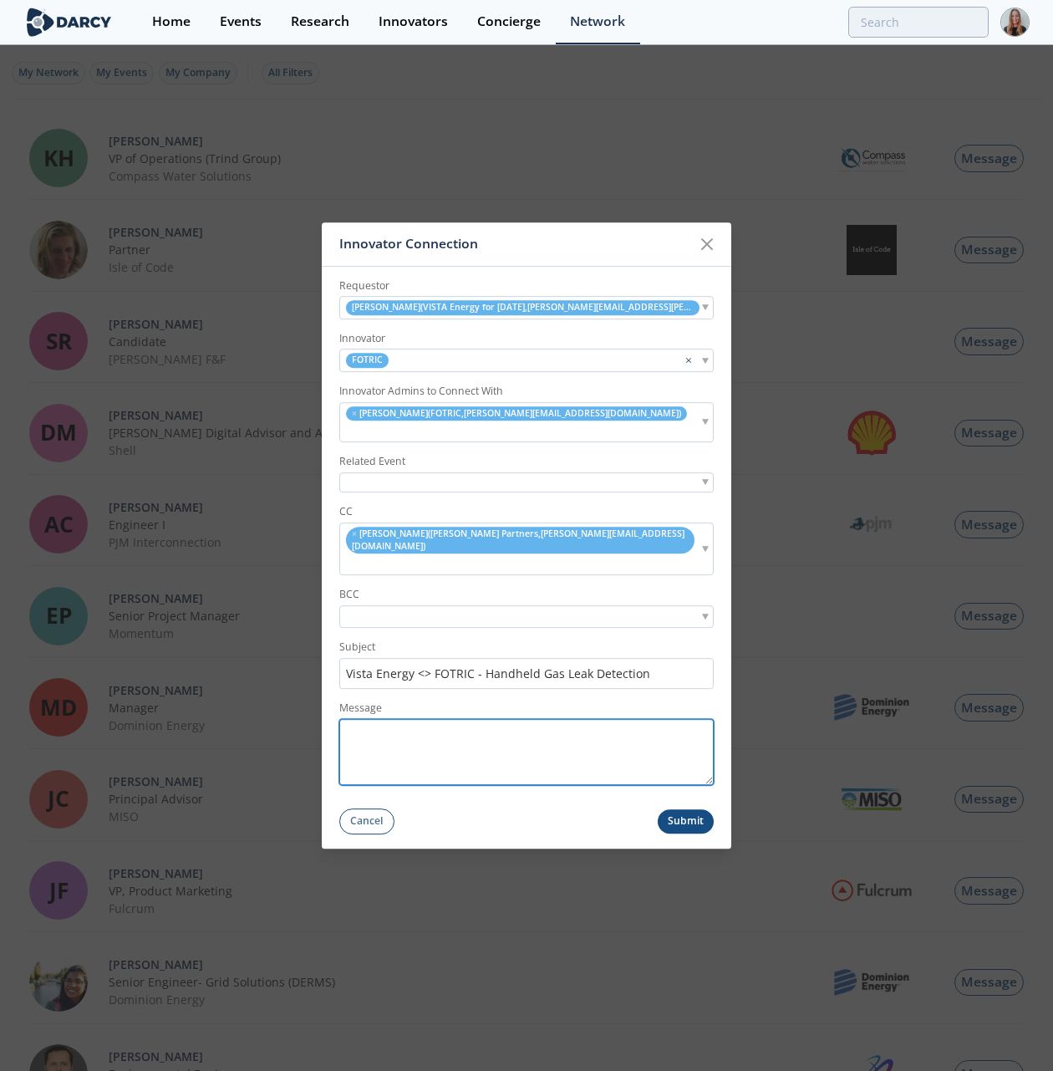
click at [509, 742] on textarea "Message" at bounding box center [526, 752] width 374 height 66
paste textarea "Hola Fernando,Espero que estés muy bien. Te pongo en contacto con Manuel Barros…"
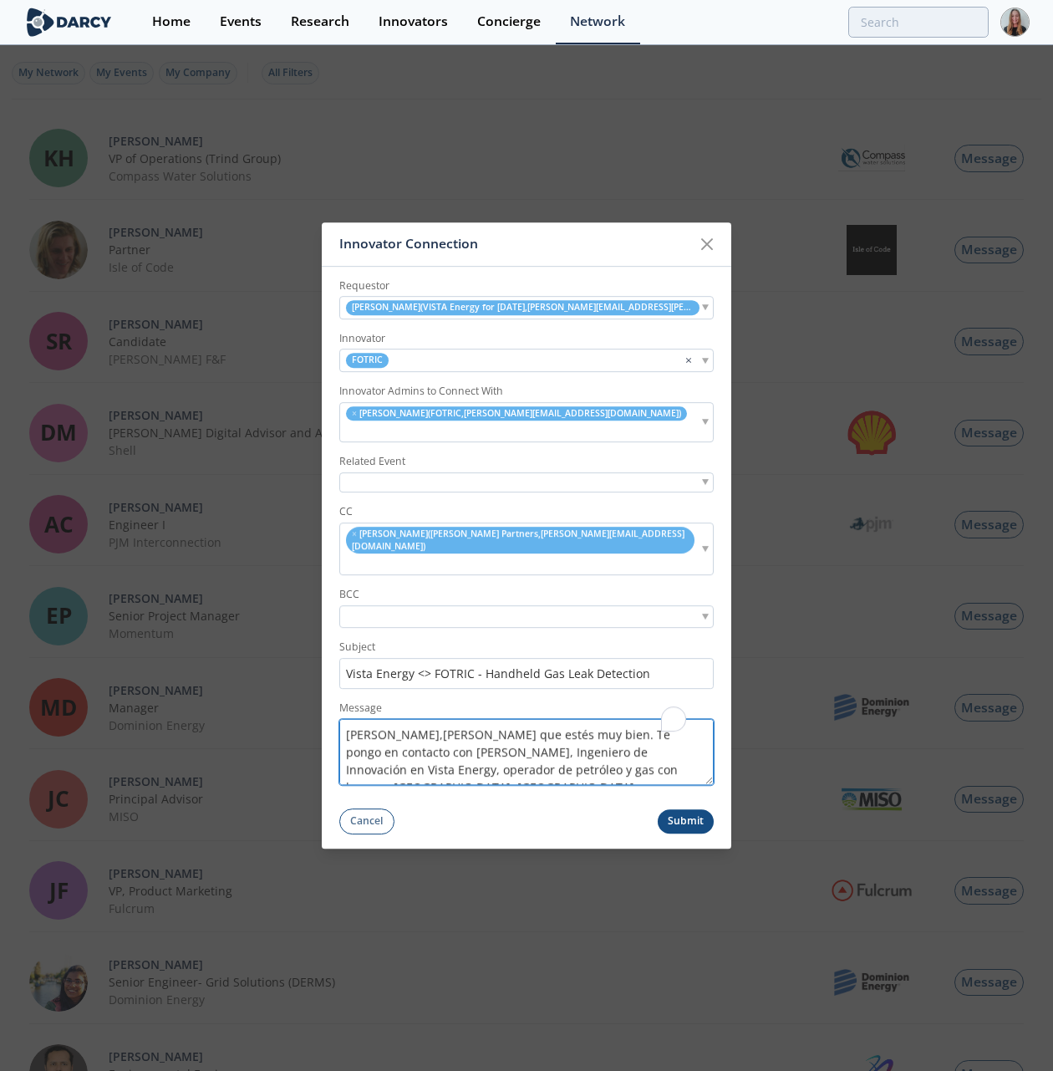
scroll to position [0, 0]
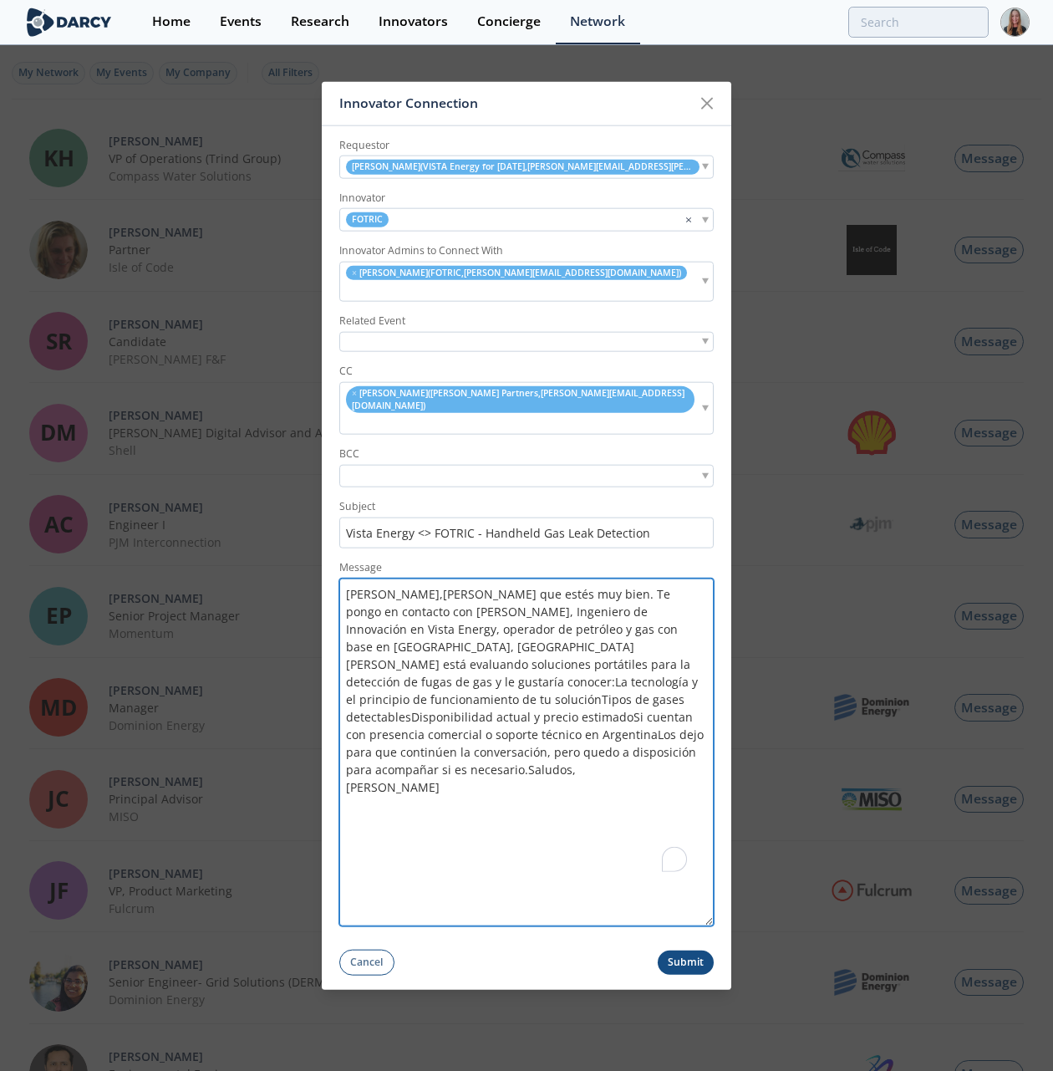
drag, startPoint x: 704, startPoint y: 759, endPoint x: 2, endPoint y: 834, distance: 706.0
click at [683, 1037] on div "Innovator Connection Requestor Manuel Barros ( VISTA Energy for Tomorrow , manu…" at bounding box center [526, 535] width 1053 height 1071
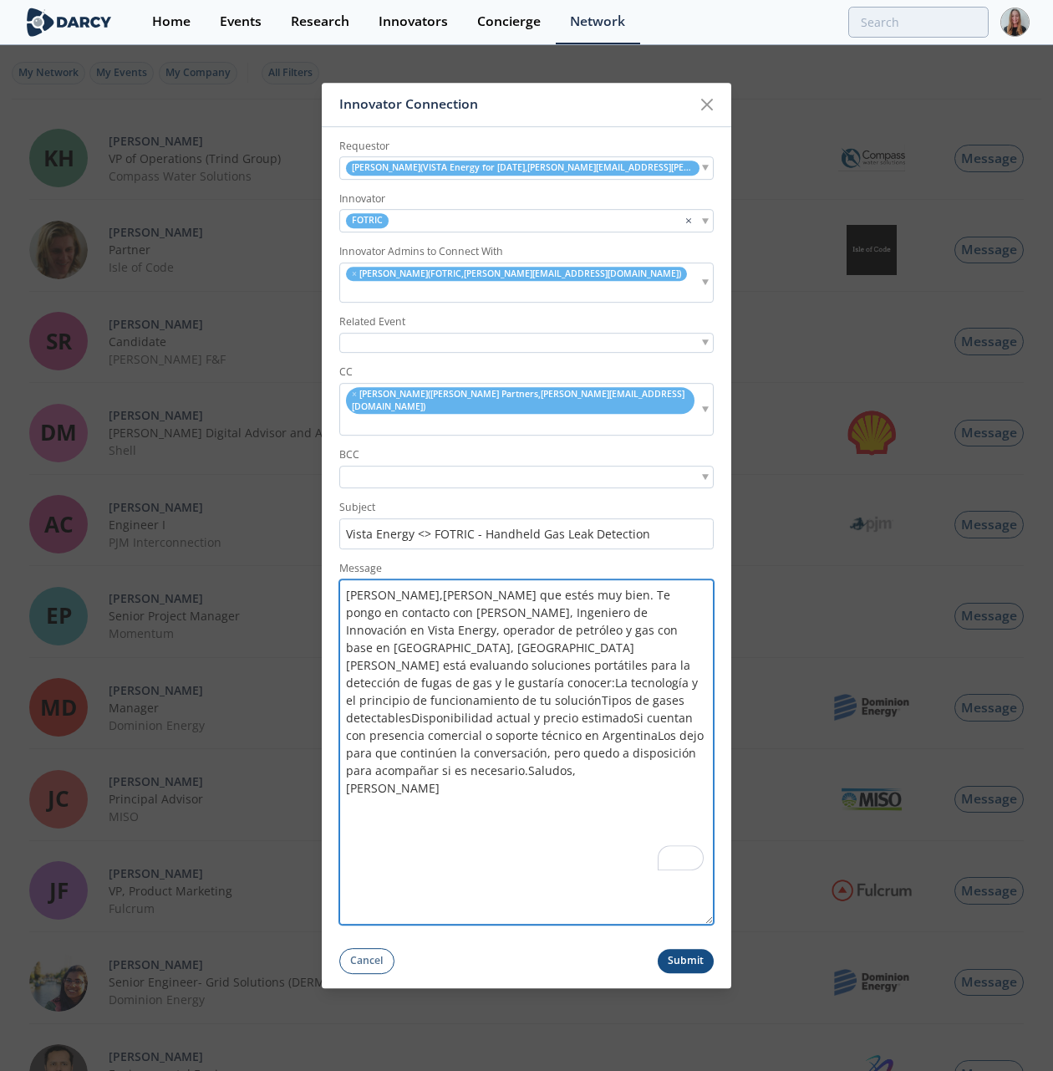
type textarea "Hola Fernando,Espero que estés muy bien. Te pongo en contacto con Manuel Barros…"
click at [506, 626] on textarea "Hola Fernando,Espero que estés muy bien. Te pongo en contacto con Manuel Barros…" at bounding box center [526, 751] width 374 height 345
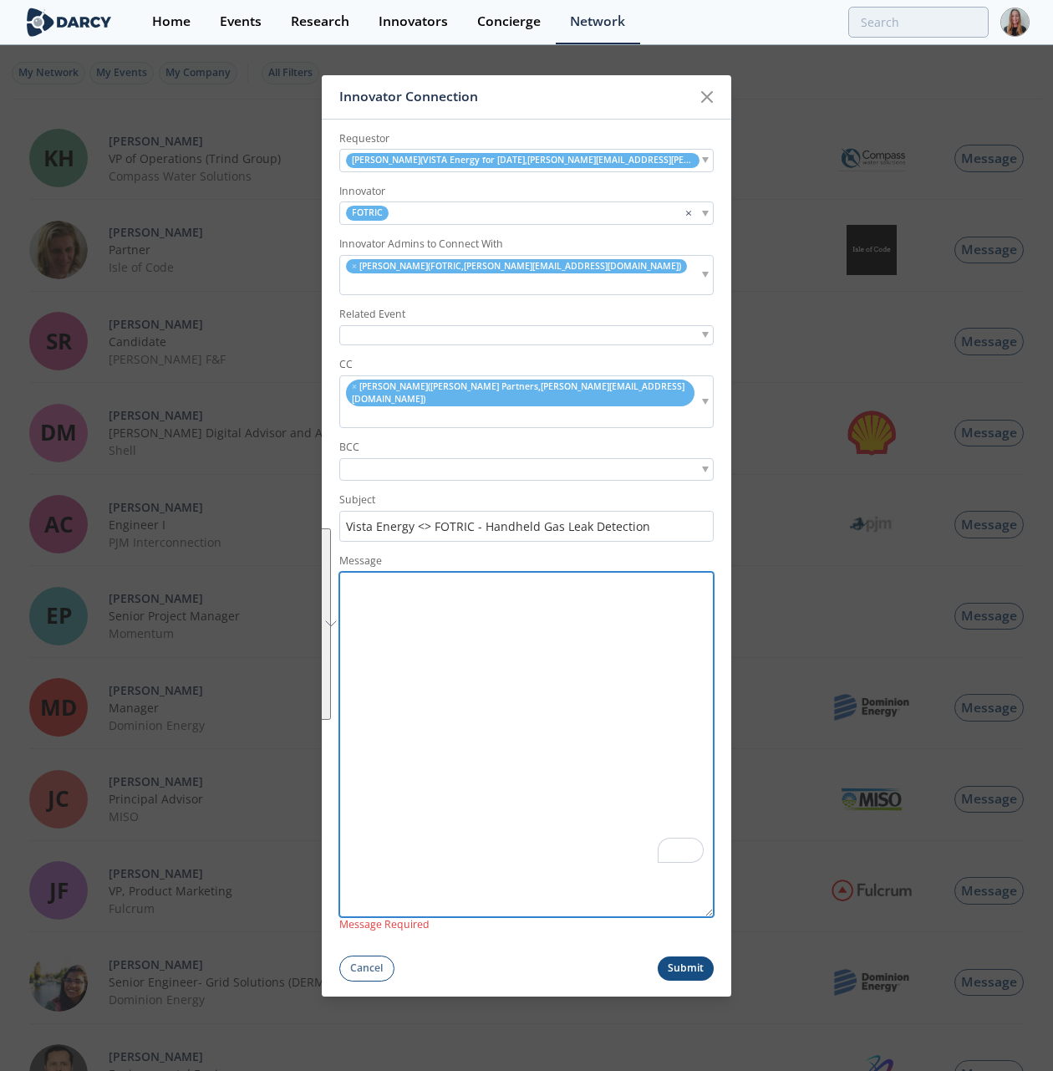
paste textarea "Hola Fernando,Espero que estés muy bien. Te pongo en contacto con Manuel Barros…"
type textarea "Hola Fernando,Espero que estés muy bien. Te pongo en contacto con Manuel Barros…"
click at [479, 638] on textarea "Message" at bounding box center [526, 744] width 374 height 345
paste textarea "Hola Fernando,Espero que estés muy bien. Te pongo en contacto con Manuel Barros…"
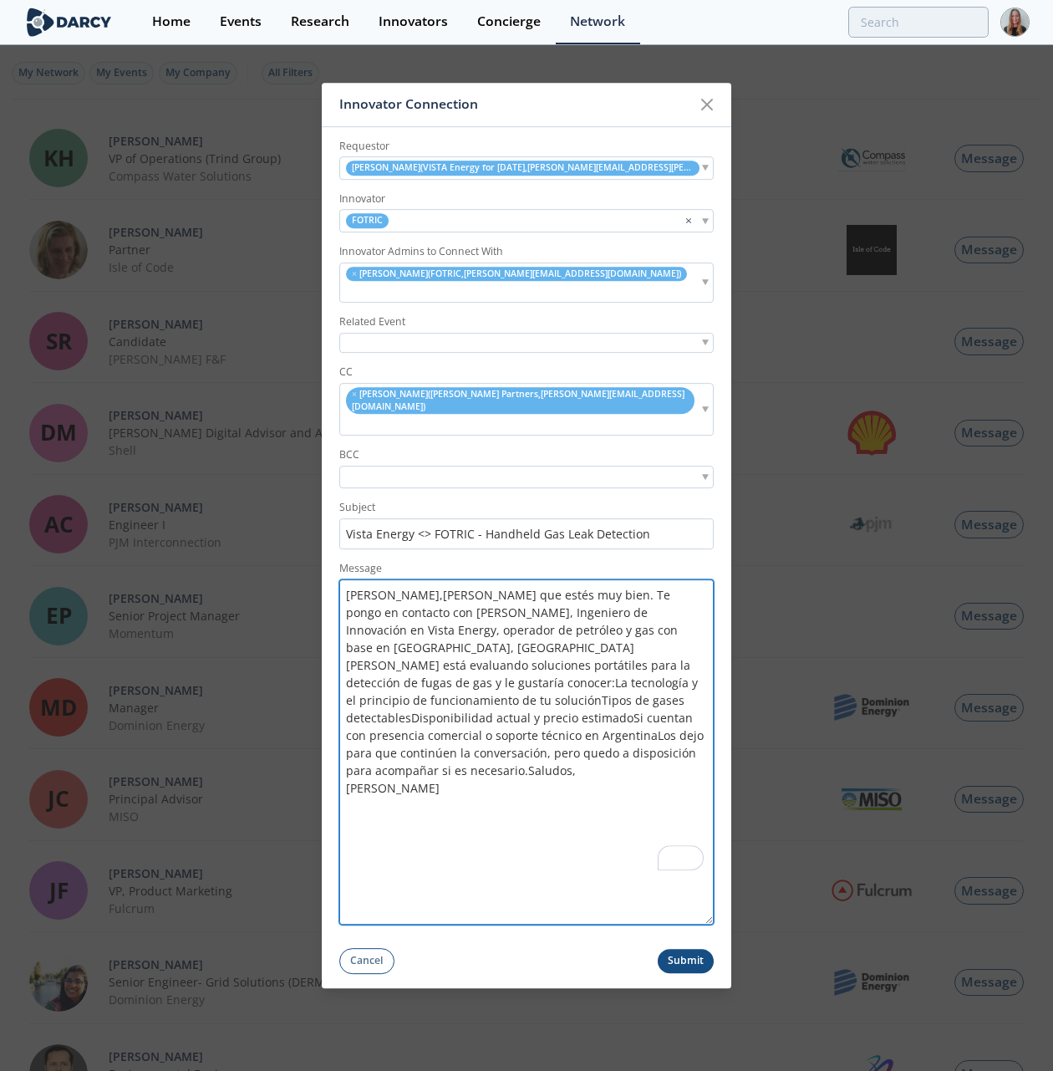
click at [432, 579] on textarea "Hola Fernando,Espero que estés muy bien. Te pongo en contacto con Manuel Barros…" at bounding box center [526, 751] width 374 height 345
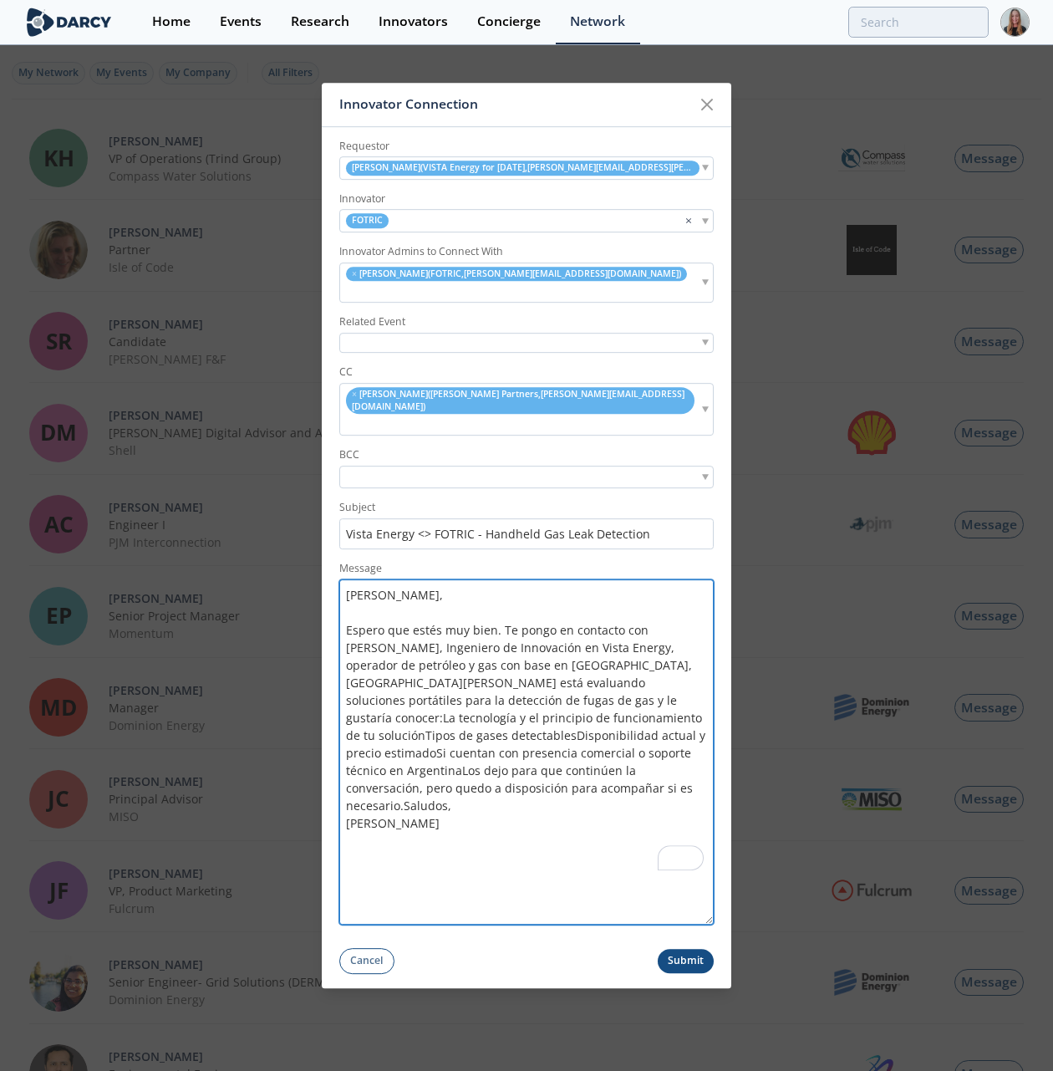
click at [606, 643] on textarea "Hola Fernando, Espero que estés muy bien. Te pongo en contacto con Manuel Barro…" at bounding box center [526, 751] width 374 height 345
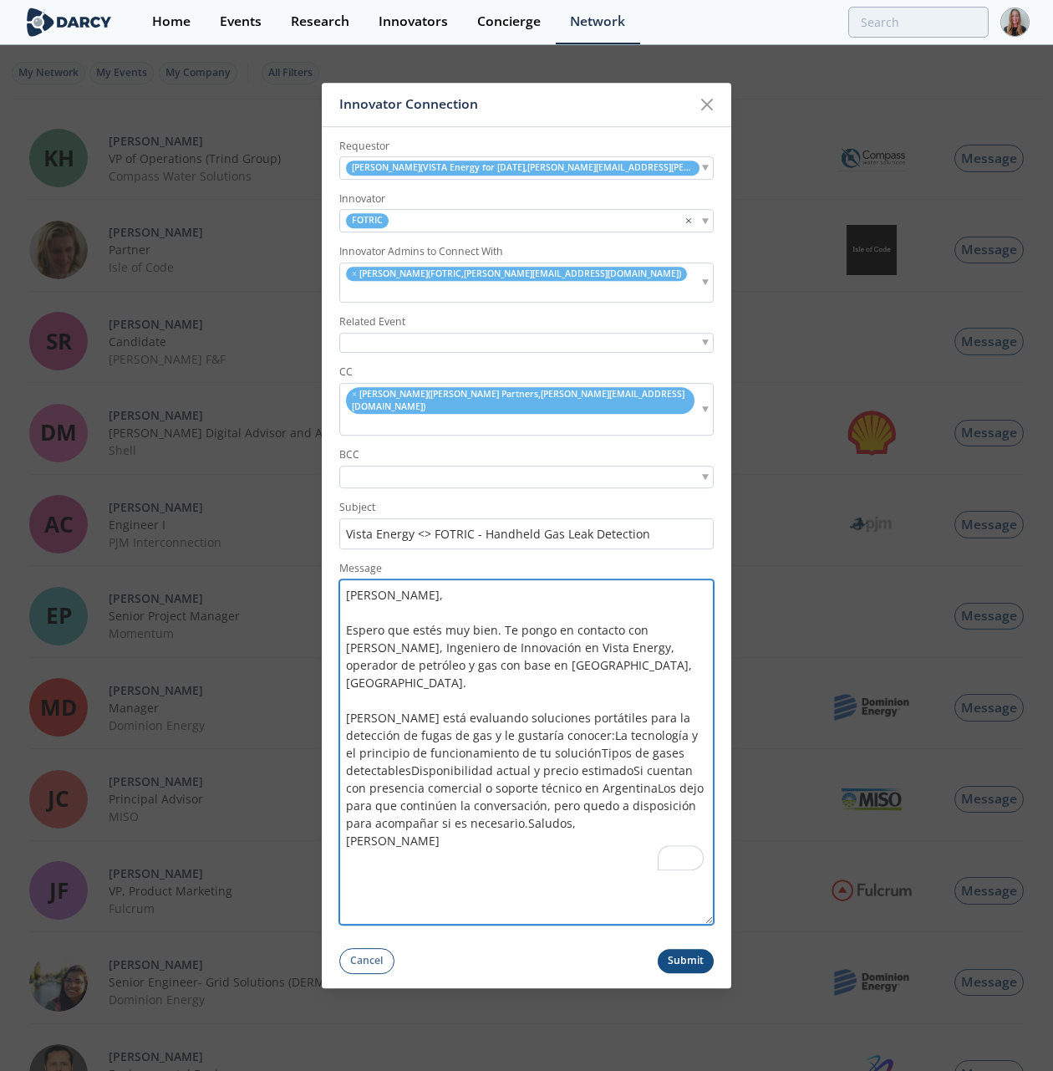
click at [533, 692] on textarea "Hola Fernando, Espero que estés muy bien. Te pongo en contacto con Manuel Barro…" at bounding box center [526, 751] width 374 height 345
click at [393, 736] on textarea "Hola Fernando, Espero que estés muy bien. Te pongo en contacto con Manuel Barro…" at bounding box center [526, 751] width 374 height 345
click at [501, 733] on textarea "Hola Fernando, Espero que estés muy bien. Te pongo en contacto con Manuel Barro…" at bounding box center [526, 751] width 374 height 345
click at [567, 742] on textarea "Hola Fernando, Espero que estés muy bien. Te pongo en contacto con Manuel Barro…" at bounding box center [526, 751] width 374 height 345
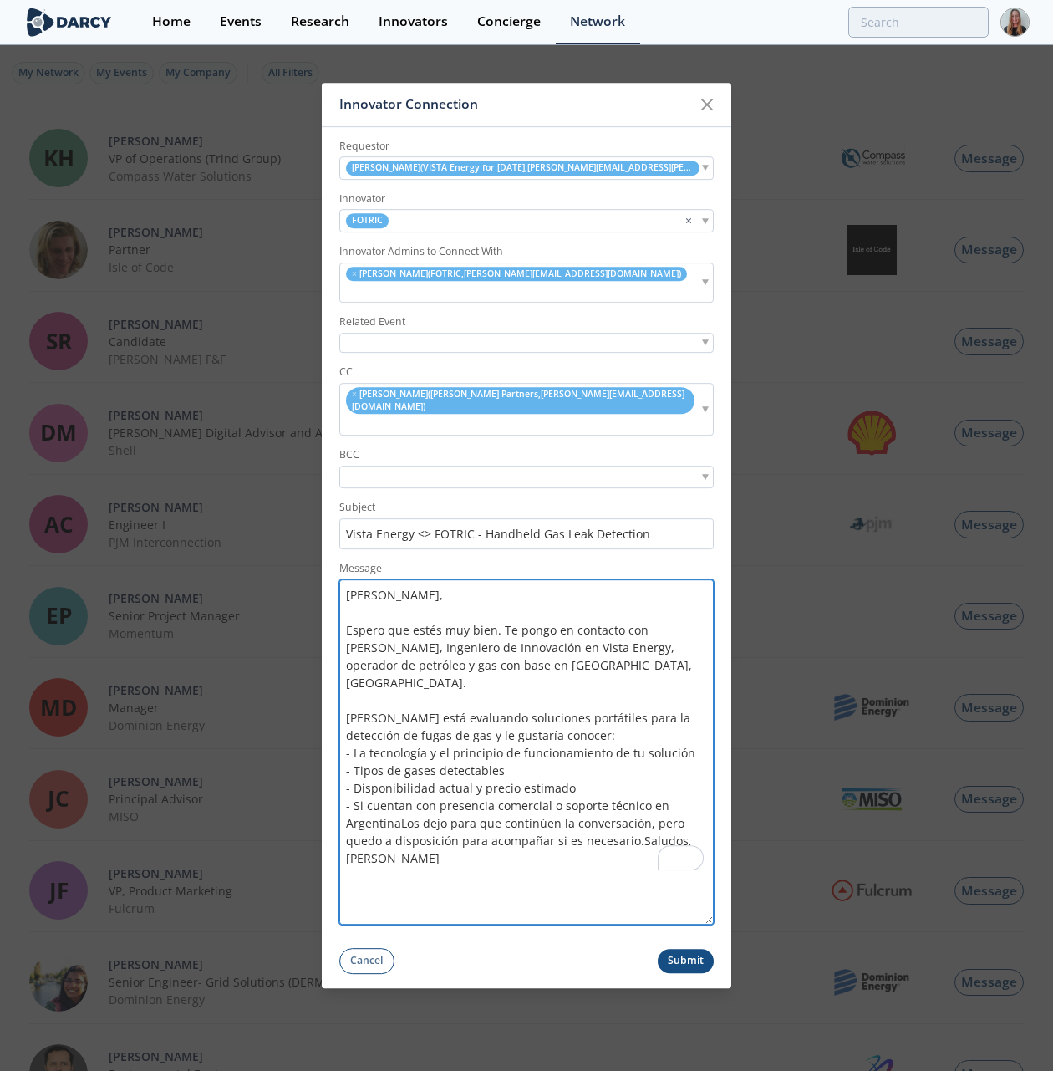
click at [399, 781] on textarea "Hola Fernando, Espero que estés muy bien. Te pongo en contacto con Manuel Barro…" at bounding box center [526, 751] width 374 height 345
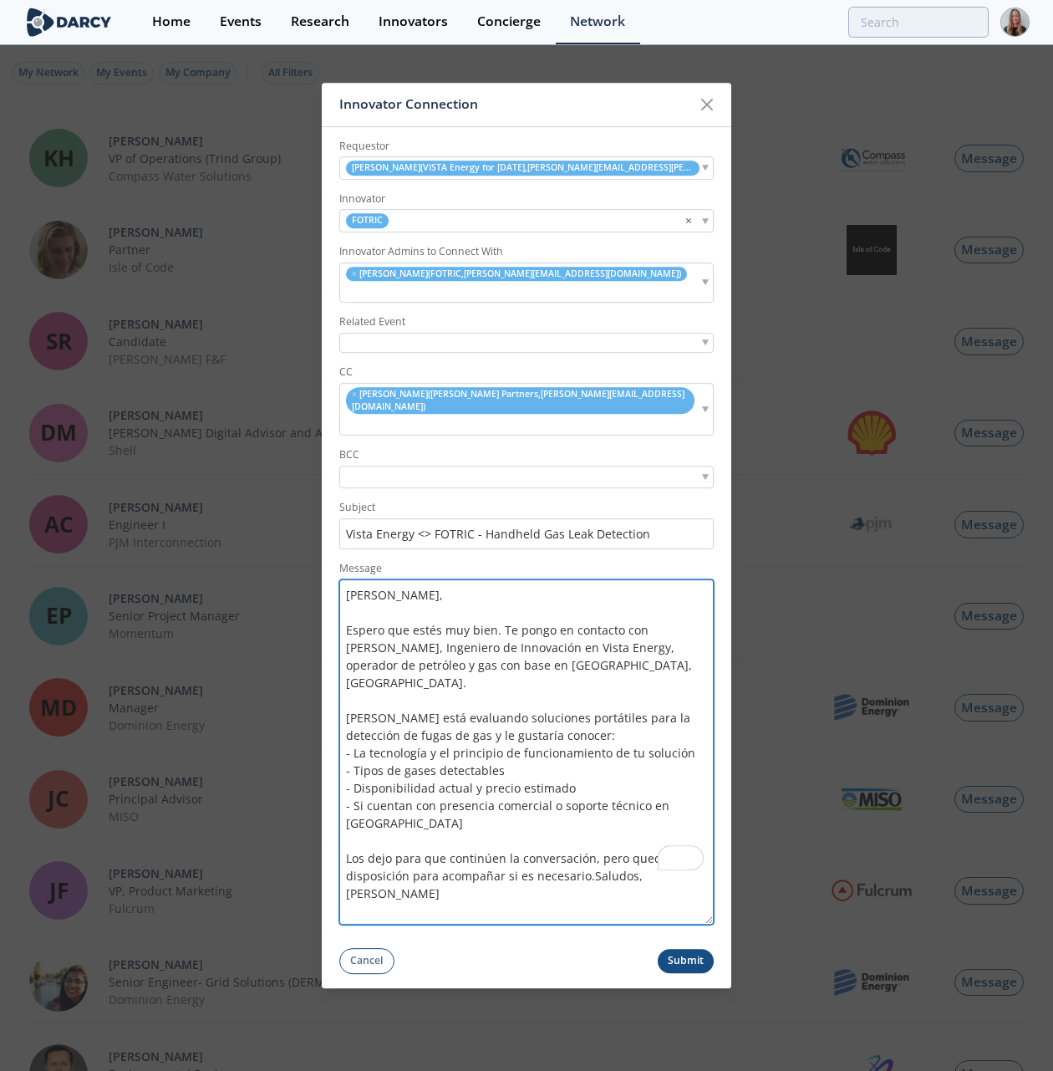
click at [577, 839] on textarea "Hola Fernando, Espero que estés muy bien. Te pongo en contacto con Manuel Barro…" at bounding box center [526, 751] width 374 height 345
click at [592, 840] on textarea "Hola Fernando, Espero que estés muy bien. Te pongo en contacto con Manuel Barro…" at bounding box center [526, 751] width 374 height 345
drag, startPoint x: 530, startPoint y: 873, endPoint x: 525, endPoint y: 836, distance: 37.9
click at [530, 863] on textarea "Hola Fernando, Espero que estés muy bien. Te pongo en contacto con Manuel Barro…" at bounding box center [526, 751] width 374 height 345
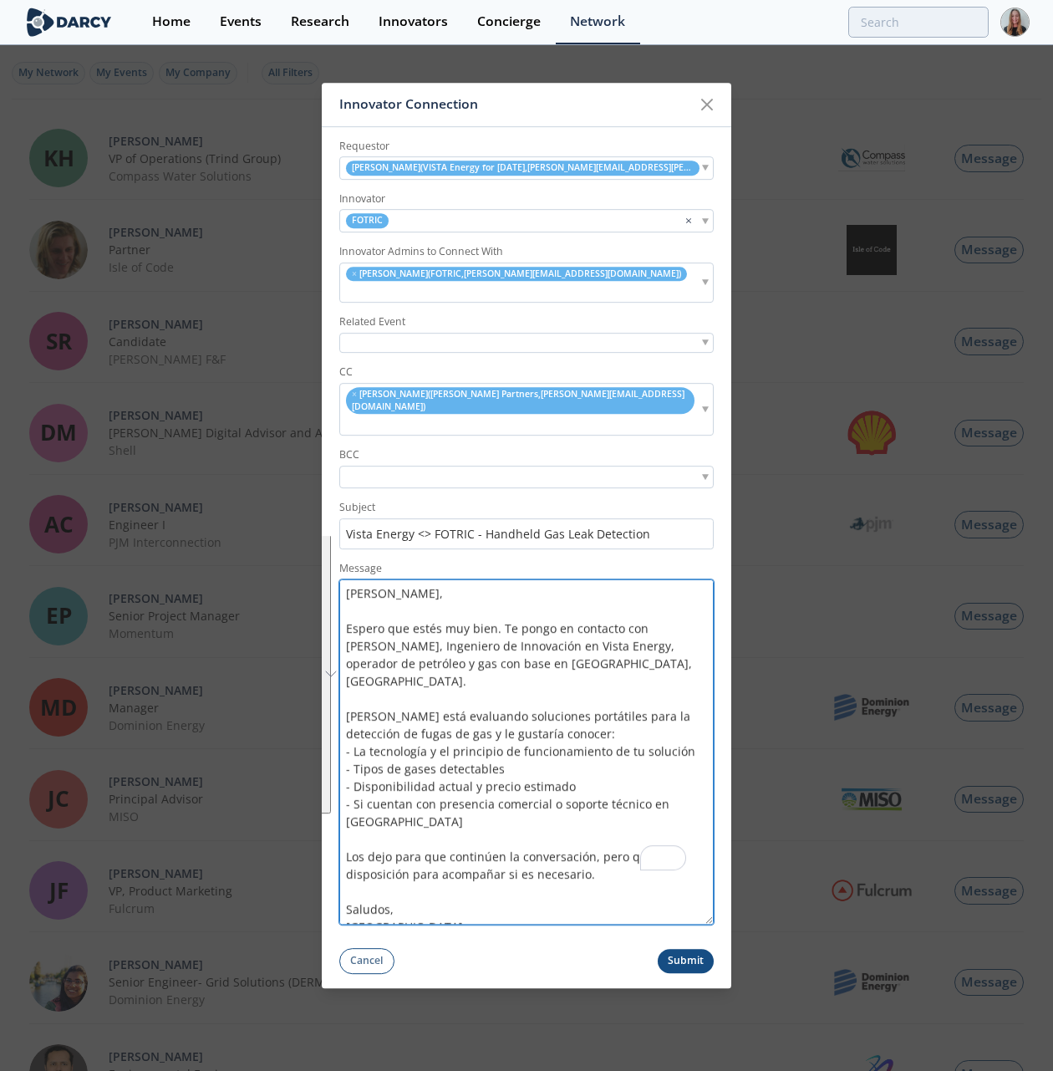
drag, startPoint x: 476, startPoint y: 617, endPoint x: 489, endPoint y: 926, distance: 309.5
click at [489, 926] on form "Requestor Manuel Barros ( VISTA Energy for Tomorrow , manuel.barros@vistaenergy…" at bounding box center [526, 550] width 409 height 847
click at [506, 889] on textarea "Hola Fernando, Espero que estés muy bien. Te pongo en contacto con Manuel Barro…" at bounding box center [526, 751] width 374 height 345
click at [593, 702] on textarea "Hola Fernando, Espero que estés muy bien. Te pongo en contacto con Manuel Barro…" at bounding box center [526, 751] width 374 height 345
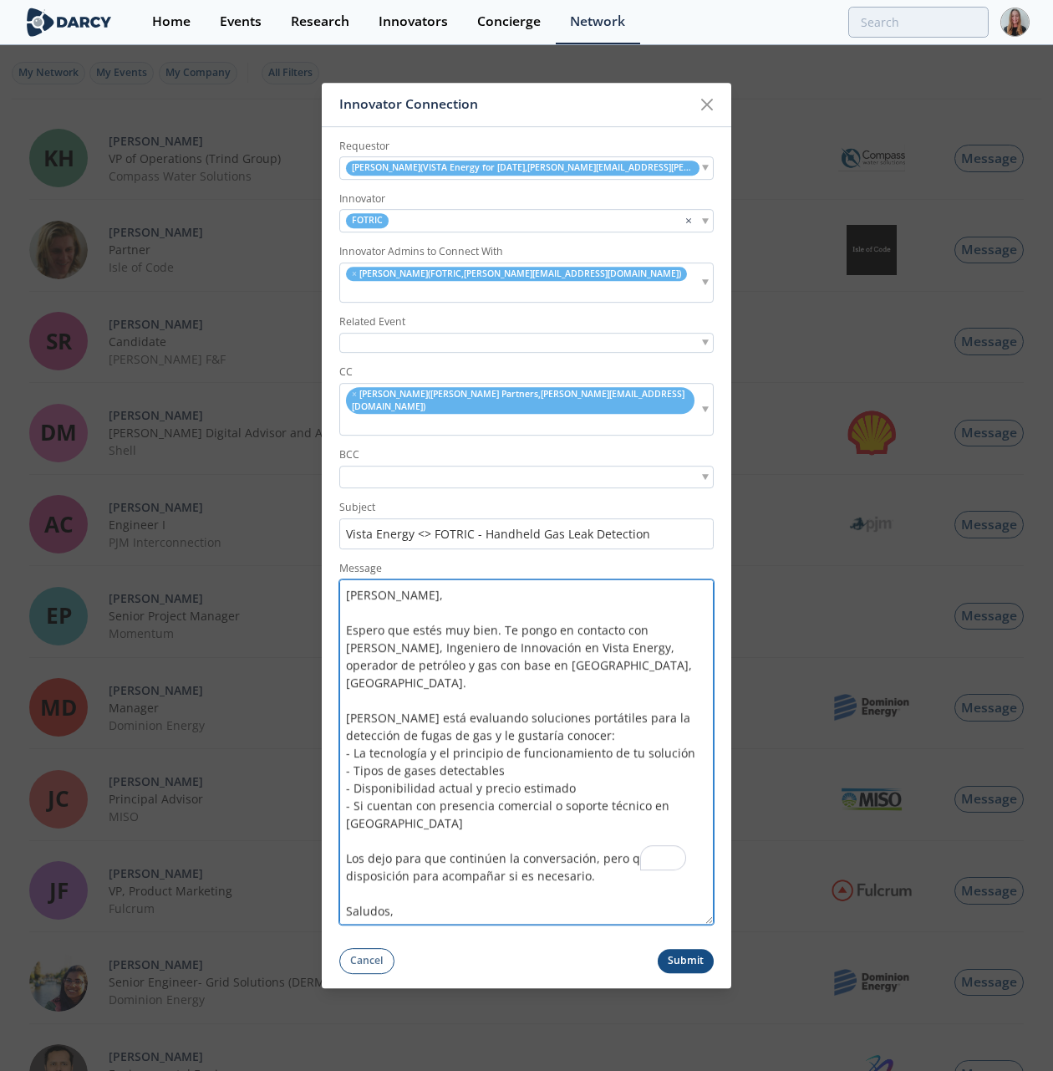
type textarea "Hola Fernando, Espero que estés muy bien. Te pongo en contacto con Manuel Barro…"
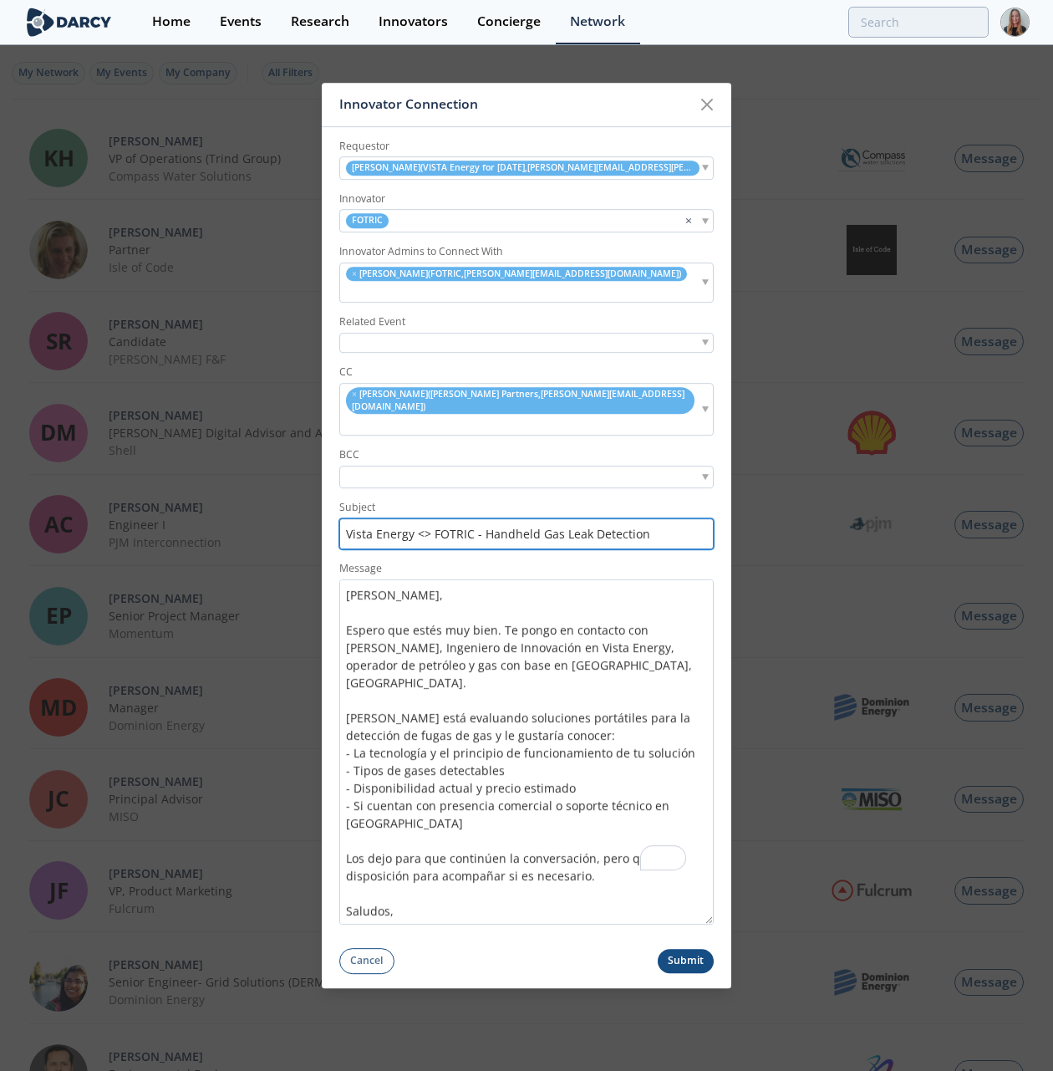
click at [486, 518] on input "Vista Energy <> FOTRIC - Handheld Gas Leak Detection" at bounding box center [526, 533] width 374 height 31
click at [676, 948] on button "Submit" at bounding box center [686, 960] width 57 height 24
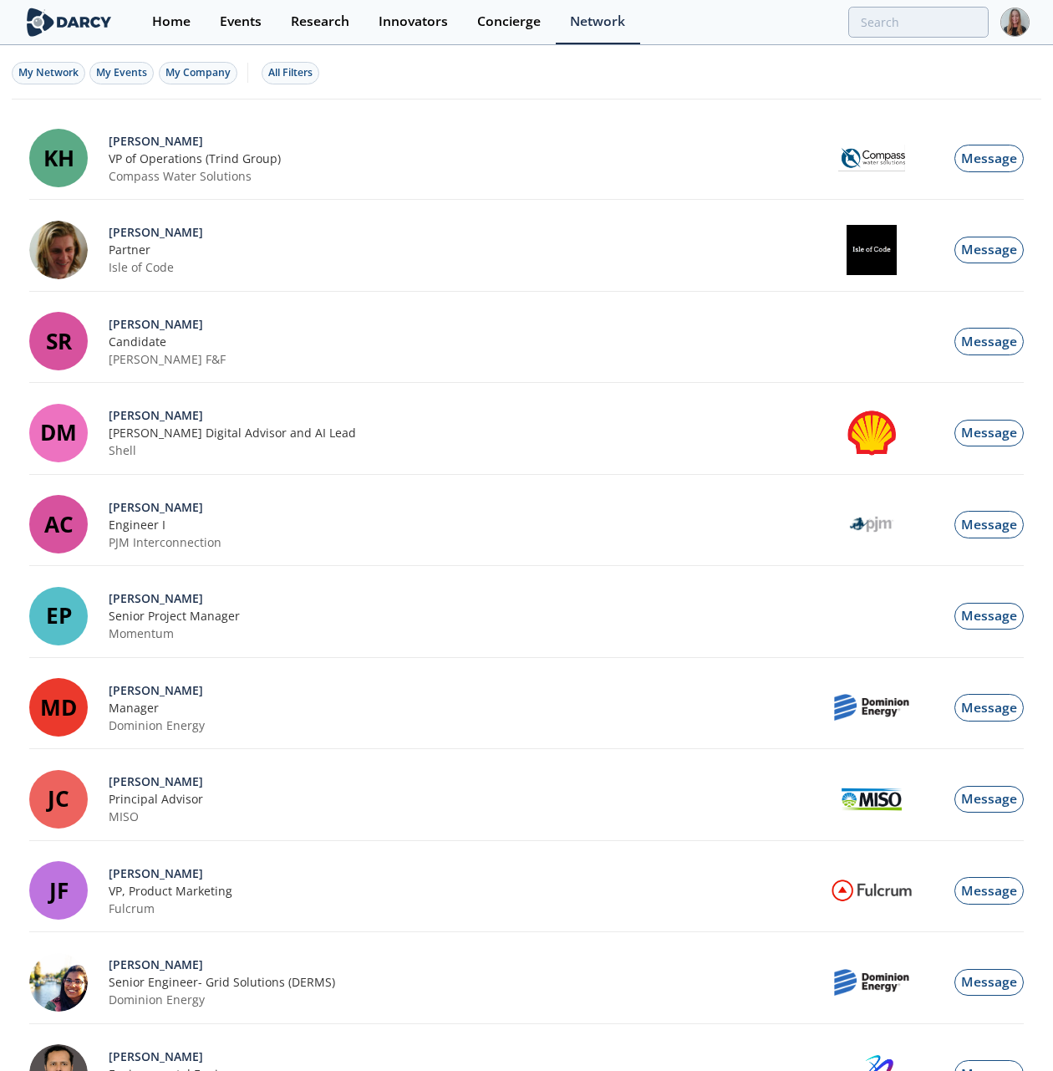
scroll to position [292, 0]
click at [0, 0] on div "Innovator Connection" at bounding box center [0, 0] width 0 height 0
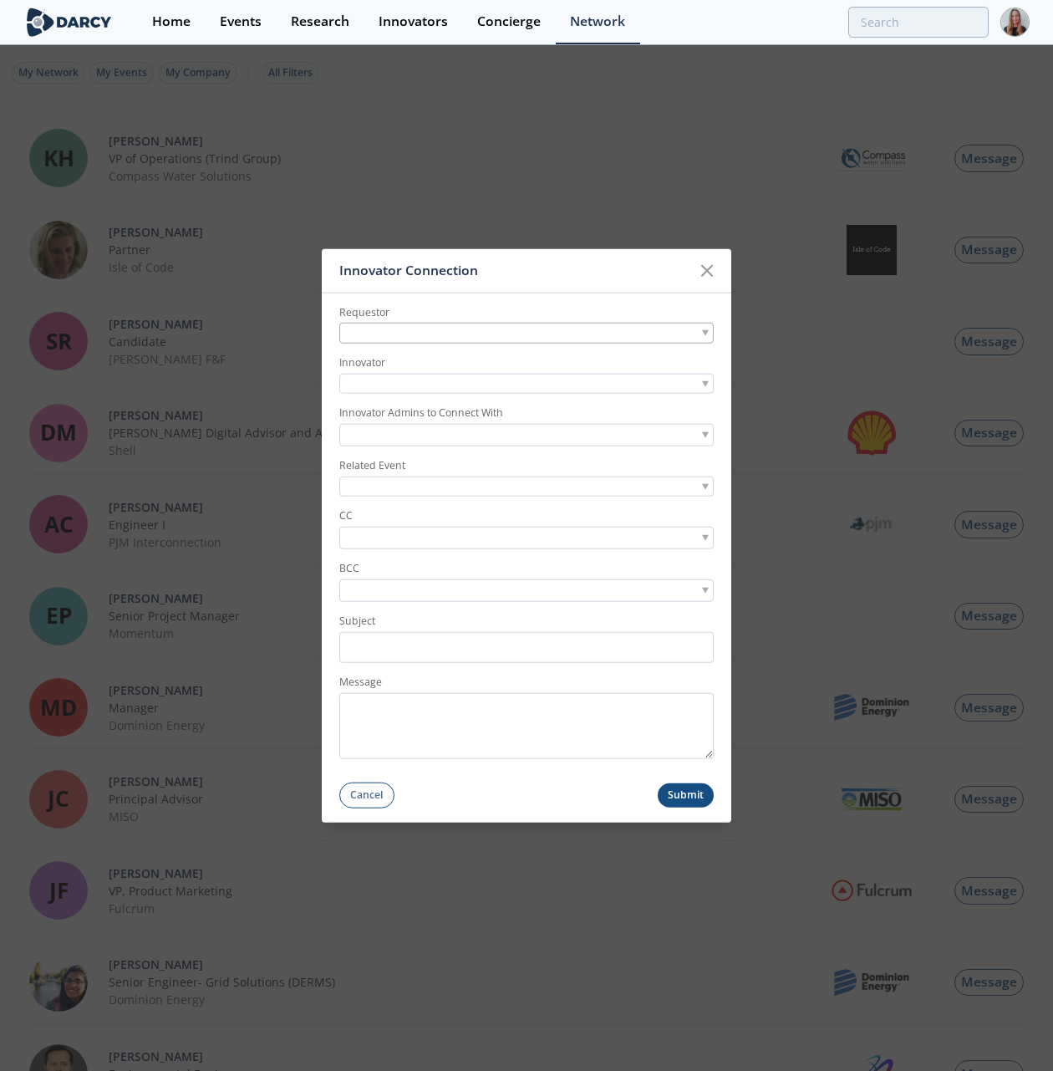
click at [445, 331] on div at bounding box center [526, 333] width 374 height 21
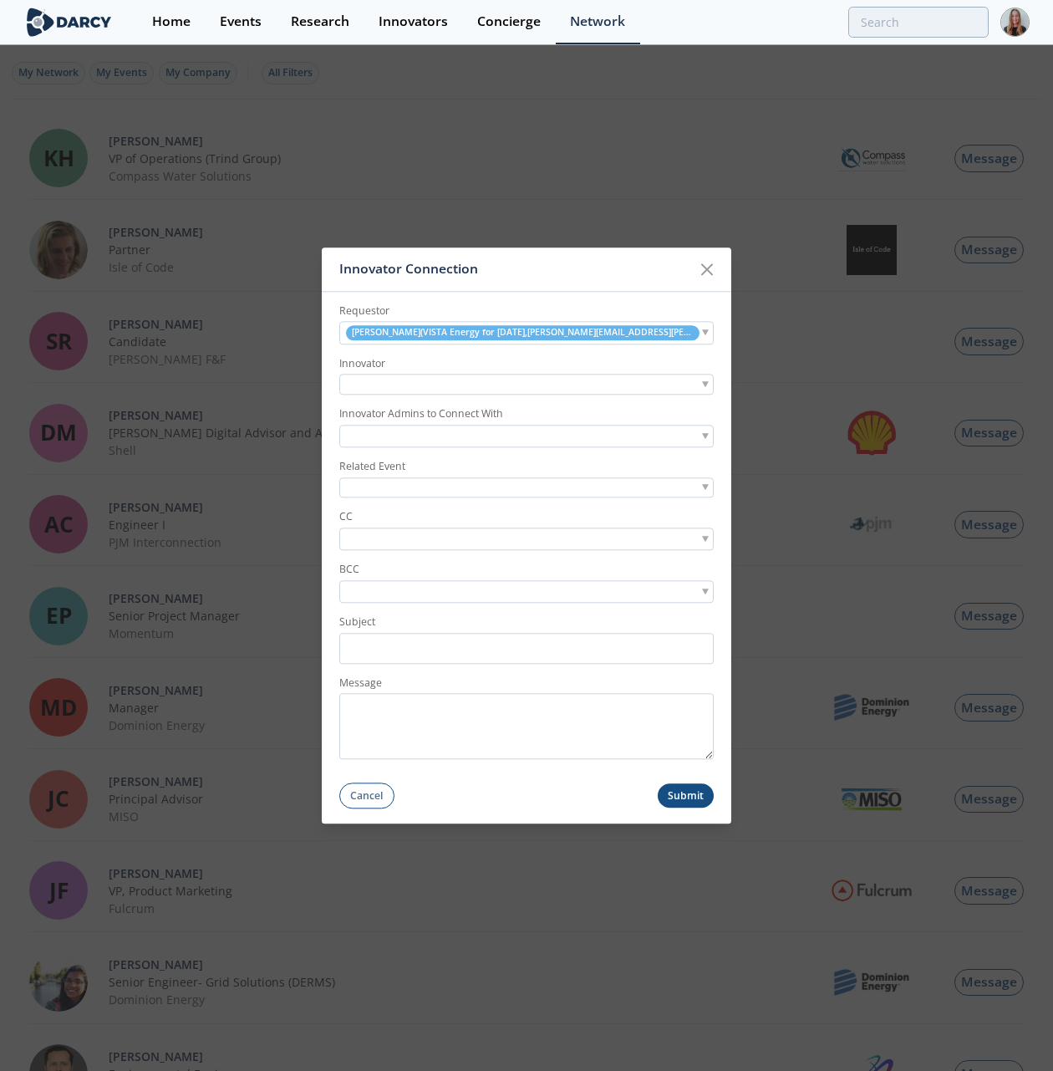
click at [439, 378] on div at bounding box center [526, 384] width 374 height 21
type input "hertzinno"
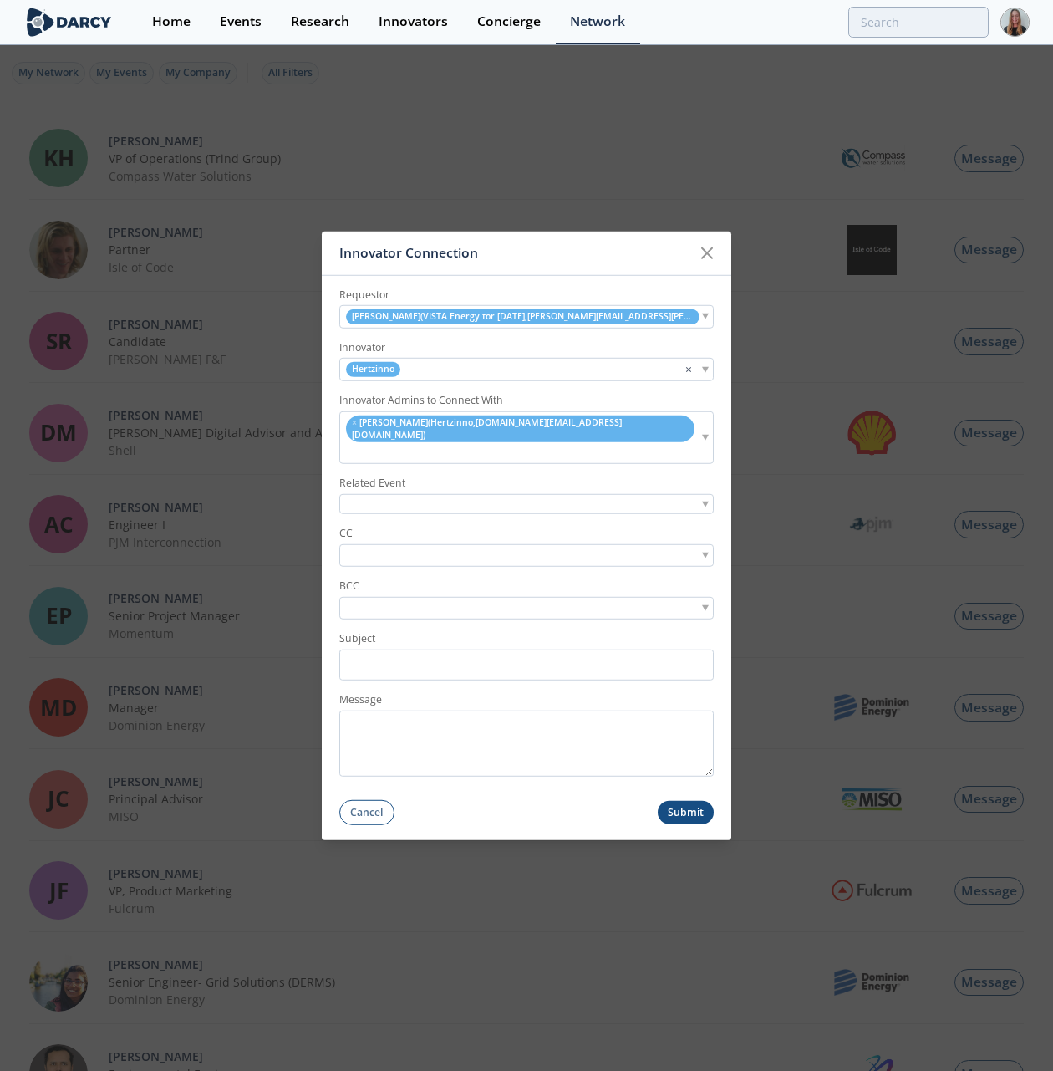
click at [408, 547] on input "search" at bounding box center [400, 556] width 115 height 18
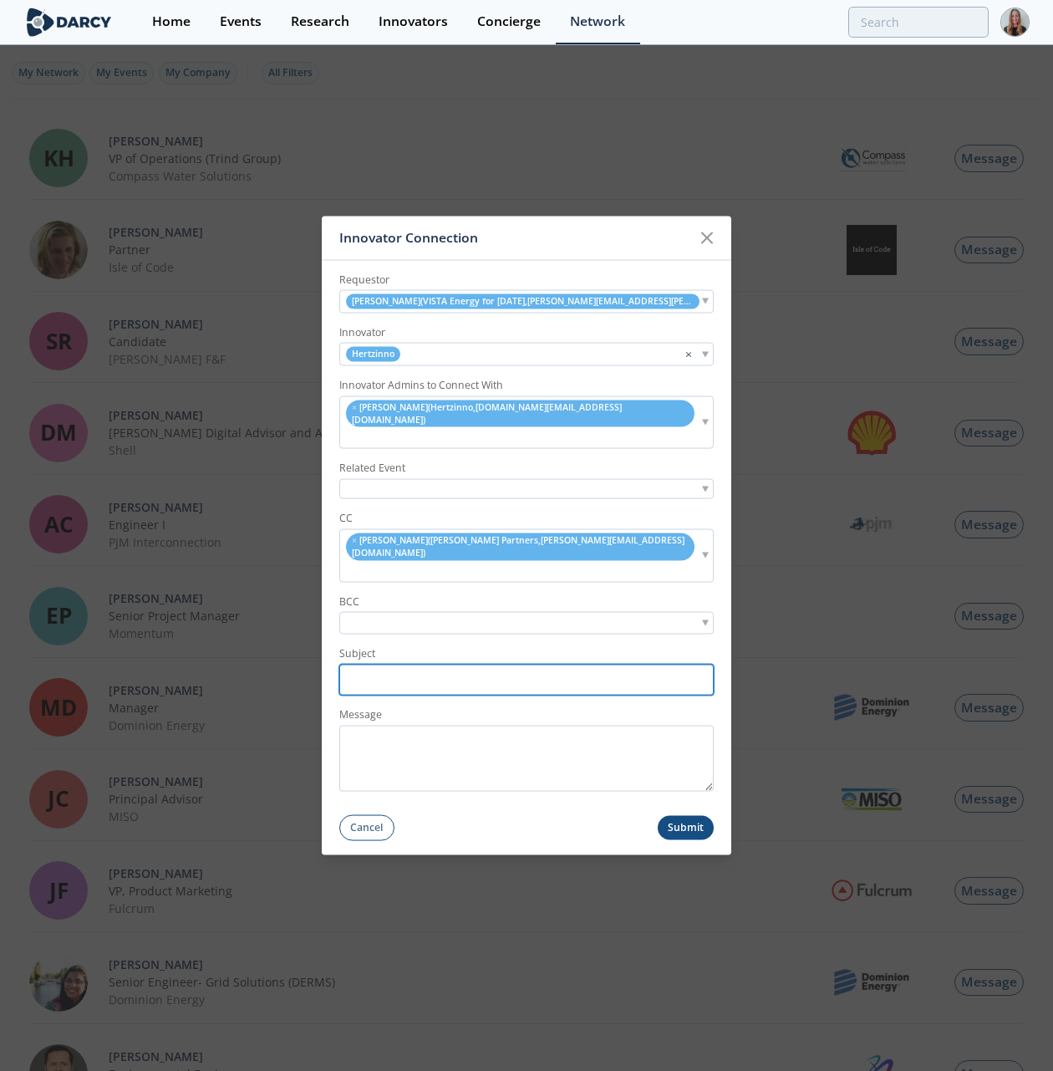
click at [419, 664] on input "Subject" at bounding box center [526, 679] width 374 height 31
paste input "victoria.ma@hertzinno.com"
type input "victoria.ma@hertzinno.com"
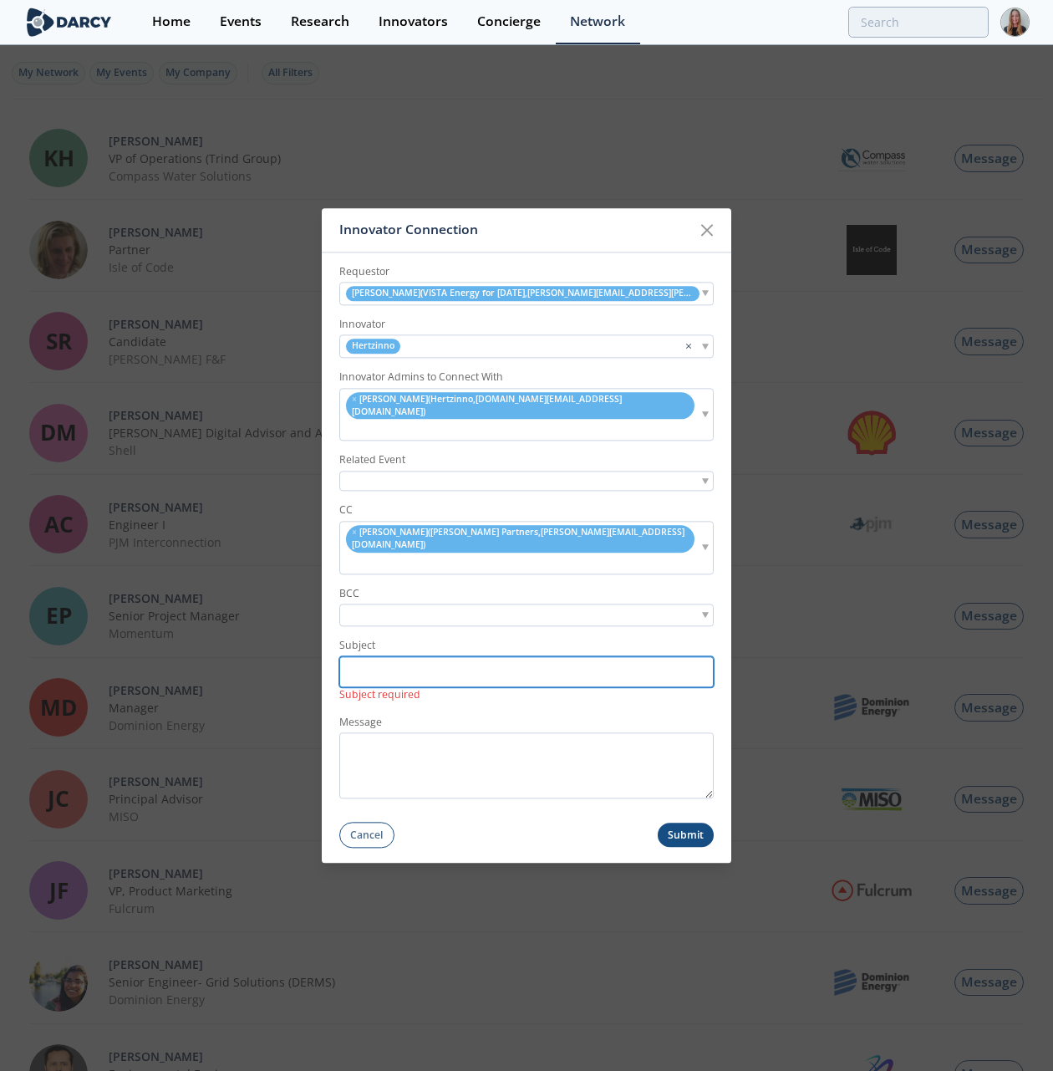
click at [413, 657] on input "Subject" at bounding box center [526, 672] width 374 height 31
paste input "Vista Energy <> Hertzinno - Handheld Gas Leak Detection"
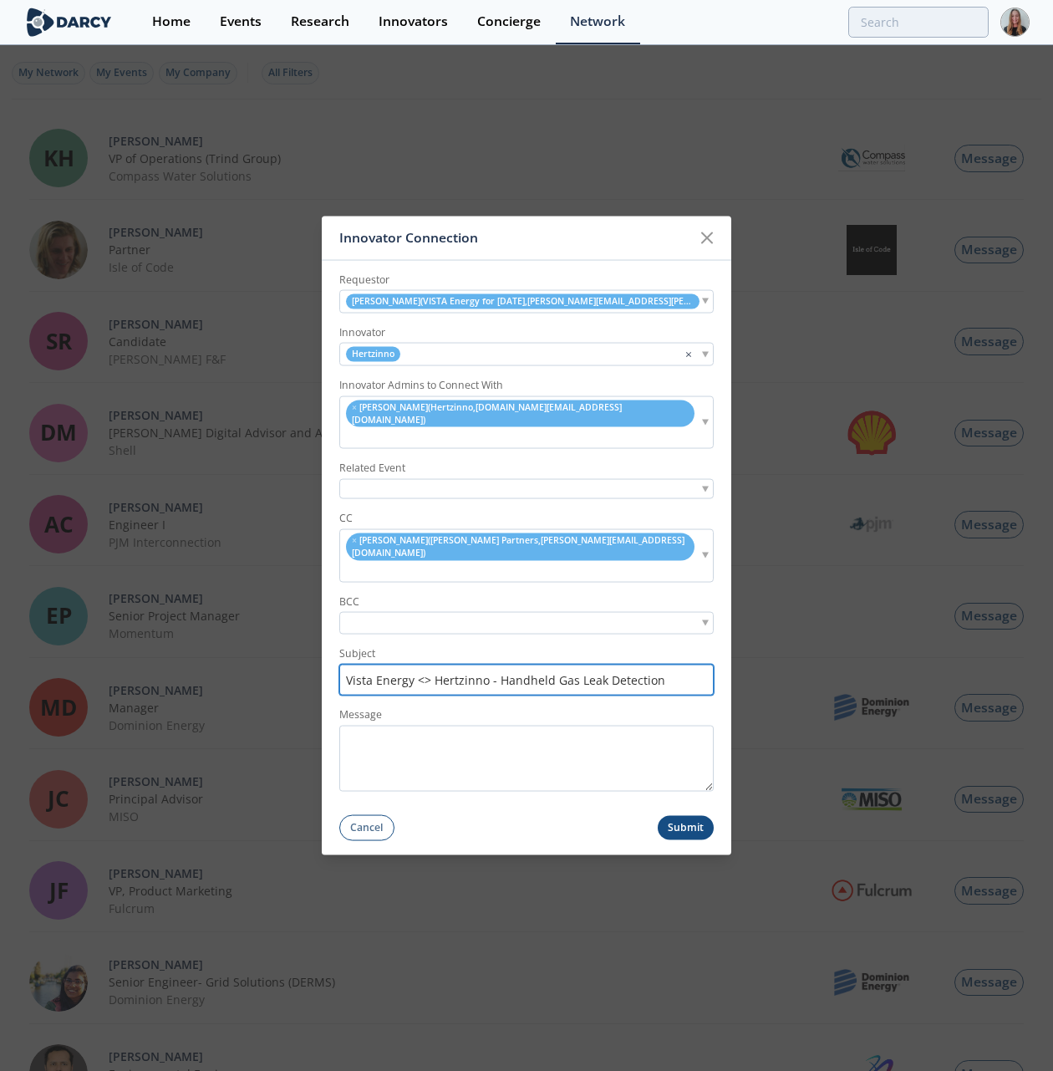
type input "Vista Energy <> Hertzinno - Handheld Gas Leak Detection"
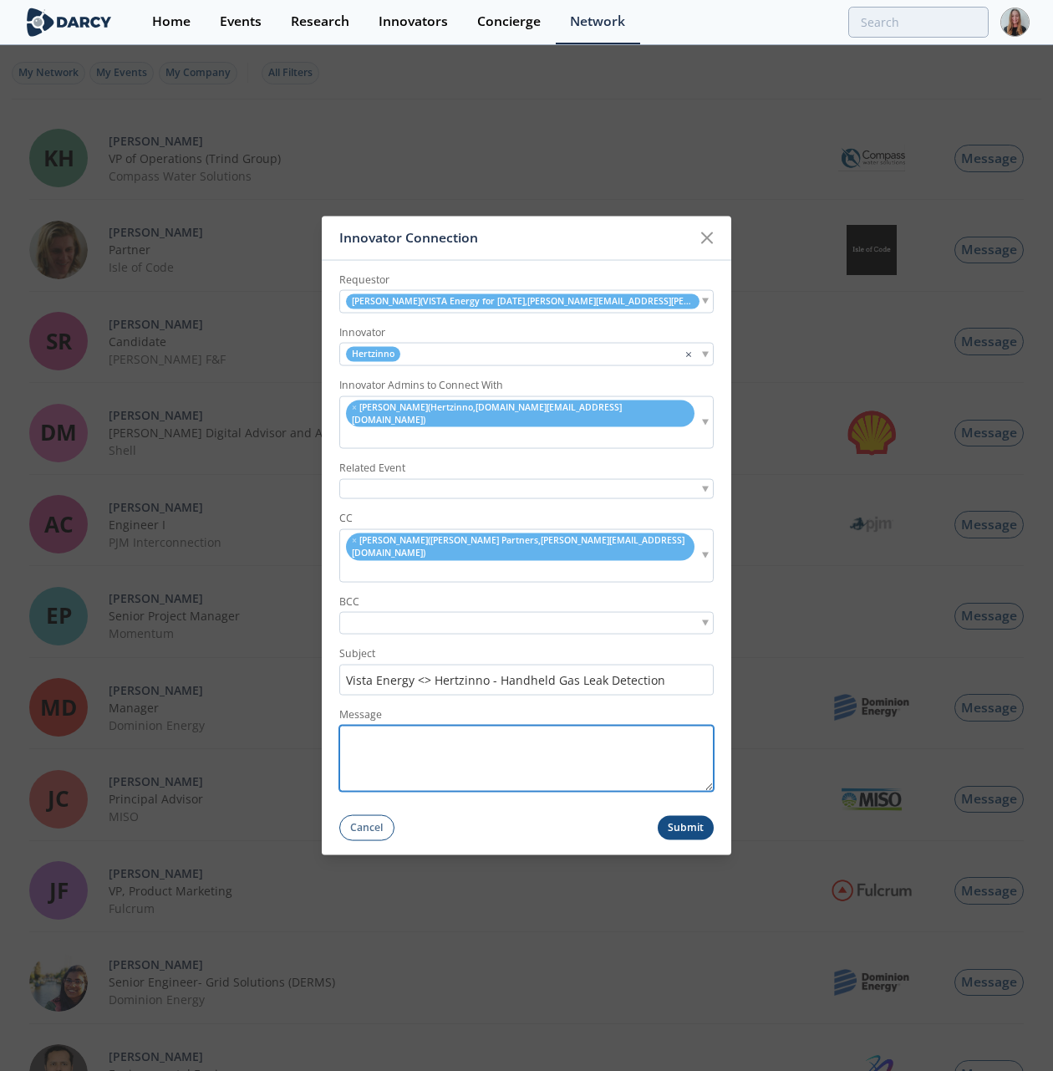
click at [567, 737] on textarea "Message" at bounding box center [526, 758] width 374 height 66
paste textarea "Hello [PERSON_NAME], I hope you’re doing well. I’m connecting you with [PERSON_…"
click at [700, 760] on textarea "Hello [PERSON_NAME], I hope you’re doing well. I’m connecting you with [PERSON_…" at bounding box center [526, 758] width 374 height 66
drag, startPoint x: 700, startPoint y: 760, endPoint x: 703, endPoint y: 737, distance: 23.5
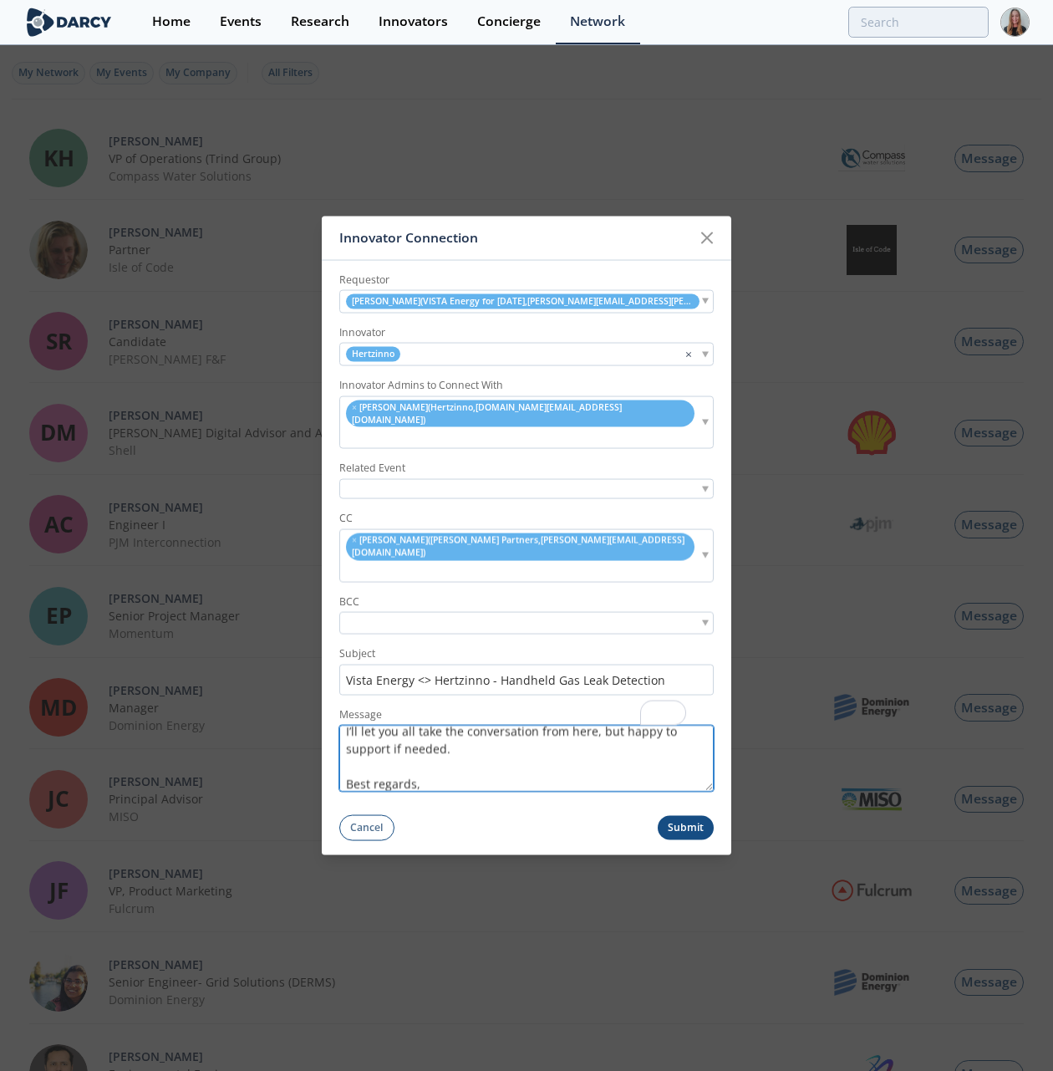
click at [703, 804] on form "Requestor Manuel Barros ( VISTA Energy for Tomorrow , manuel.barros@vistaenergy…" at bounding box center [526, 550] width 409 height 580
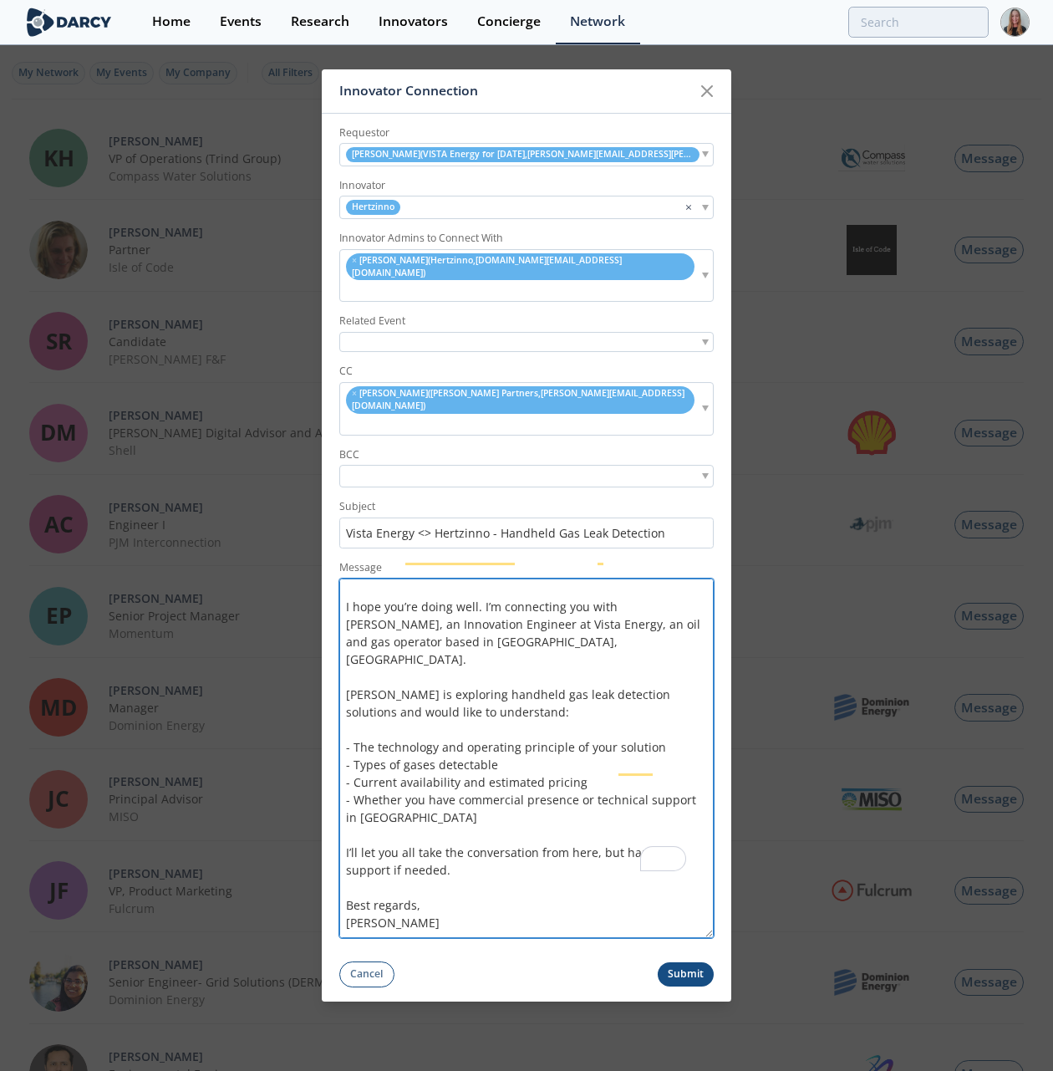
scroll to position [2, 0]
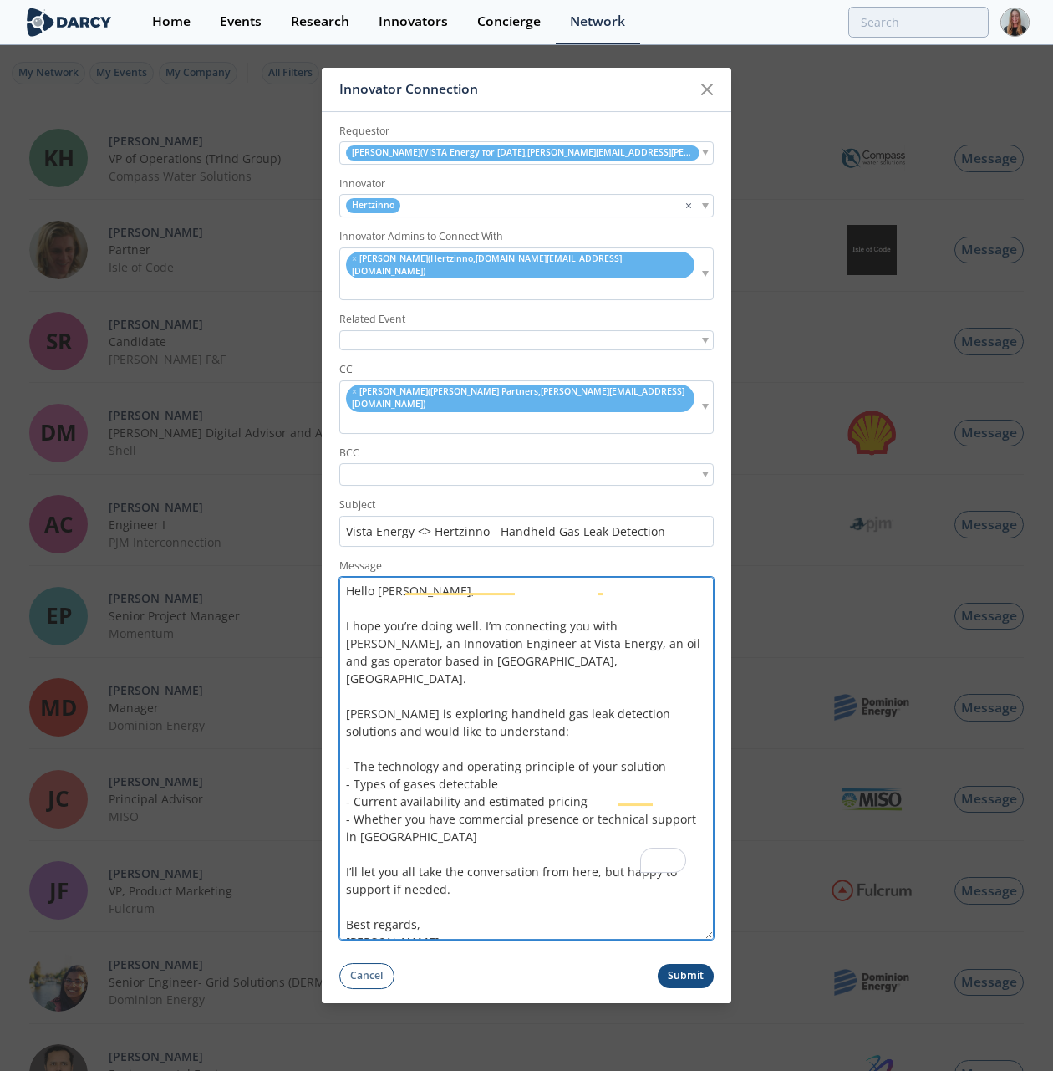
drag, startPoint x: 710, startPoint y: 757, endPoint x: 716, endPoint y: 1054, distance: 296.7
click at [716, 1054] on div "Innovator Connection Requestor Manuel Barros ( VISTA Energy for Tomorrow , manu…" at bounding box center [526, 535] width 1053 height 1071
click at [597, 850] on textarea "Hello Victoria, I hope you’re doing well. I’m connecting you with Manuel Barros…" at bounding box center [526, 758] width 374 height 363
type textarea "Hello Victoria, I hope you’re doing well. I’m connecting you with Manuel Barros…"
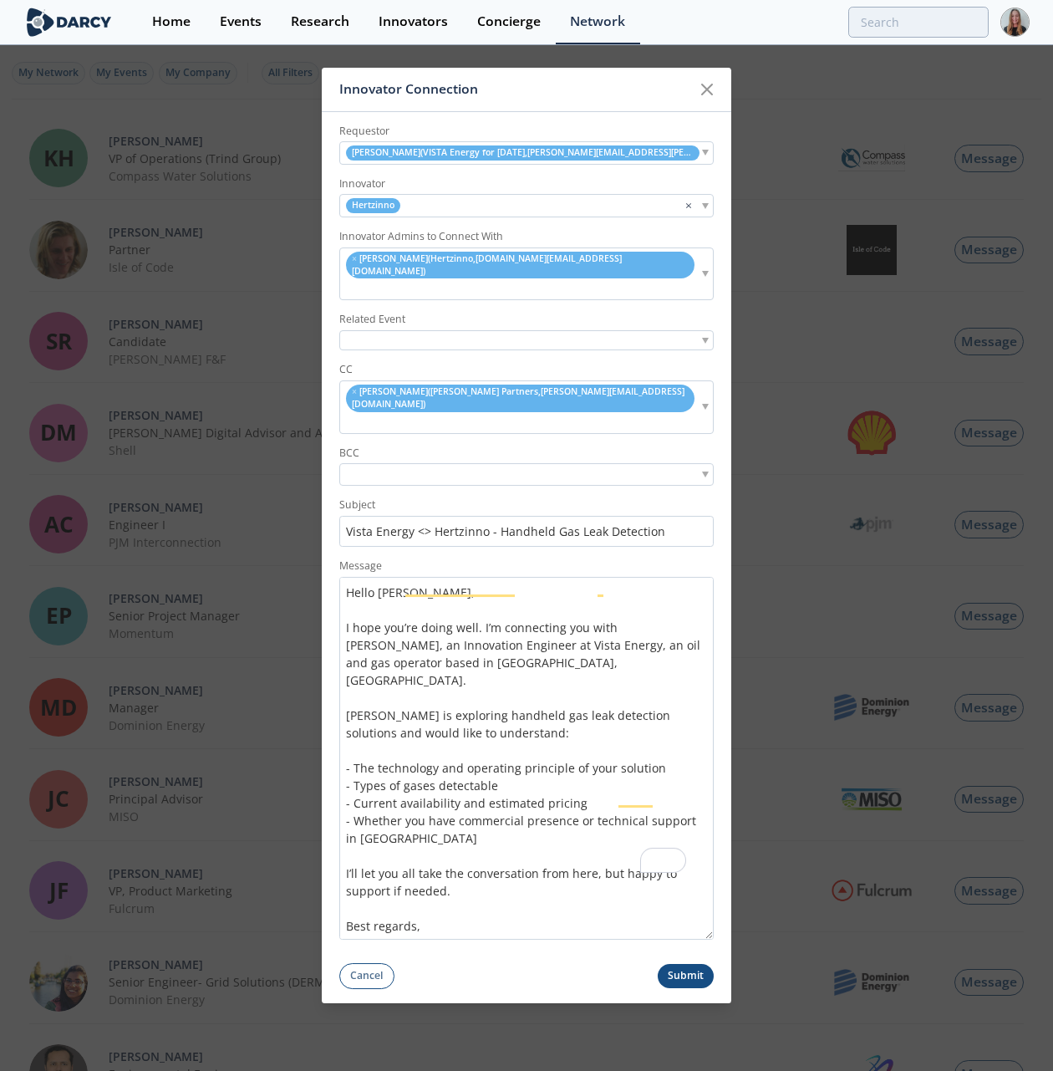
click at [689, 964] on button "Submit" at bounding box center [686, 976] width 57 height 24
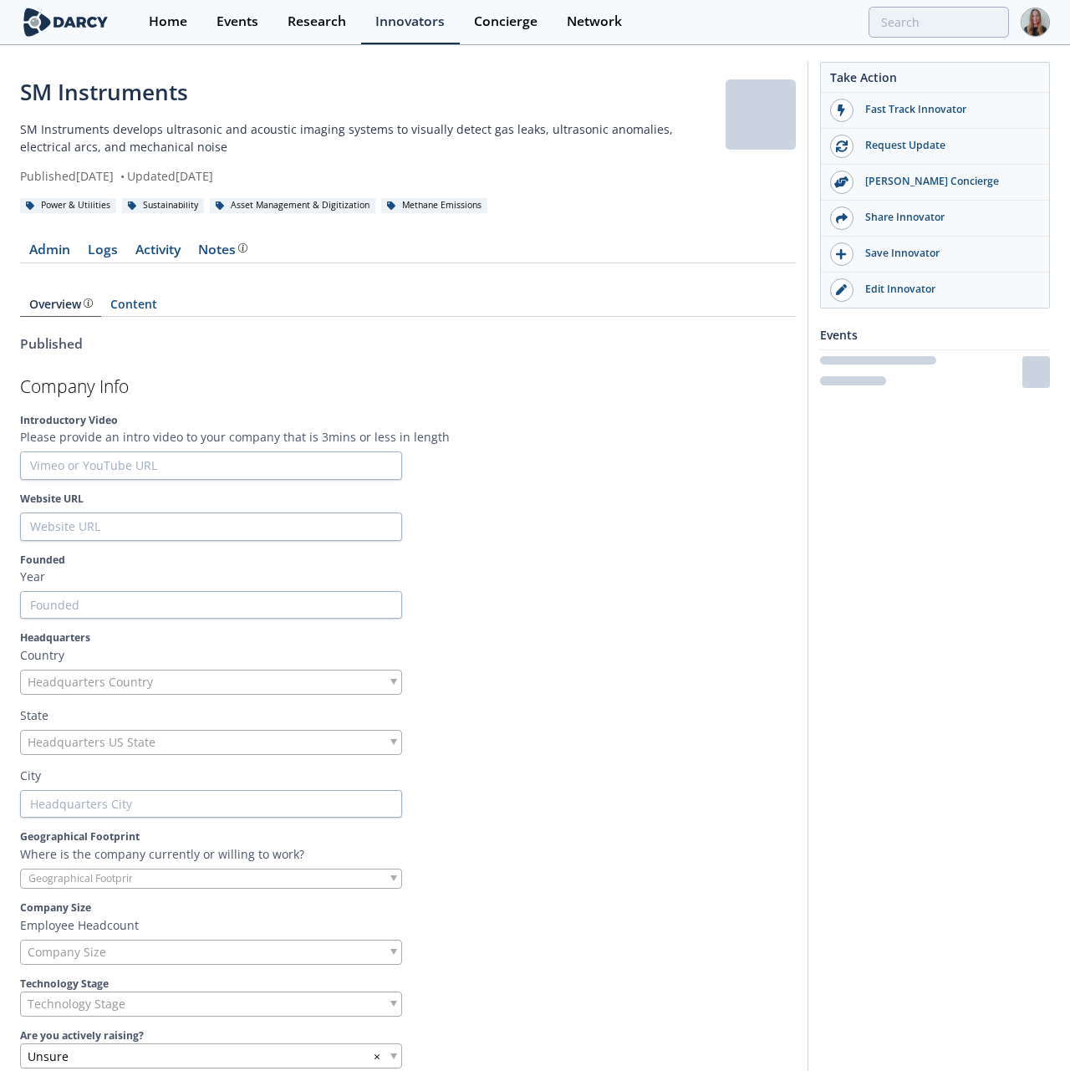
click at [109, 84] on div "SM Instruments" at bounding box center [372, 92] width 705 height 33
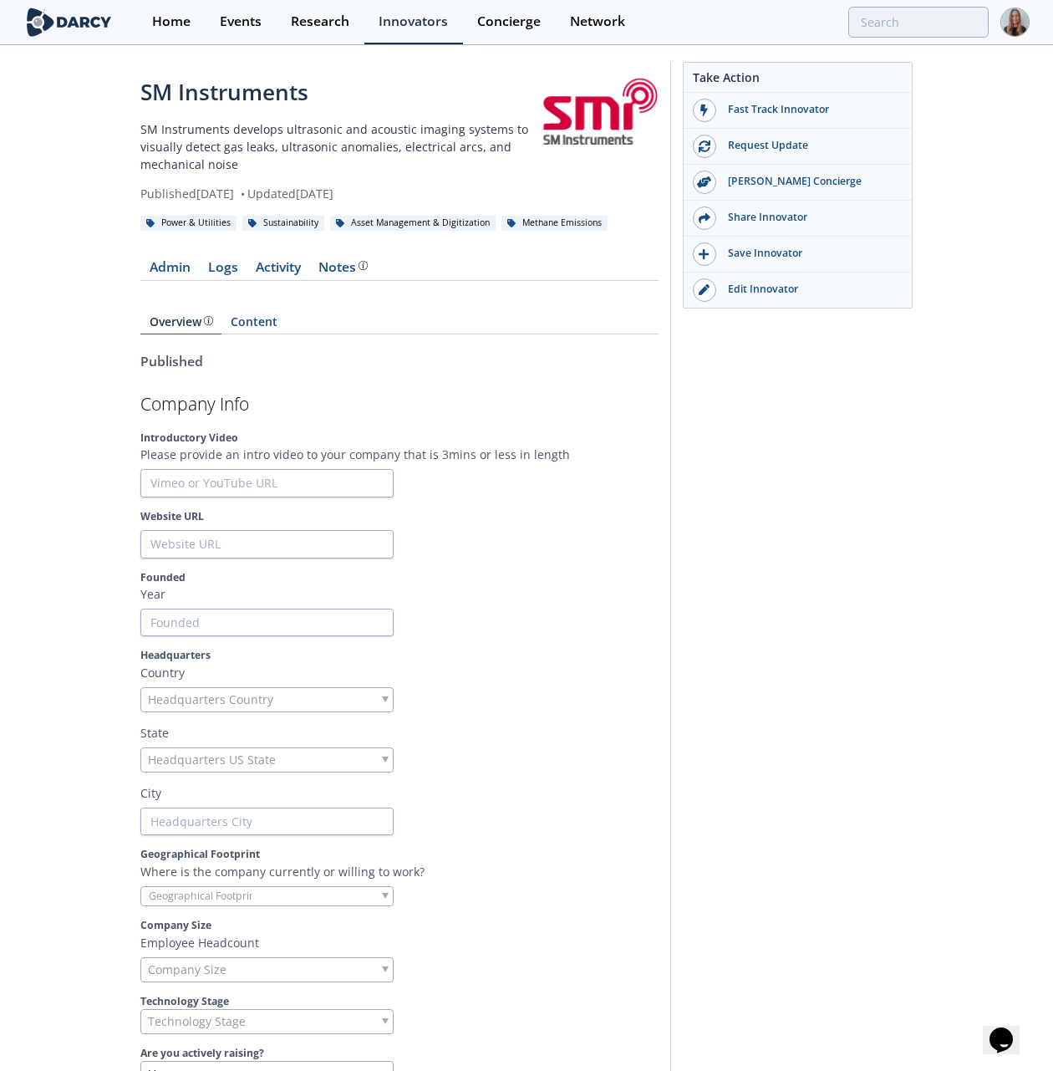
click at [140, 154] on p "SM Instruments develops ultrasonic and acoustic imaging systems to visually det…" at bounding box center [339, 146] width 399 height 53
click at [141, 135] on p "SM Instruments develops ultrasonic and acoustic imaging systems to visually det…" at bounding box center [339, 146] width 399 height 53
copy p "develops"
click at [141, 135] on p "SM Instruments develops ultrasonic and acoustic imaging systems to visually det…" at bounding box center [339, 146] width 399 height 53
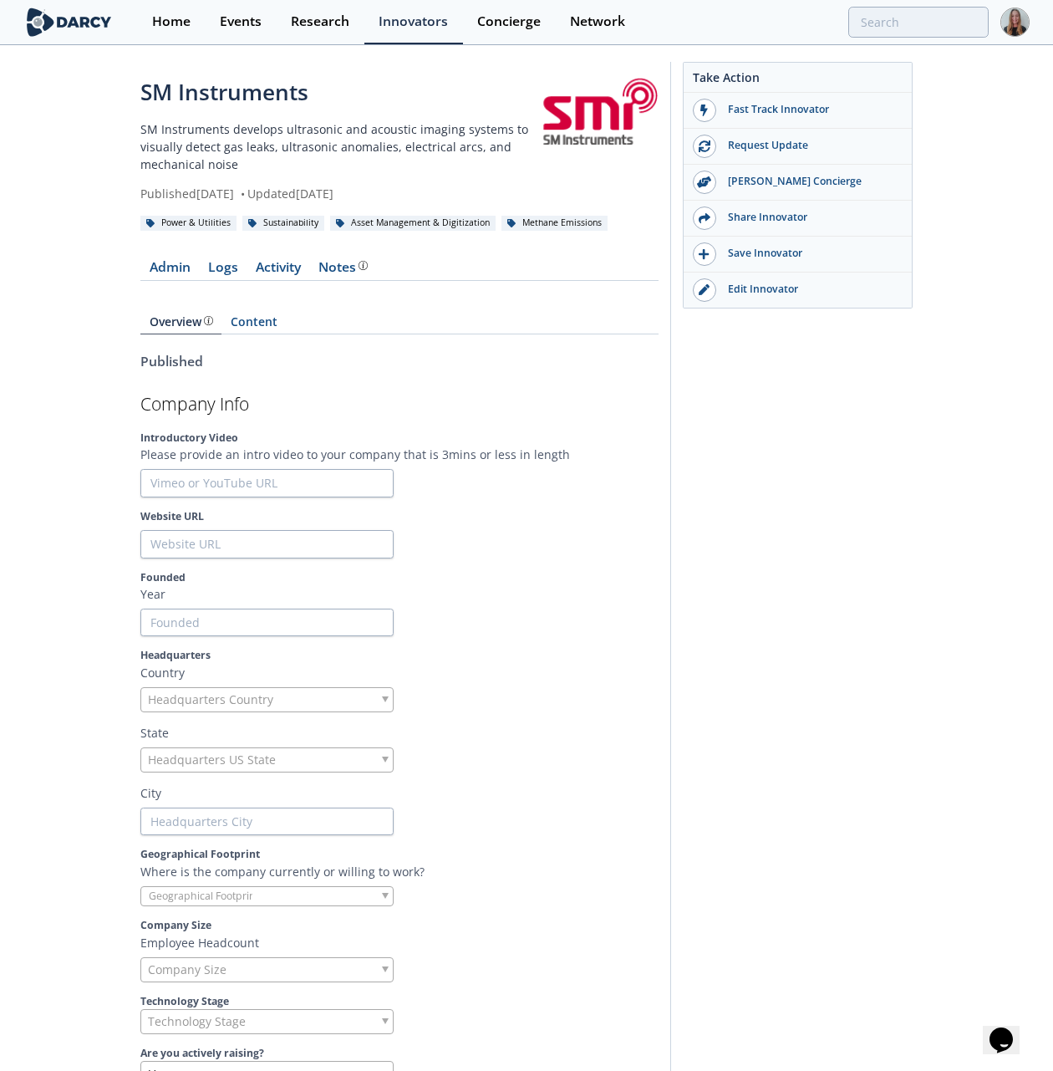
click at [141, 135] on p "SM Instruments develops ultrasonic and acoustic imaging systems to visually det…" at bounding box center [339, 146] width 399 height 53
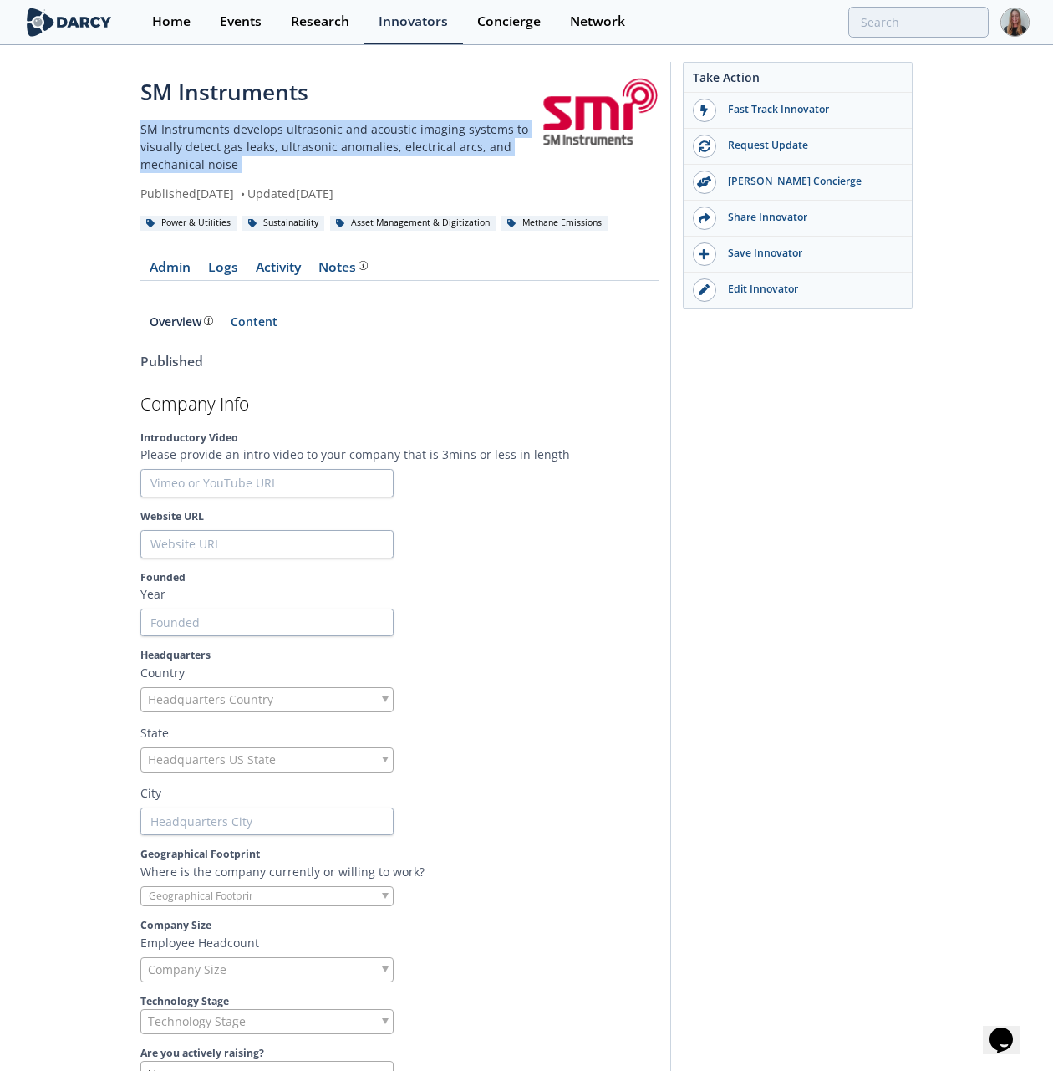
click at [141, 135] on p "SM Instruments develops ultrasonic and acoustic imaging systems to visually det…" at bounding box center [339, 146] width 399 height 53
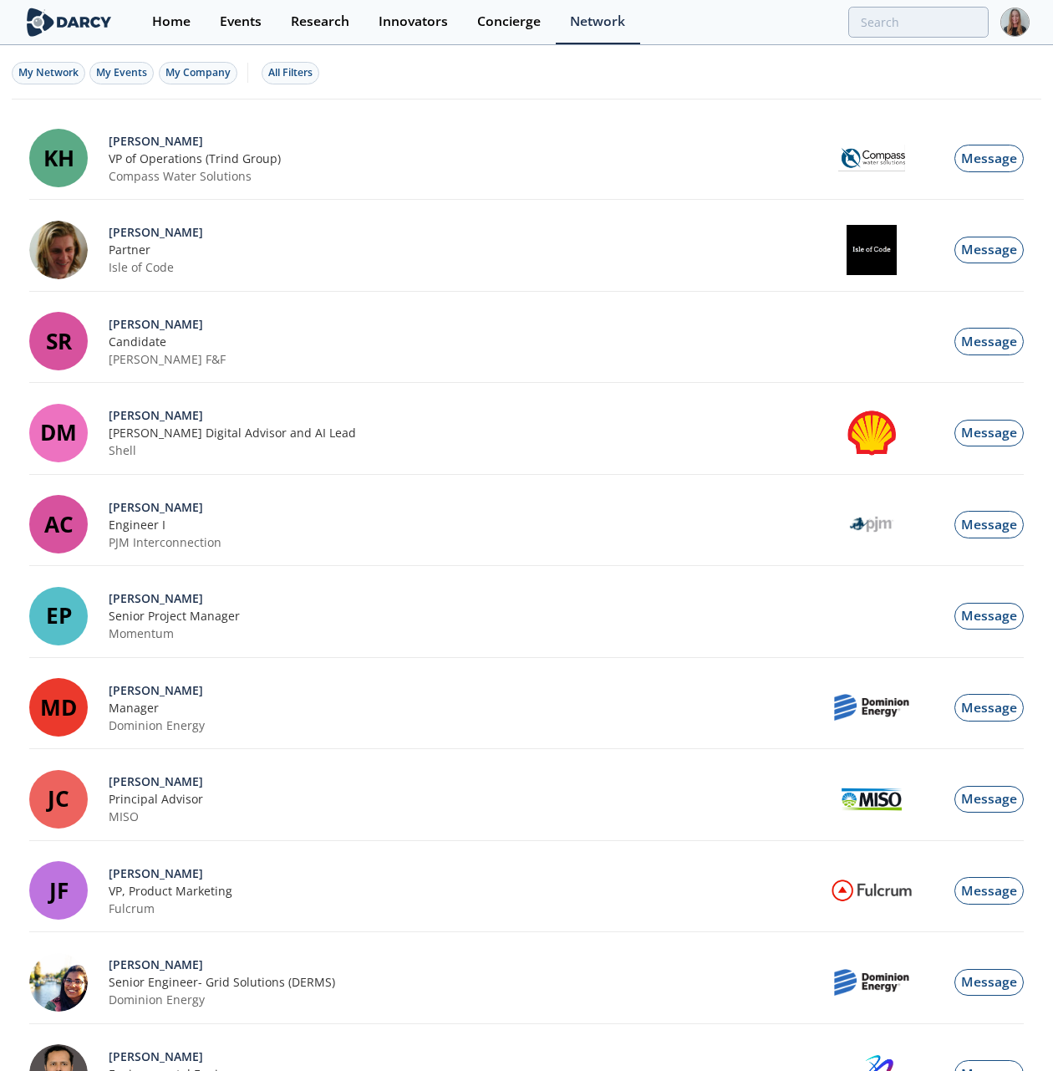
click at [0, 0] on div "Innovator Connection" at bounding box center [0, 0] width 0 height 0
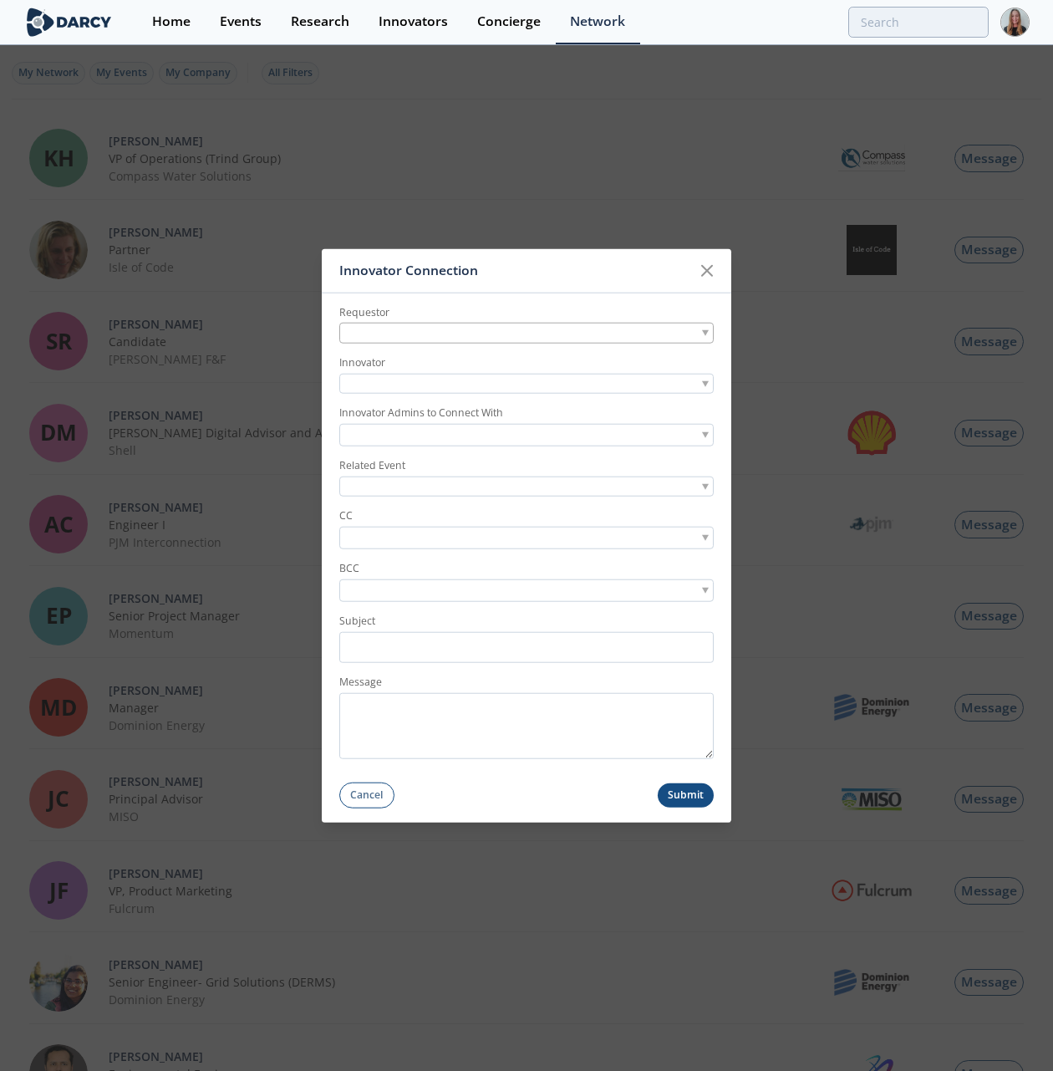
scroll to position [292, 0]
click at [489, 326] on div at bounding box center [526, 333] width 374 height 21
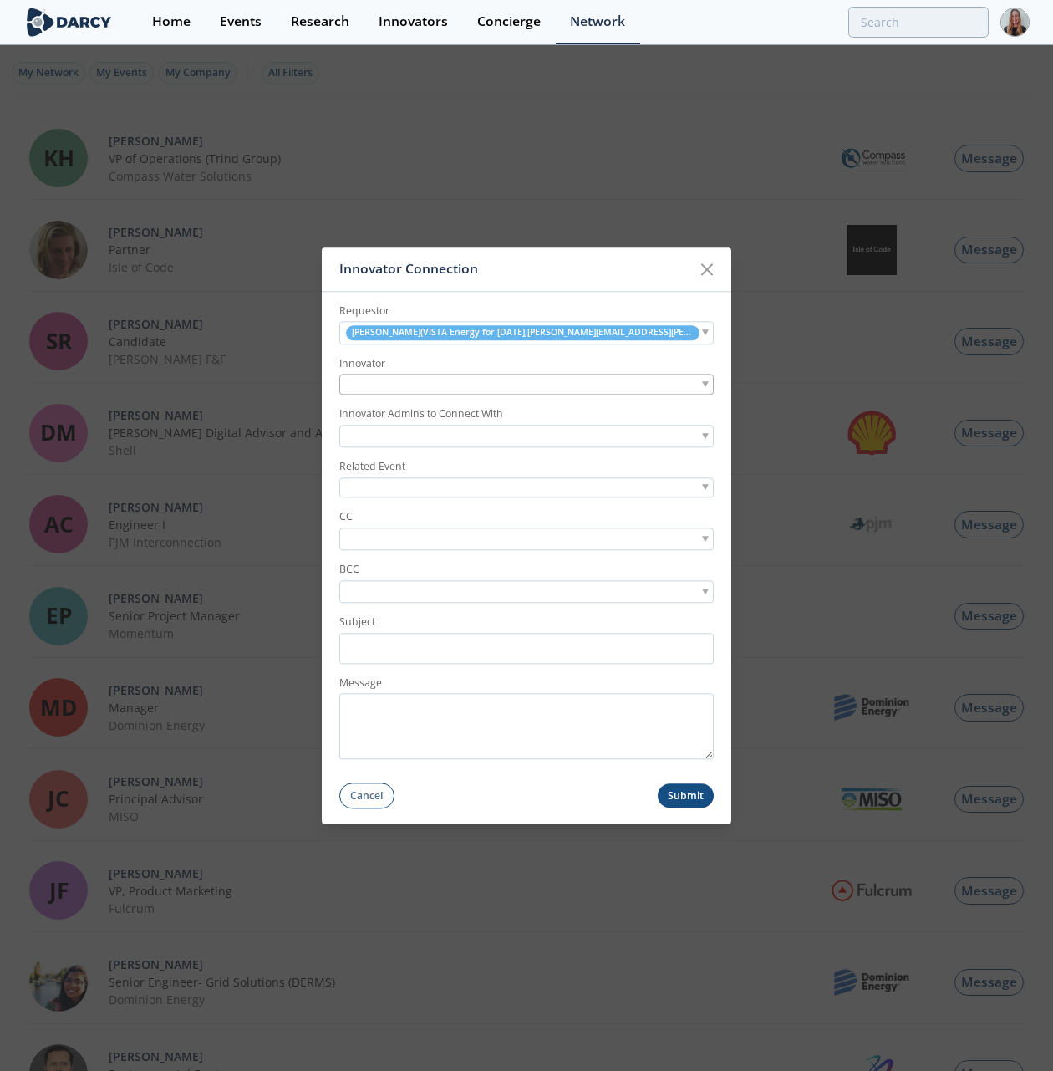
click at [469, 376] on div at bounding box center [526, 384] width 374 height 21
type input "sm instrume"
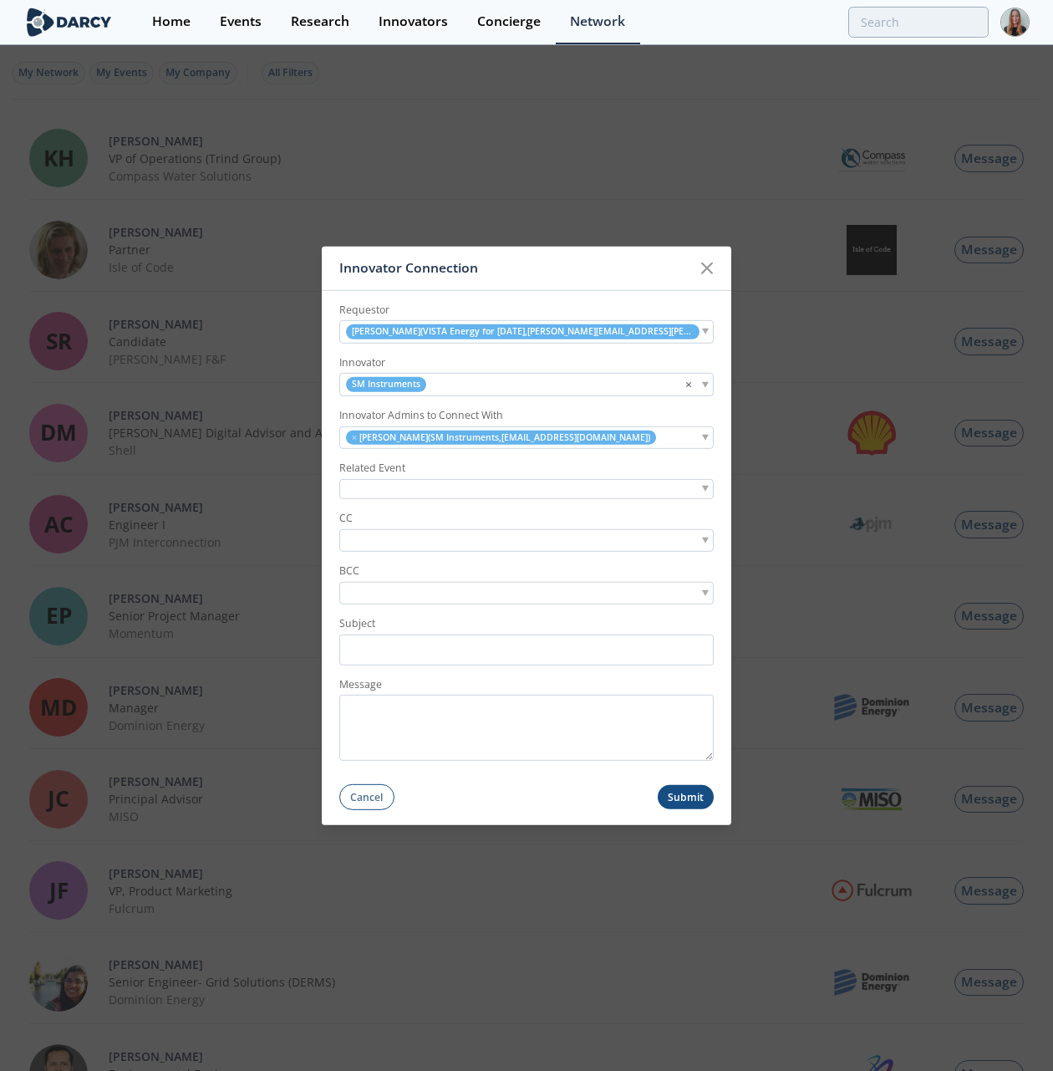
click at [414, 540] on input "search" at bounding box center [400, 540] width 115 height 18
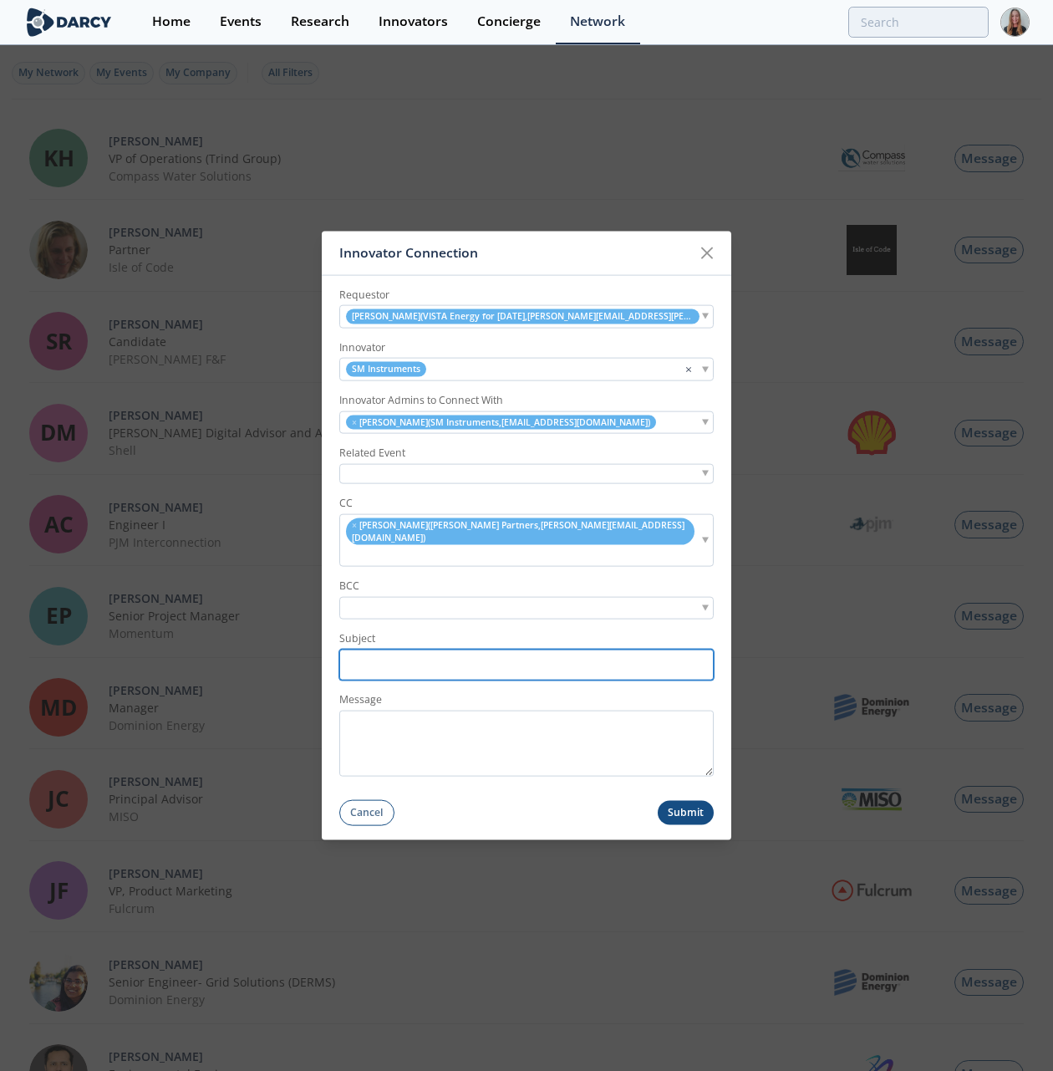
click at [420, 649] on input "Subject" at bounding box center [526, 664] width 374 height 31
paste input "Vista Energy <> SM Instruments - Handheld Gas Leak Detection"
type input "Vista Energy <> SM Instruments - Handheld Gas Leak Detection"
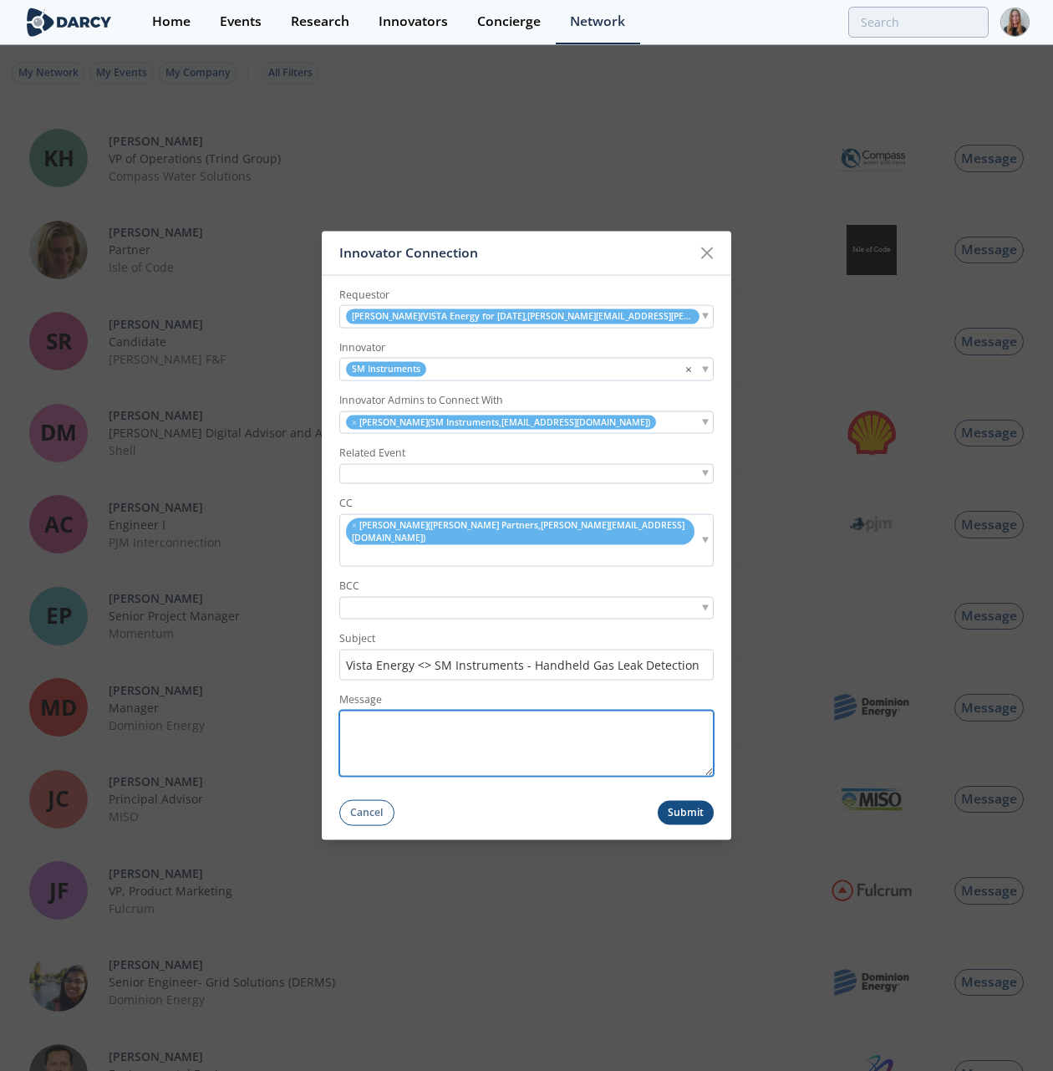
click at [470, 750] on textarea "Message" at bounding box center [526, 743] width 374 height 66
paste textarea "Hello [PERSON_NAME], I hope you’re doing well. I’m connecting you with [PERSON_…"
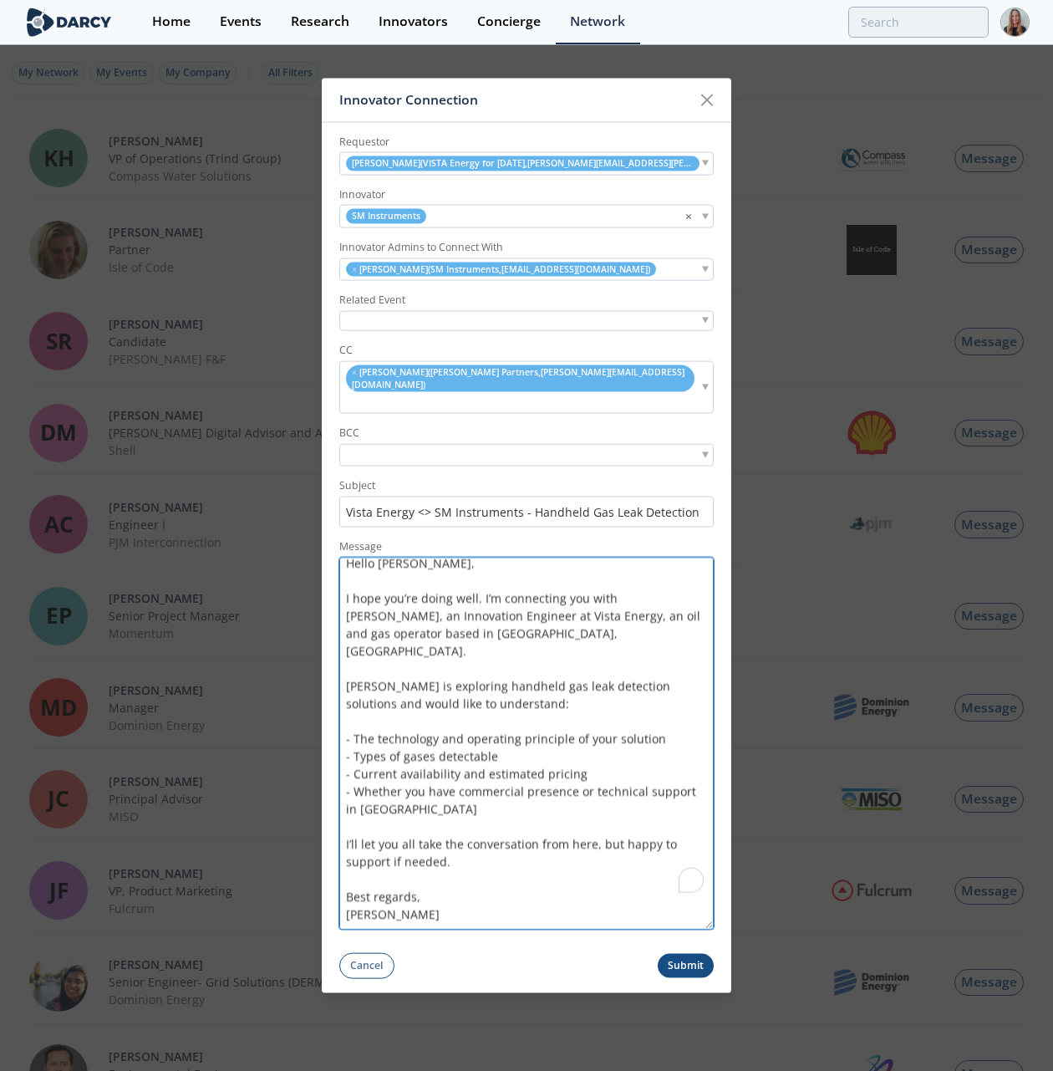
scroll to position [0, 0]
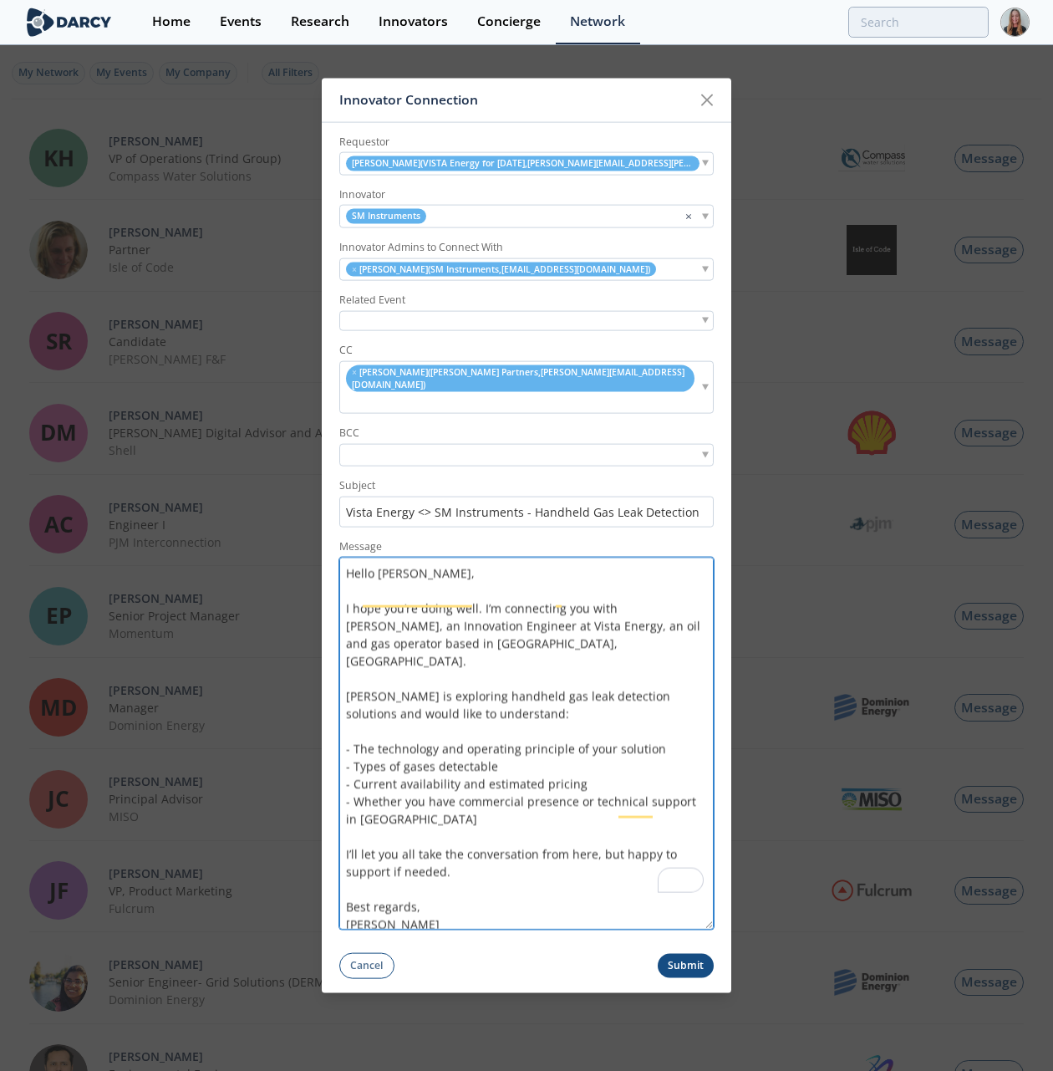
drag, startPoint x: 709, startPoint y: 759, endPoint x: 689, endPoint y: 1064, distance: 305.7
click at [689, 1064] on div "Innovator Connection Requestor [PERSON_NAME] ( VISTA Energy for [DATE] , [PERSO…" at bounding box center [526, 535] width 1053 height 1071
type textarea "Hello [PERSON_NAME], I hope you’re doing well. I’m connecting you with [PERSON_…"
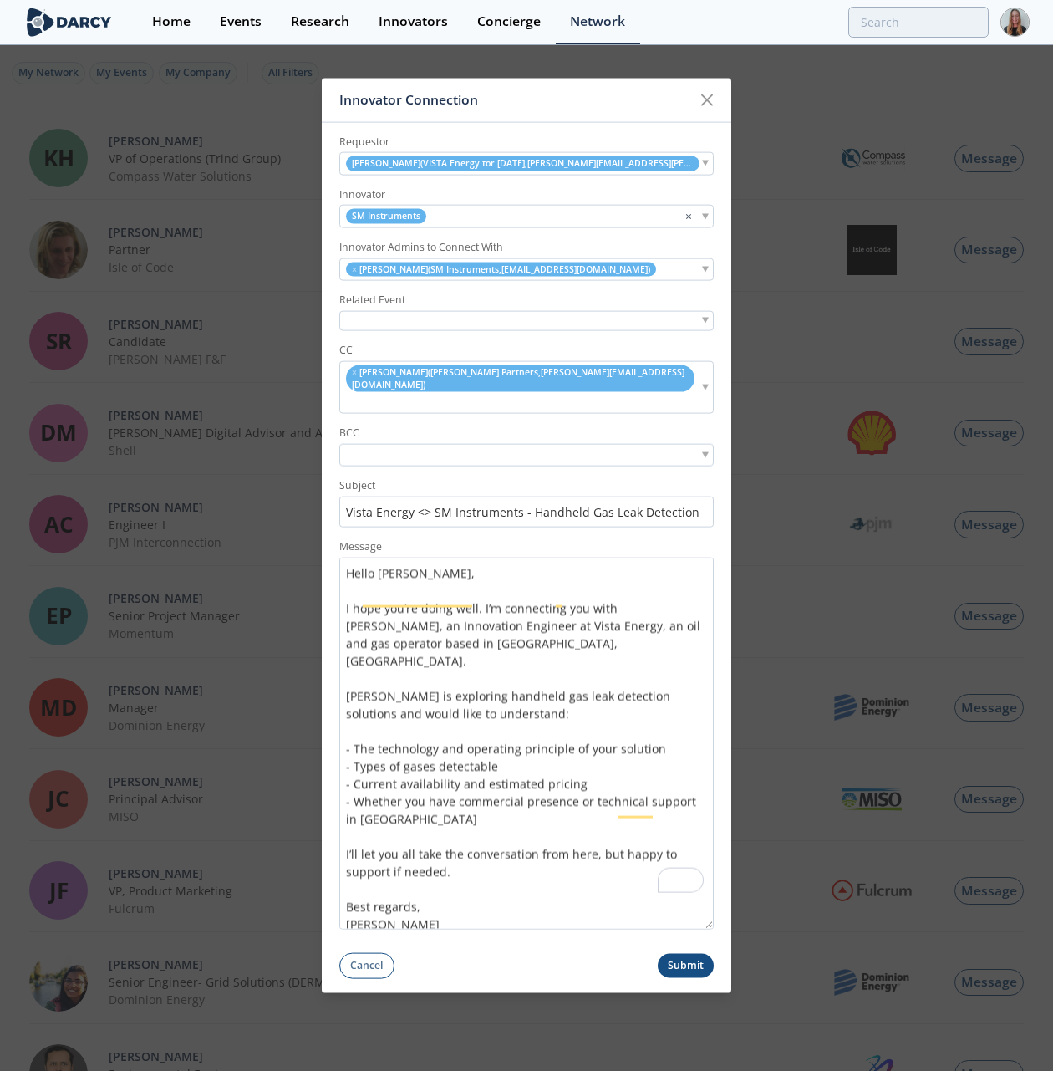
click at [677, 954] on button "Submit" at bounding box center [686, 966] width 57 height 24
